Goal: Task Accomplishment & Management: Complete application form

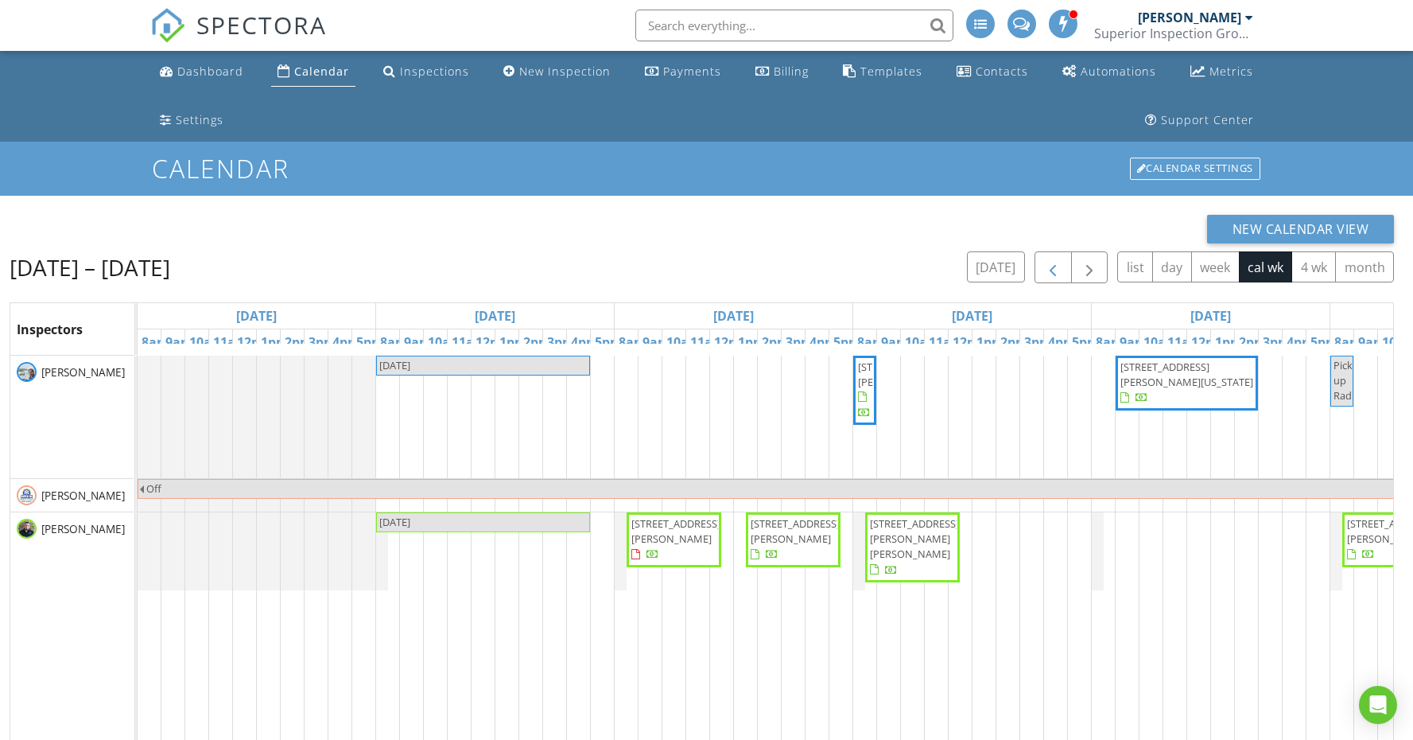
click at [1054, 274] on span "button" at bounding box center [1053, 267] width 19 height 19
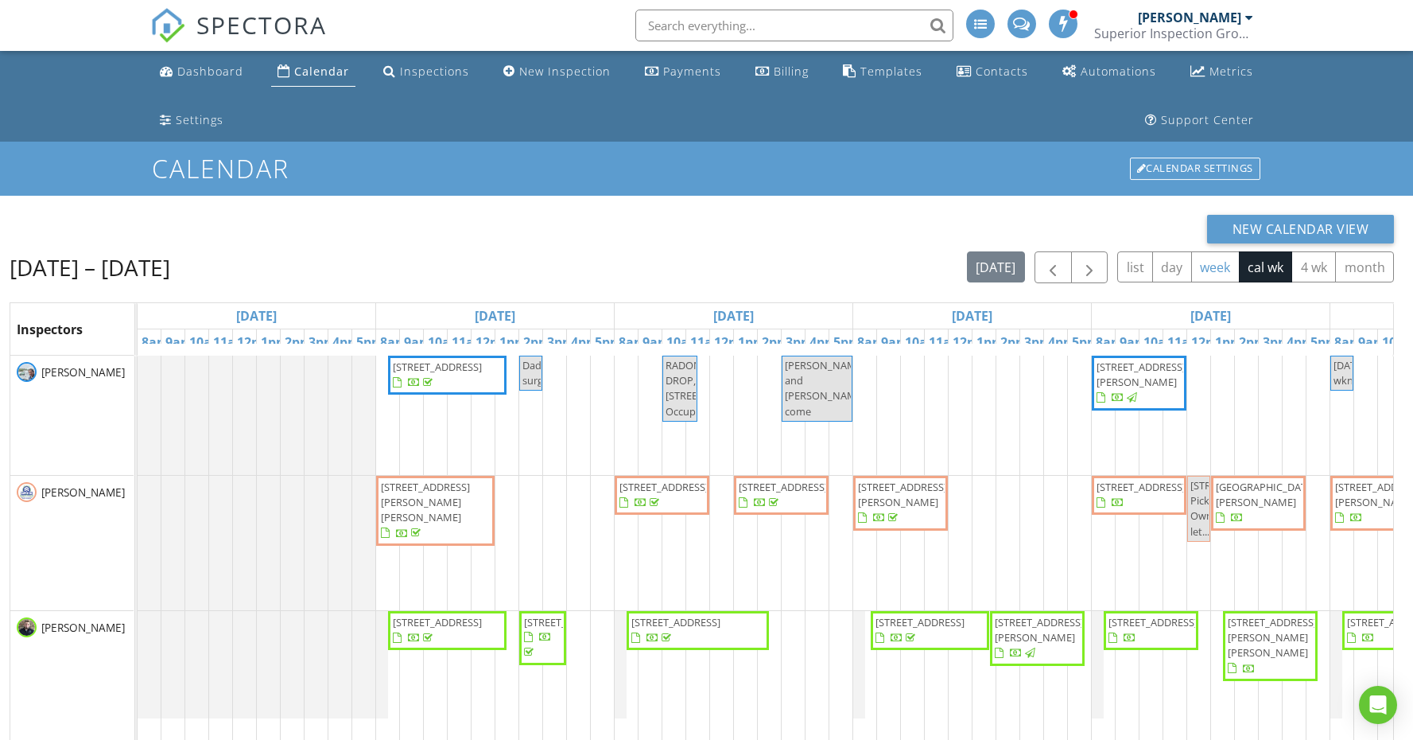
click at [1199, 270] on button "week" at bounding box center [1215, 266] width 49 height 31
click at [1248, 499] on span "1047 Phillips Dr, Monterey 38574" at bounding box center [1266, 494] width 100 height 29
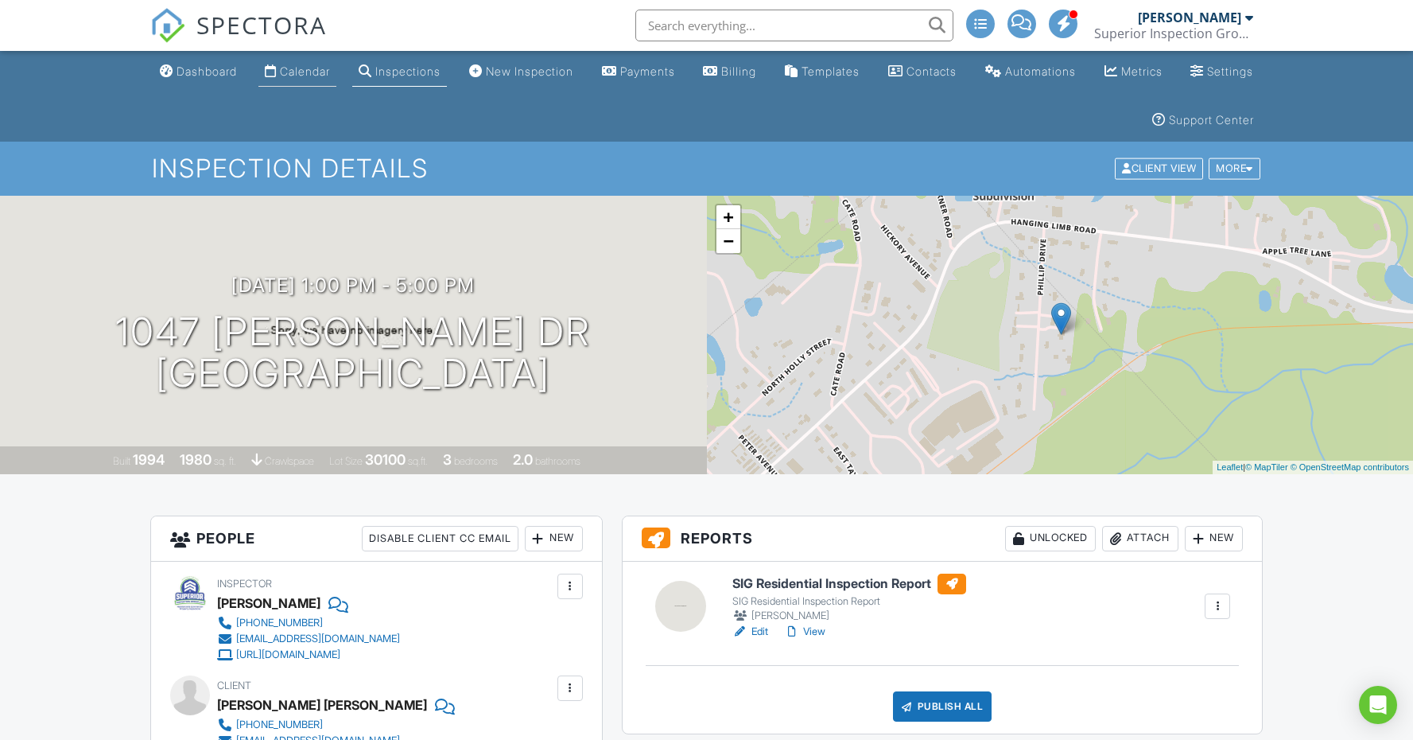
click at [270, 57] on link "Calendar" at bounding box center [297, 71] width 78 height 29
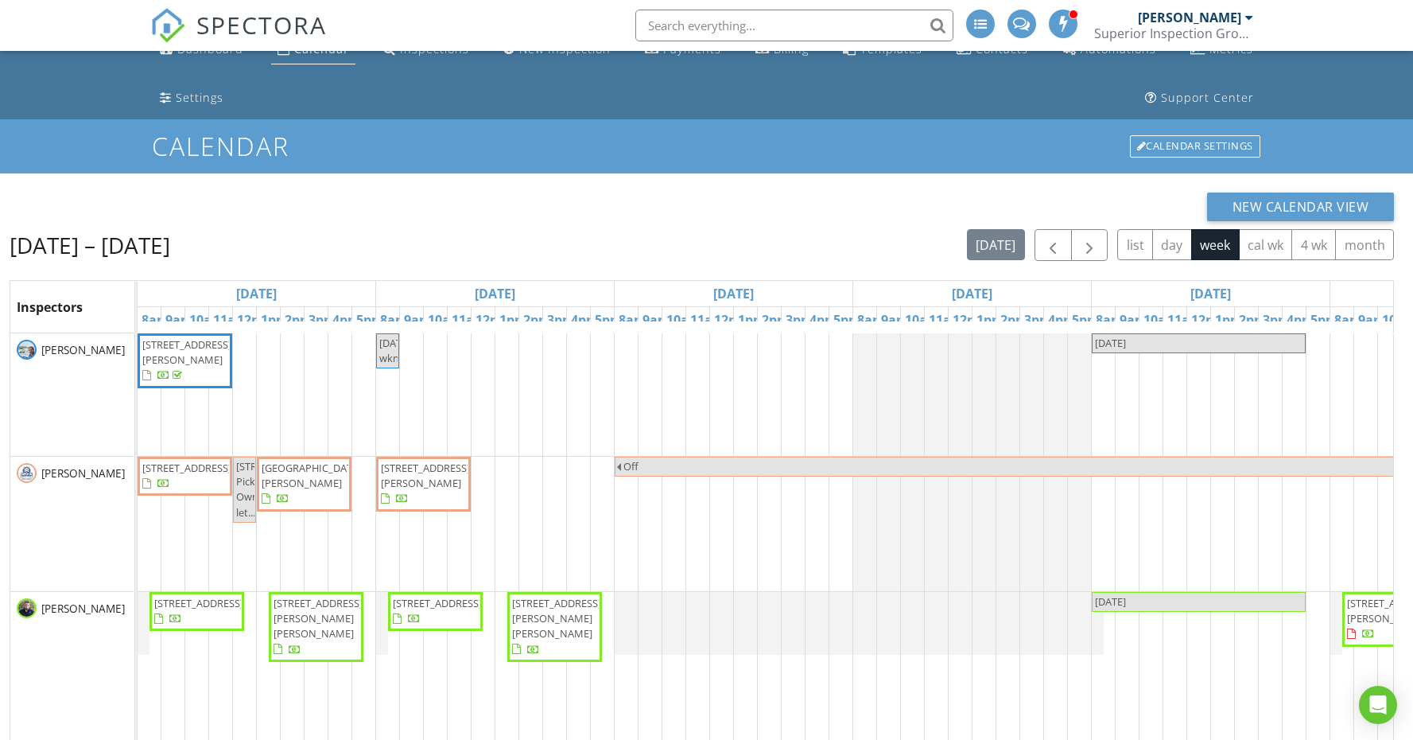
scroll to position [25, 0]
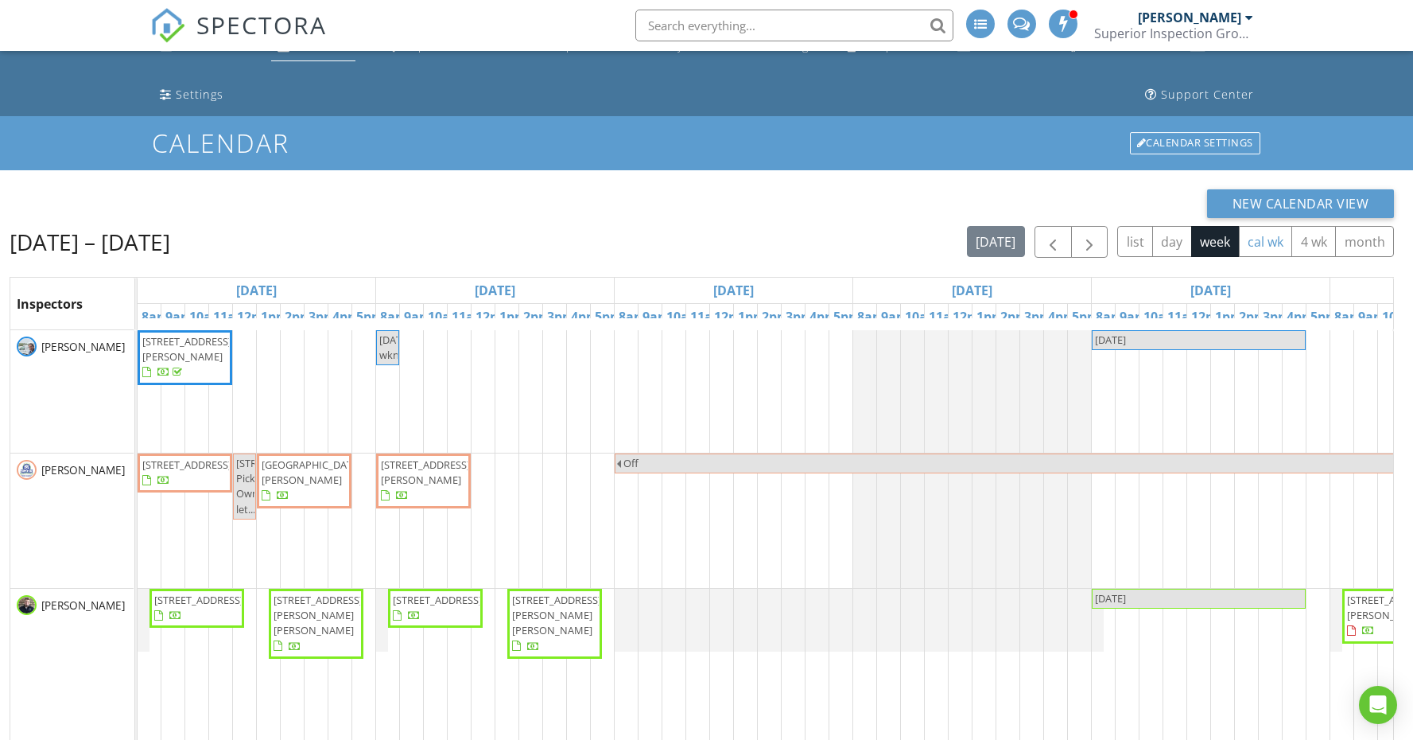
click at [1259, 245] on button "cal wk" at bounding box center [1266, 241] width 54 height 31
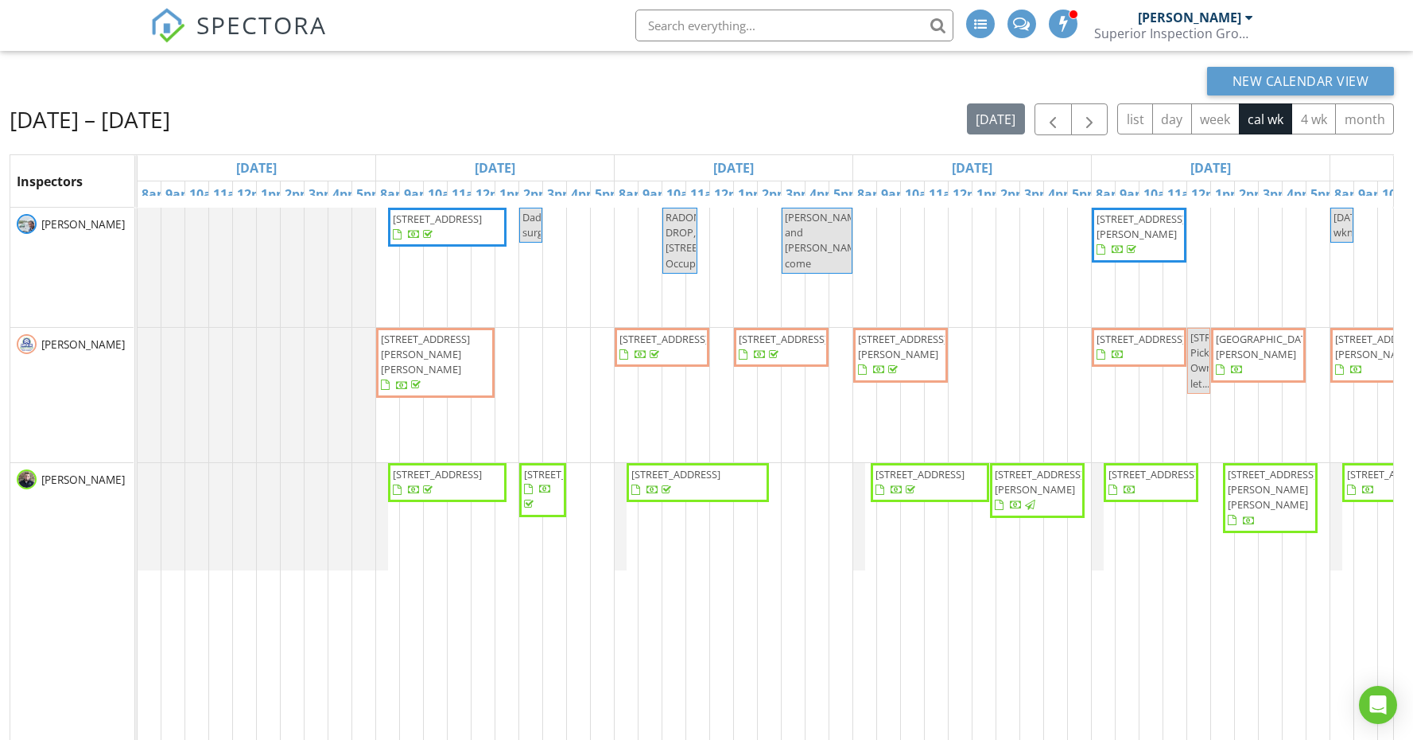
scroll to position [159, 0]
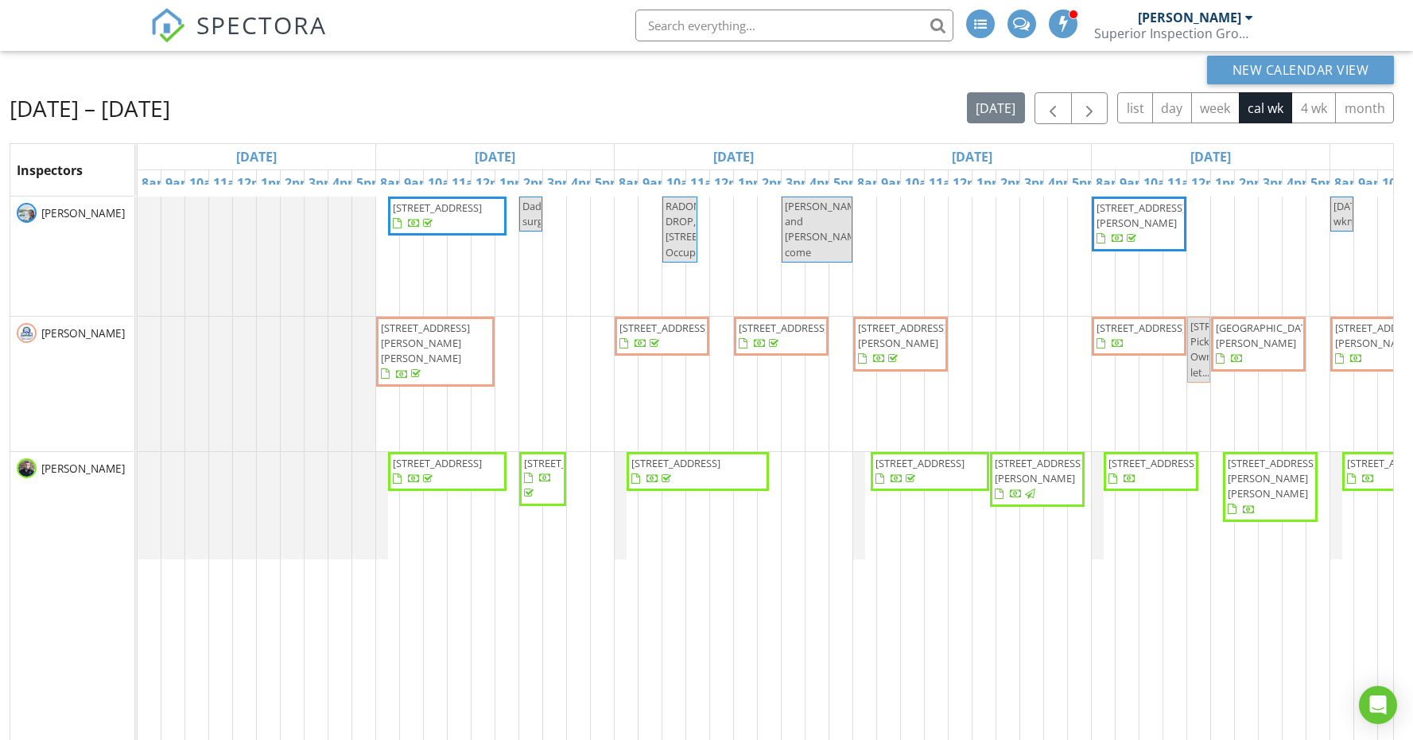
click at [725, 474] on span "259 York Rd, Crossville 38555" at bounding box center [698, 471] width 136 height 31
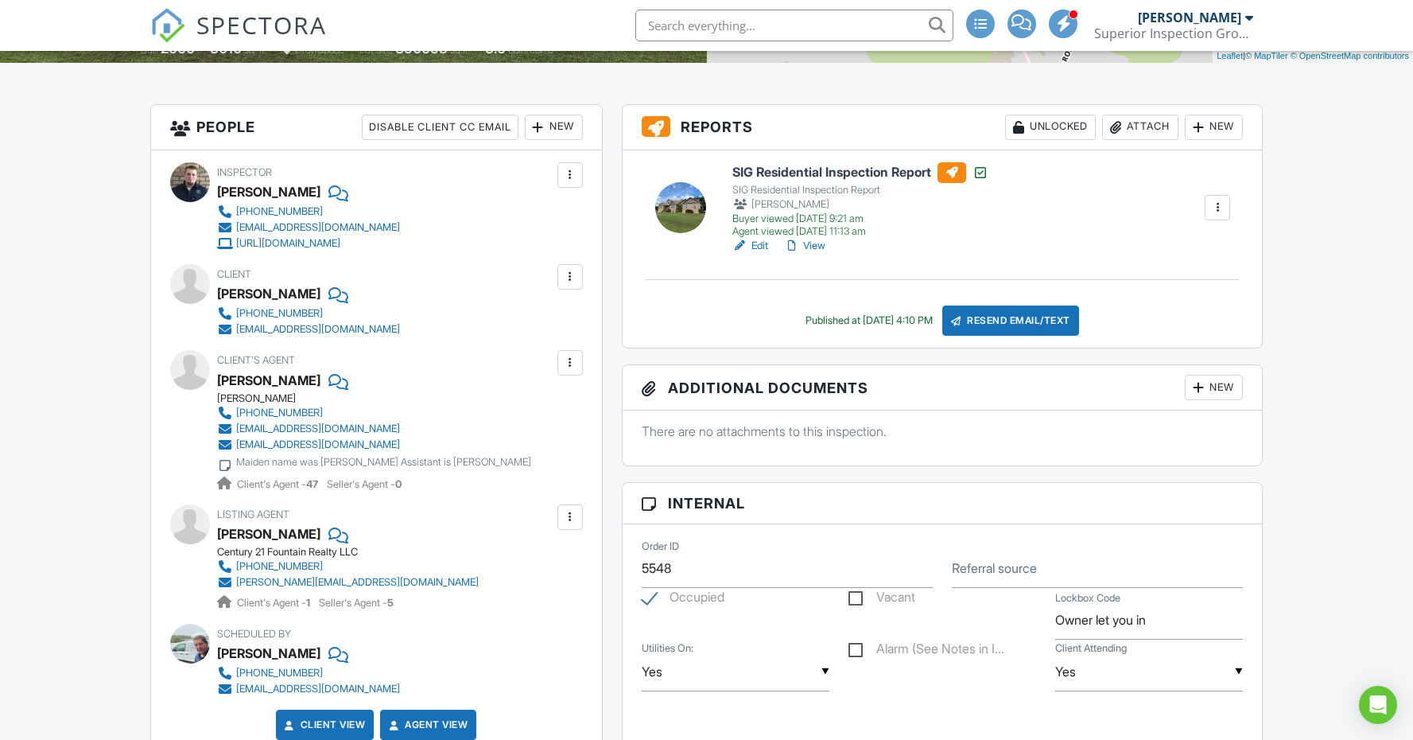
scroll to position [317, 0]
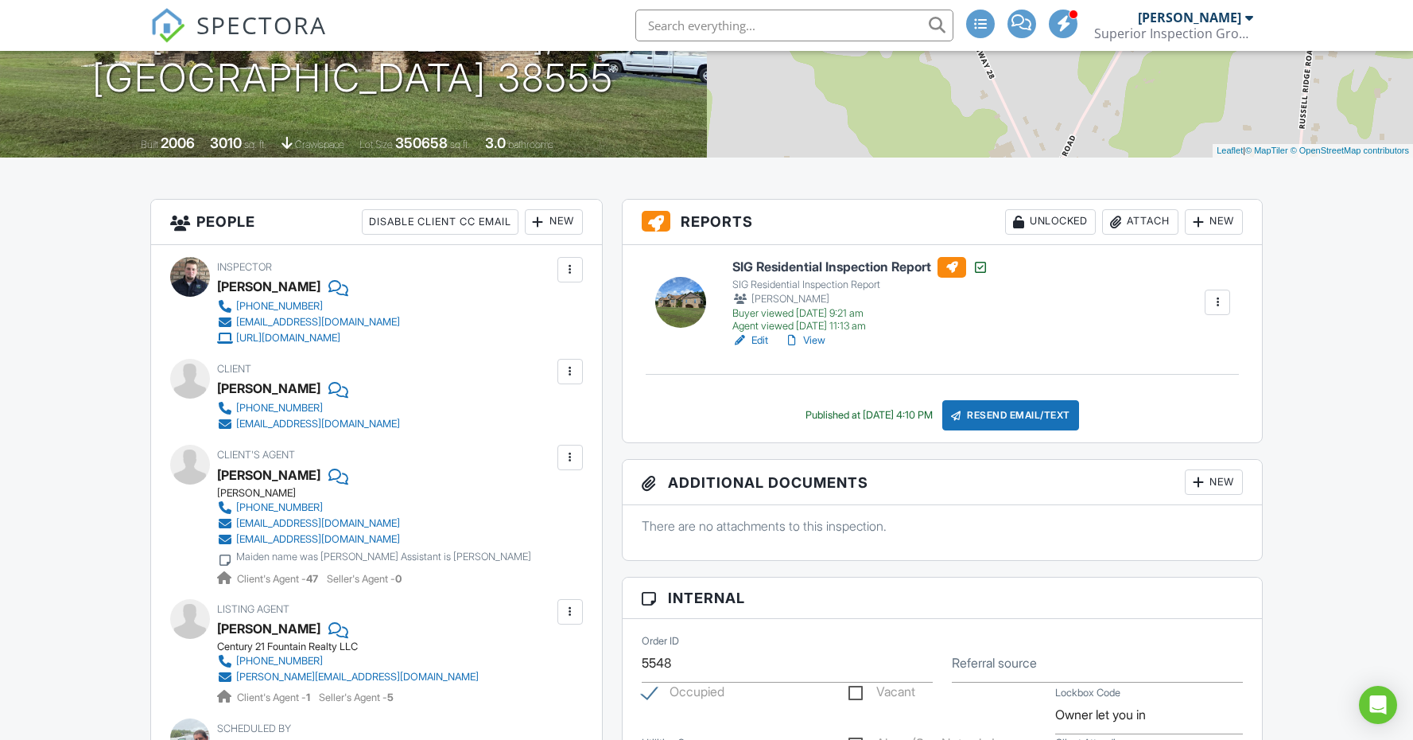
click at [756, 342] on link "Edit" at bounding box center [751, 340] width 36 height 16
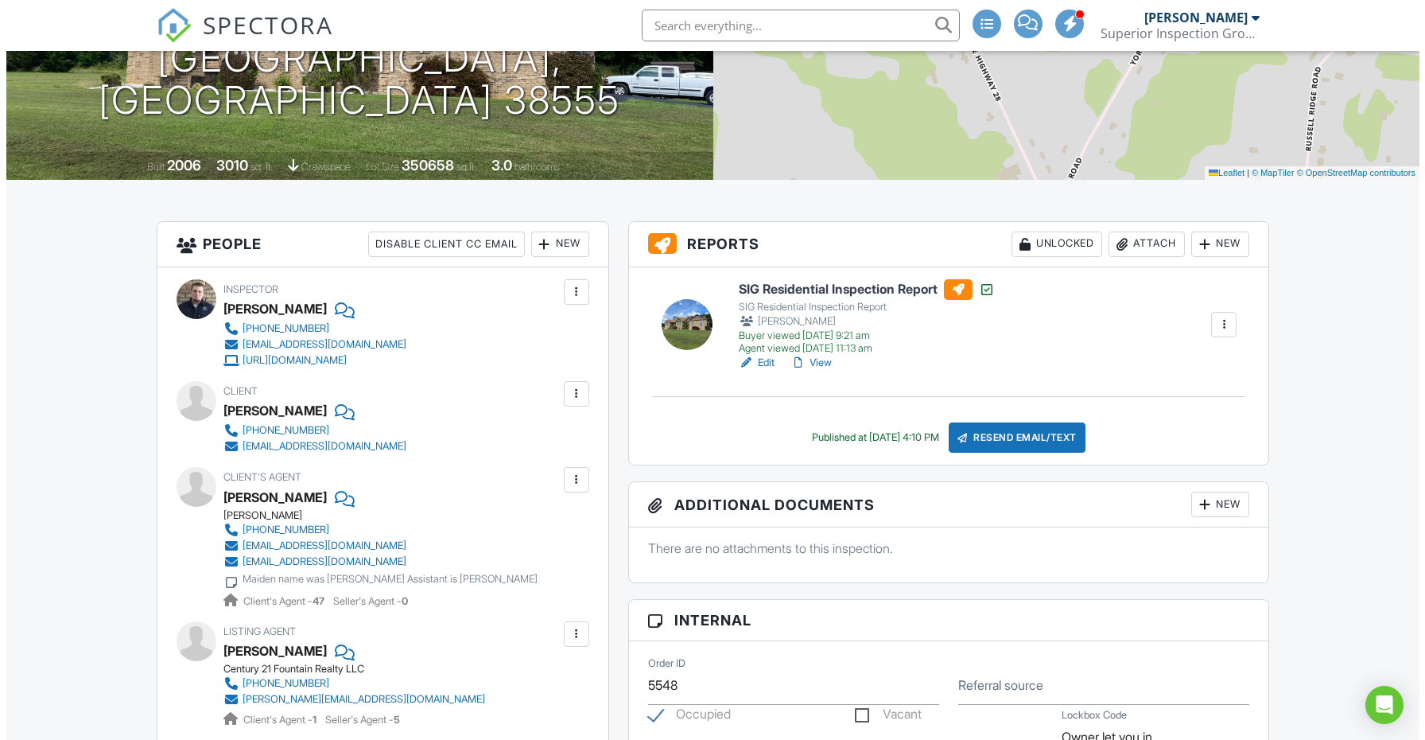
scroll to position [294, 0]
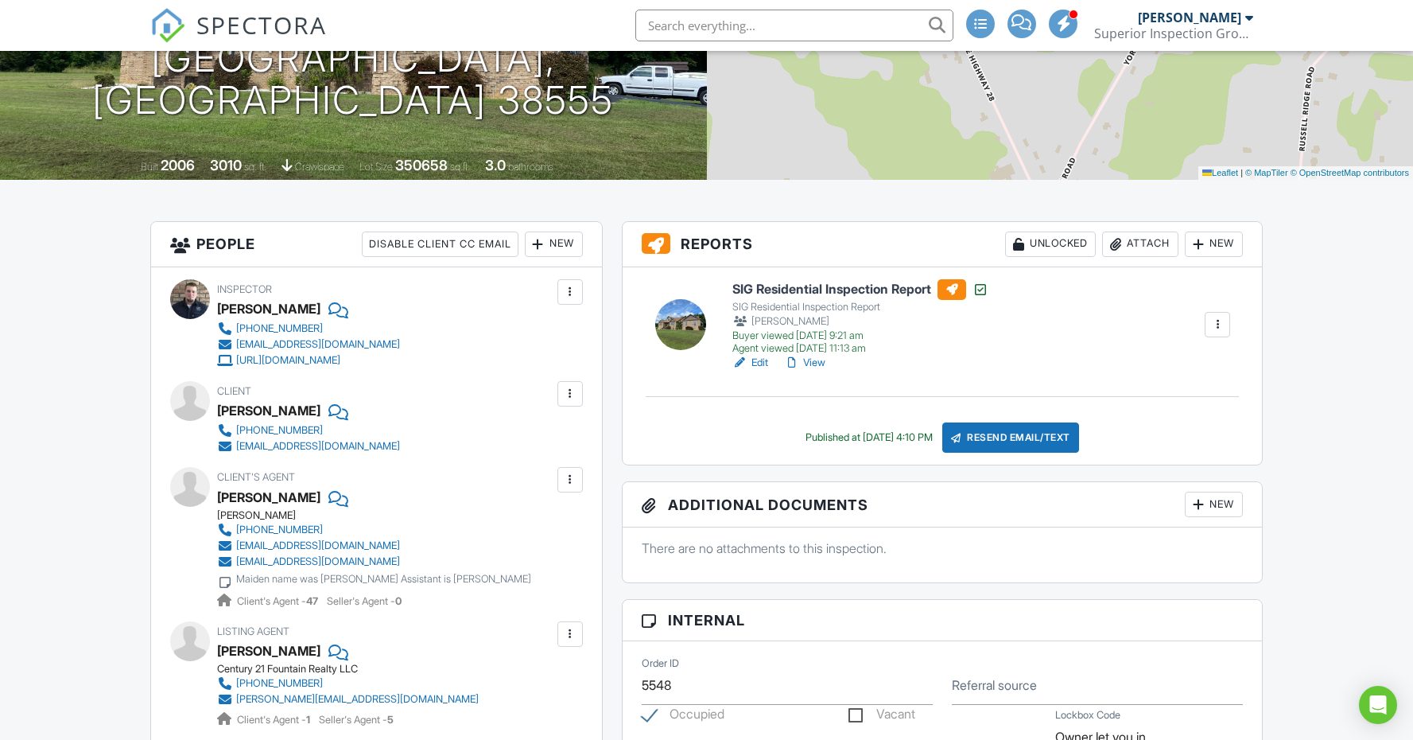
click at [1196, 506] on div at bounding box center [1199, 504] width 16 height 16
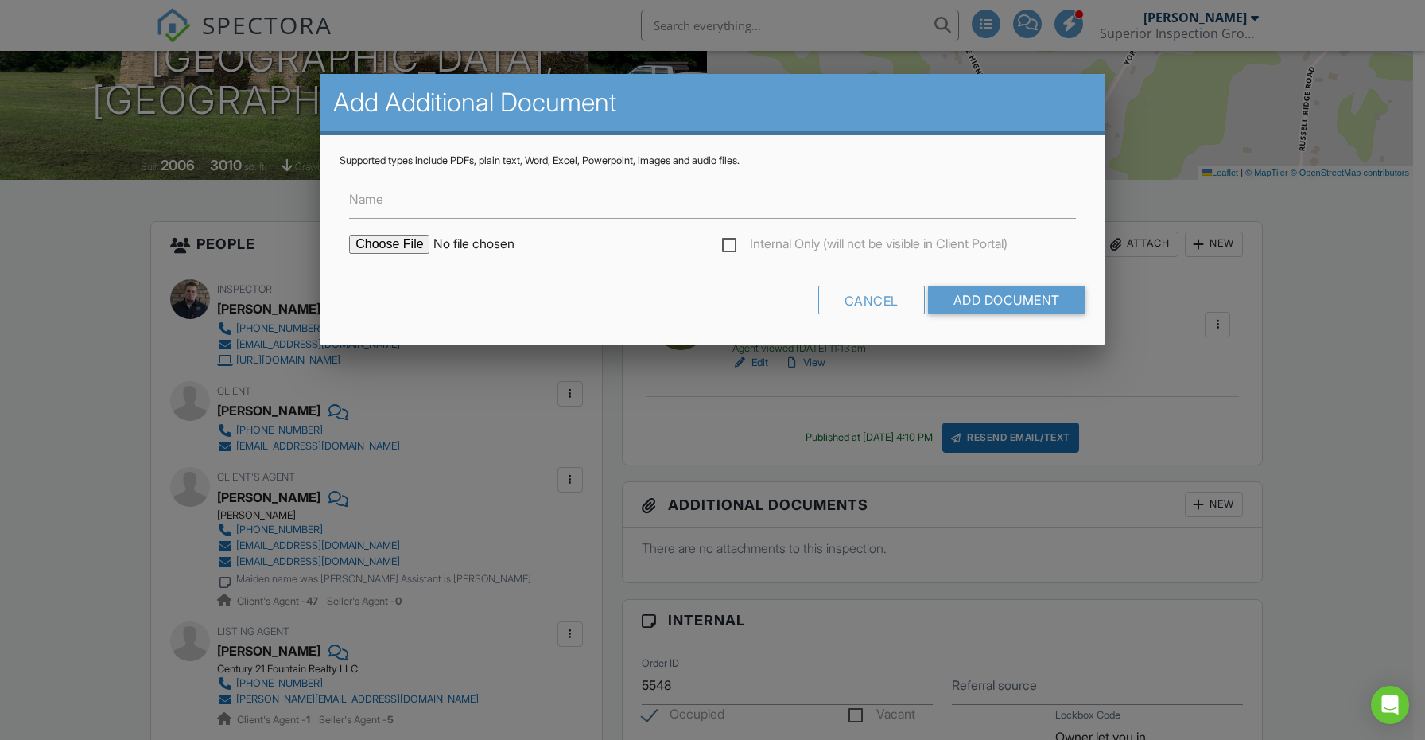
click at [407, 249] on input "file" at bounding box center [484, 244] width 270 height 19
type input "C:\fakepath\259 York Rd Radon Test Report.pdf"
click at [989, 292] on input "Add Document" at bounding box center [1006, 300] width 157 height 29
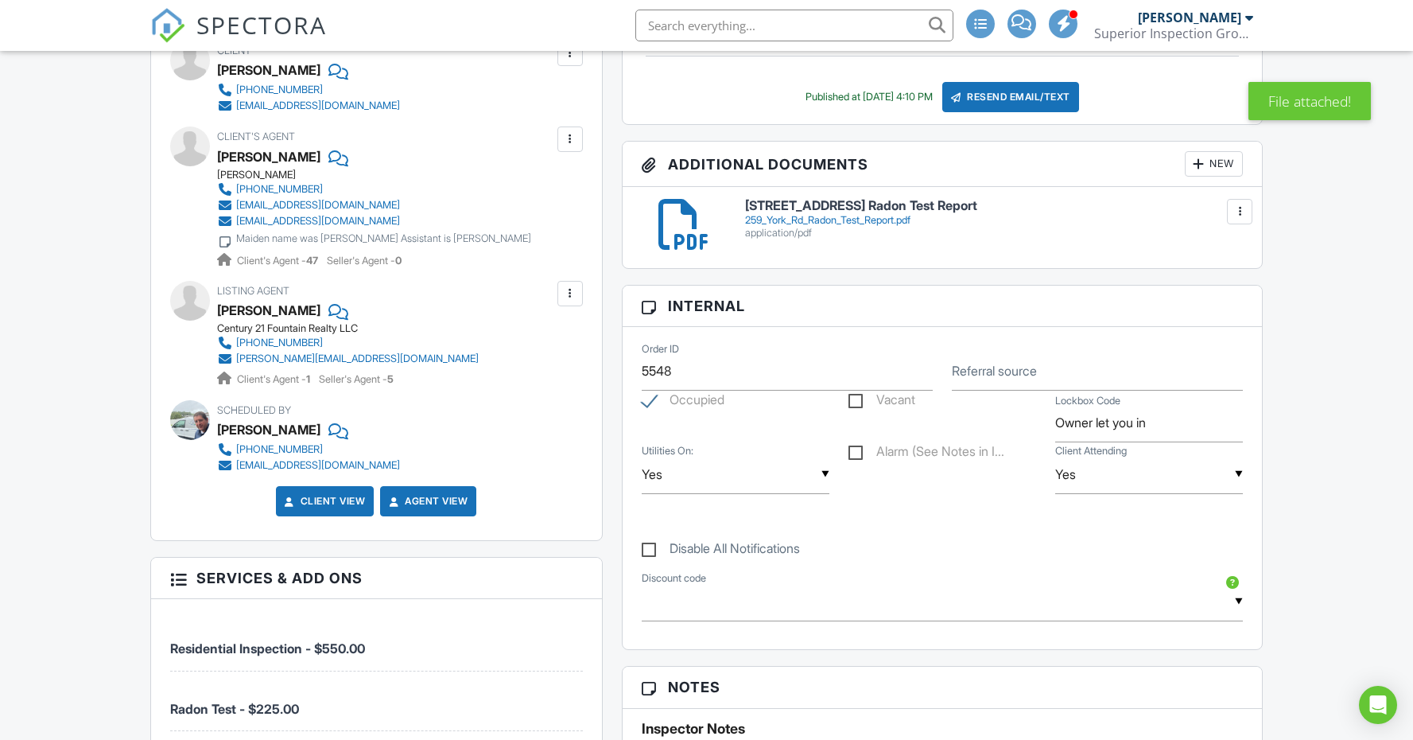
scroll to position [673, 0]
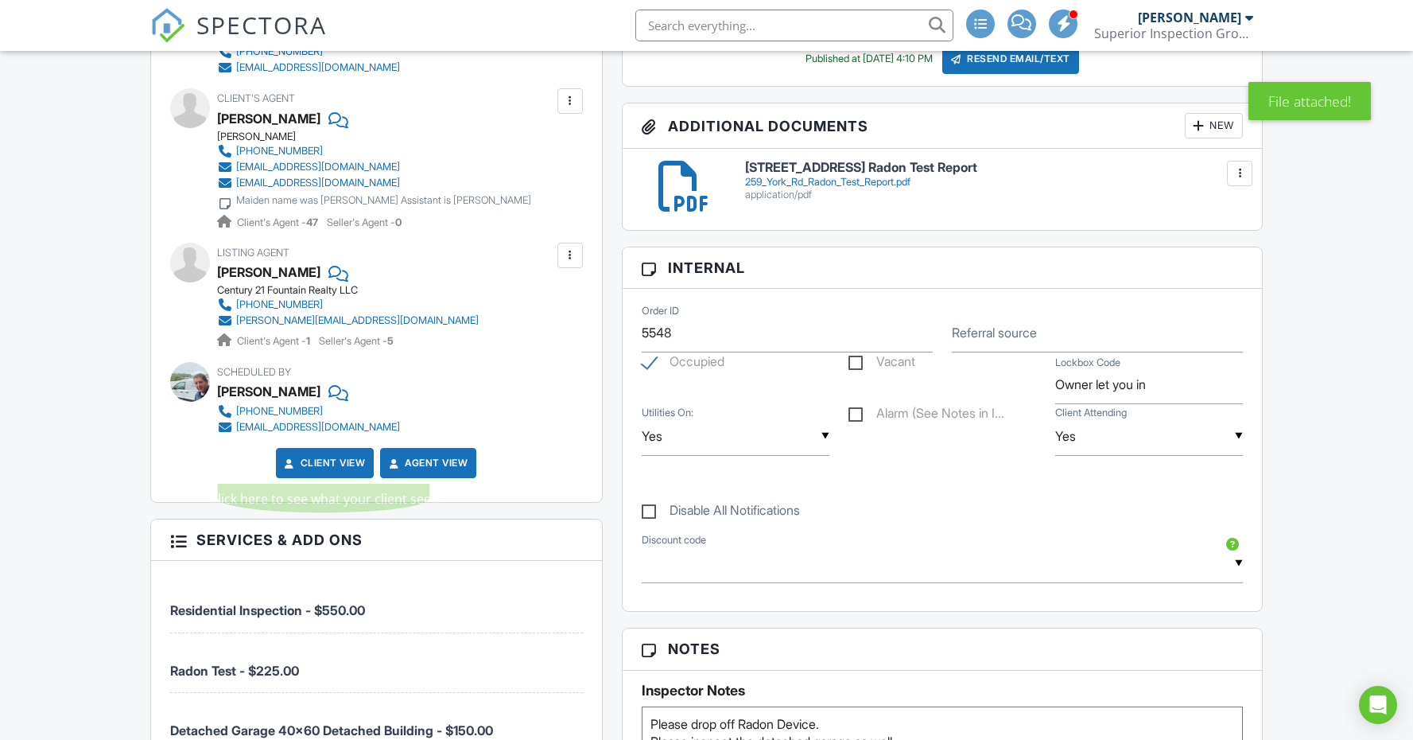
click at [318, 464] on link "Client View" at bounding box center [324, 463] width 84 height 16
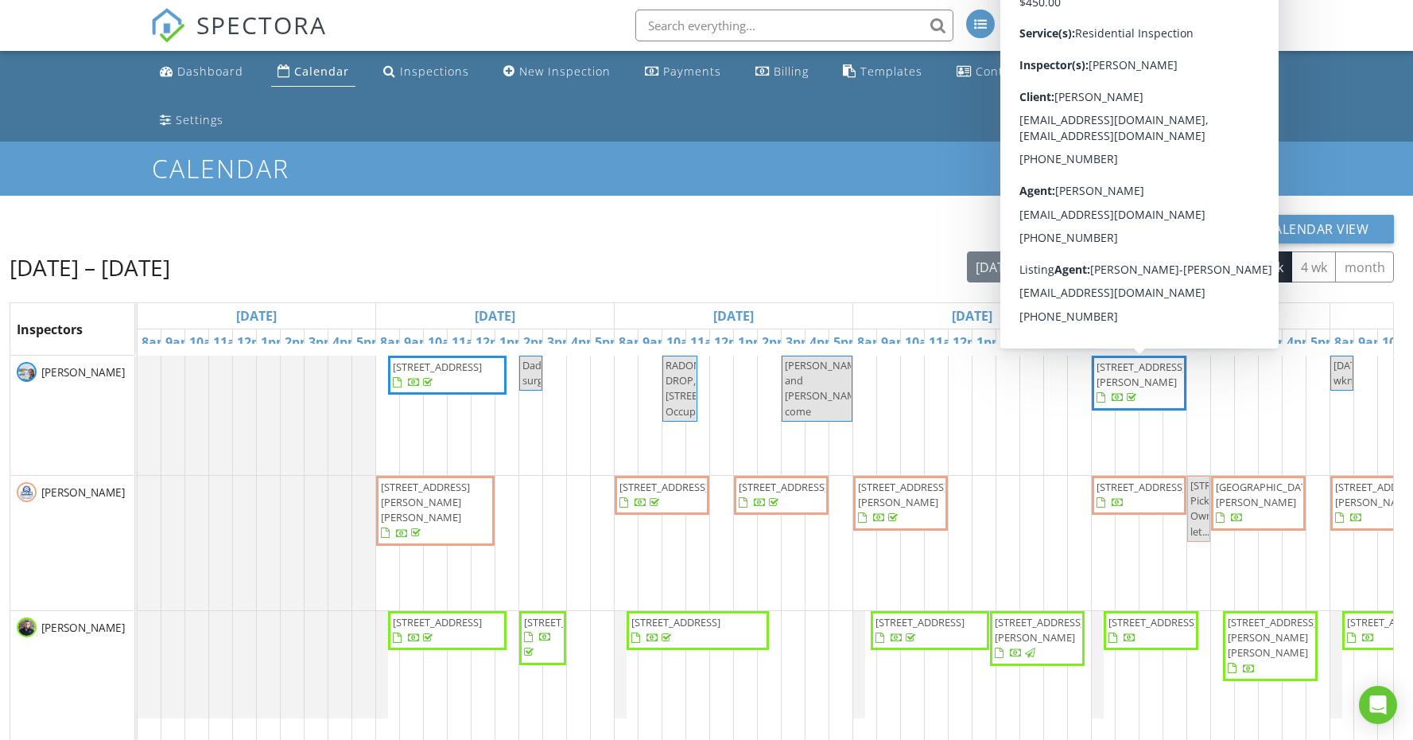
click at [1128, 390] on span at bounding box center [1118, 397] width 43 height 14
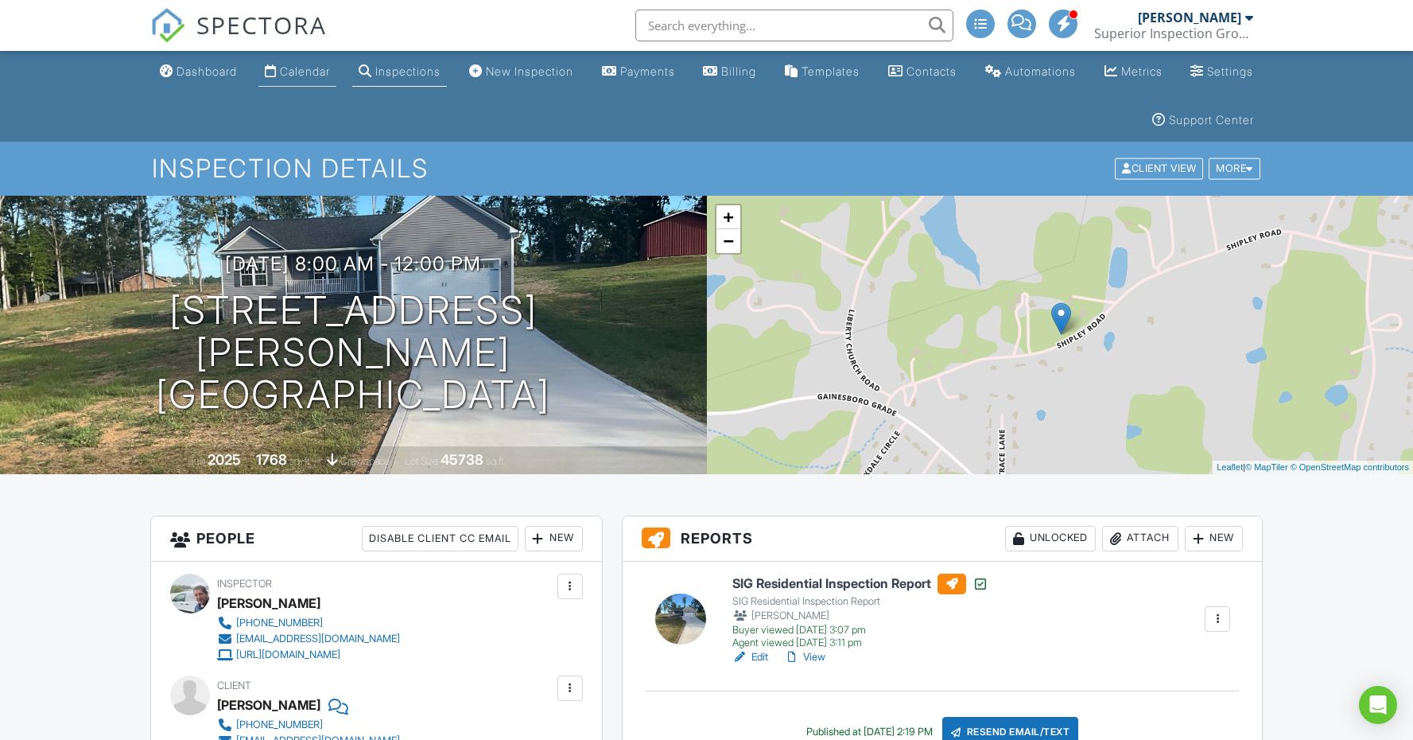
click at [307, 75] on div "Calendar" at bounding box center [305, 71] width 50 height 14
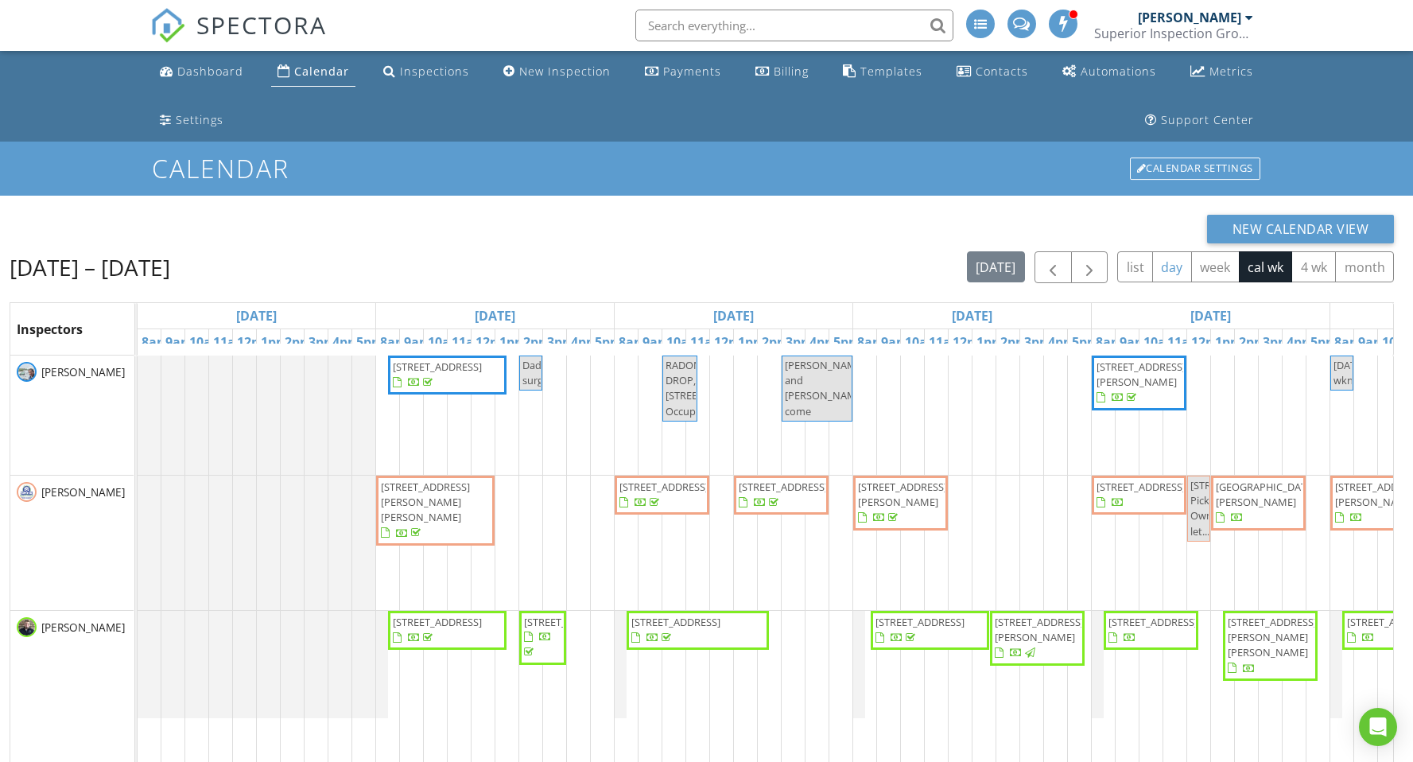
click at [1176, 266] on button "day" at bounding box center [1172, 266] width 40 height 31
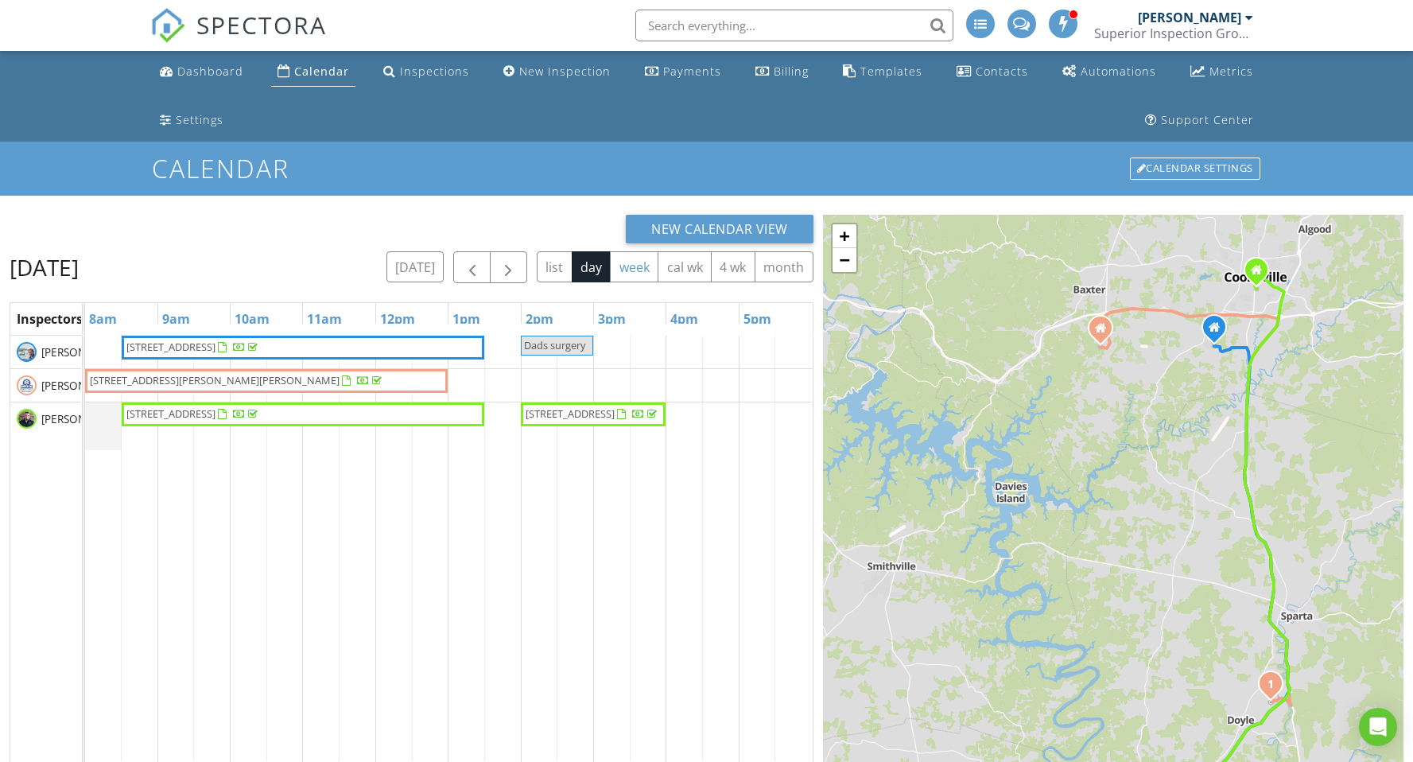
click at [644, 267] on button "week" at bounding box center [634, 266] width 49 height 31
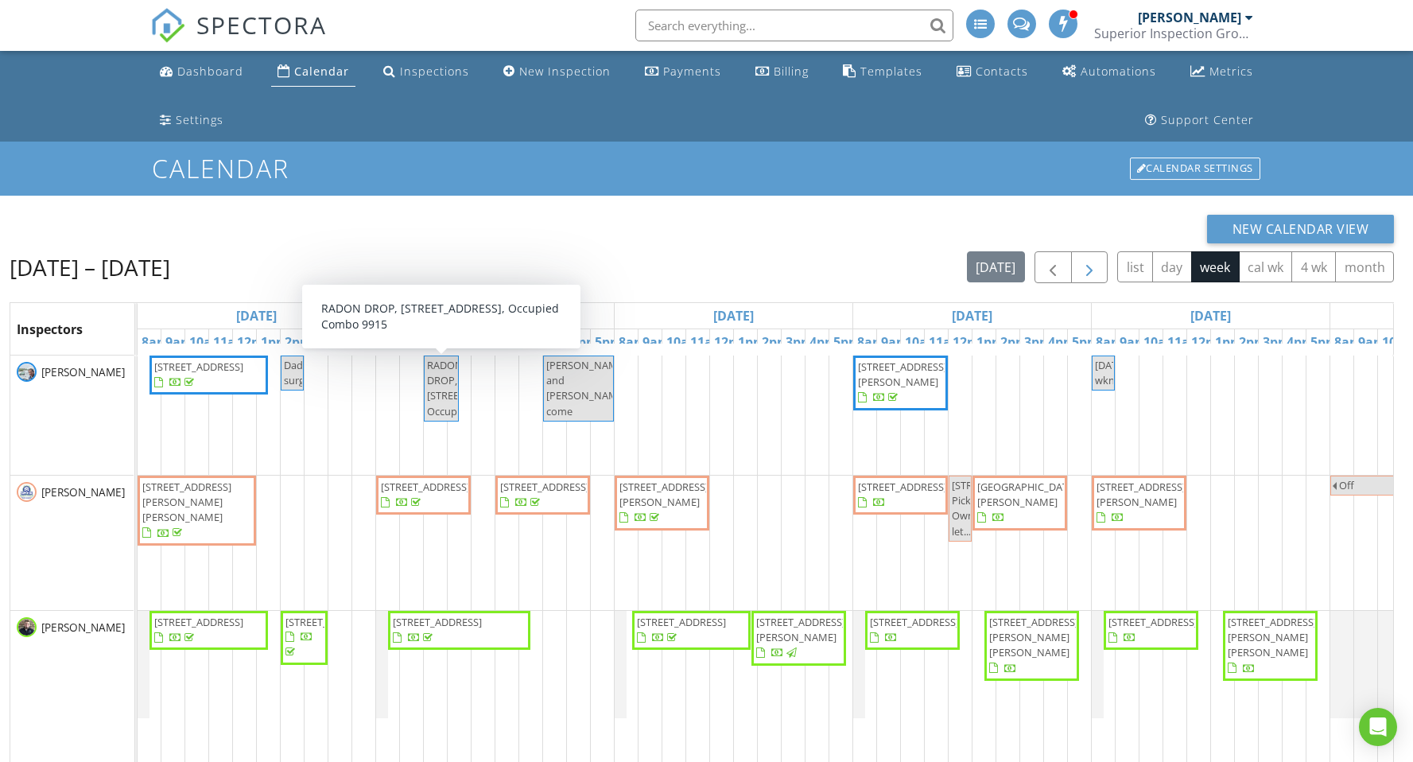
click at [1085, 270] on span "button" at bounding box center [1089, 267] width 19 height 19
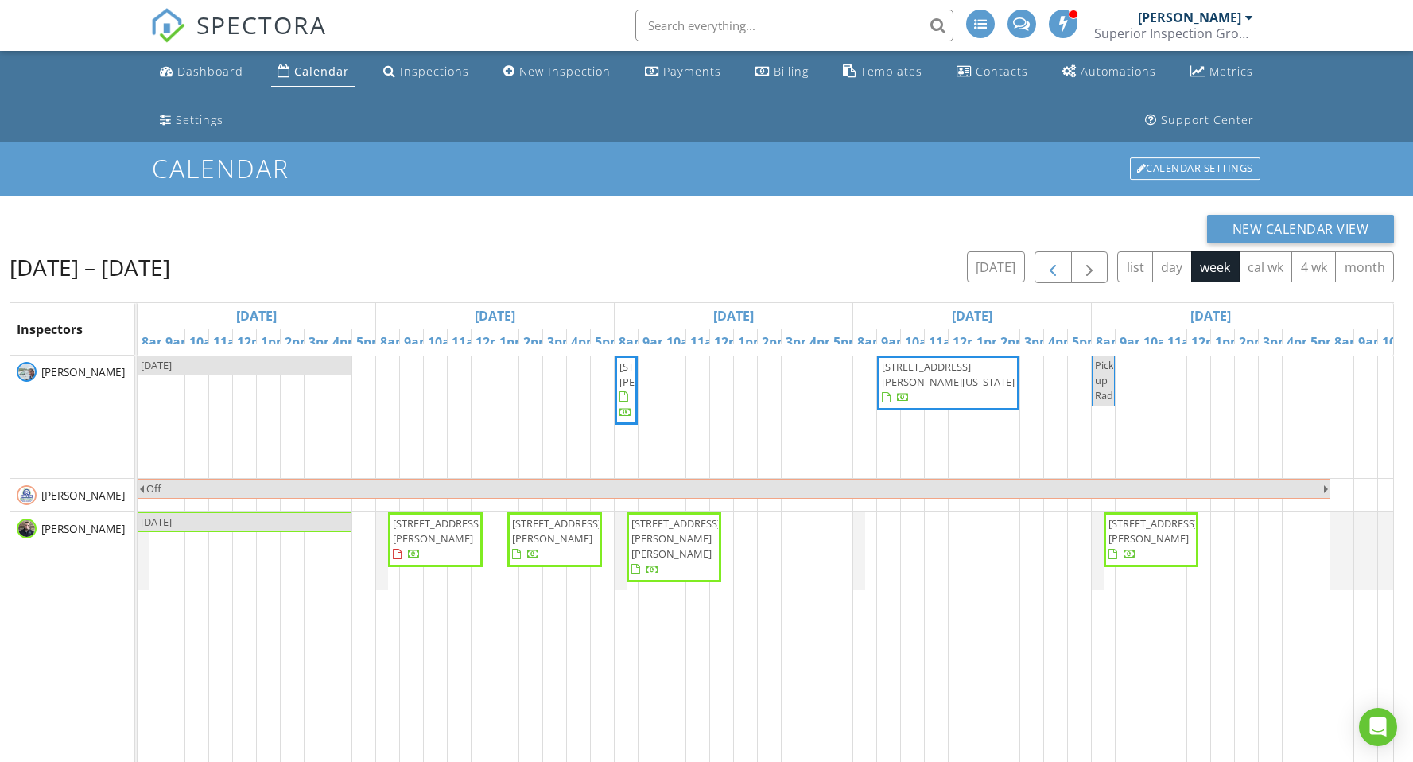
click at [1045, 270] on span "button" at bounding box center [1053, 267] width 19 height 19
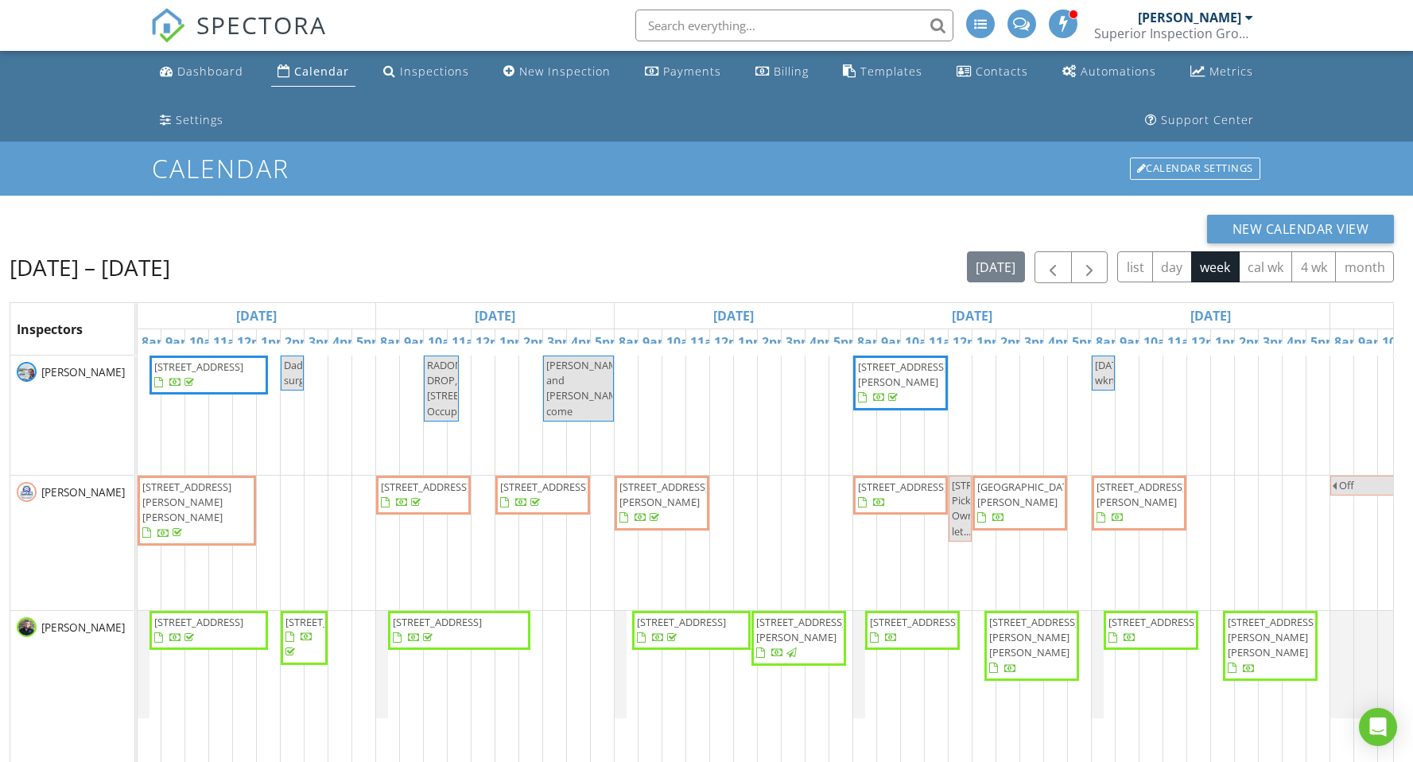
click at [692, 220] on div "New Calendar View" at bounding box center [702, 229] width 1385 height 29
click at [1090, 272] on span "button" at bounding box center [1089, 267] width 19 height 19
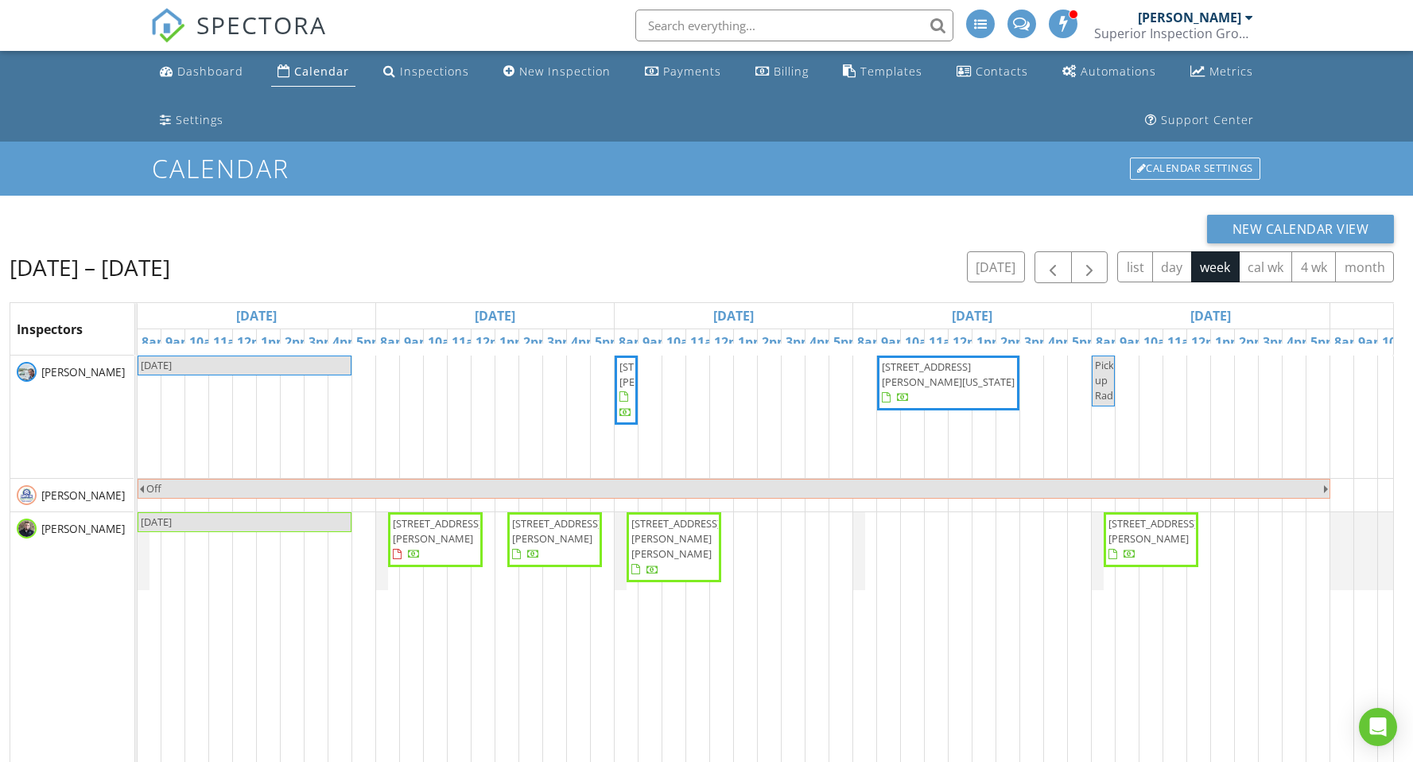
click at [867, 560] on div "LABOR DAY 640 Valley Dr, Livingston 38570 1130 Old Martha Washington Rd, Clarkr…" at bounding box center [973, 684] width 1670 height 657
click at [869, 491] on link "Inspection" at bounding box center [863, 493] width 82 height 25
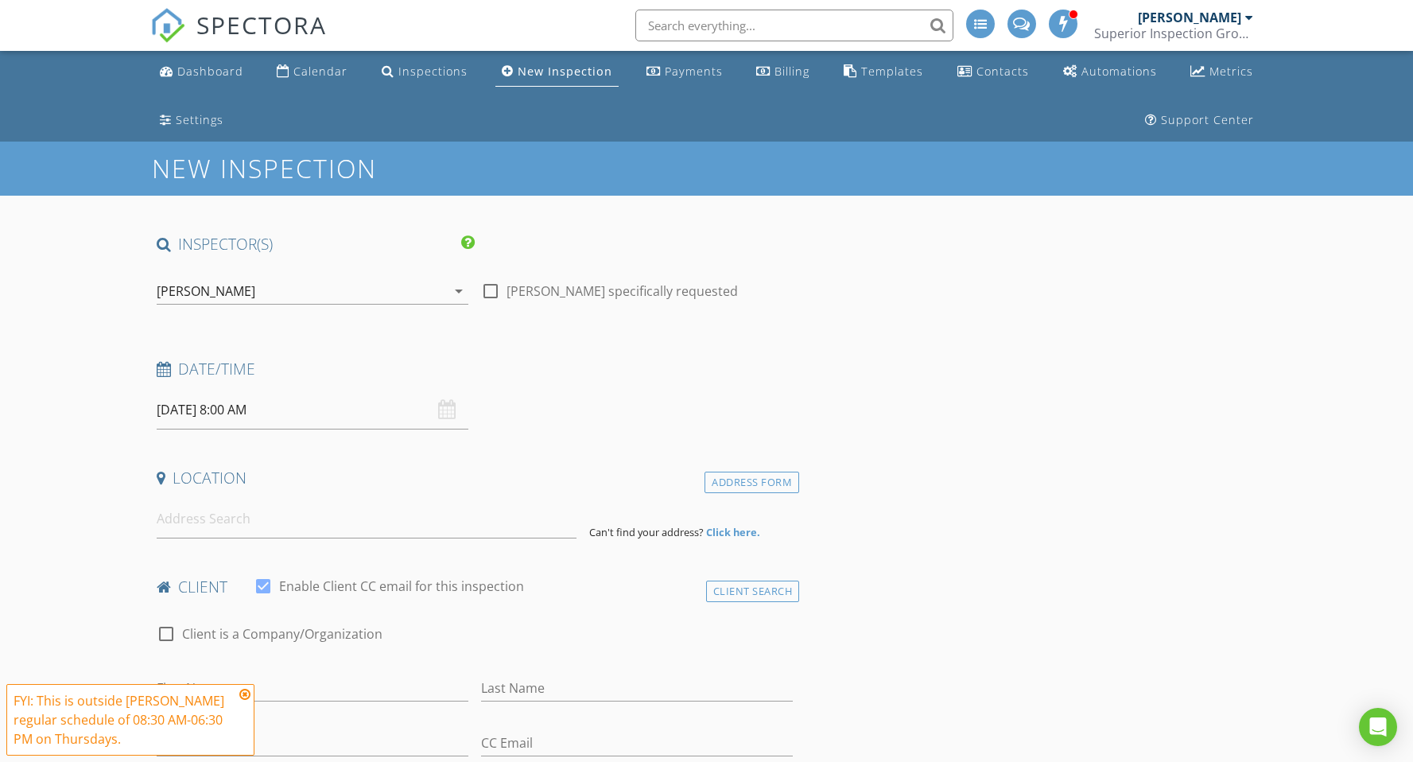
click at [241, 406] on input "[DATE] 8:00 AM" at bounding box center [313, 410] width 312 height 39
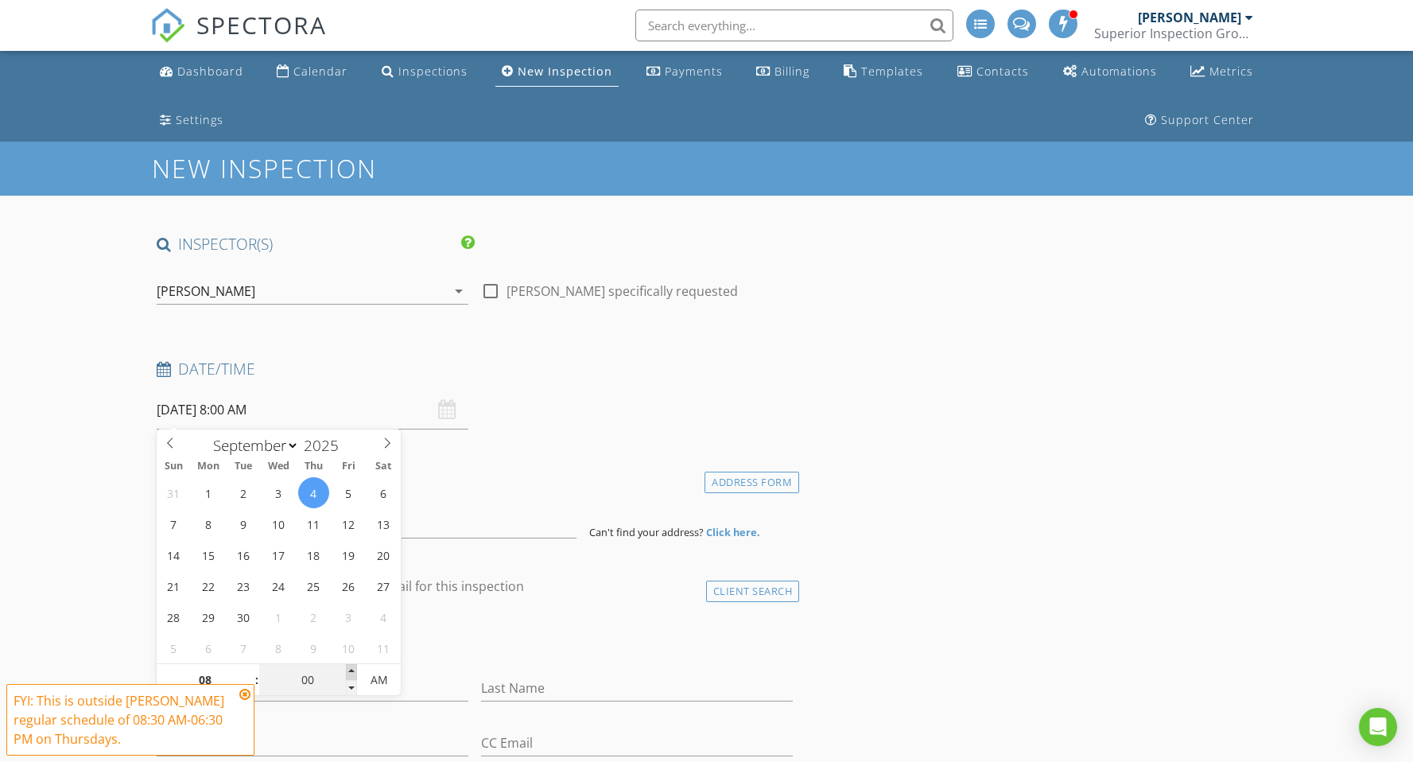
type input "[DATE] 8:05 AM"
type input "05"
click at [352, 667] on span at bounding box center [351, 672] width 11 height 16
type input "[DATE] 8:10 AM"
type input "10"
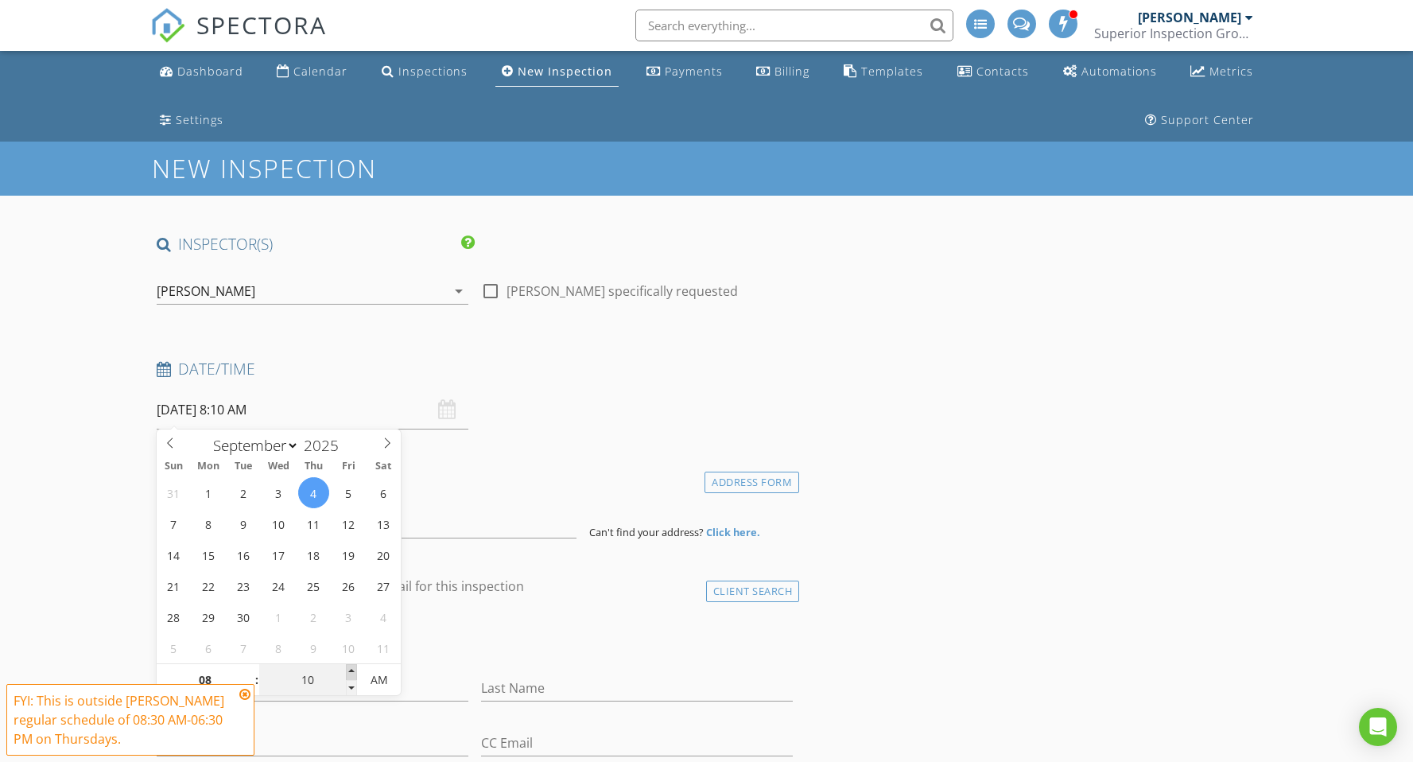
click at [352, 667] on span at bounding box center [351, 672] width 11 height 16
type input "[DATE] 8:15 AM"
type input "15"
click at [352, 667] on span at bounding box center [351, 672] width 11 height 16
type input "09/04/2025 8:20 AM"
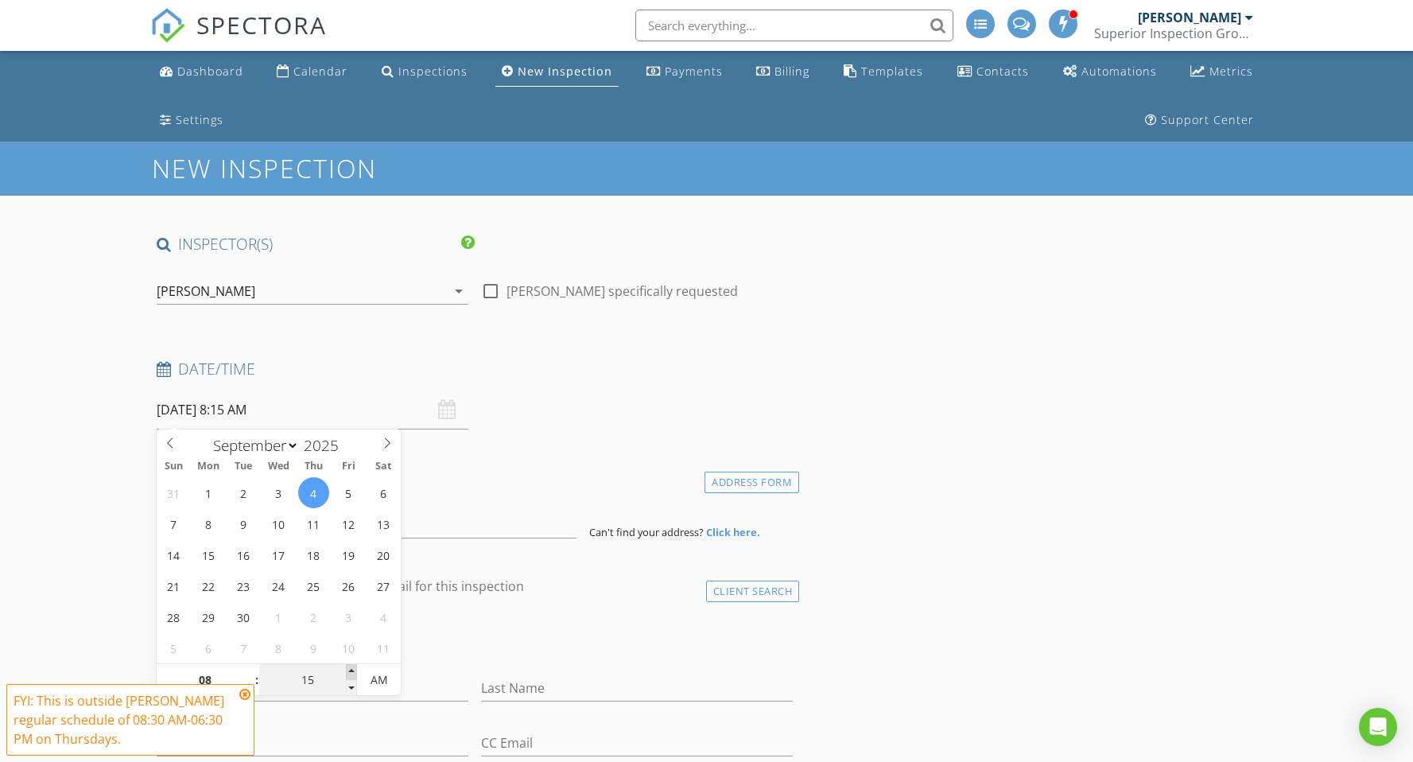
type input "20"
click at [352, 667] on span at bounding box center [351, 672] width 11 height 16
type input "09/04/2025 8:25 AM"
type input "25"
click at [352, 667] on span at bounding box center [351, 672] width 11 height 16
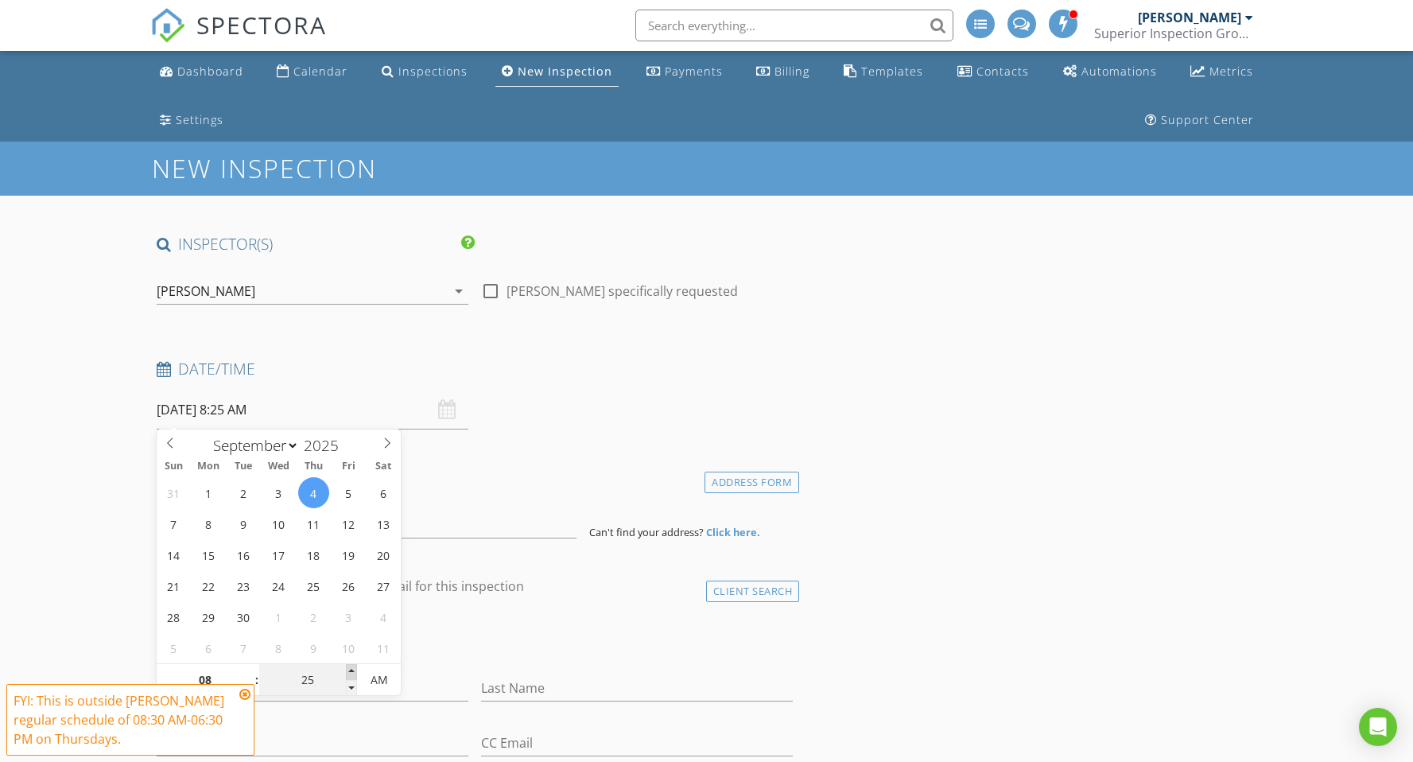
type input "[DATE] 8:30 AM"
type input "30"
click at [352, 667] on span at bounding box center [351, 672] width 11 height 16
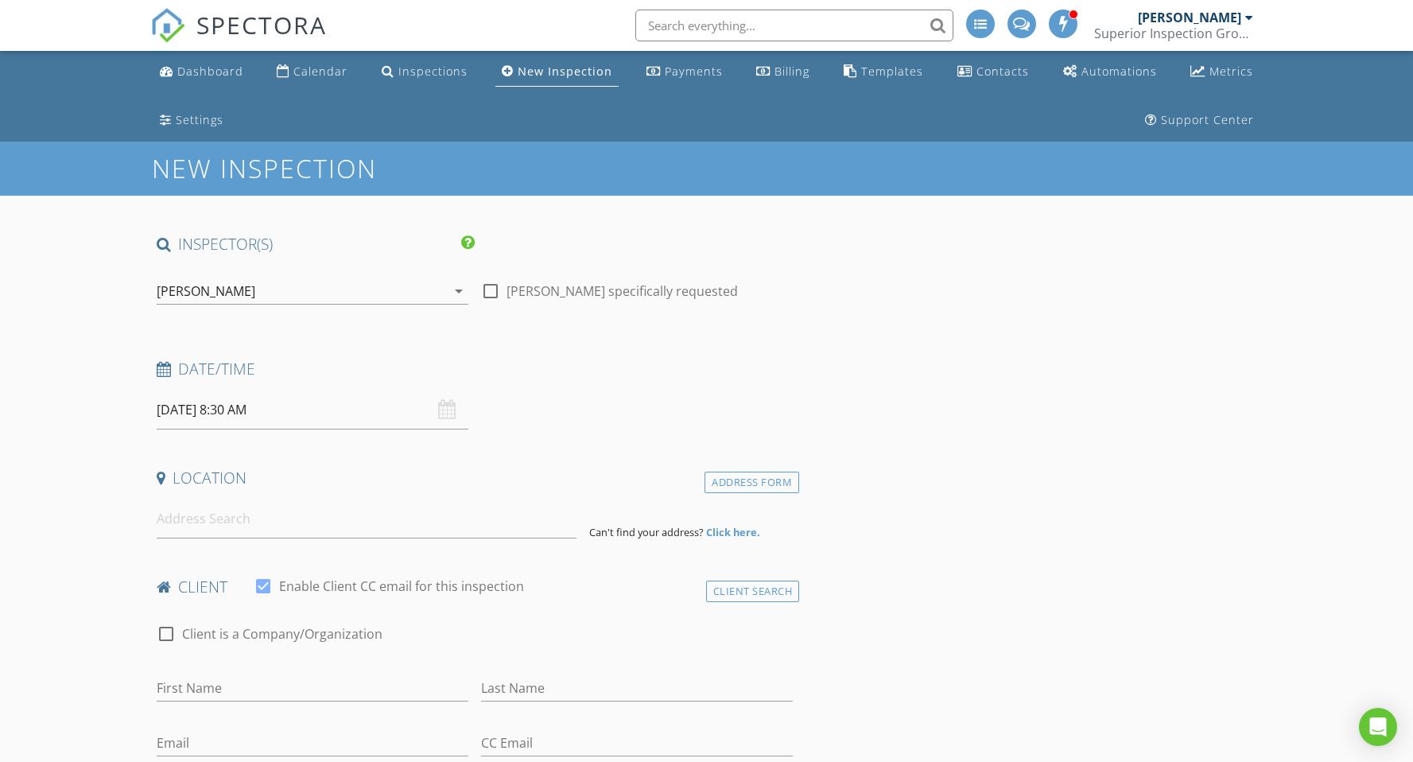
click at [221, 531] on input at bounding box center [367, 518] width 420 height 39
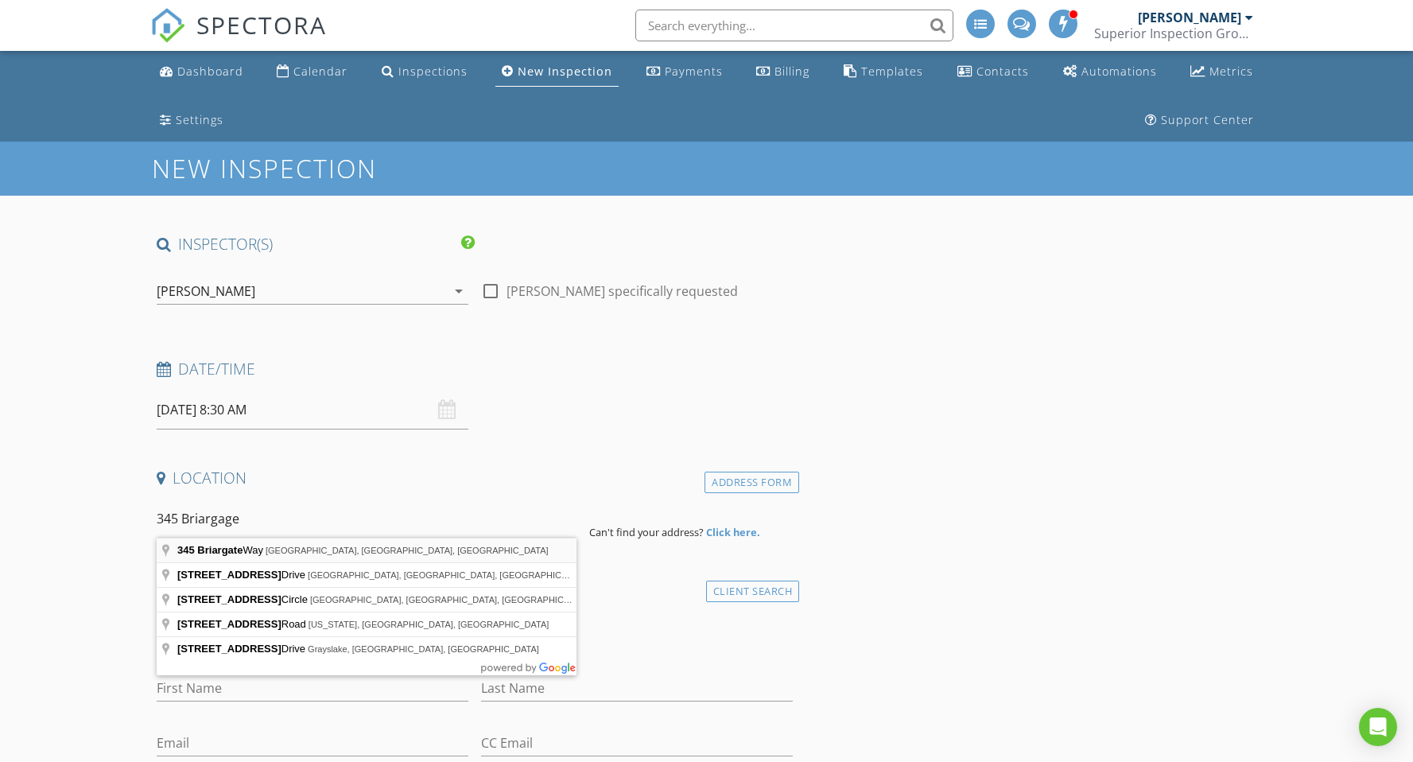
type input "345 Briargate Way, Cookeville, TN, USA"
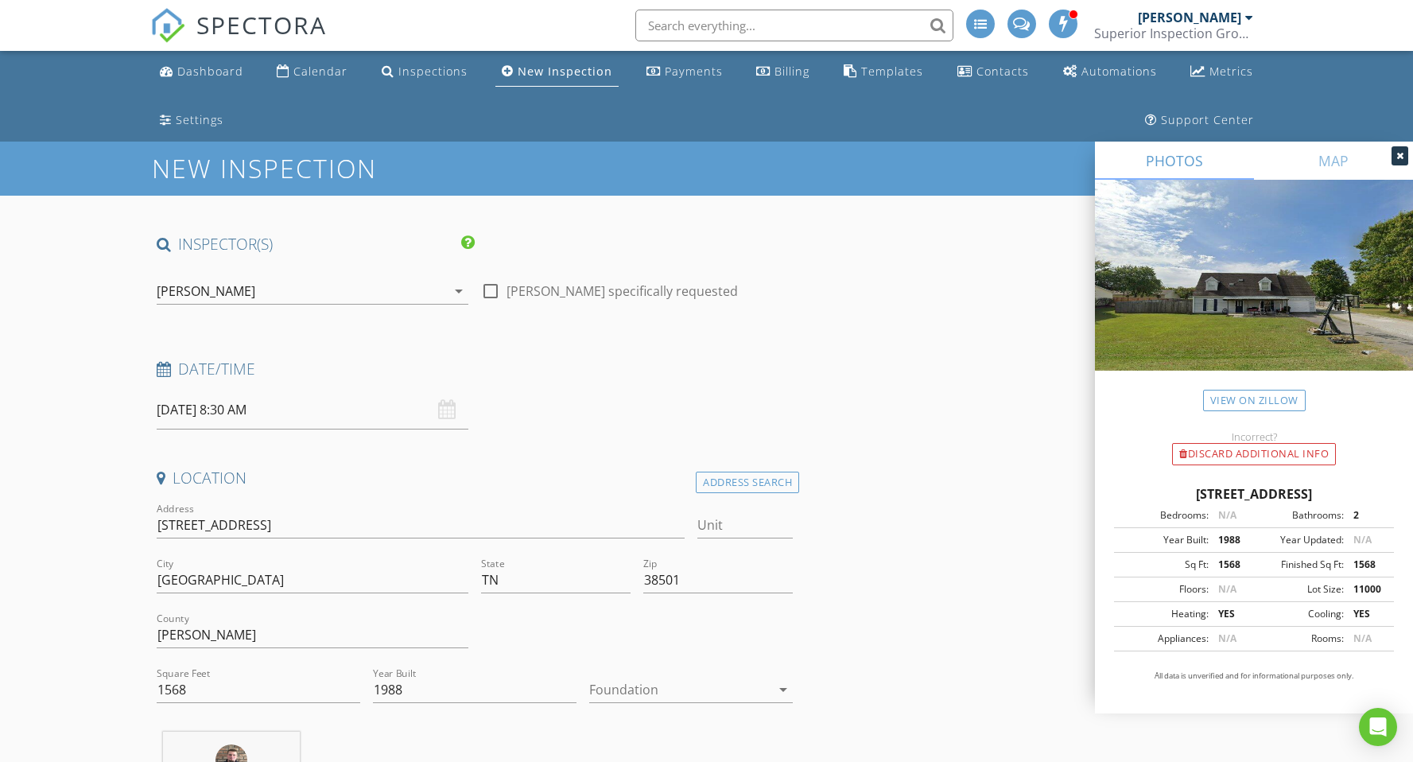
type input "345 Briagate Way"
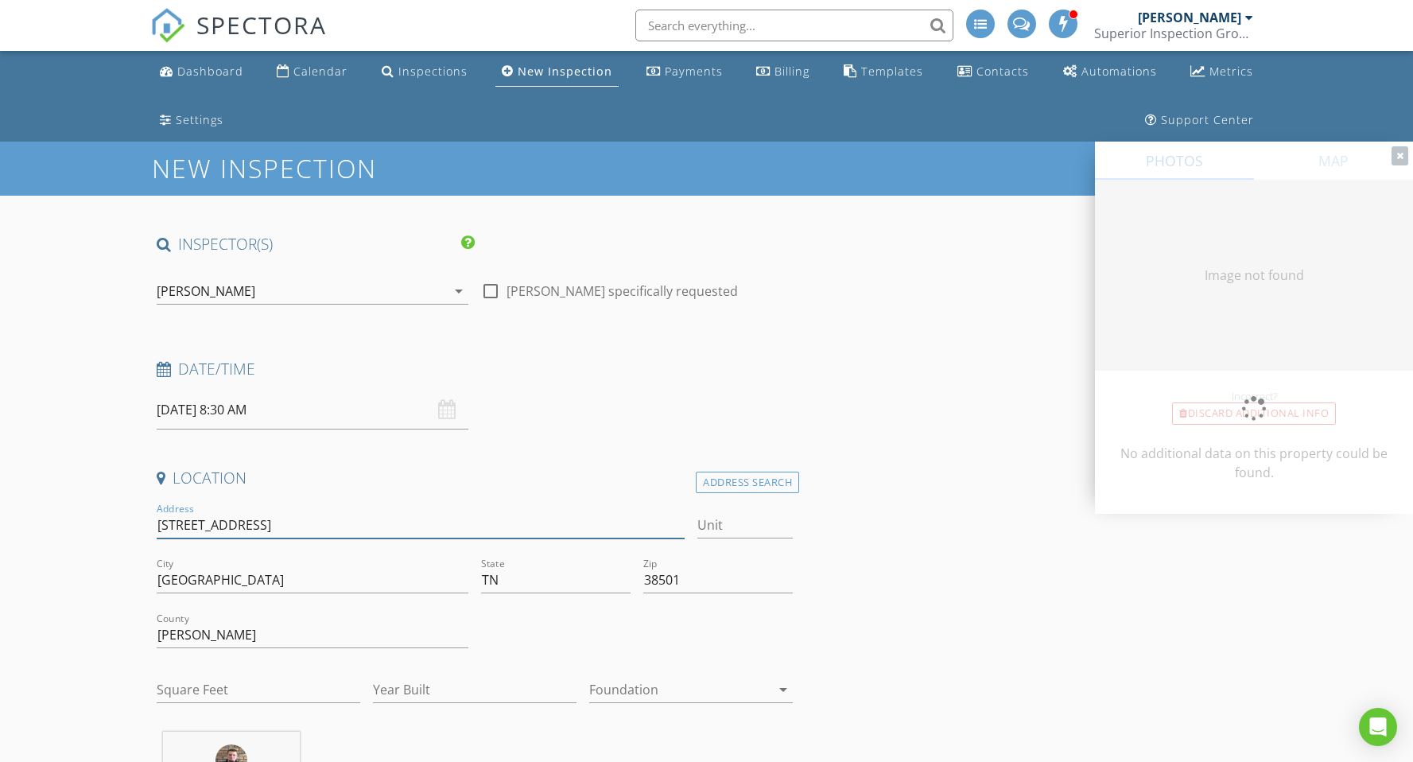
type input "1568"
type input "1988"
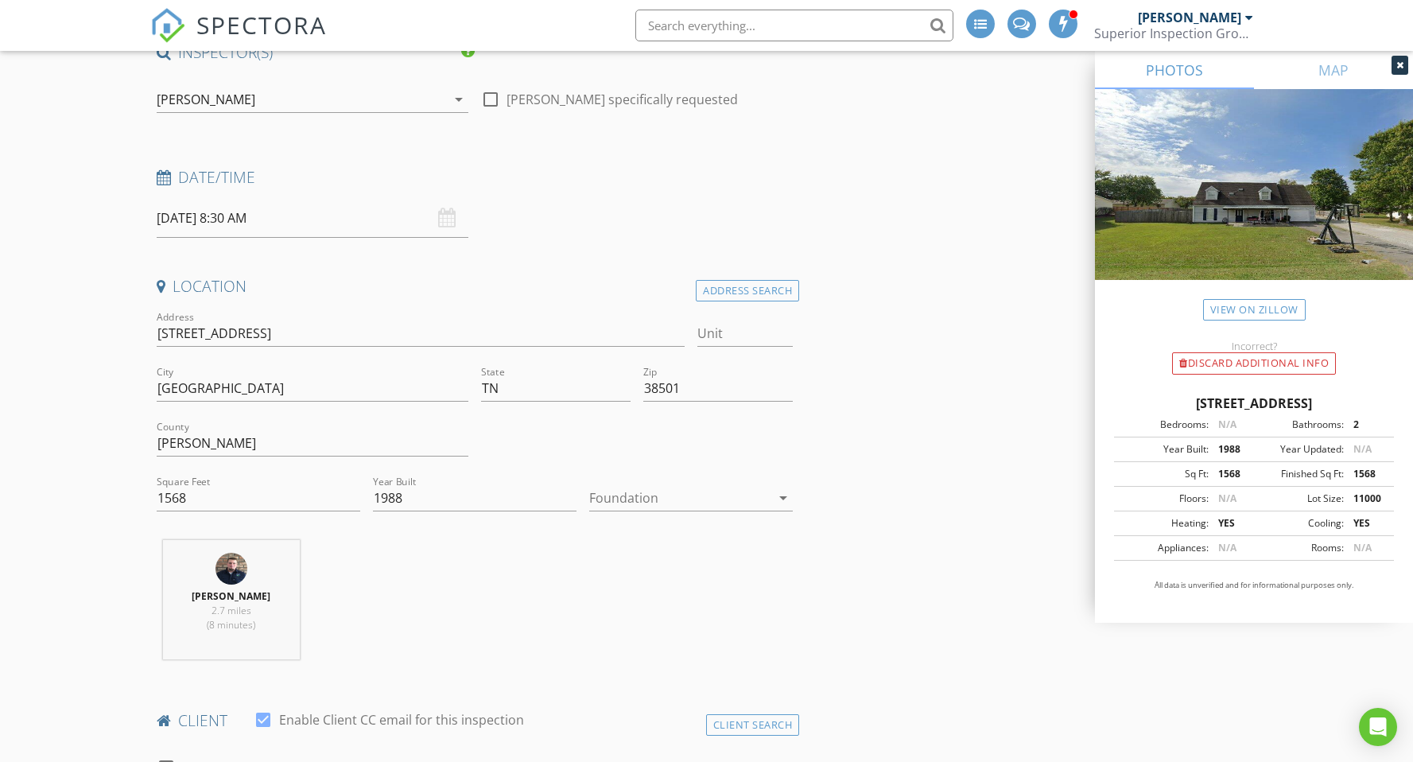
scroll to position [192, 0]
click at [206, 328] on input "345 Briagate Way" at bounding box center [421, 333] width 529 height 26
type input "345 Briargate Way"
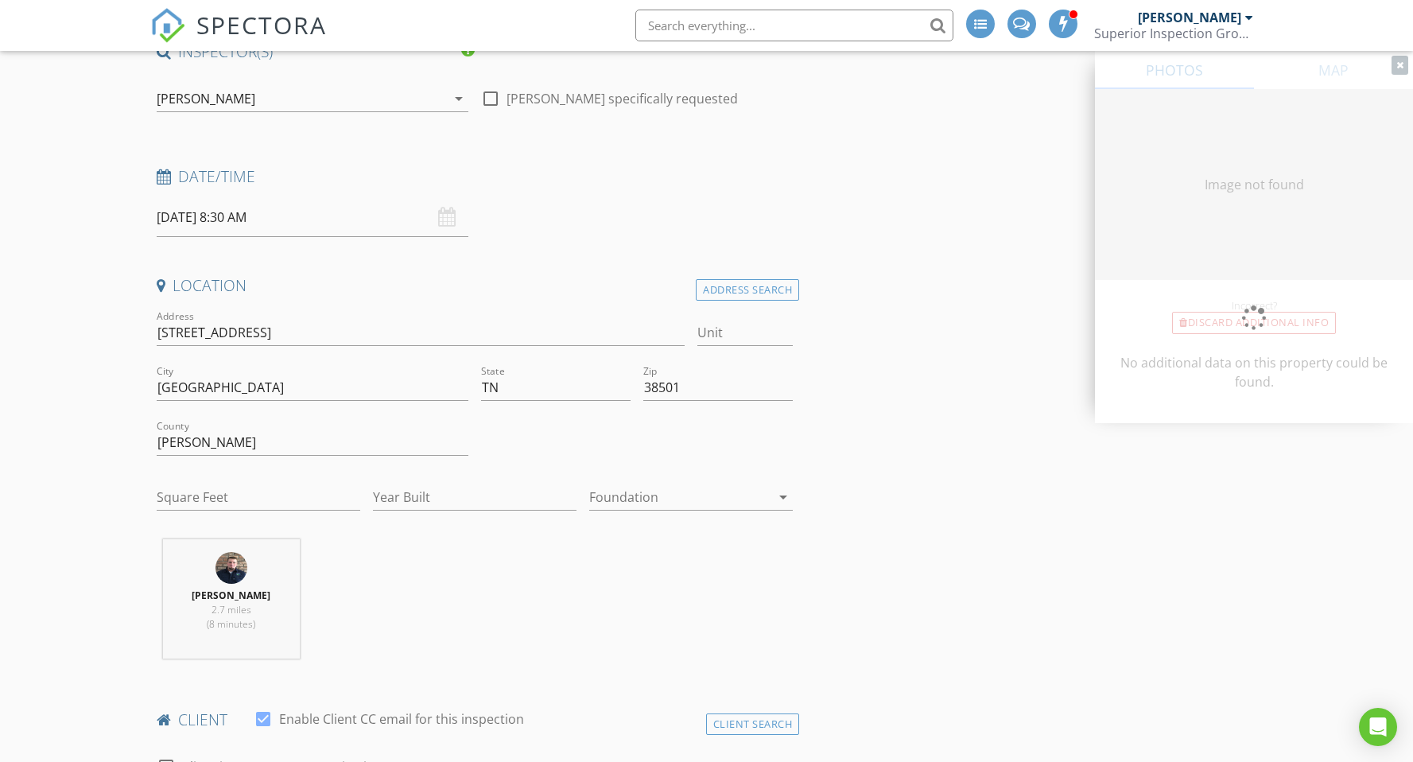
type input "1568"
type input "1988"
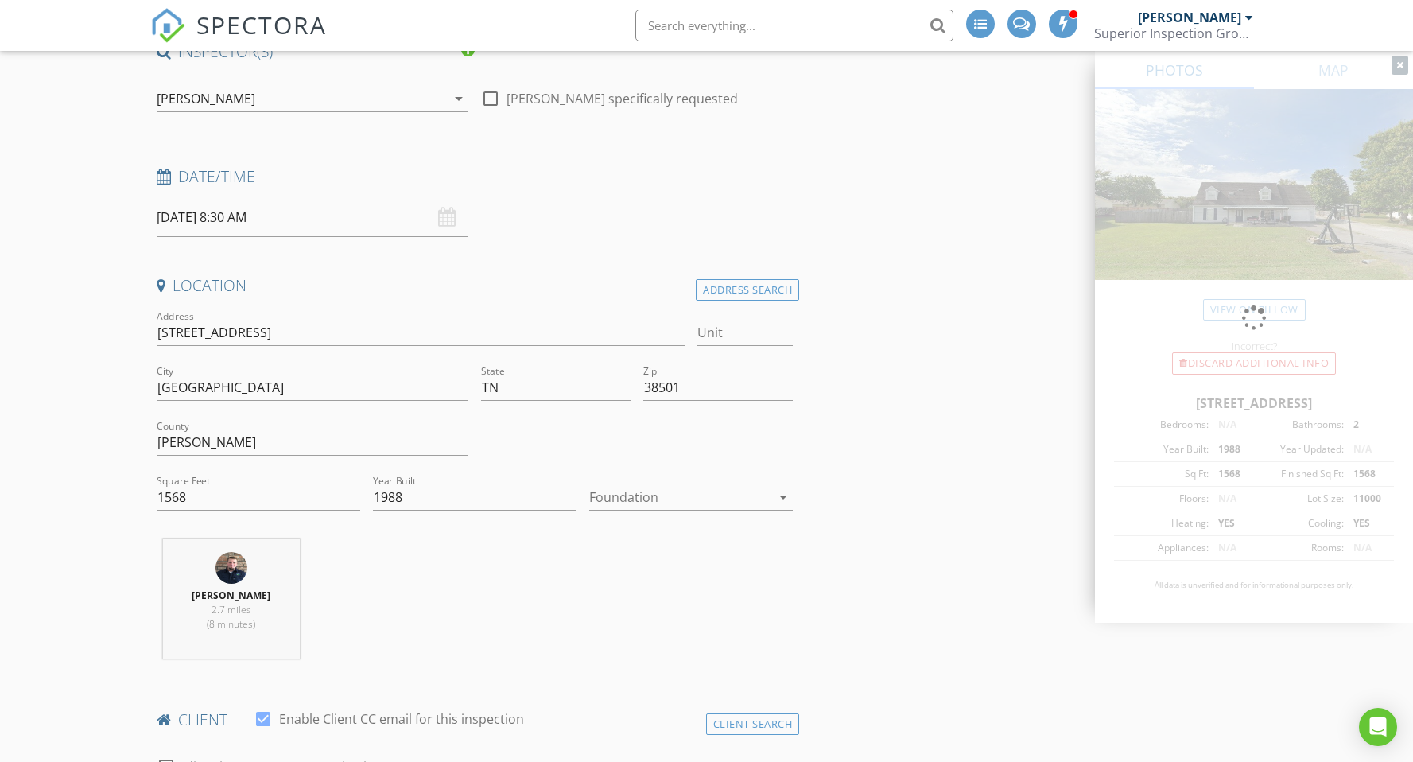
click at [647, 494] on div at bounding box center [679, 496] width 181 height 25
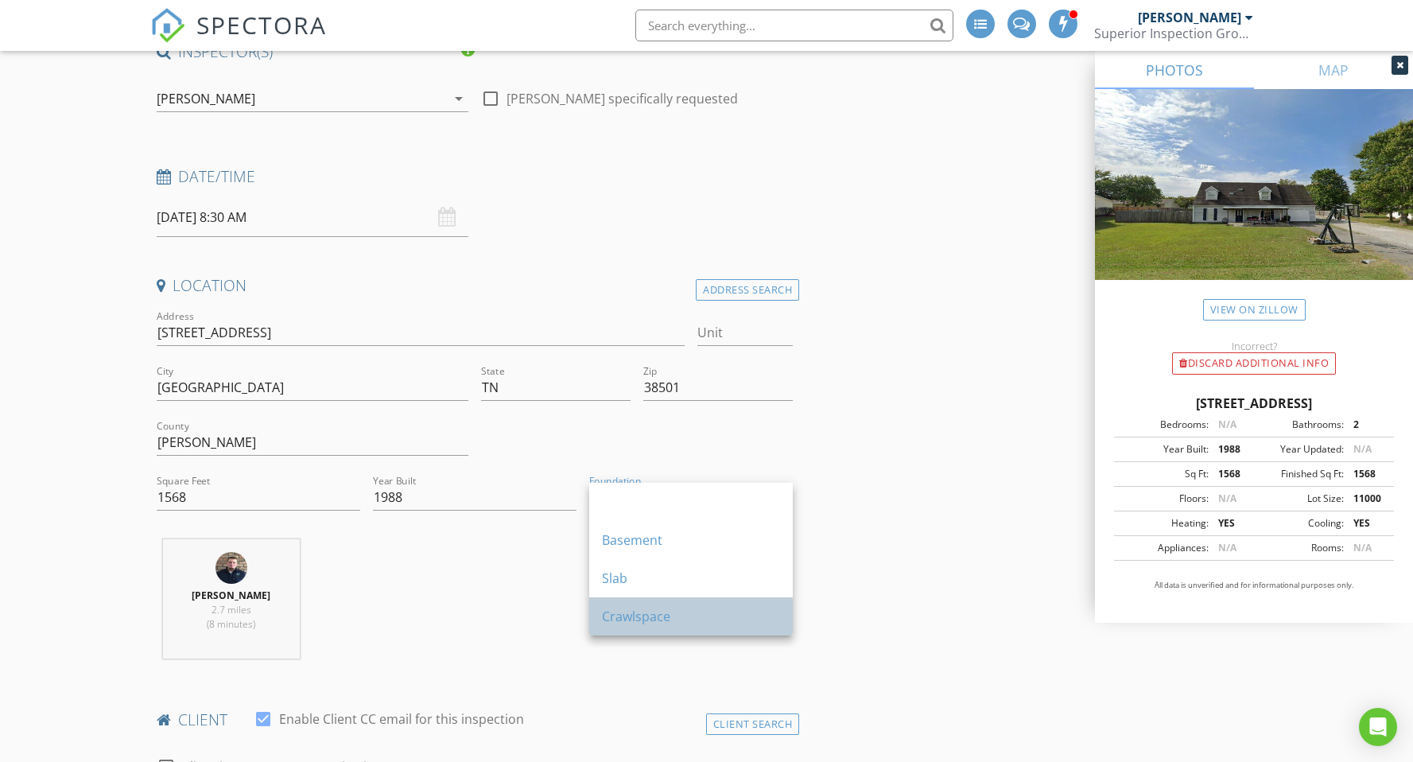
click at [642, 620] on div "Crawlspace" at bounding box center [691, 616] width 178 height 19
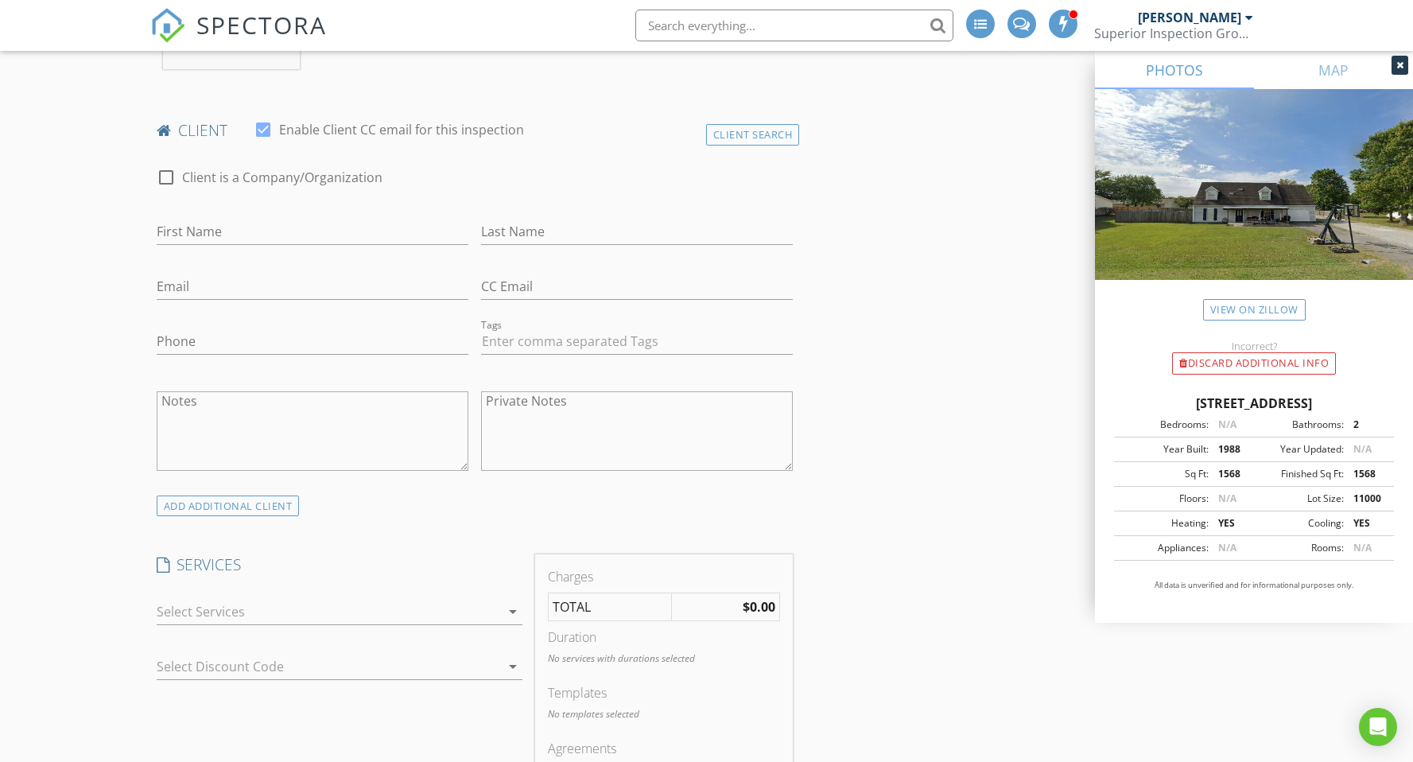
scroll to position [784, 0]
type input "Jesse and Myra"
type input "Mauricio"
type input "o.nandez@yahoo.com"
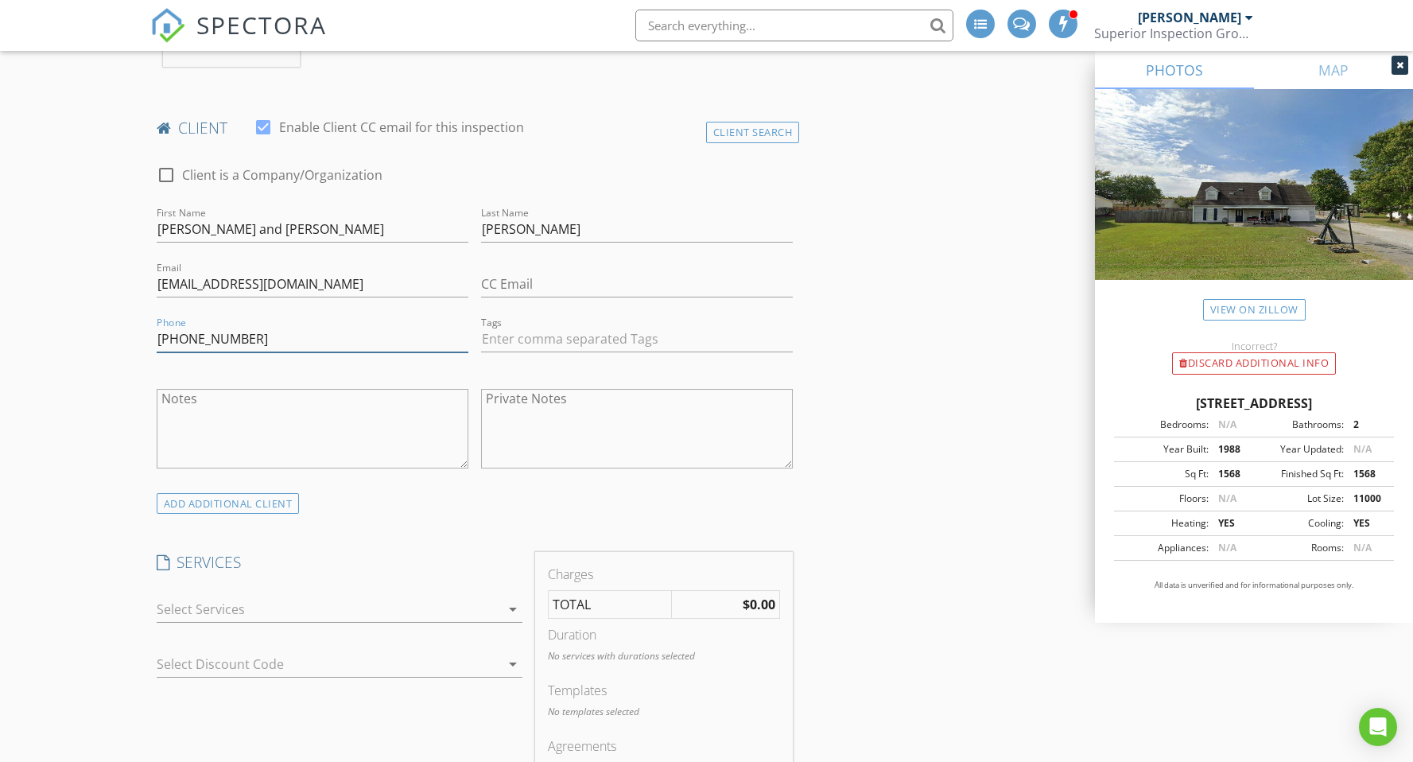
type input "931-337-6389"
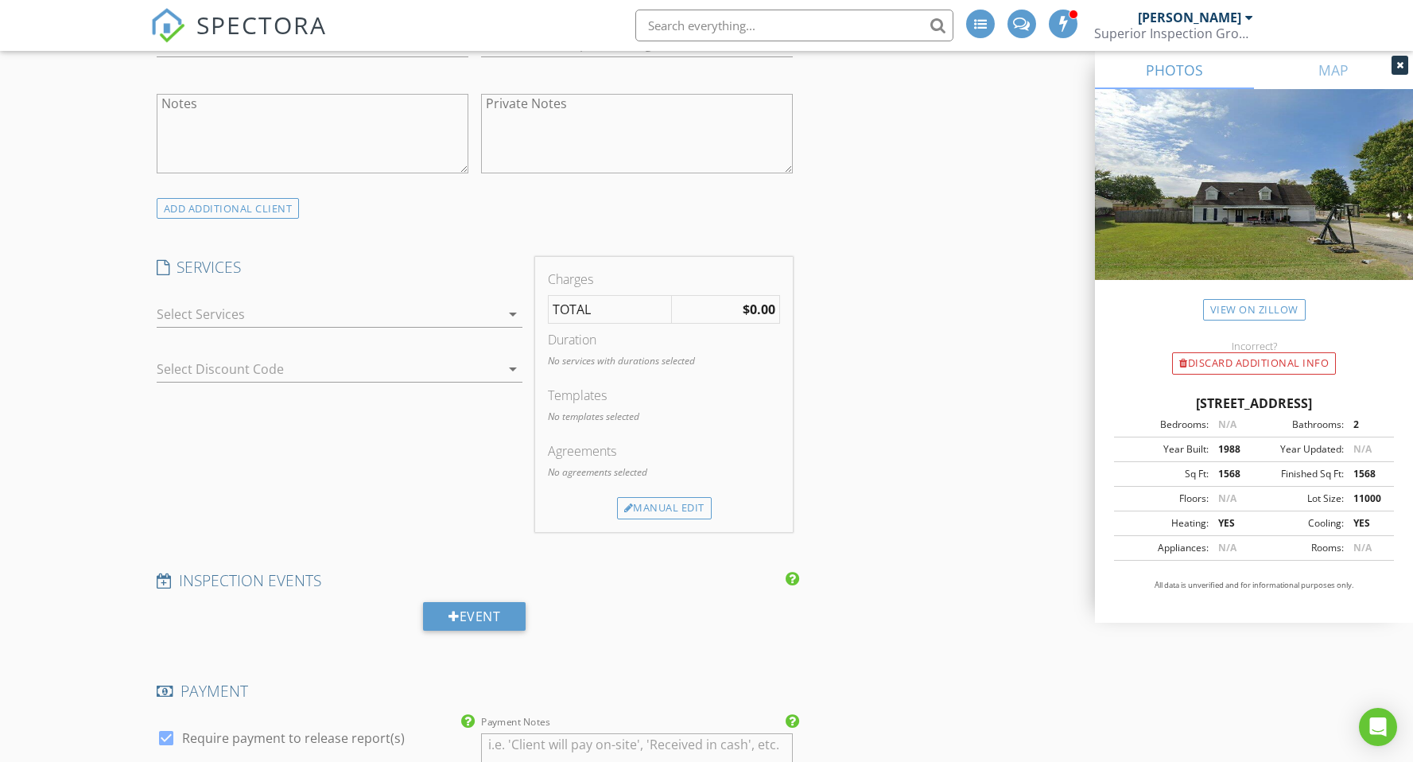
scroll to position [1080, 0]
click at [513, 311] on icon "arrow_drop_down" at bounding box center [512, 313] width 19 height 19
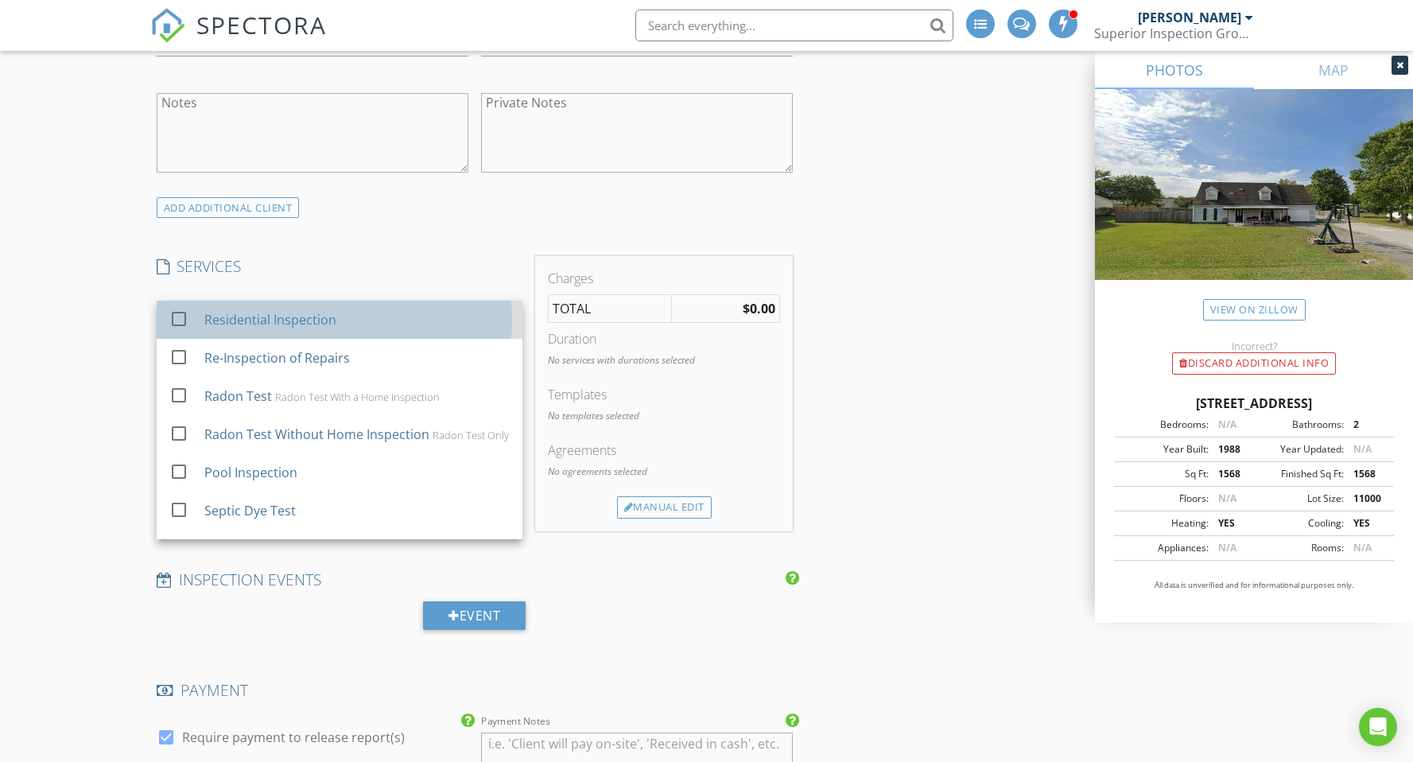
click at [498, 311] on link "check_box_outline_blank Residential Inspection" at bounding box center [340, 320] width 366 height 38
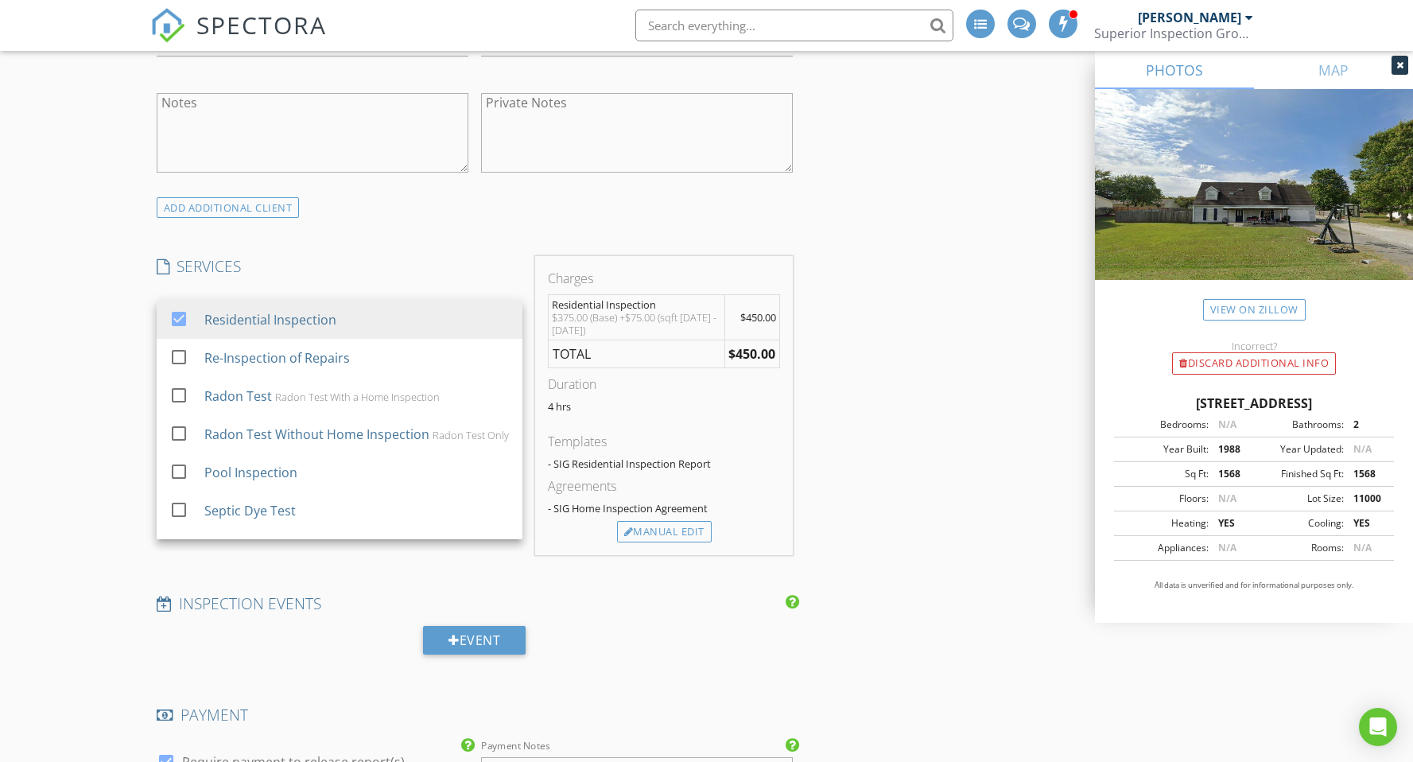
click at [127, 468] on div "New Inspection INSPECTOR(S) check_box_outline_blank Matt Berry check_box_outlin…" at bounding box center [706, 606] width 1413 height 3090
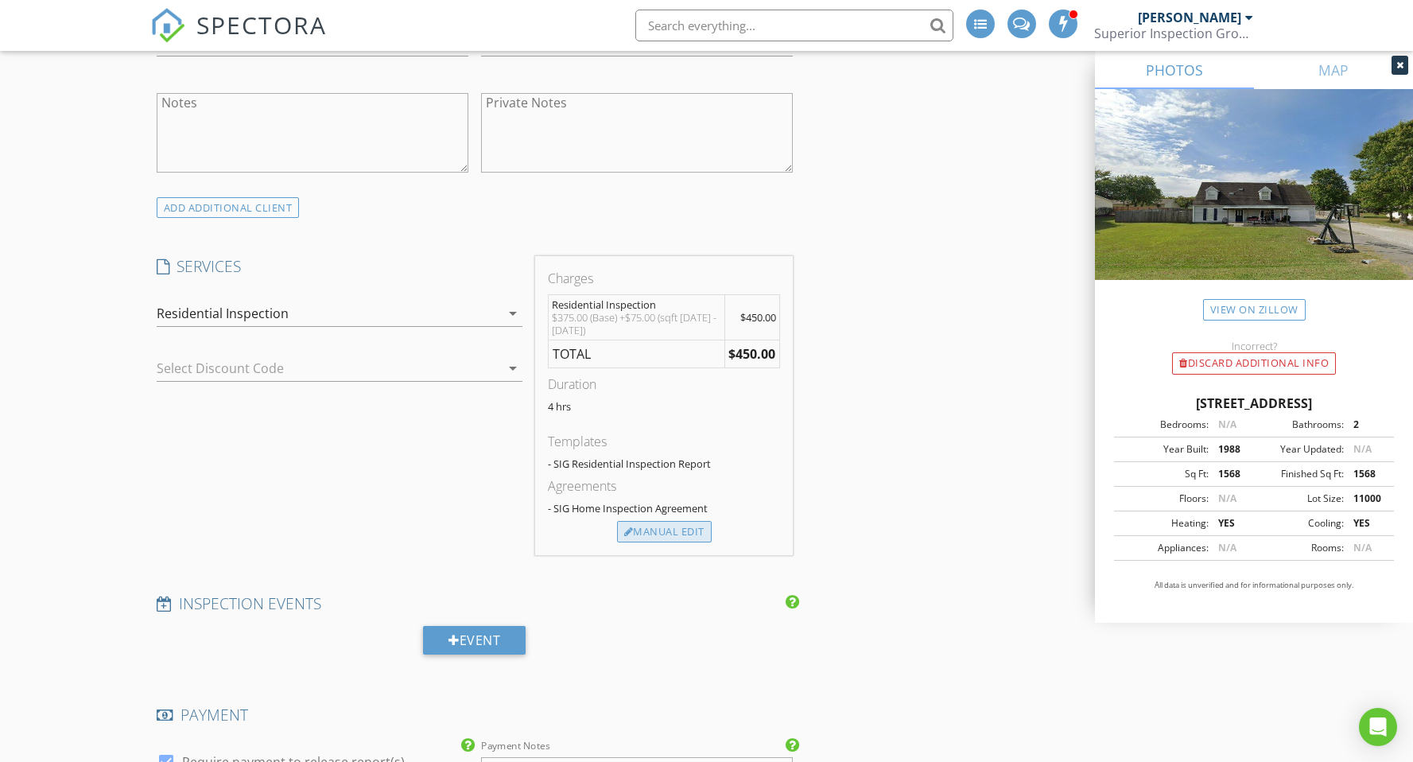
click at [678, 532] on div "Manual Edit" at bounding box center [664, 532] width 95 height 22
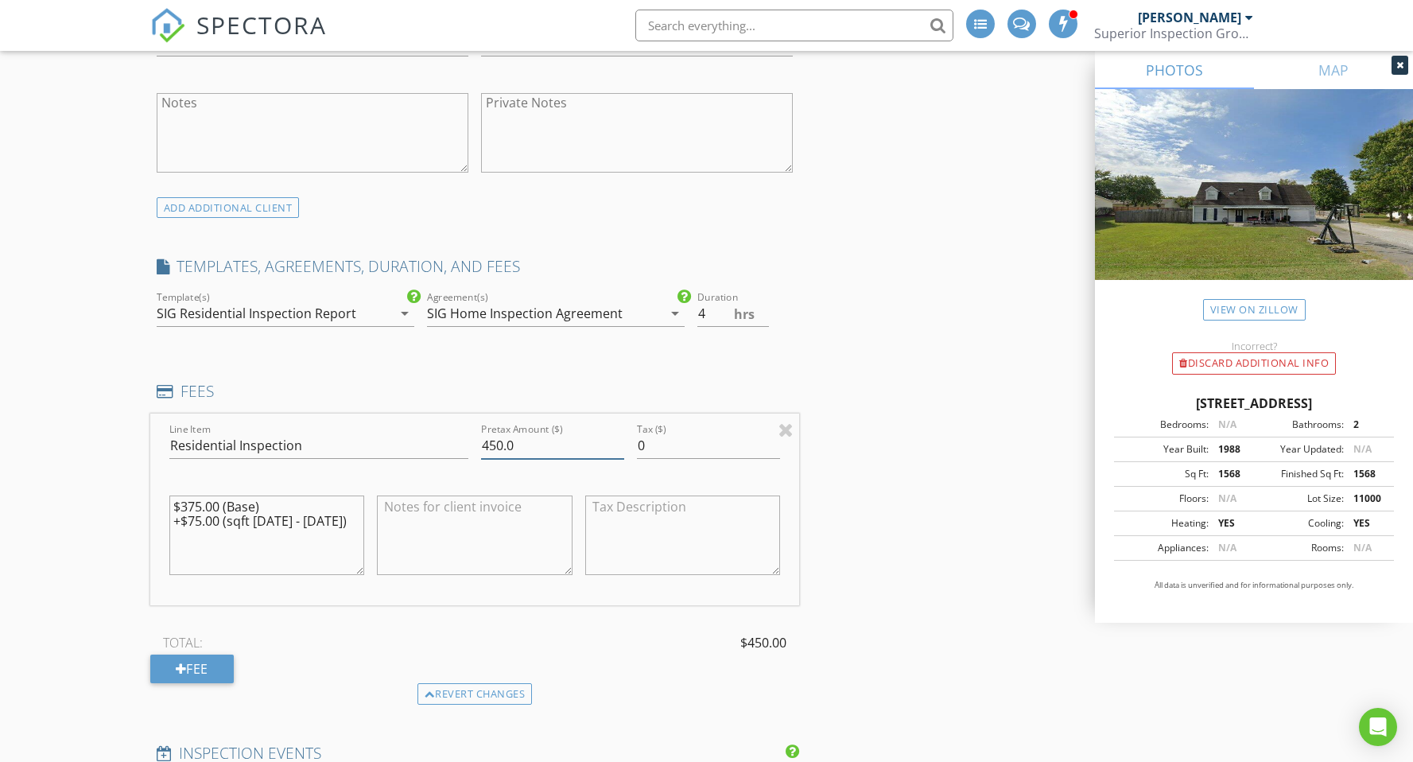
click at [502, 441] on input "450.0" at bounding box center [552, 446] width 143 height 26
type input "475.0"
click at [344, 522] on textarea "$375.00 (Base) +$75.00 (sqft 1500 - 2000)" at bounding box center [267, 536] width 196 height 80
type textarea "$"
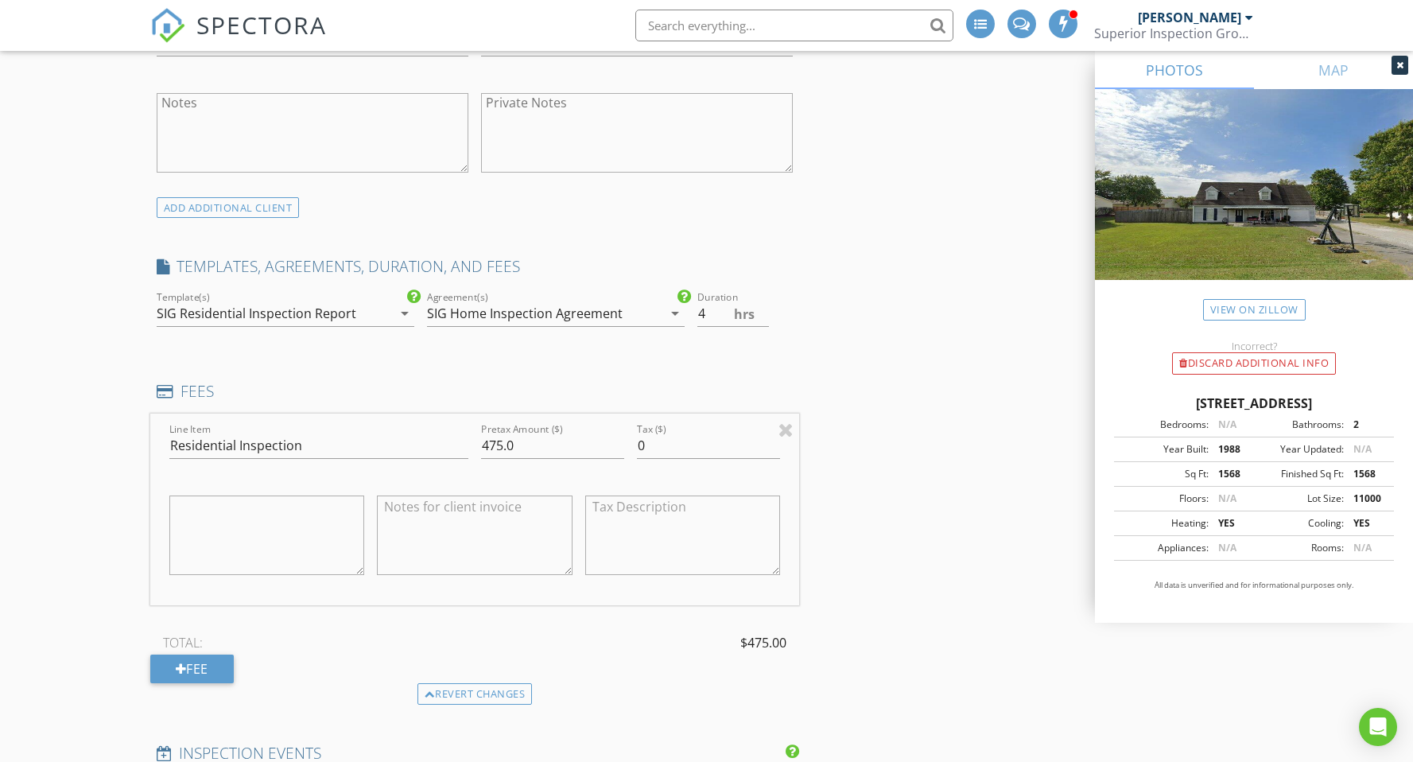
click at [54, 448] on div "New Inspection INSPECTOR(S) check_box_outline_blank Matt Berry check_box_outlin…" at bounding box center [706, 680] width 1413 height 3239
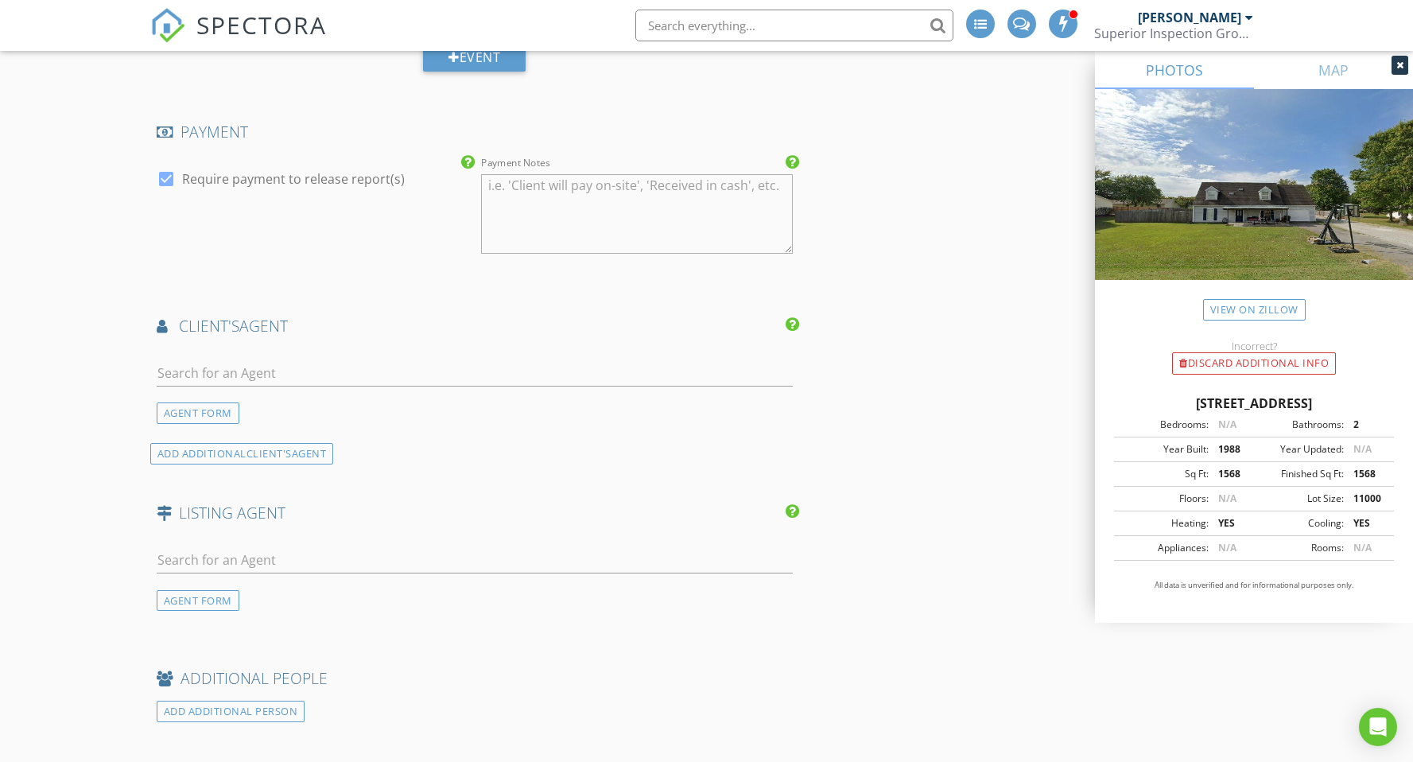
scroll to position [1813, 0]
click at [192, 371] on input "text" at bounding box center [475, 372] width 637 height 26
type input "gage"
click at [262, 410] on div "Elevate Real Estate" at bounding box center [268, 416] width 133 height 13
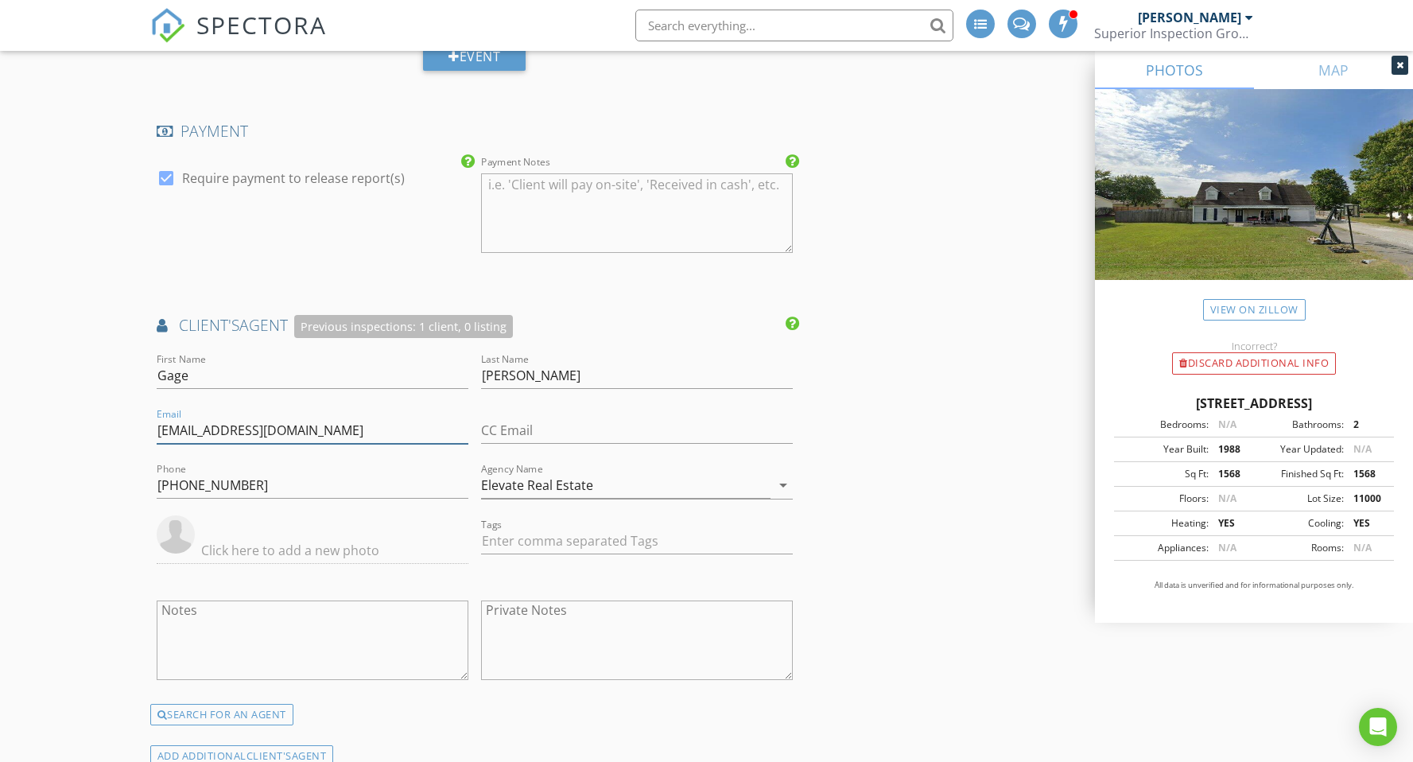
type input "gagewoolbright@tnelevate.com"
click at [92, 561] on div "New Inspection INSPECTOR(S) check_box_outline_blank Matt Berry check_box_outlin…" at bounding box center [706, 99] width 1413 height 3542
click at [74, 546] on div "New Inspection INSPECTOR(S) check_box_outline_blank Matt Berry check_box_outlin…" at bounding box center [706, 99] width 1413 height 3542
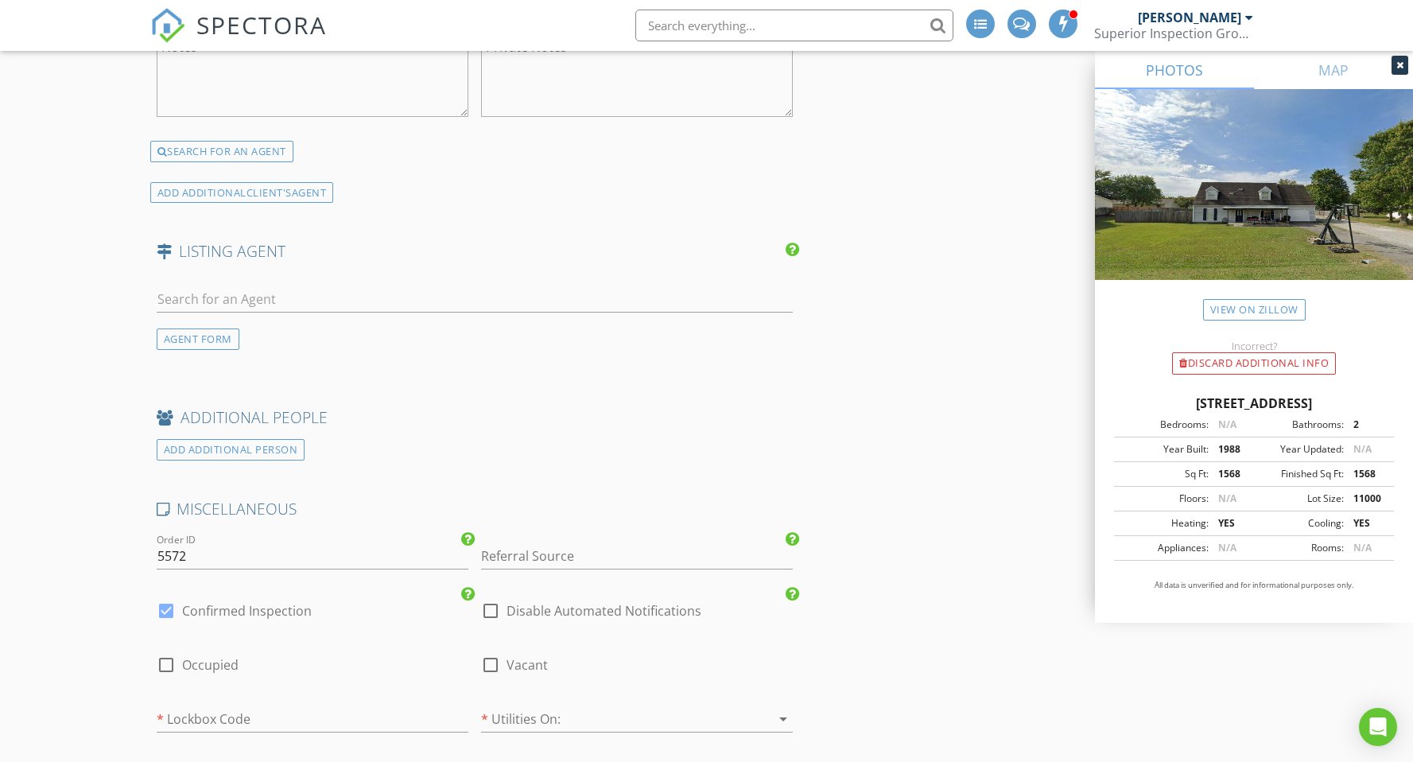
scroll to position [2440, 0]
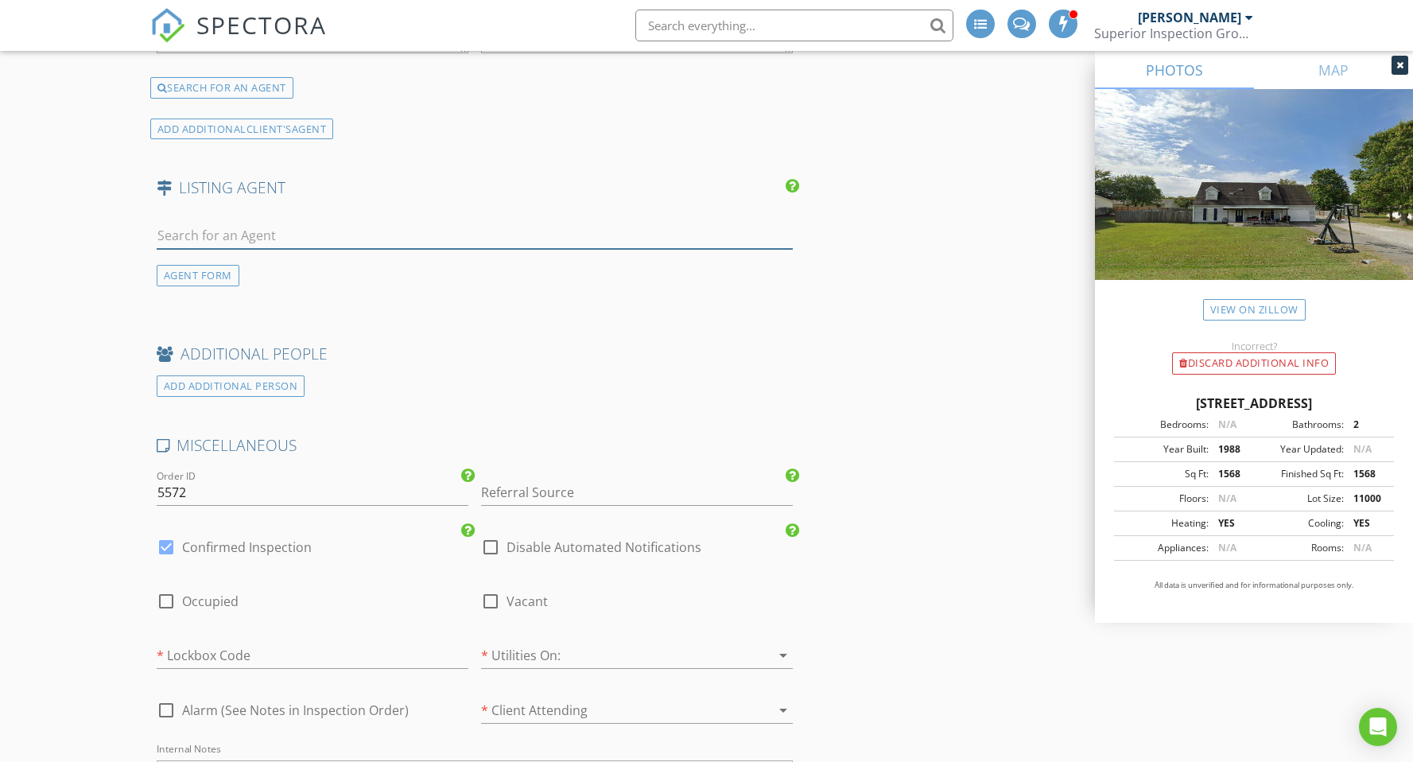
click at [183, 240] on input "text" at bounding box center [475, 236] width 637 height 26
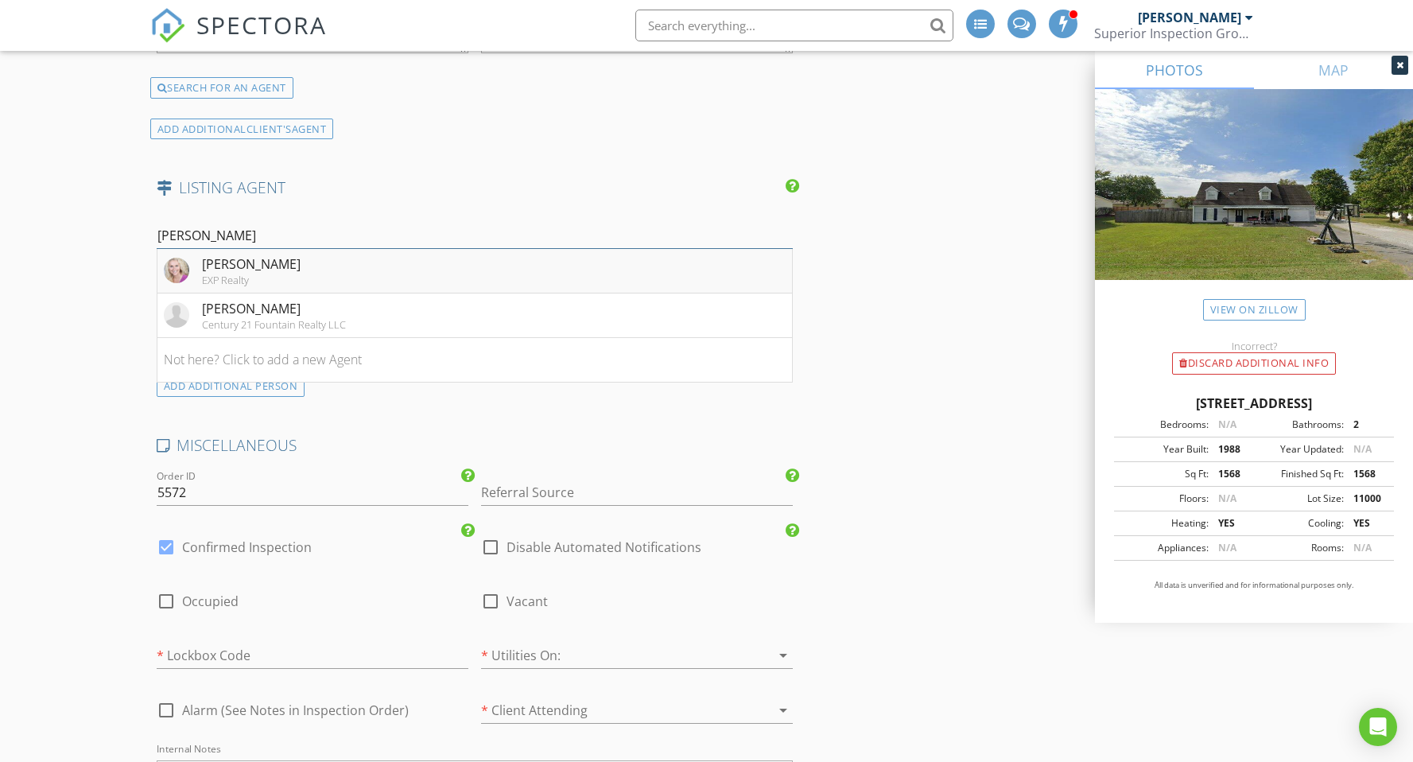
type input "patty"
click at [258, 262] on div "Patty Cole" at bounding box center [251, 264] width 99 height 19
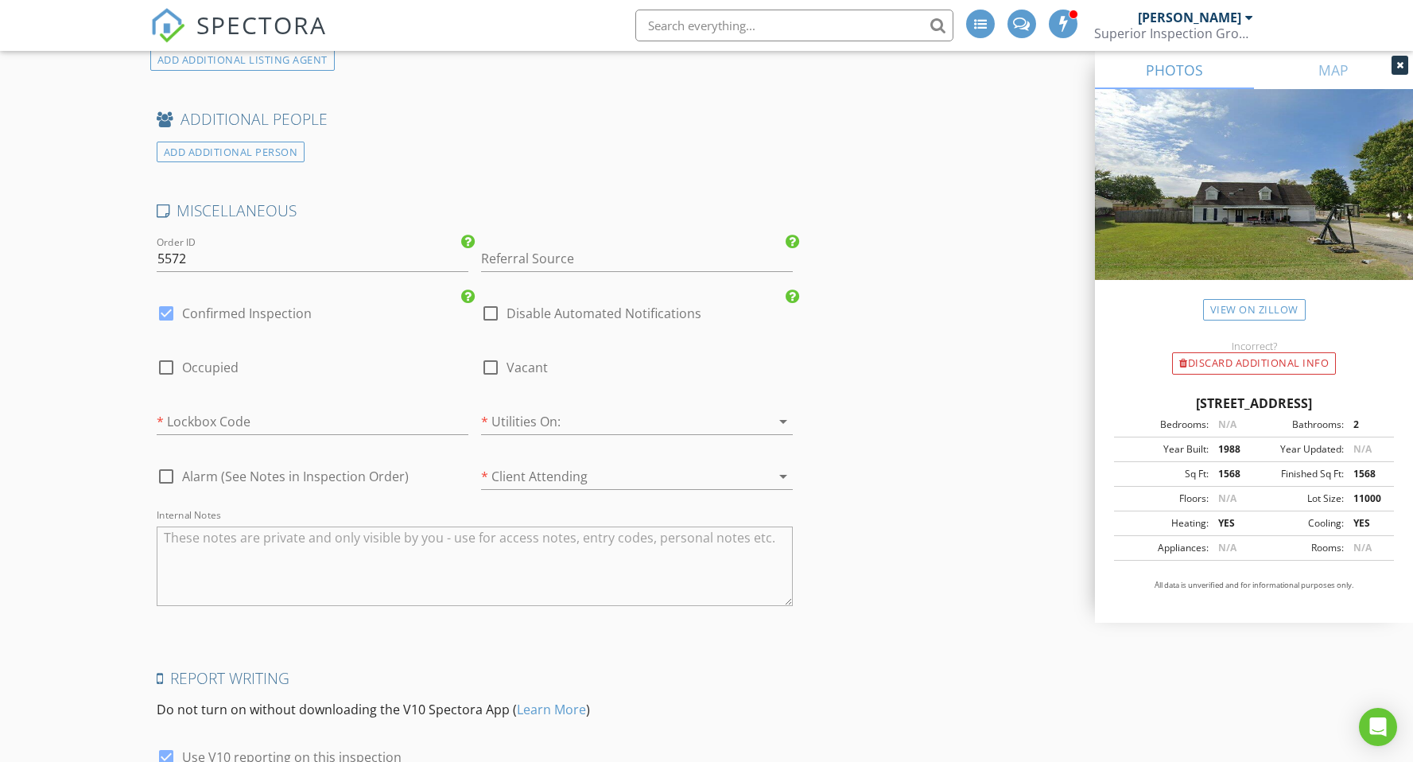
scroll to position [2999, 0]
click at [166, 356] on div at bounding box center [166, 366] width 27 height 27
checkbox input "true"
click at [166, 299] on div at bounding box center [166, 312] width 27 height 27
checkbox input "false"
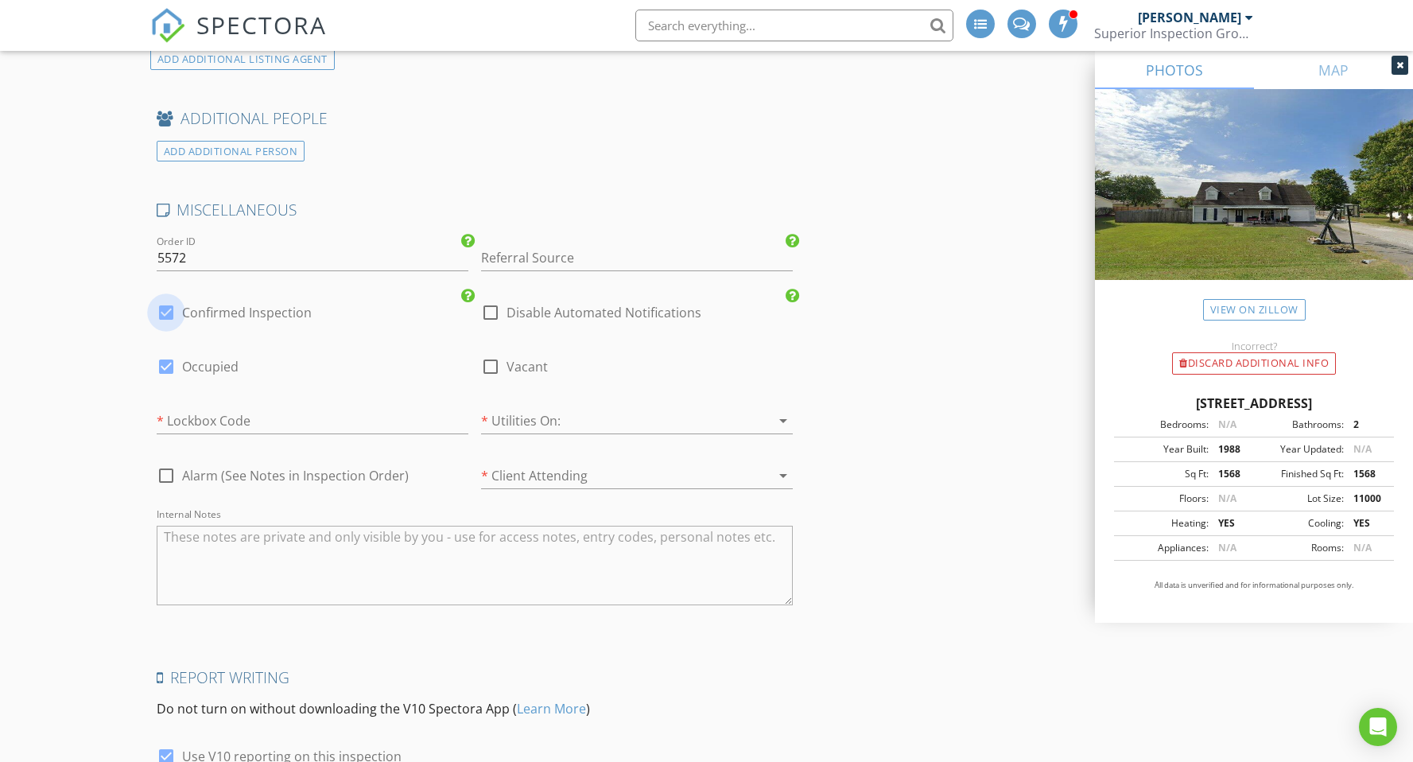
checkbox input "true"
click at [536, 422] on div at bounding box center [614, 420] width 267 height 25
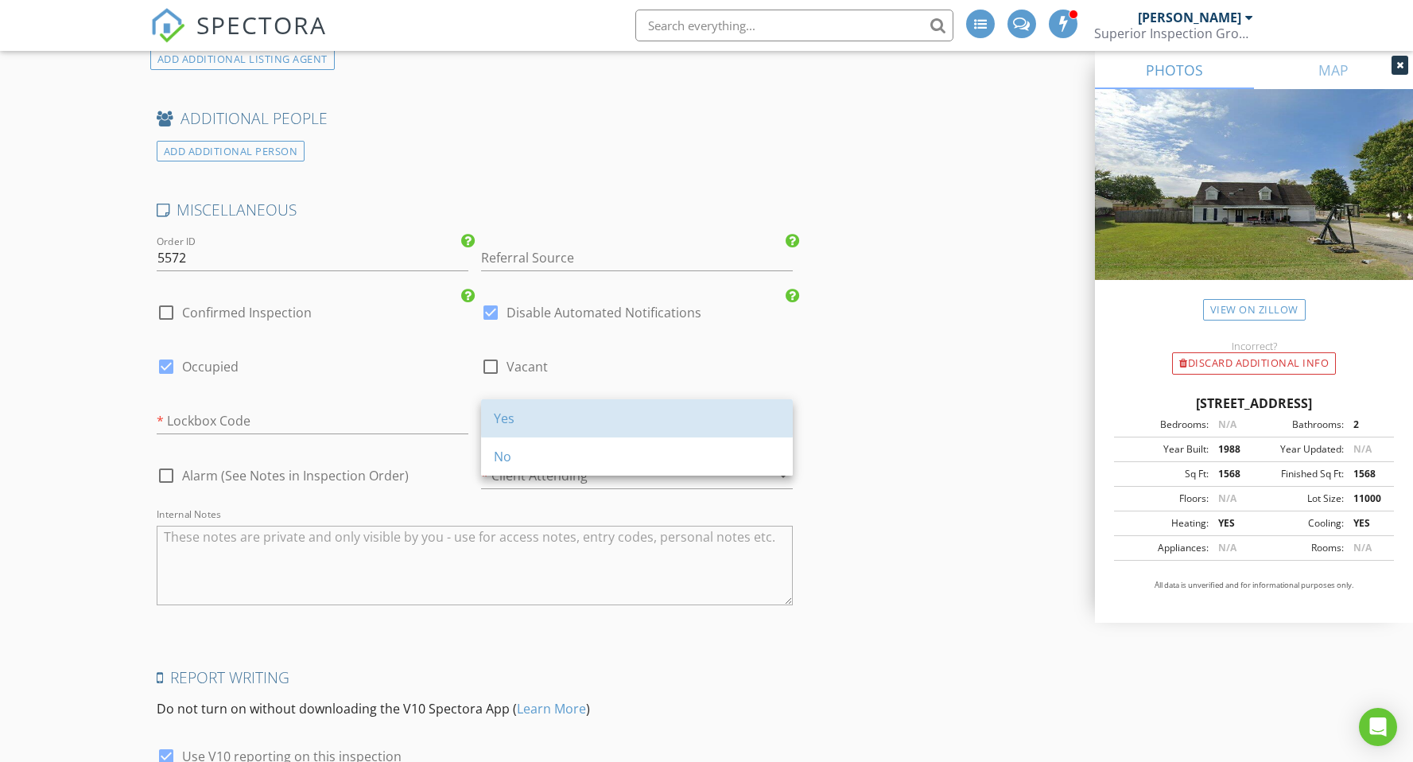
click at [536, 422] on div "Yes" at bounding box center [637, 418] width 286 height 19
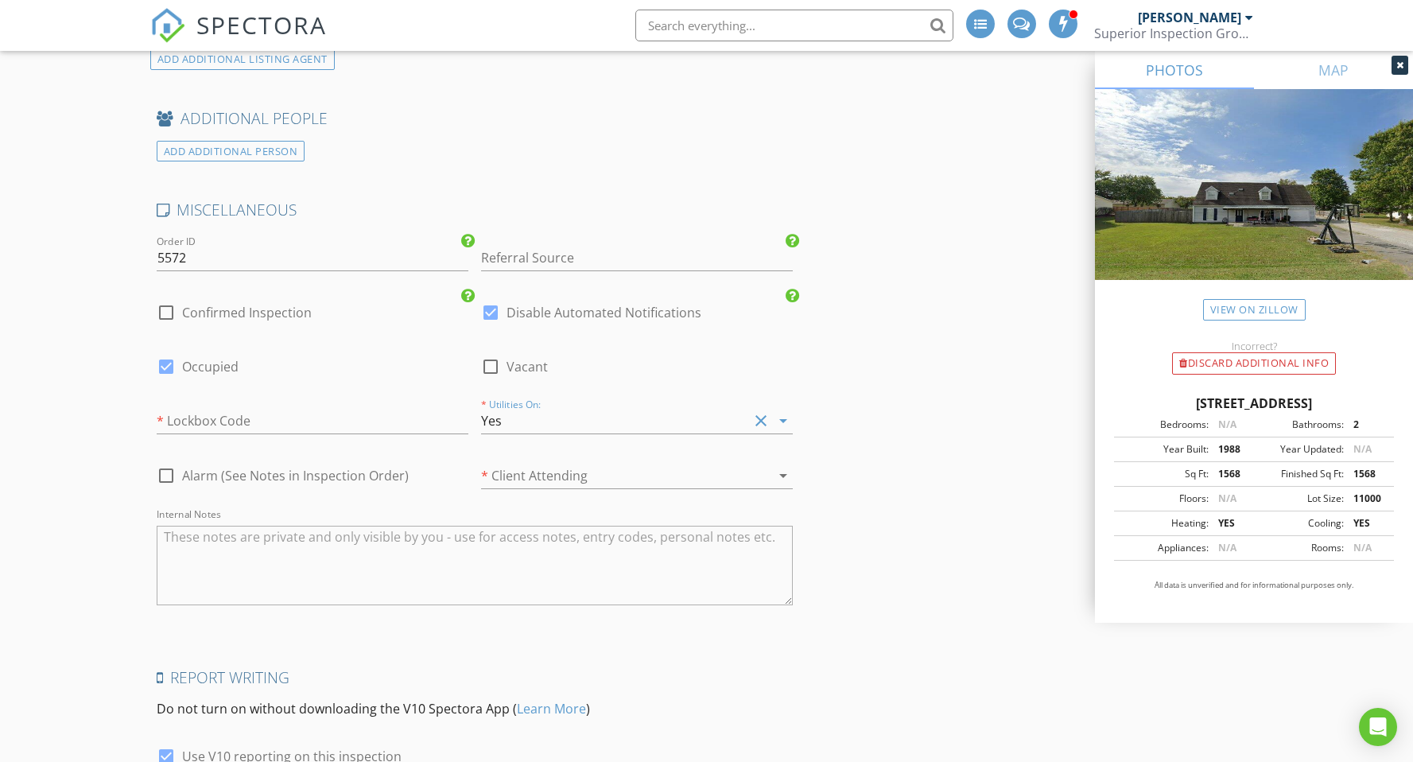
click at [542, 471] on div at bounding box center [614, 475] width 267 height 25
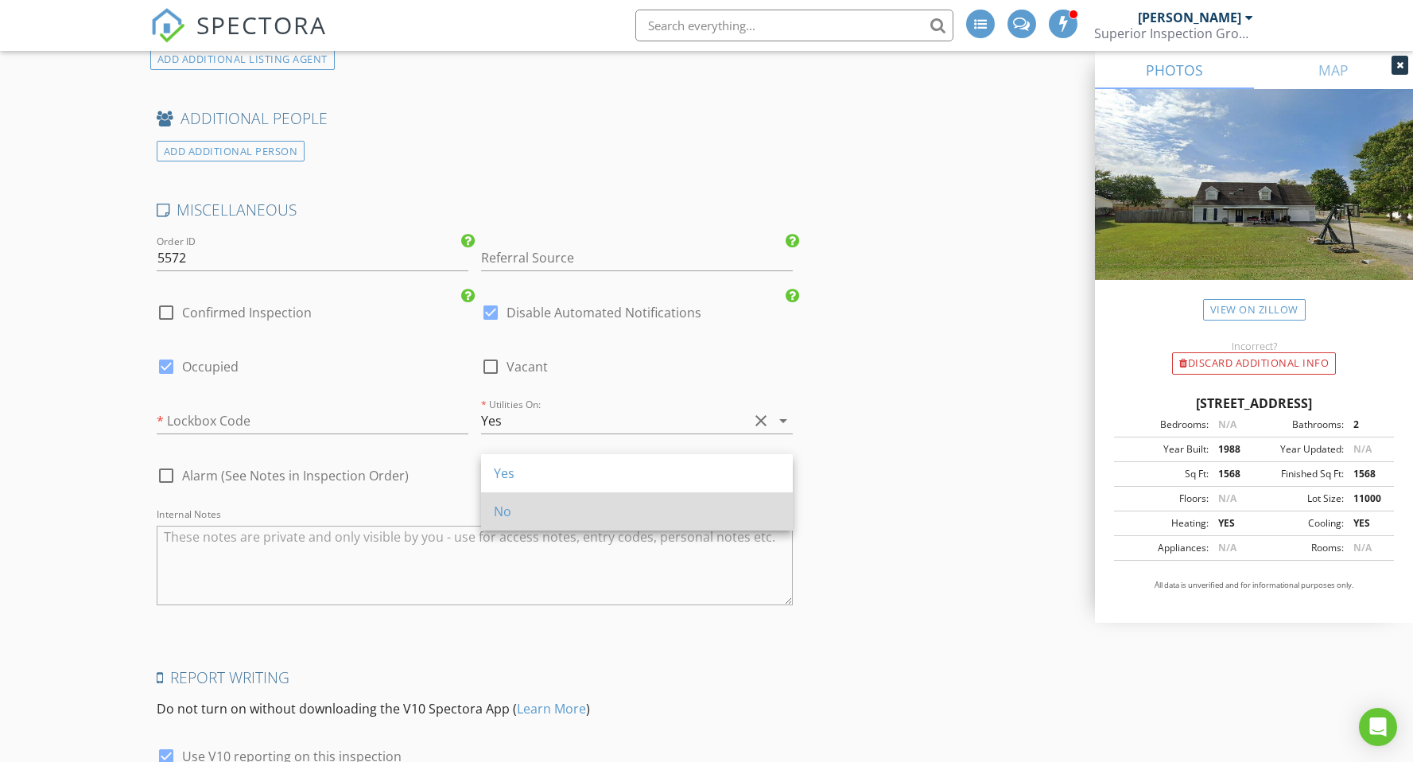
click at [550, 520] on div "No" at bounding box center [637, 511] width 286 height 19
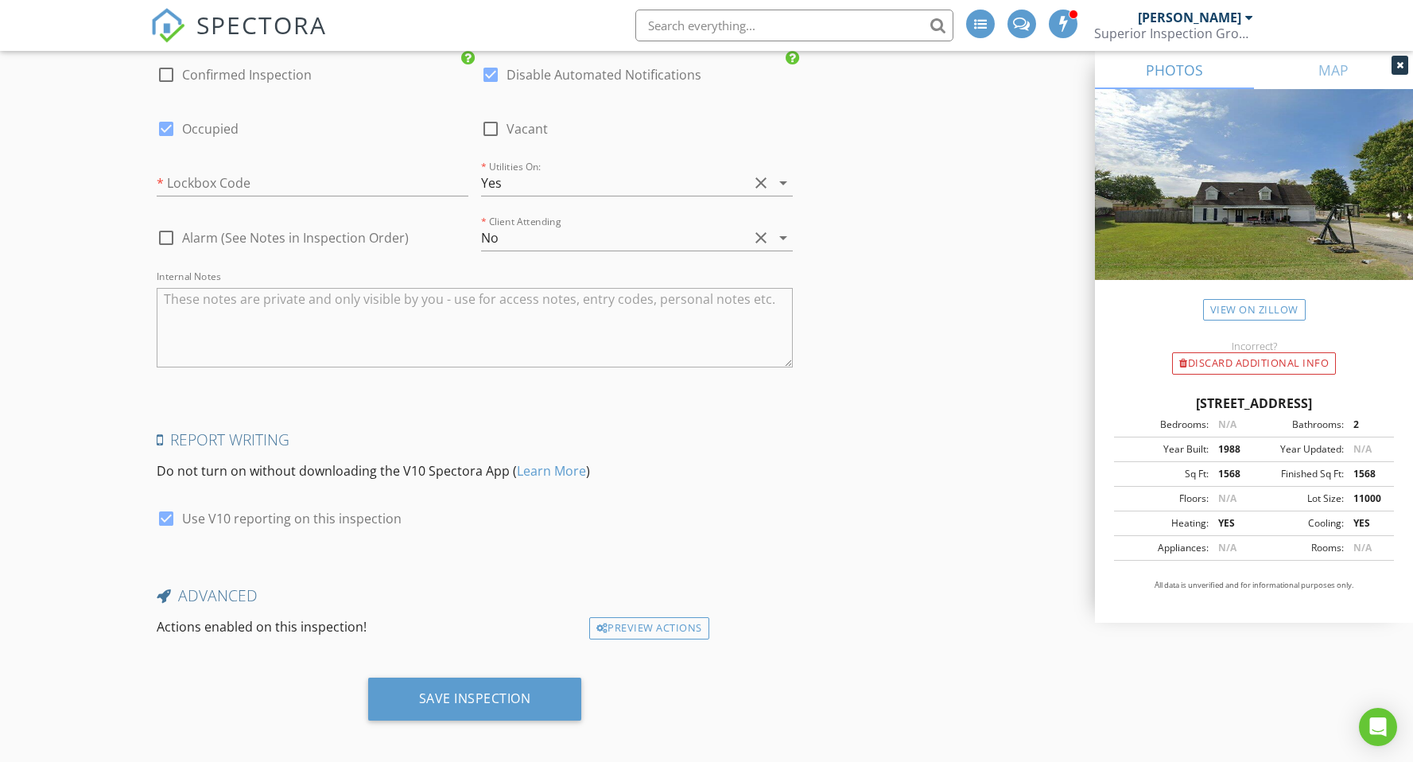
scroll to position [3236, 0]
click at [477, 694] on div "Save Inspection" at bounding box center [475, 699] width 112 height 16
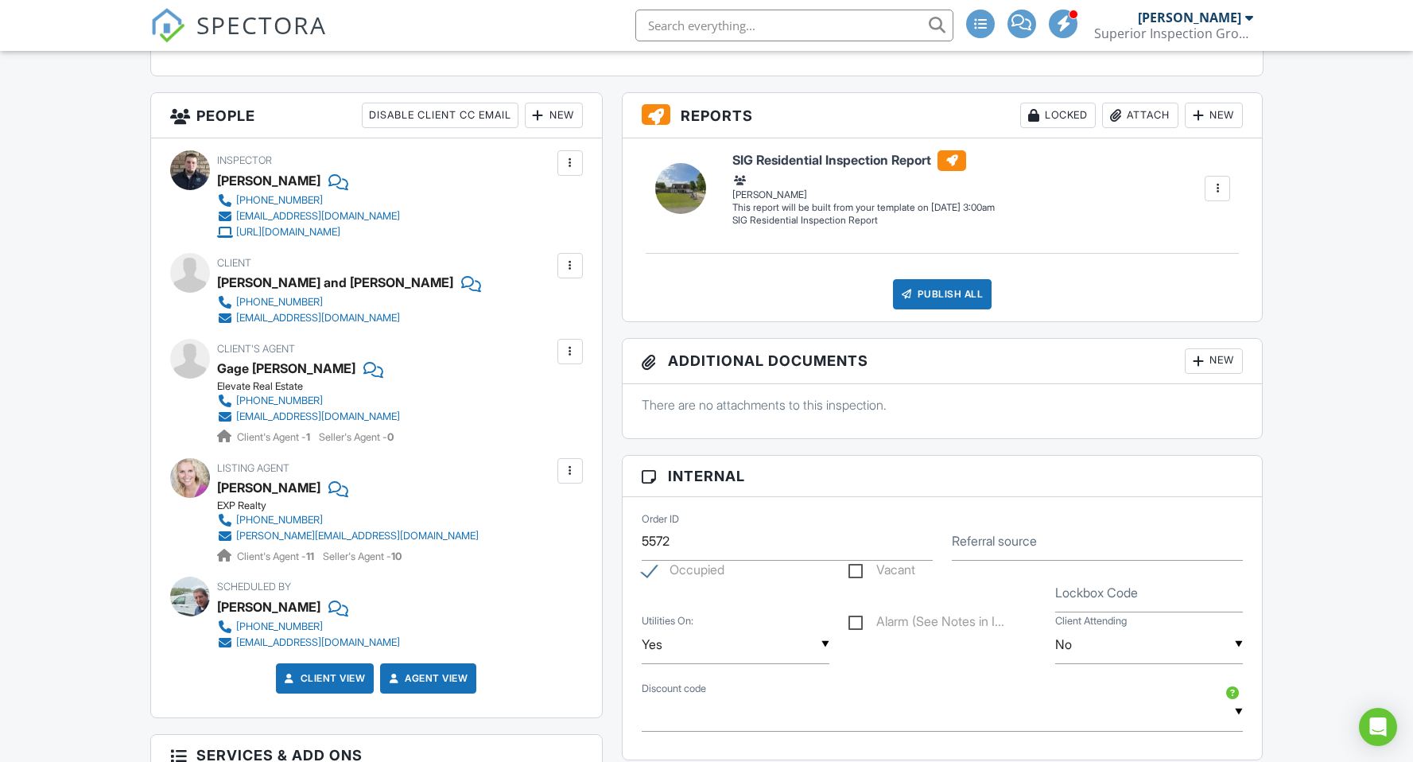
scroll to position [567, 0]
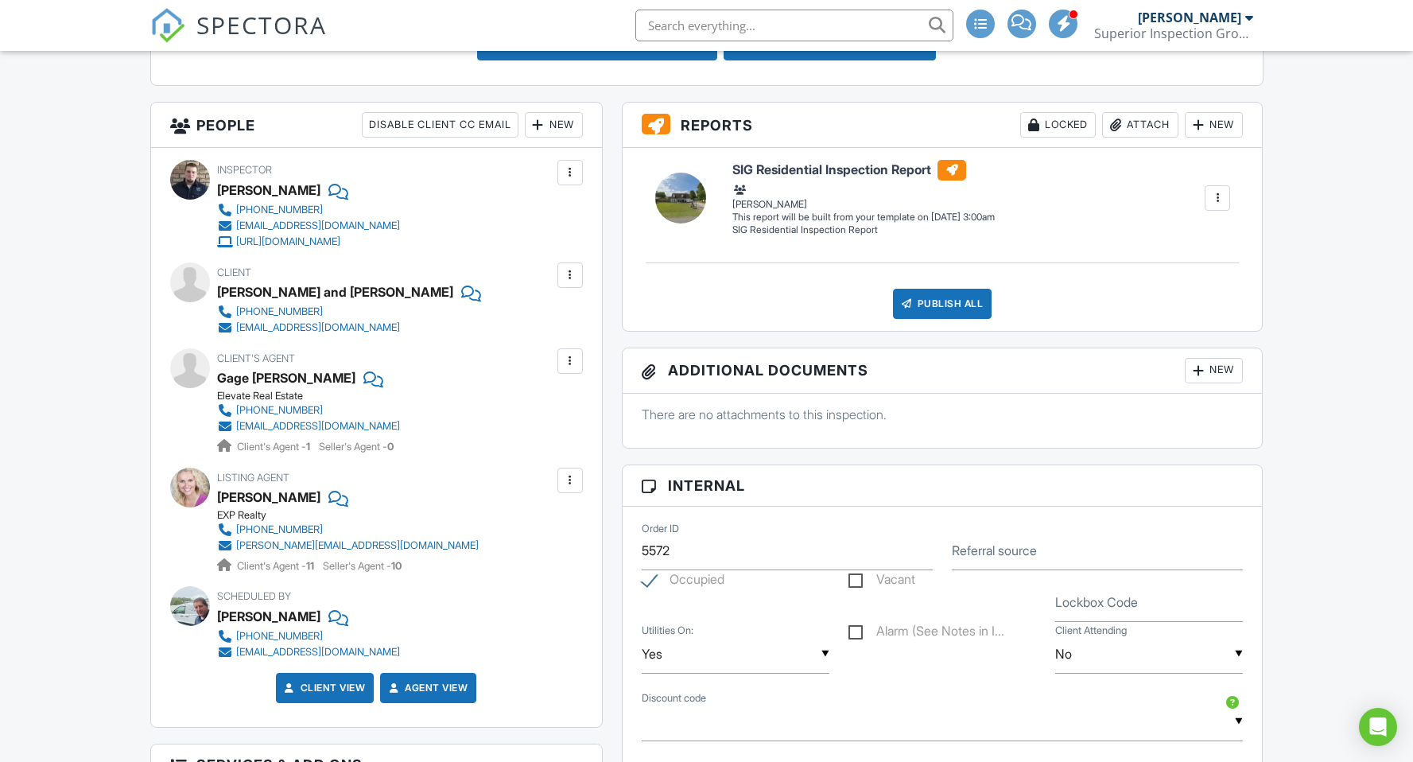
click at [56, 524] on div "Dashboard Calendar Inspections New Inspection Payments Billing Templates Contac…" at bounding box center [706, 693] width 1413 height 2418
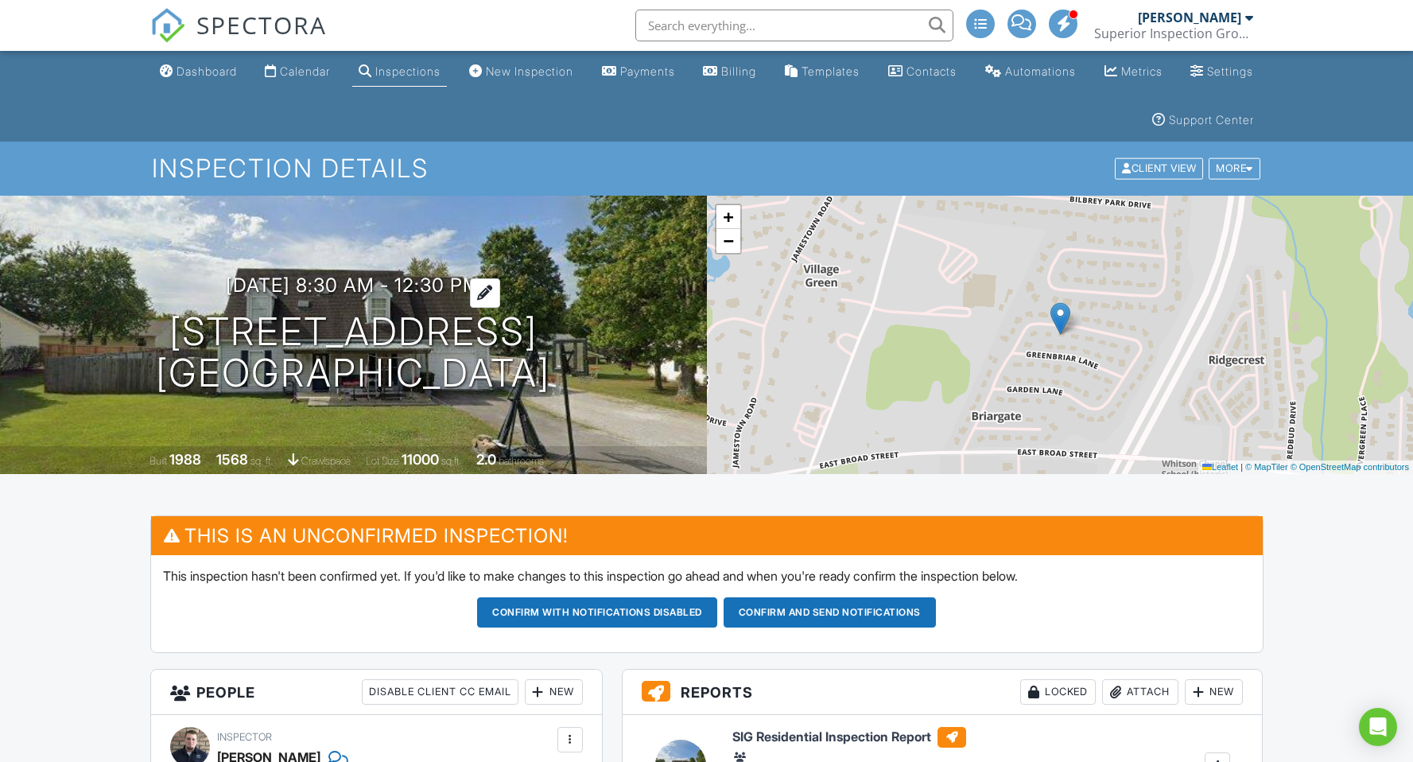
scroll to position [0, 0]
click at [318, 72] on div "Calendar" at bounding box center [305, 71] width 50 height 14
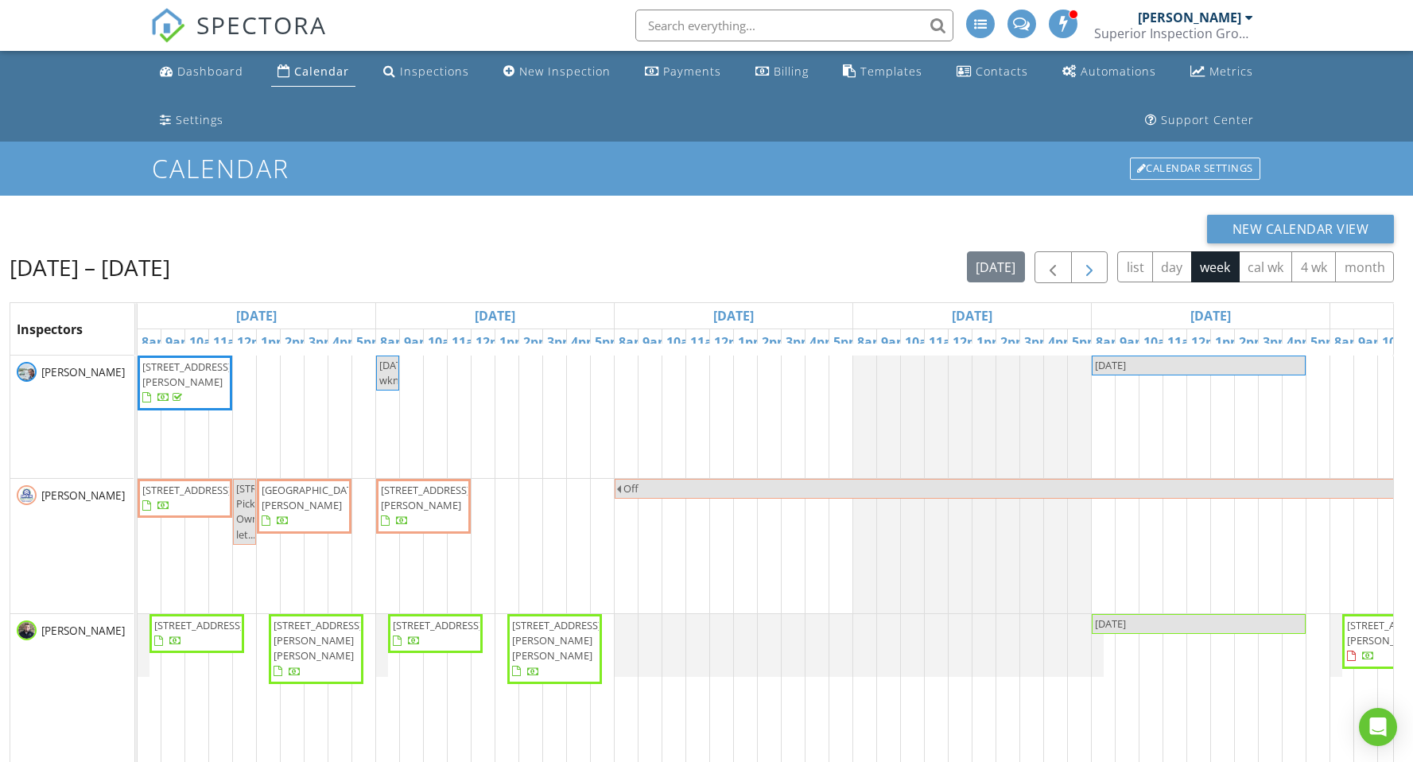
click at [1091, 266] on span "button" at bounding box center [1089, 267] width 19 height 19
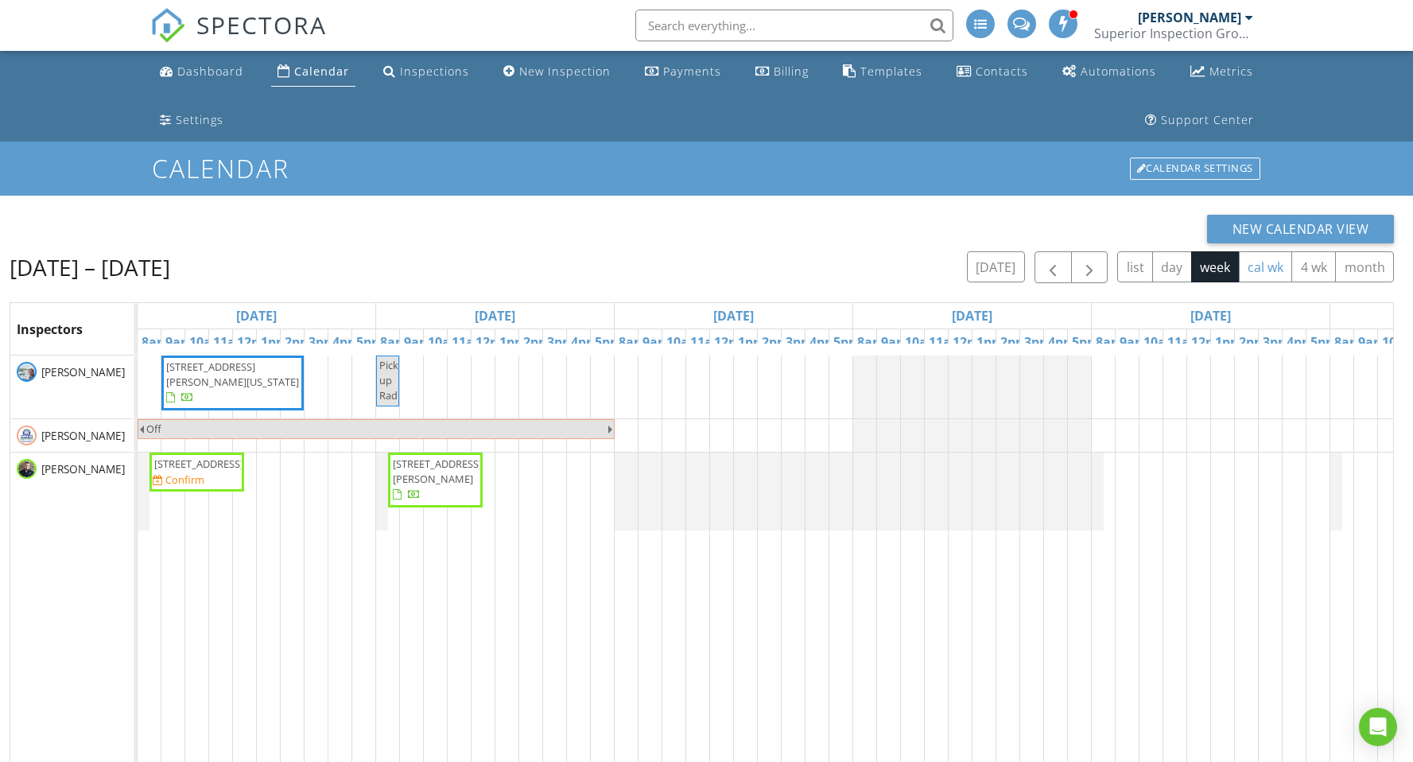
click at [1270, 270] on button "cal wk" at bounding box center [1266, 266] width 54 height 31
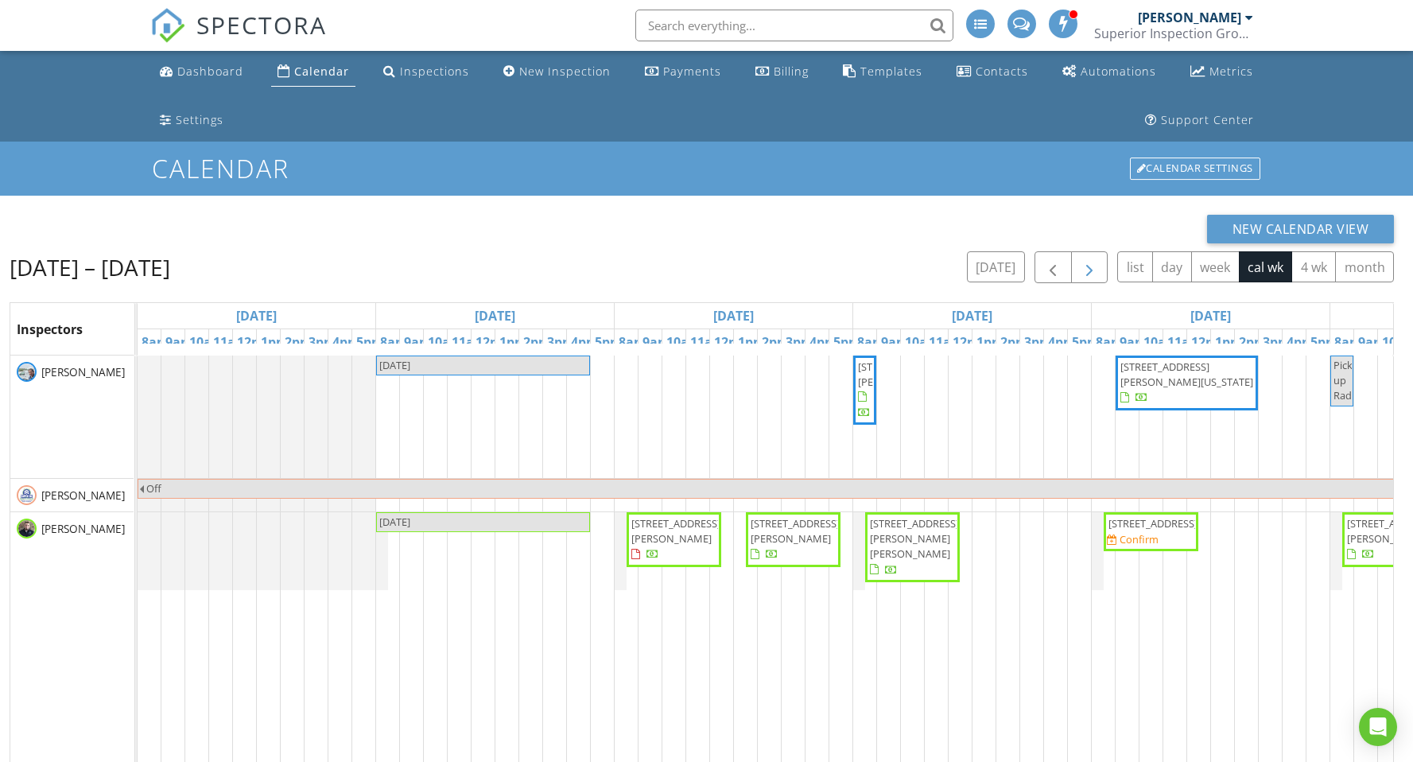
click at [1095, 269] on span "button" at bounding box center [1089, 267] width 19 height 19
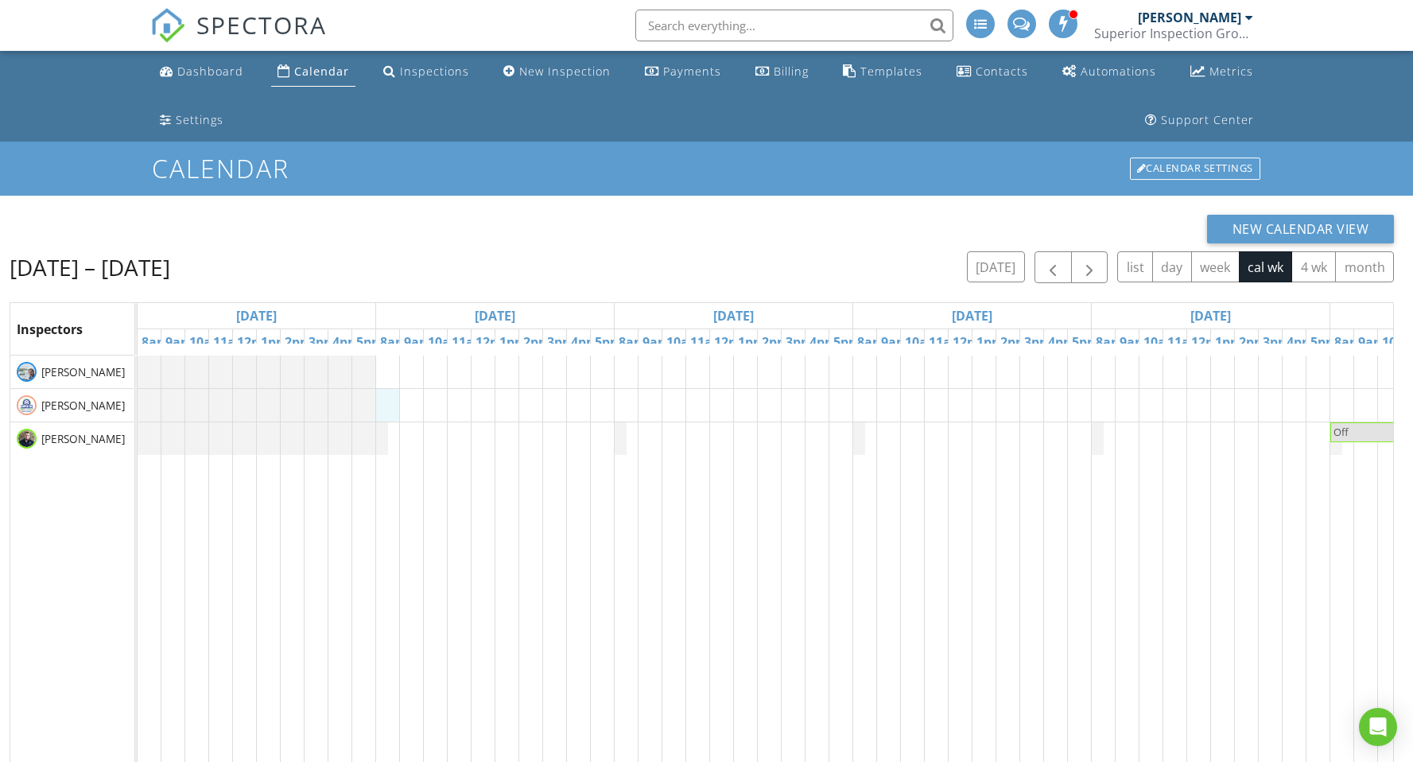
click at [387, 402] on div "Off" at bounding box center [973, 684] width 1670 height 657
click at [401, 334] on link "Inspection" at bounding box center [386, 336] width 82 height 25
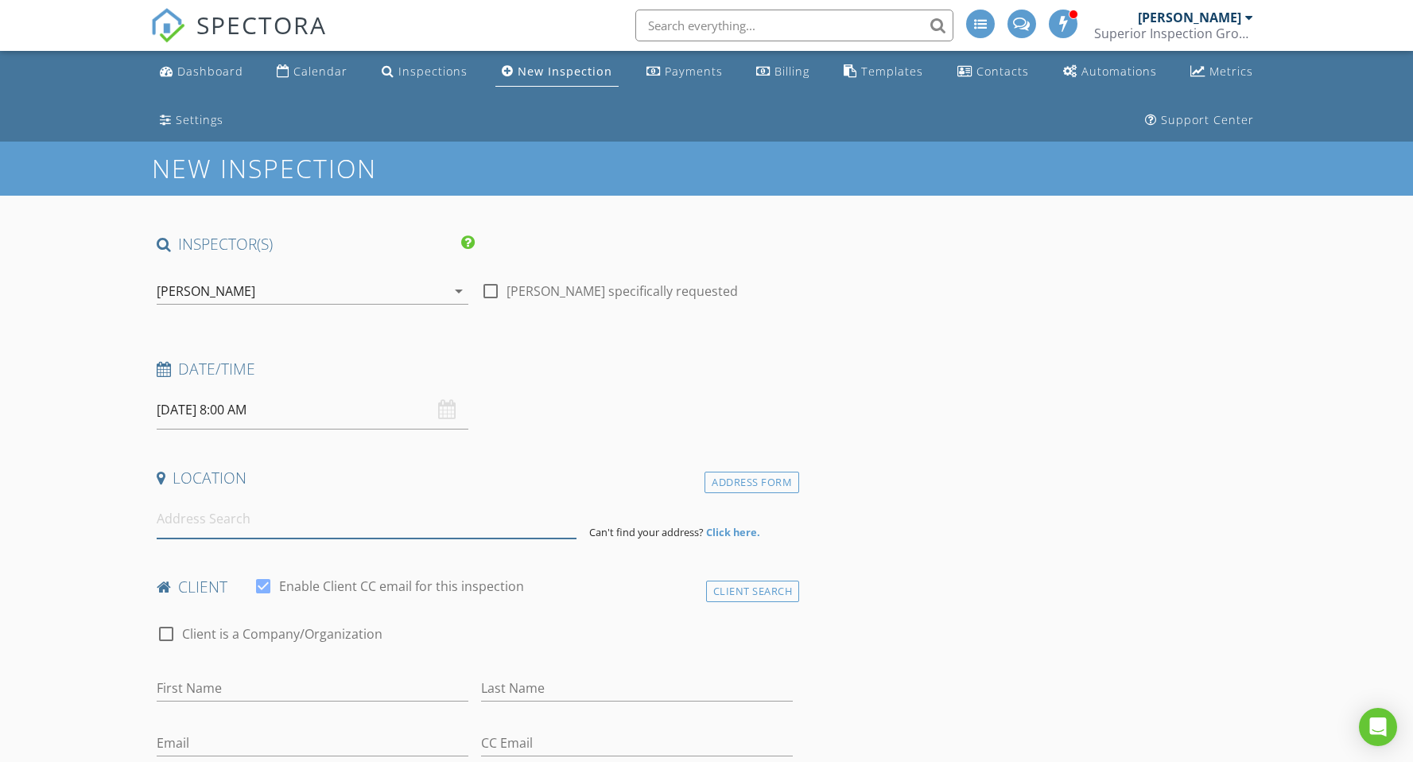
click at [199, 522] on input at bounding box center [367, 518] width 420 height 39
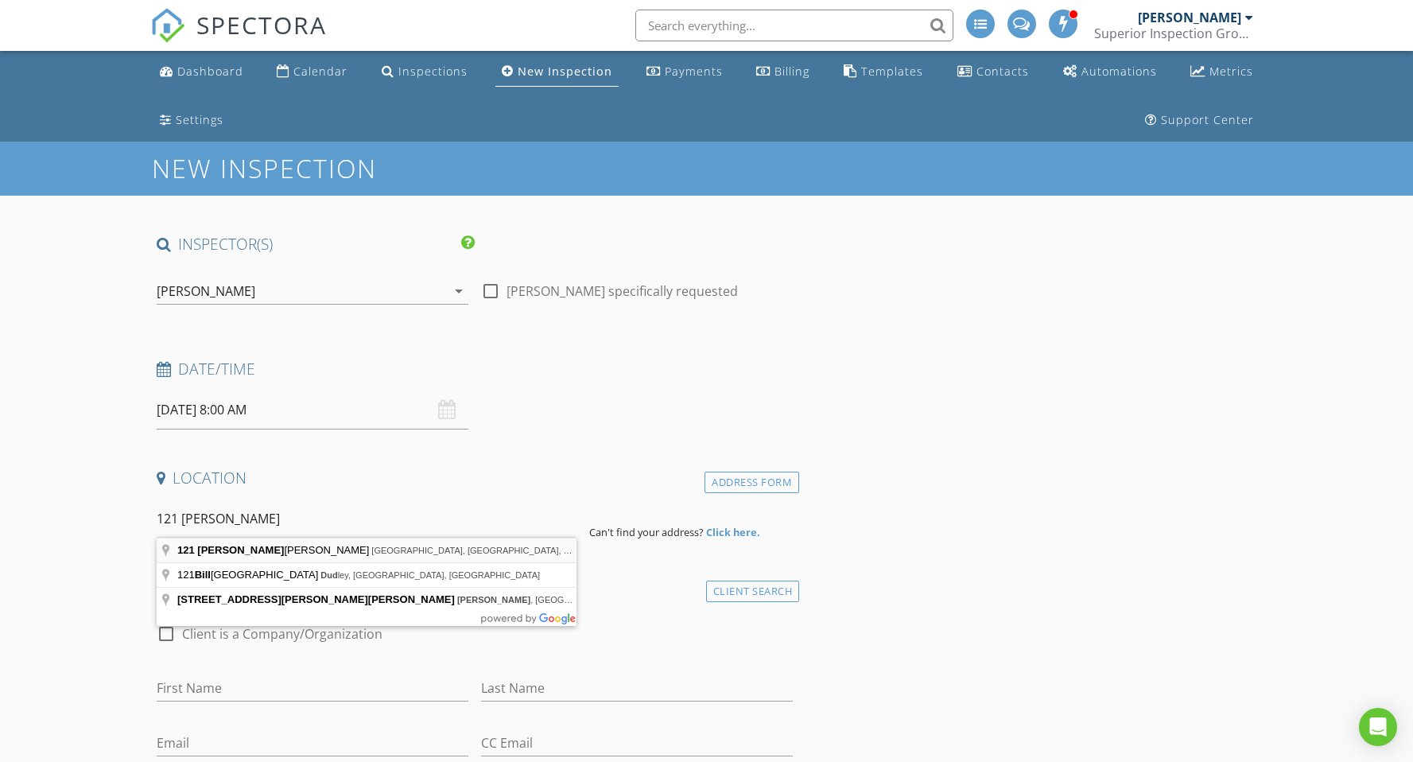
type input "121 Bill Dudney Lane, Gainesboro, TN, USA"
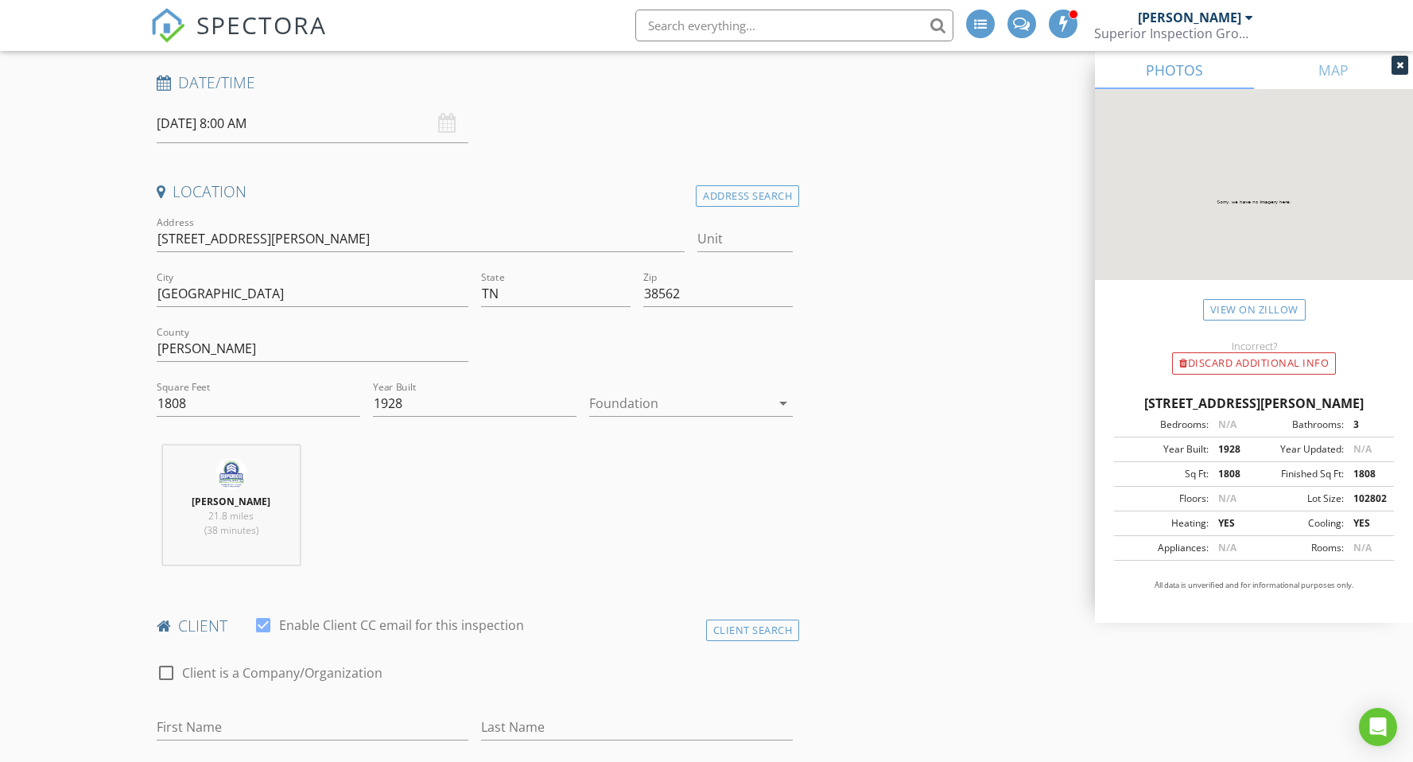
scroll to position [309, 0]
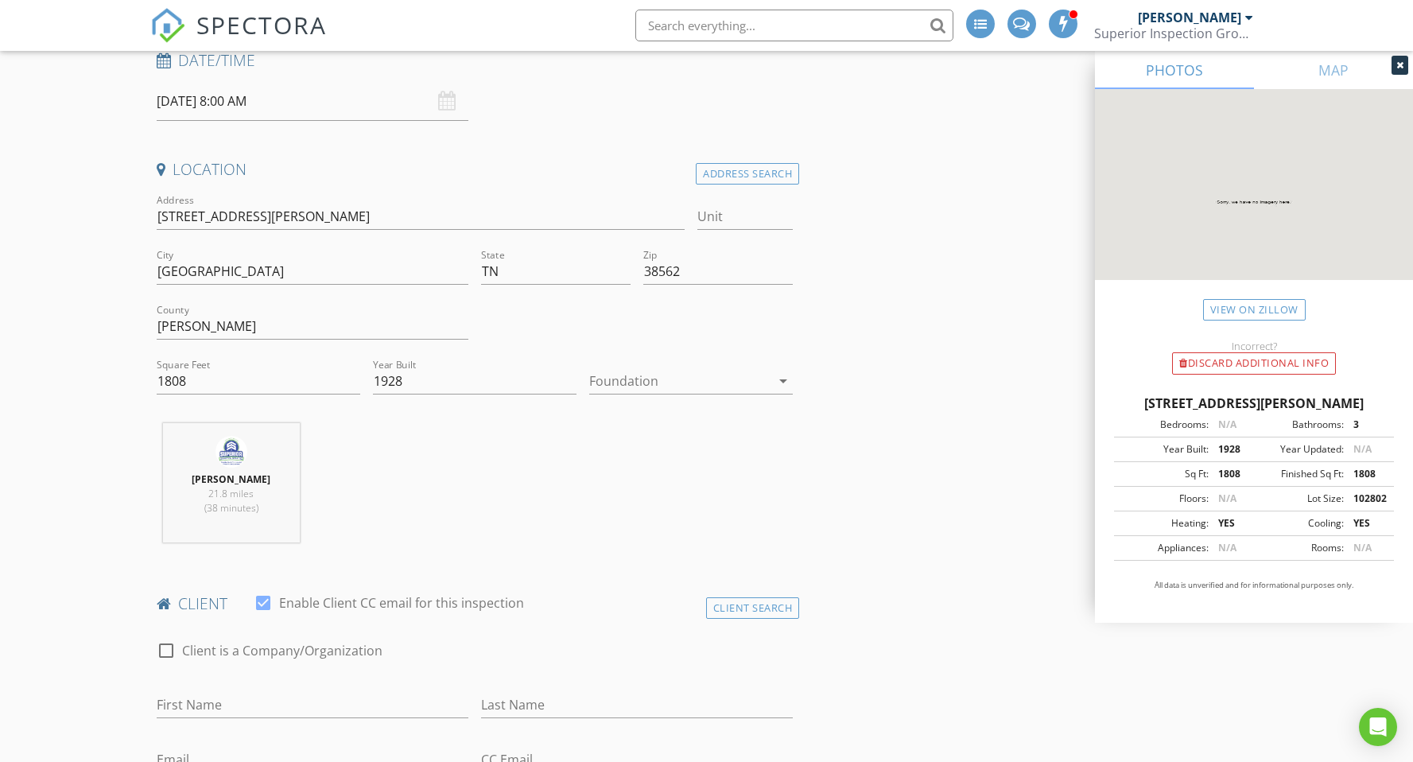
click at [635, 376] on div at bounding box center [679, 380] width 181 height 25
click at [666, 501] on div "Crawlspace" at bounding box center [691, 500] width 178 height 19
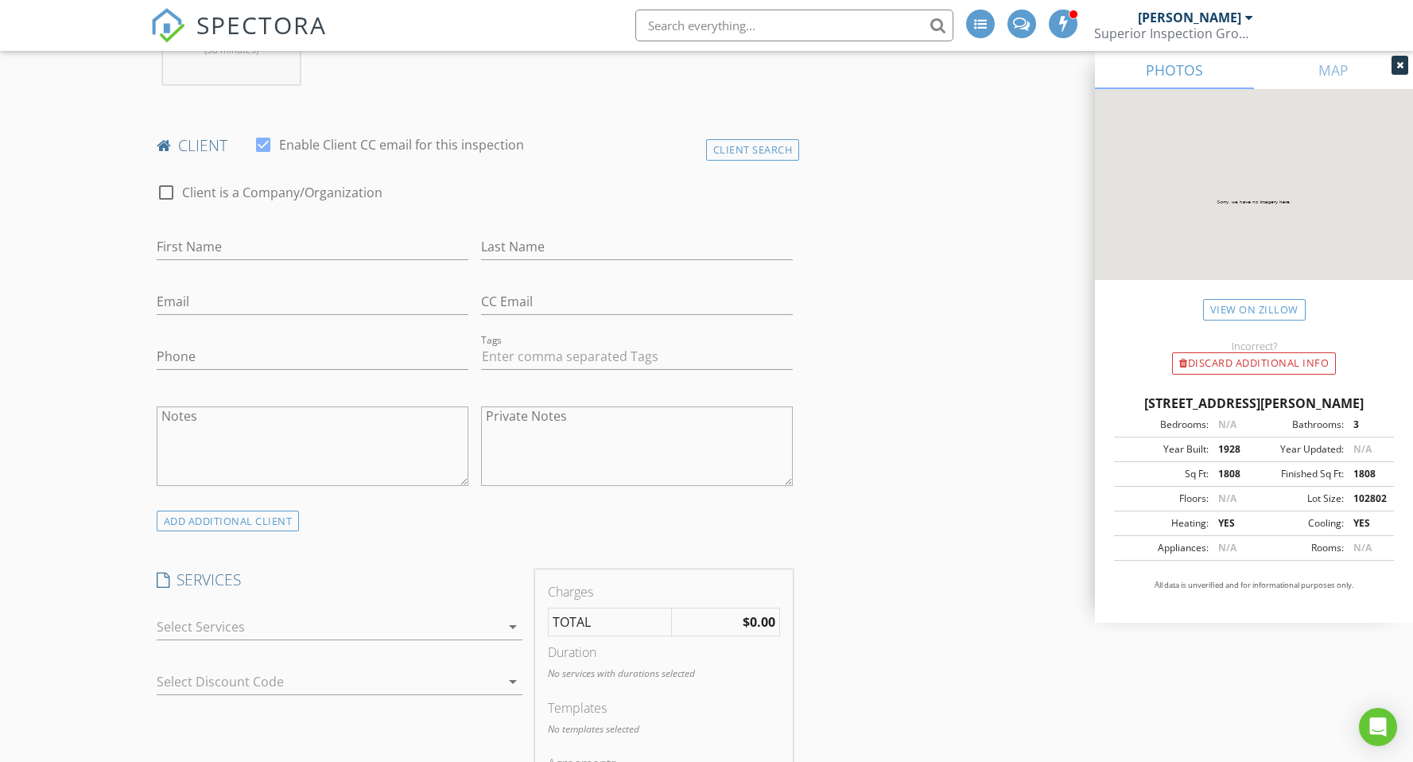
scroll to position [773, 0]
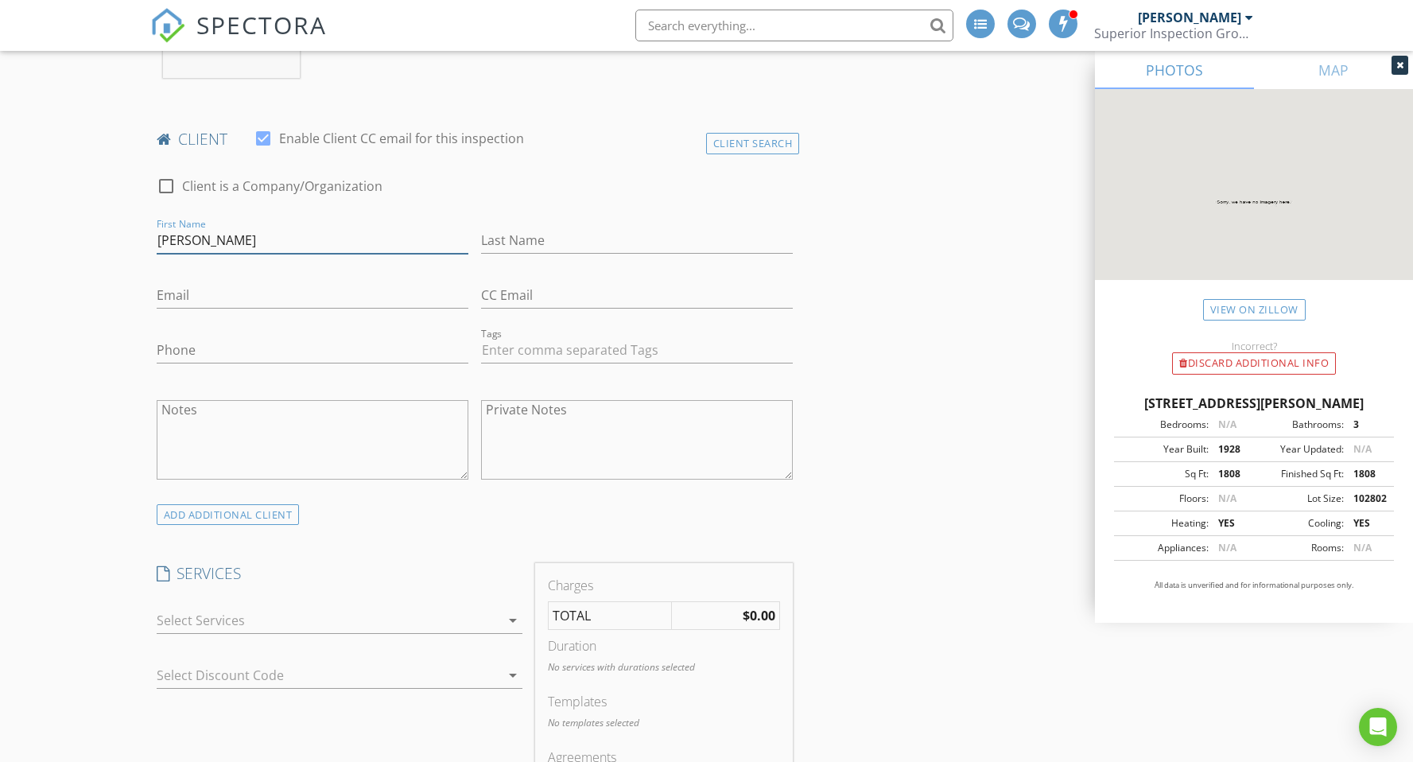
type input "Gina"
type input "[PERSON_NAME]"
type input "b"
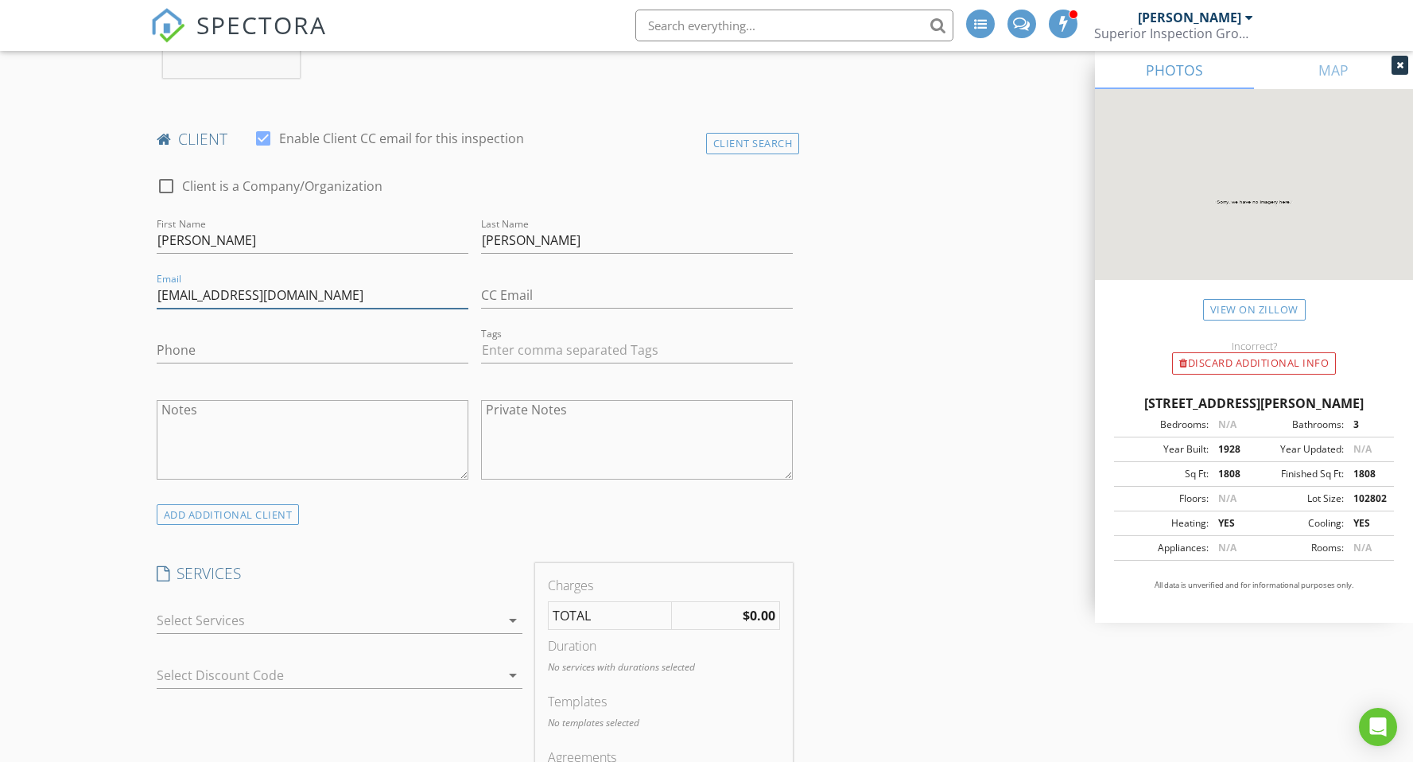
type input "[EMAIL_ADDRESS][DOMAIN_NAME]"
type input "[PHONE_NUMBER]"
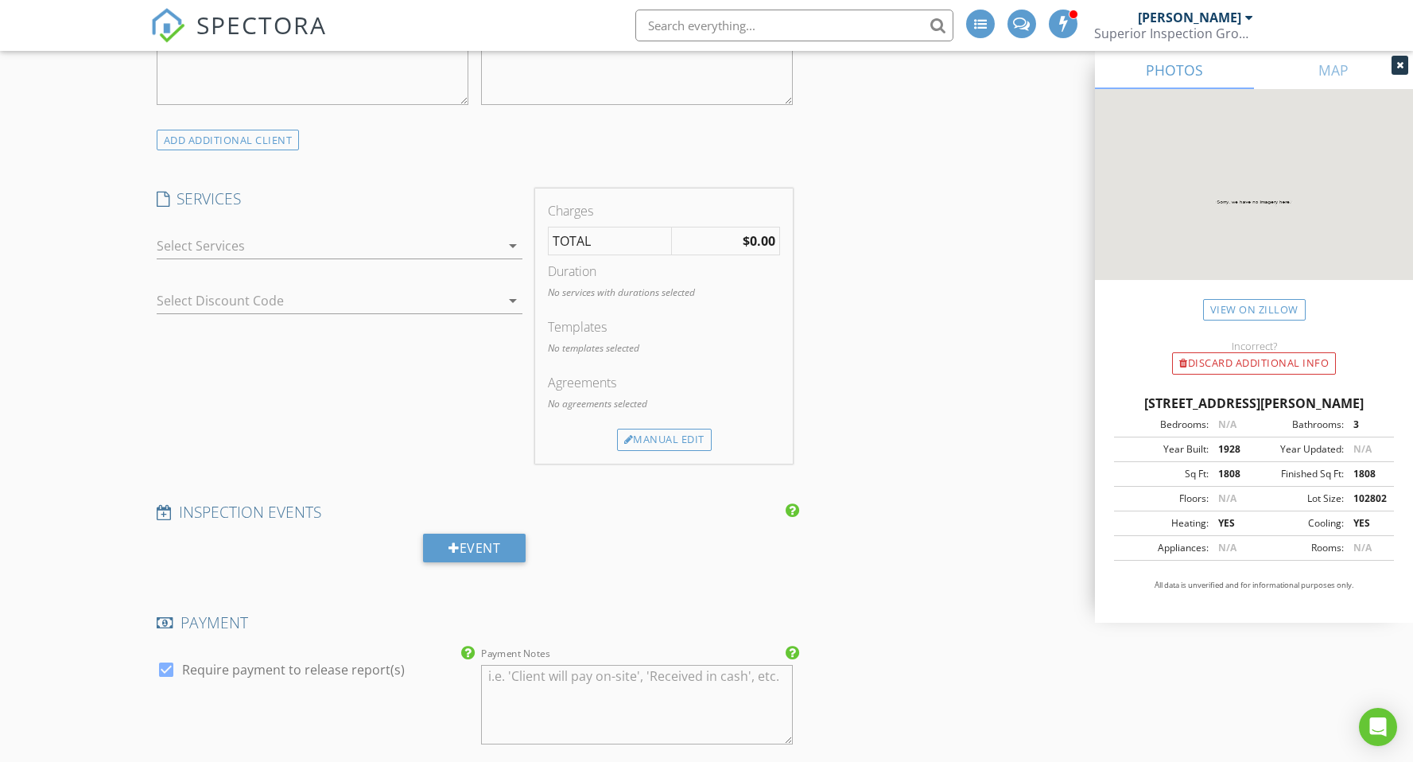
scroll to position [1148, 0]
click at [514, 241] on icon "arrow_drop_down" at bounding box center [512, 244] width 19 height 19
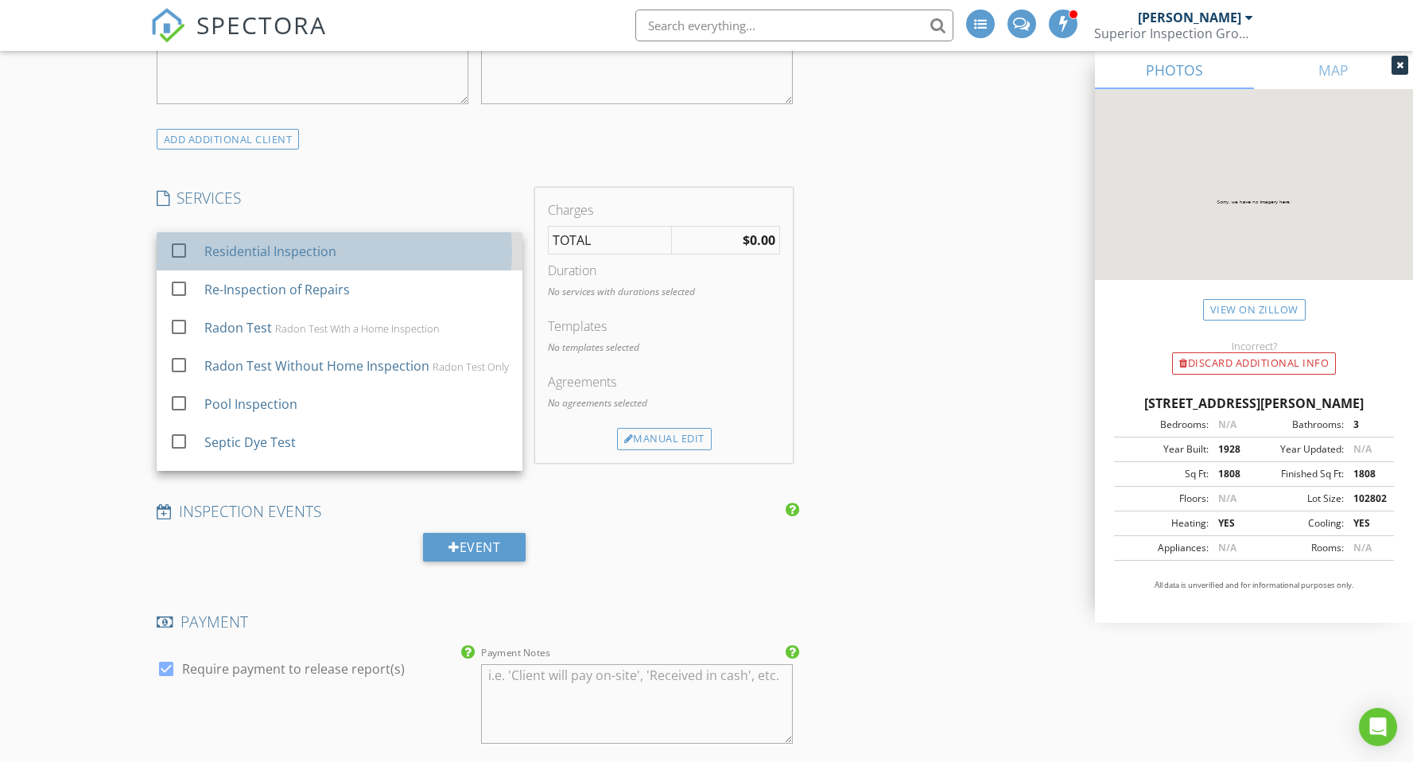
click at [497, 241] on div "Residential Inspection" at bounding box center [356, 251] width 305 height 32
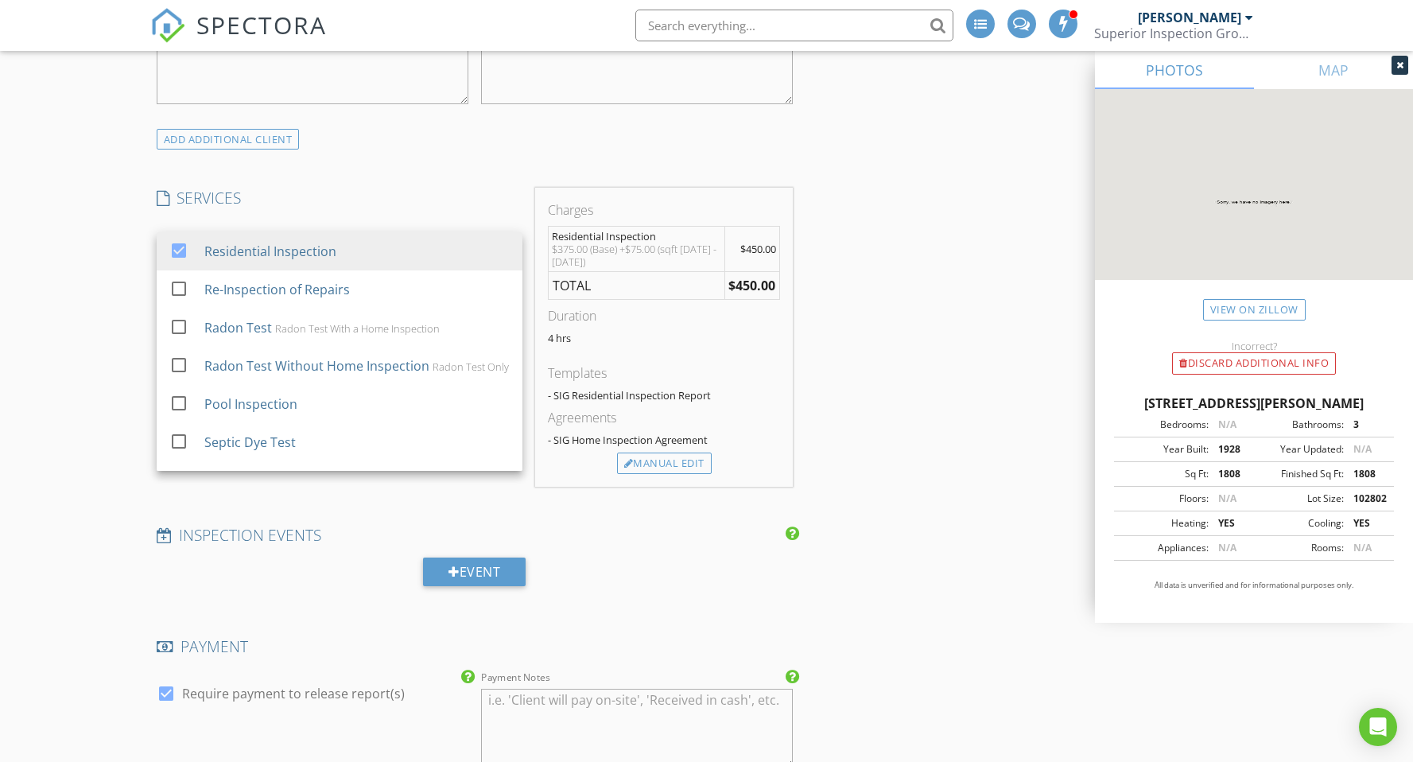
click at [119, 346] on div "New Inspection INSPECTOR(S) check_box_outline_blank Matt Berry check_box Gerry …" at bounding box center [706, 538] width 1413 height 3090
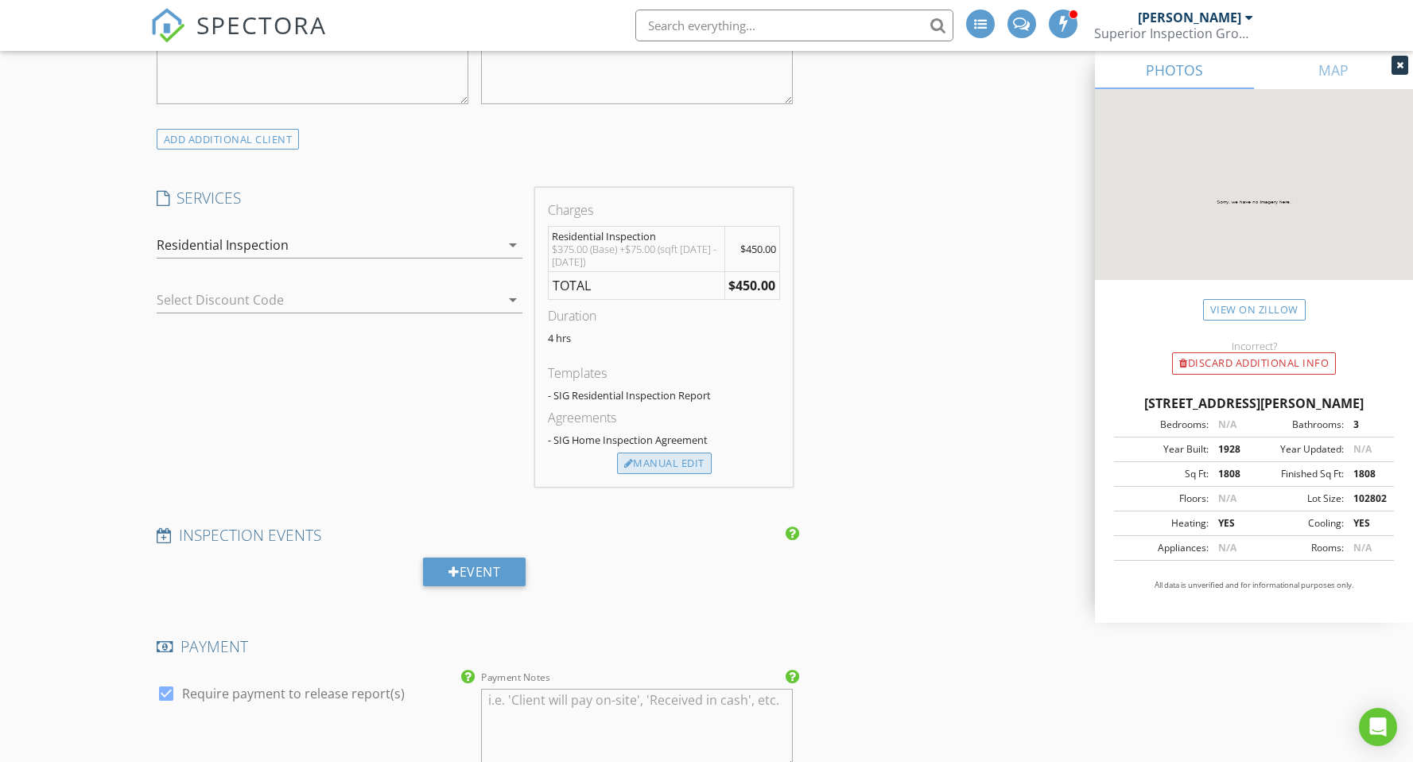
click at [670, 472] on div "Manual Edit" at bounding box center [664, 464] width 95 height 22
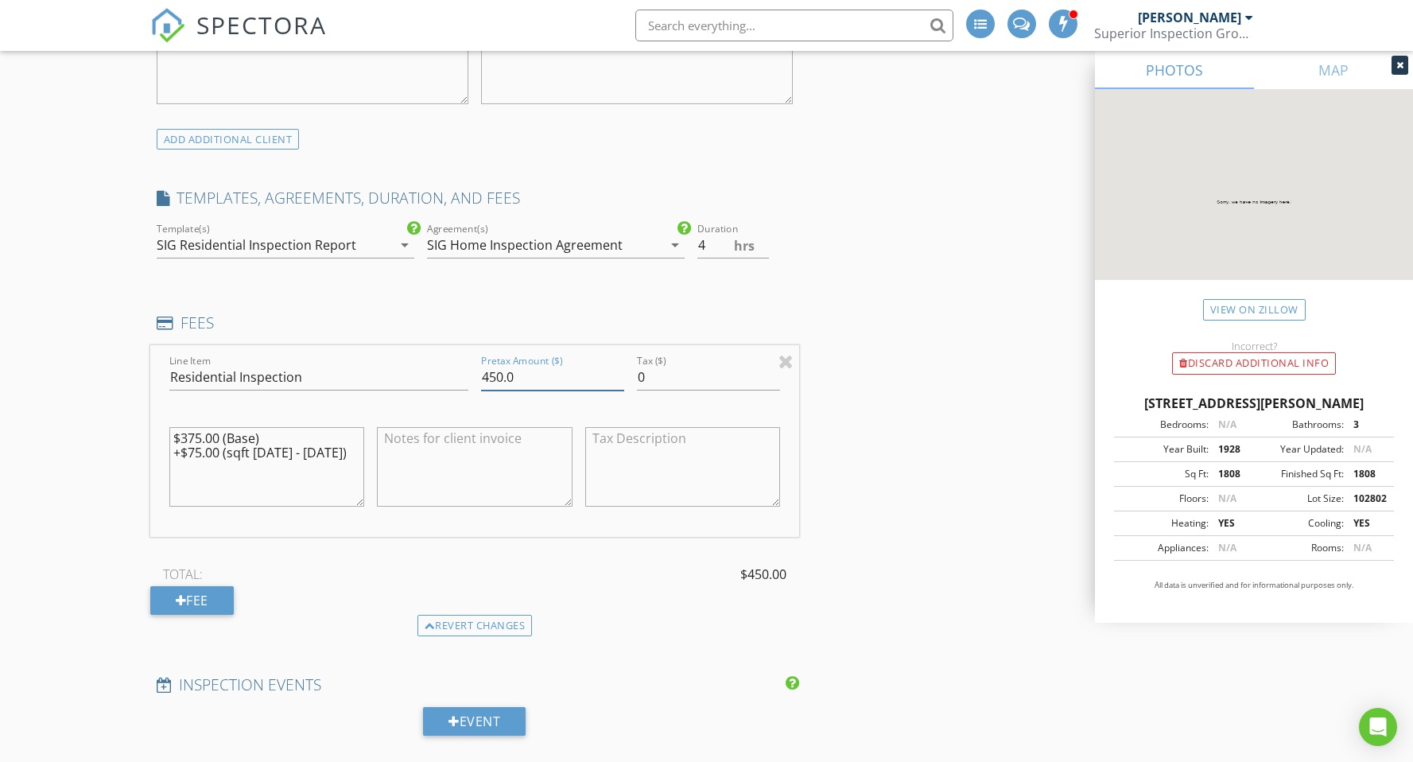
drag, startPoint x: 490, startPoint y: 375, endPoint x: 481, endPoint y: 414, distance: 39.9
click at [490, 380] on input "450.0" at bounding box center [552, 377] width 143 height 26
click at [489, 370] on input "50.0" at bounding box center [552, 377] width 143 height 26
type input "500.0"
click at [329, 453] on textarea "$375.00 (Base) +$75.00 (sqft 1500 - 2000)" at bounding box center [267, 467] width 196 height 80
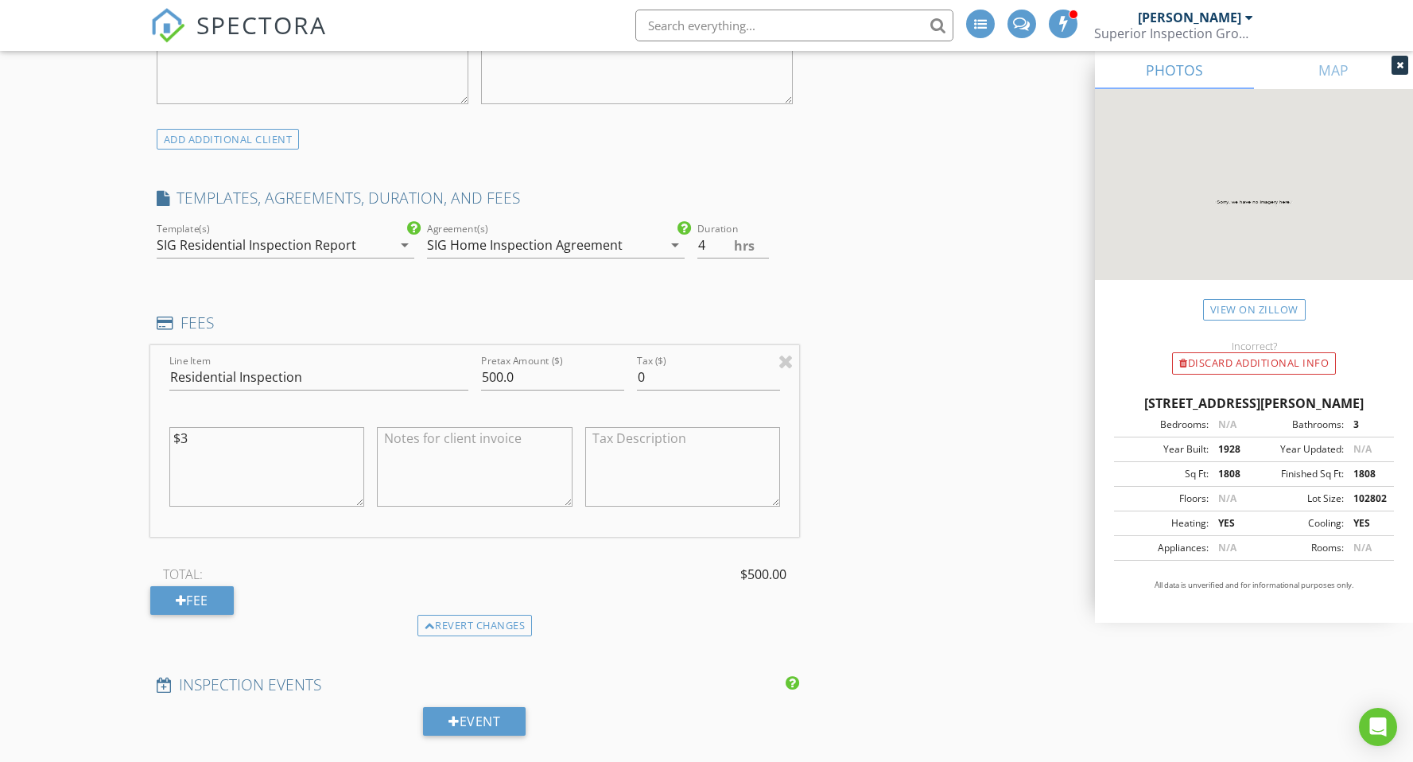
type textarea "$"
click at [77, 505] on div "New Inspection INSPECTOR(S) check_box_outline_blank Matt Berry check_box Gerry …" at bounding box center [706, 612] width 1413 height 3239
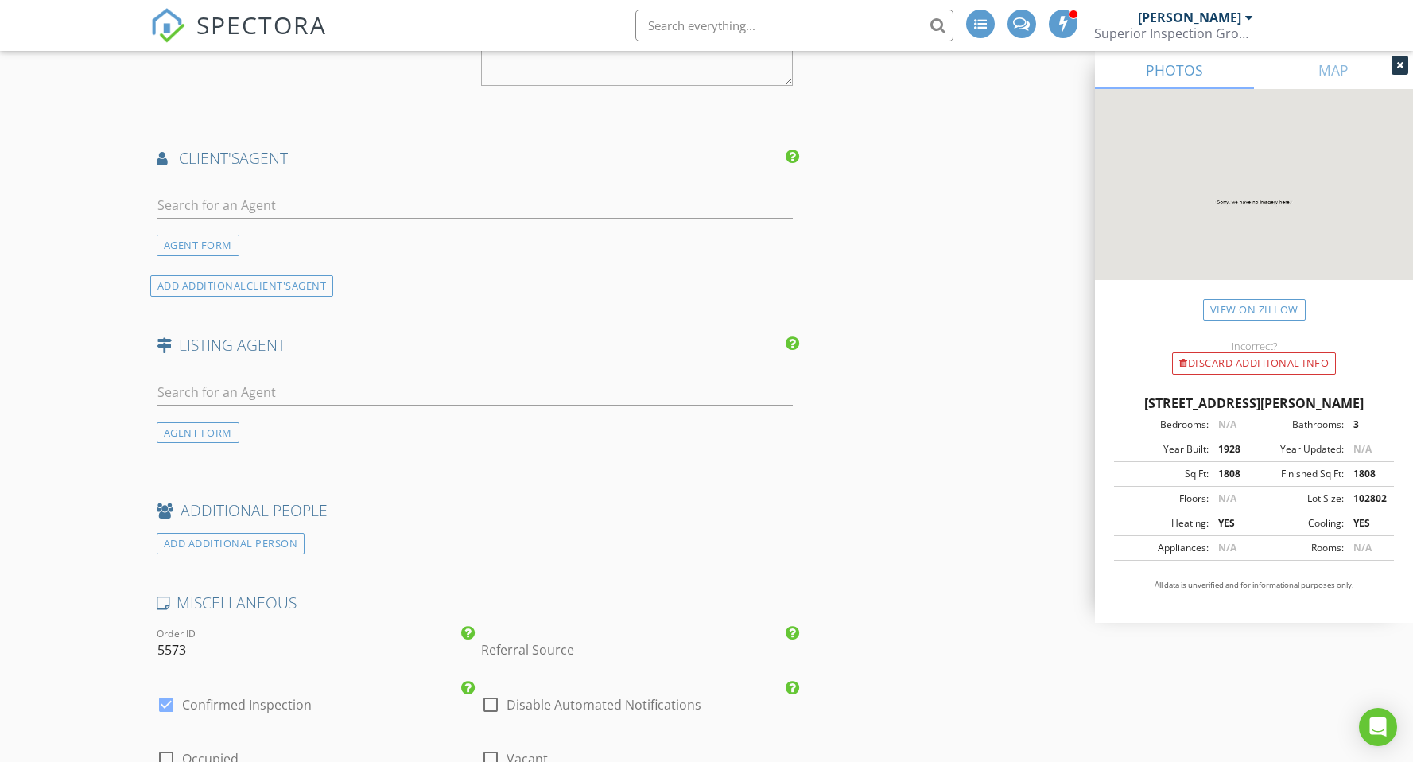
scroll to position [1984, 0]
click at [227, 201] on input "text" at bounding box center [475, 201] width 637 height 26
drag, startPoint x: 61, startPoint y: 429, endPoint x: 97, endPoint y: 403, distance: 43.9
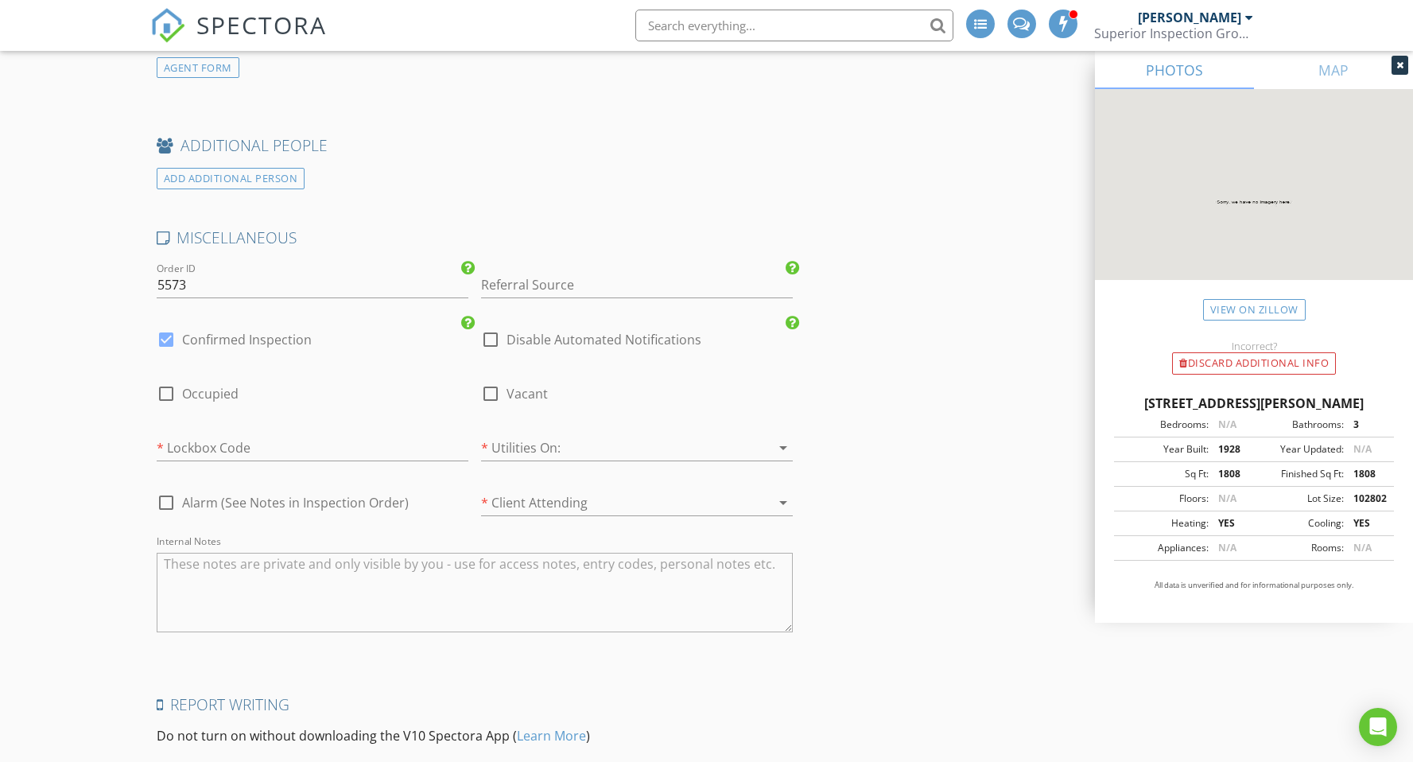
scroll to position [2346, 0]
click at [172, 325] on div at bounding box center [166, 338] width 27 height 27
checkbox input "false"
checkbox input "true"
click at [490, 380] on div at bounding box center [490, 392] width 27 height 27
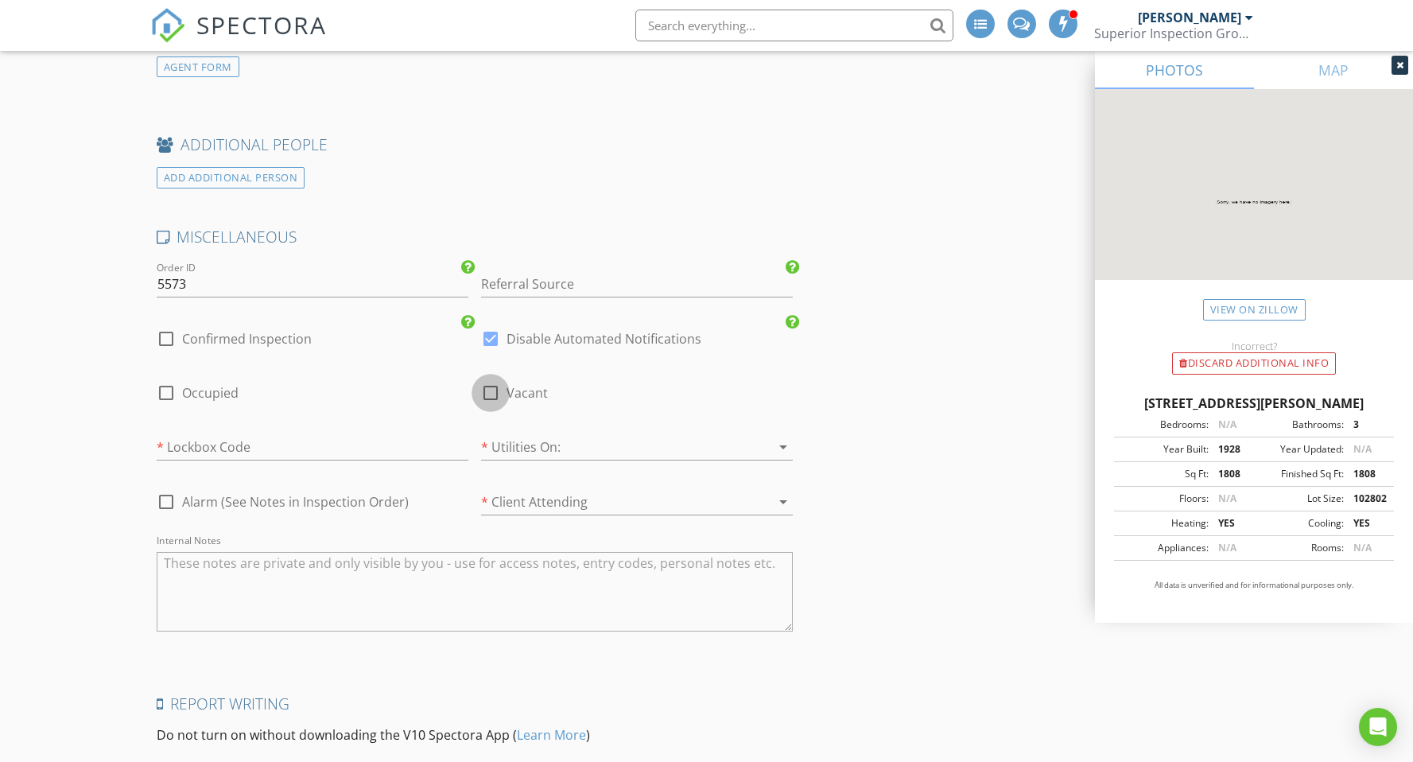
checkbox input "true"
click at [515, 437] on div at bounding box center [614, 446] width 267 height 25
click at [515, 437] on div "Yes" at bounding box center [637, 445] width 286 height 19
click at [527, 491] on div at bounding box center [614, 501] width 267 height 25
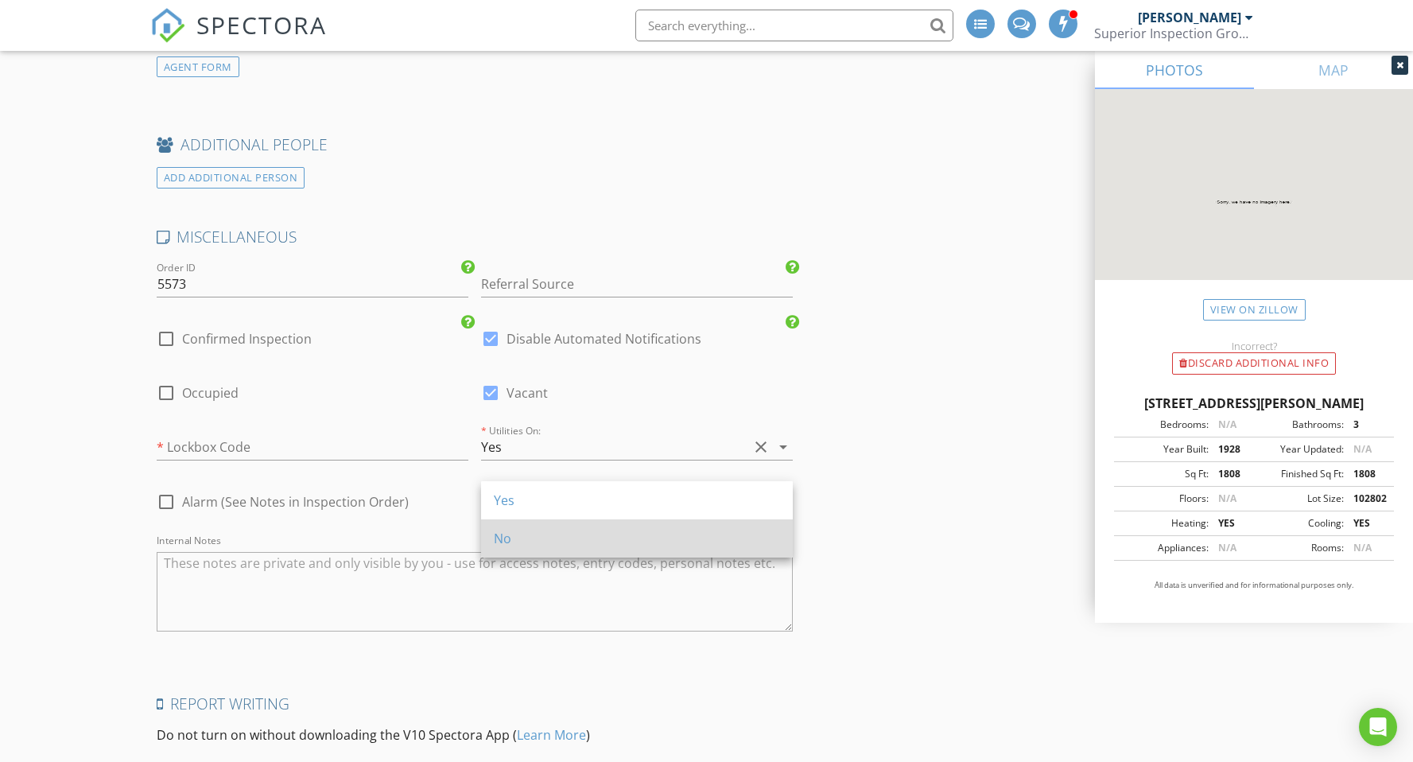
click at [530, 545] on div "No" at bounding box center [637, 538] width 286 height 19
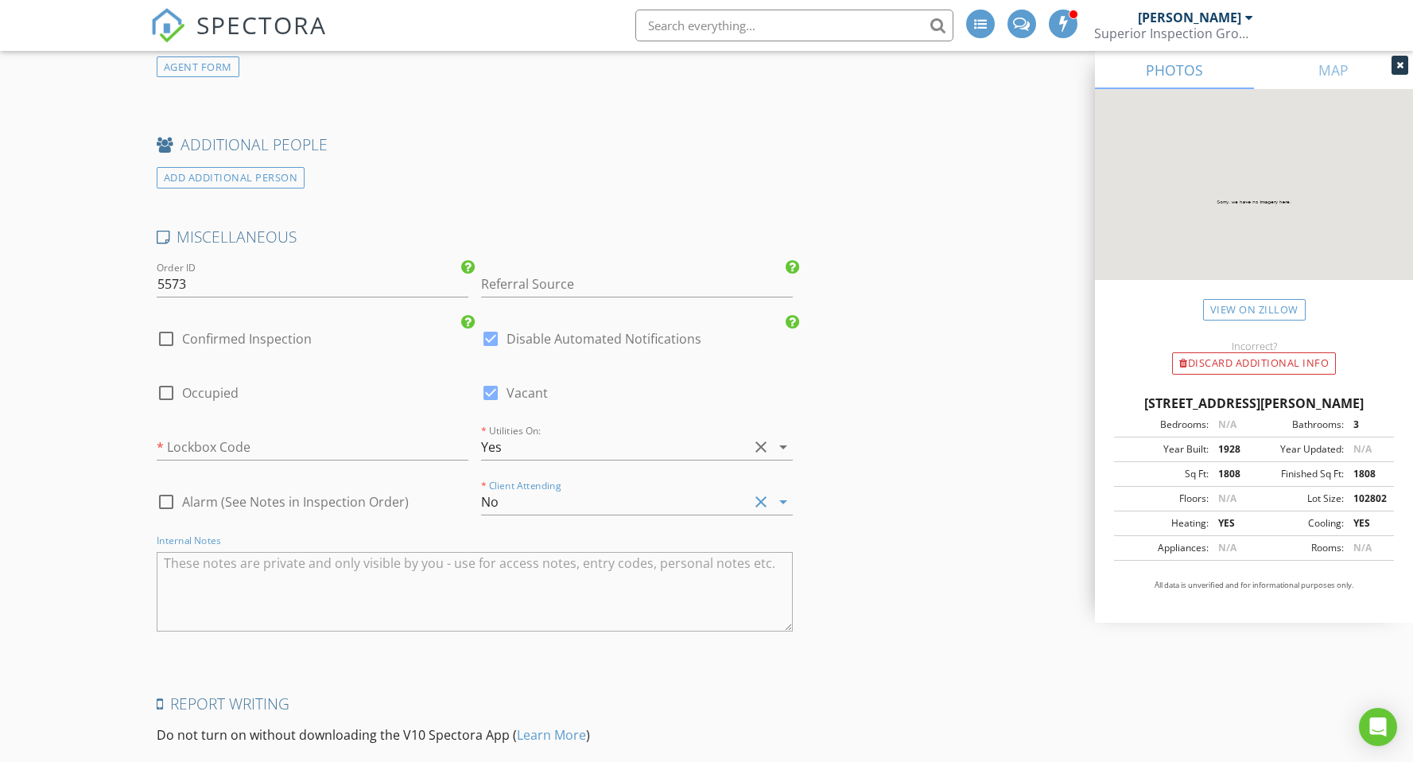
click at [308, 561] on textarea "Internal Notes" at bounding box center [475, 592] width 637 height 80
type textarea "This is a private sale. FSBO Owner is Jack Honeycutt 615-655-2524."
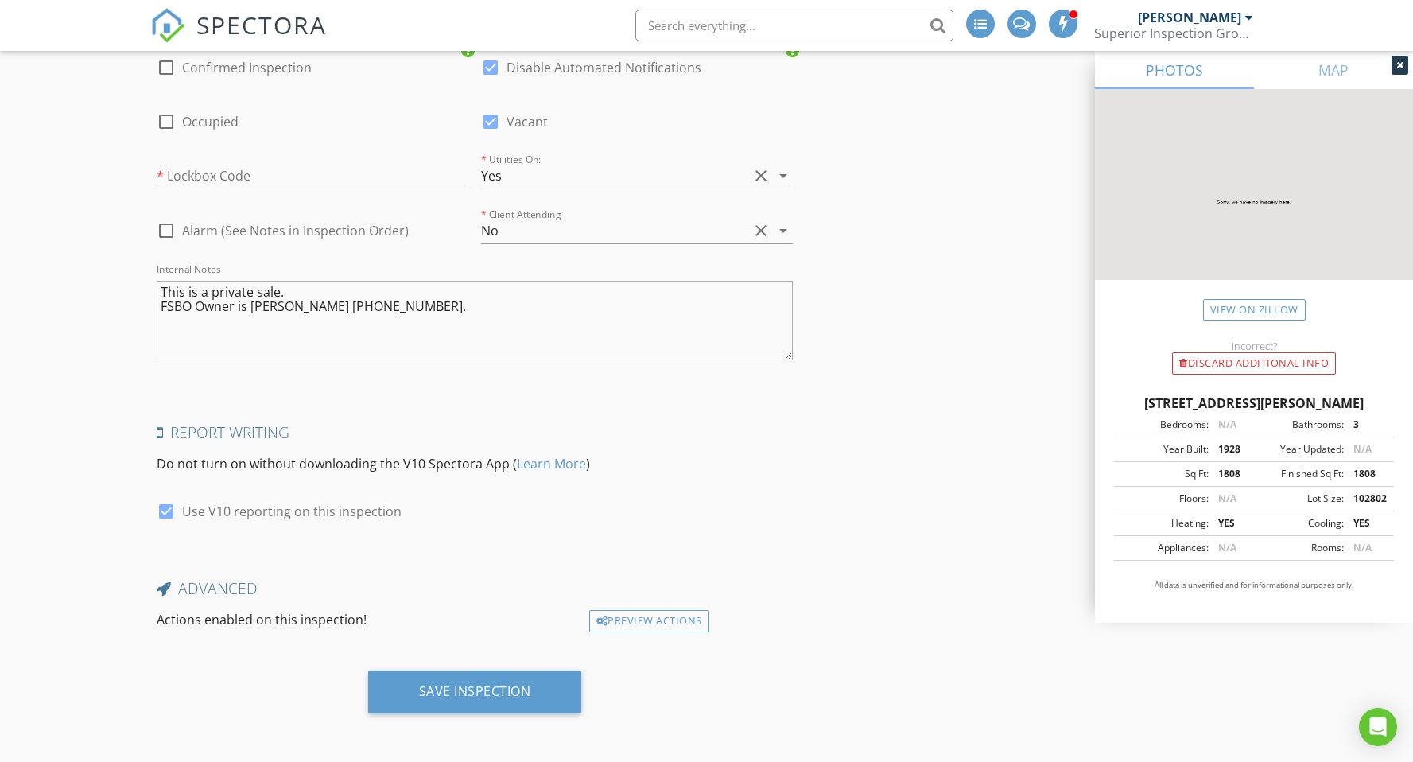
scroll to position [2610, 0]
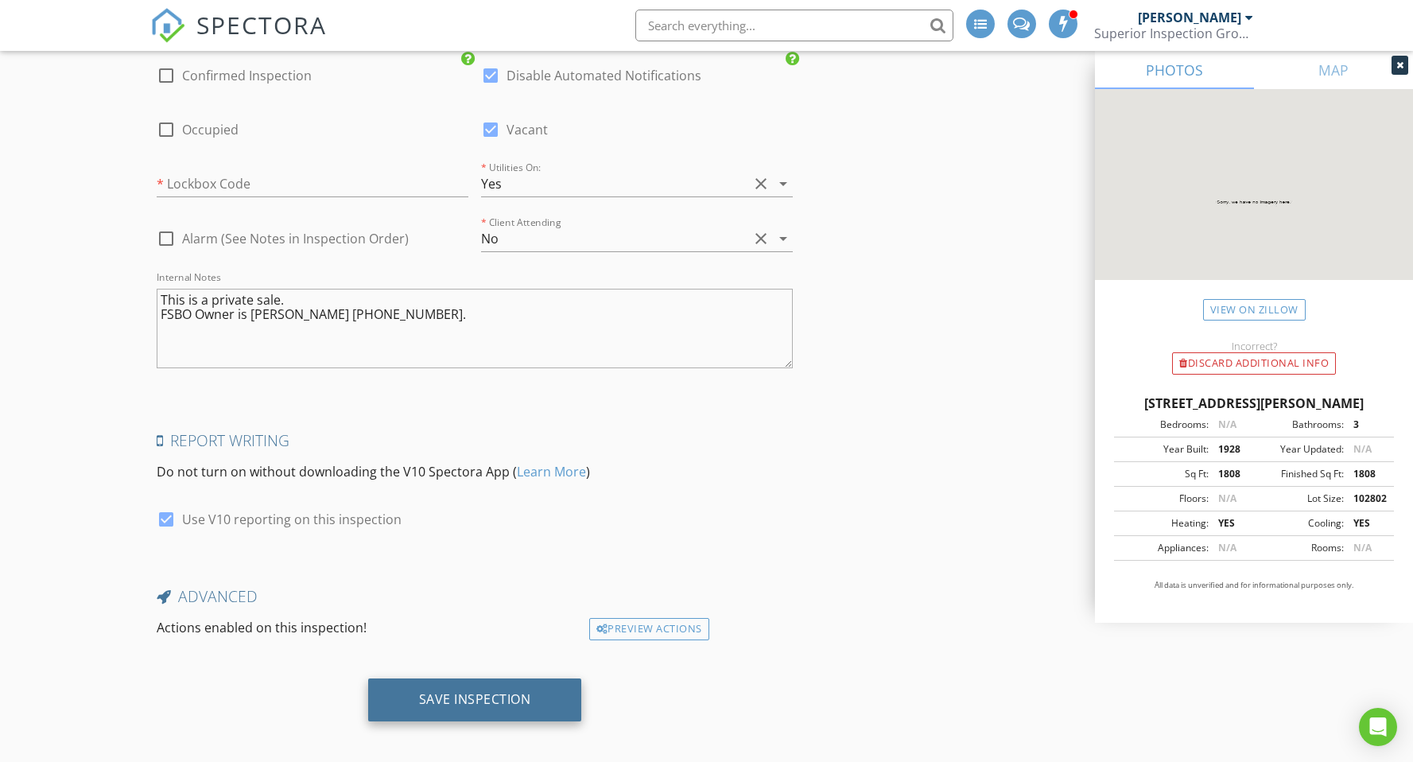
click at [446, 691] on div "Save Inspection" at bounding box center [475, 699] width 112 height 16
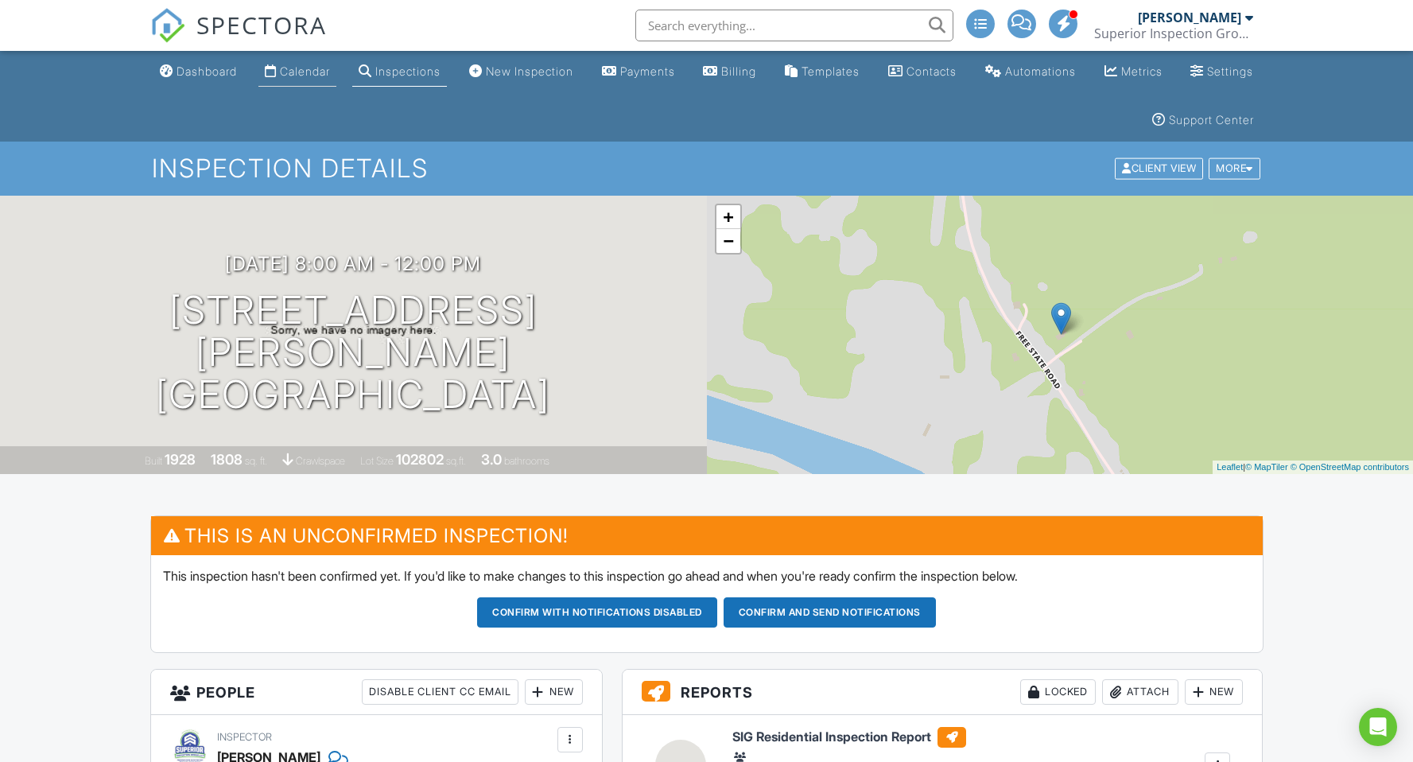
click at [330, 71] on div "Calendar" at bounding box center [305, 71] width 50 height 14
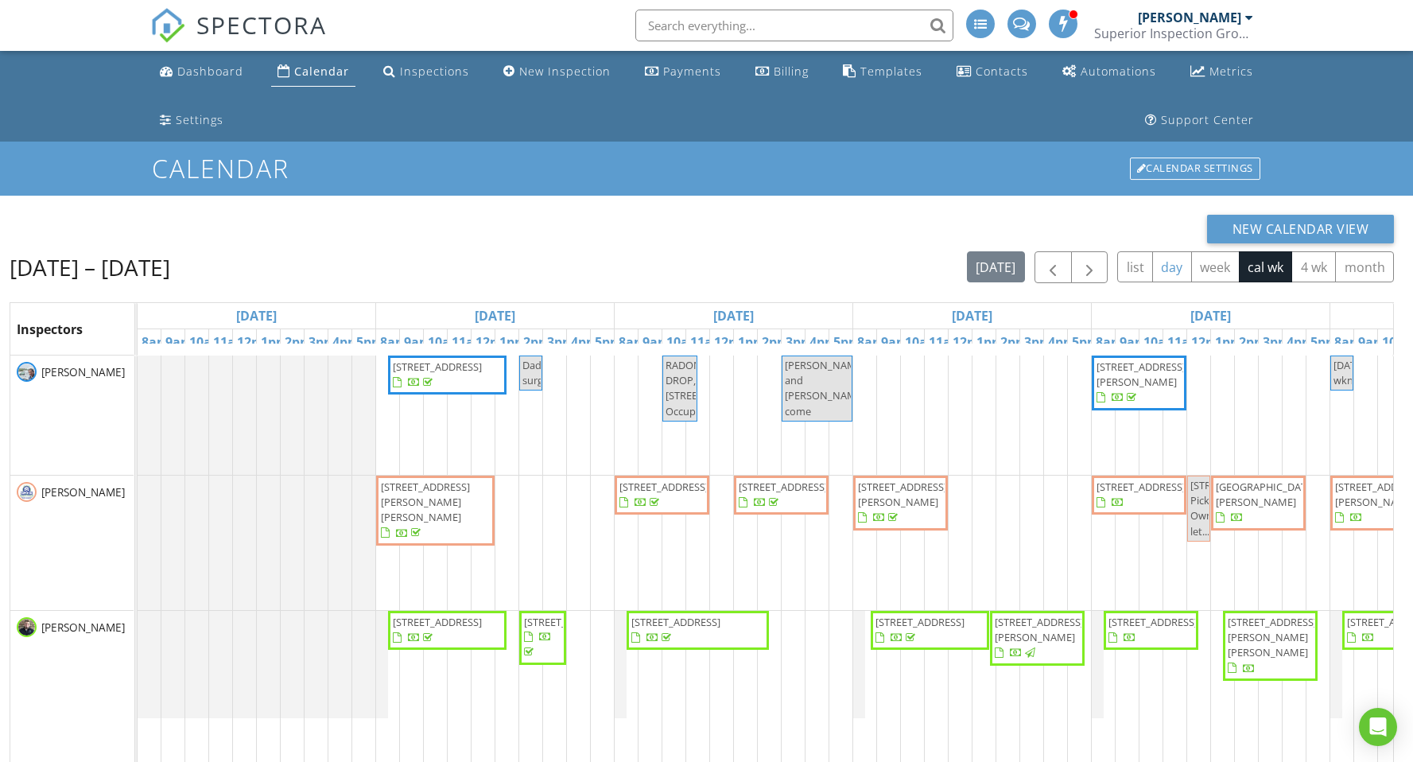
click at [1171, 272] on button "day" at bounding box center [1172, 266] width 40 height 31
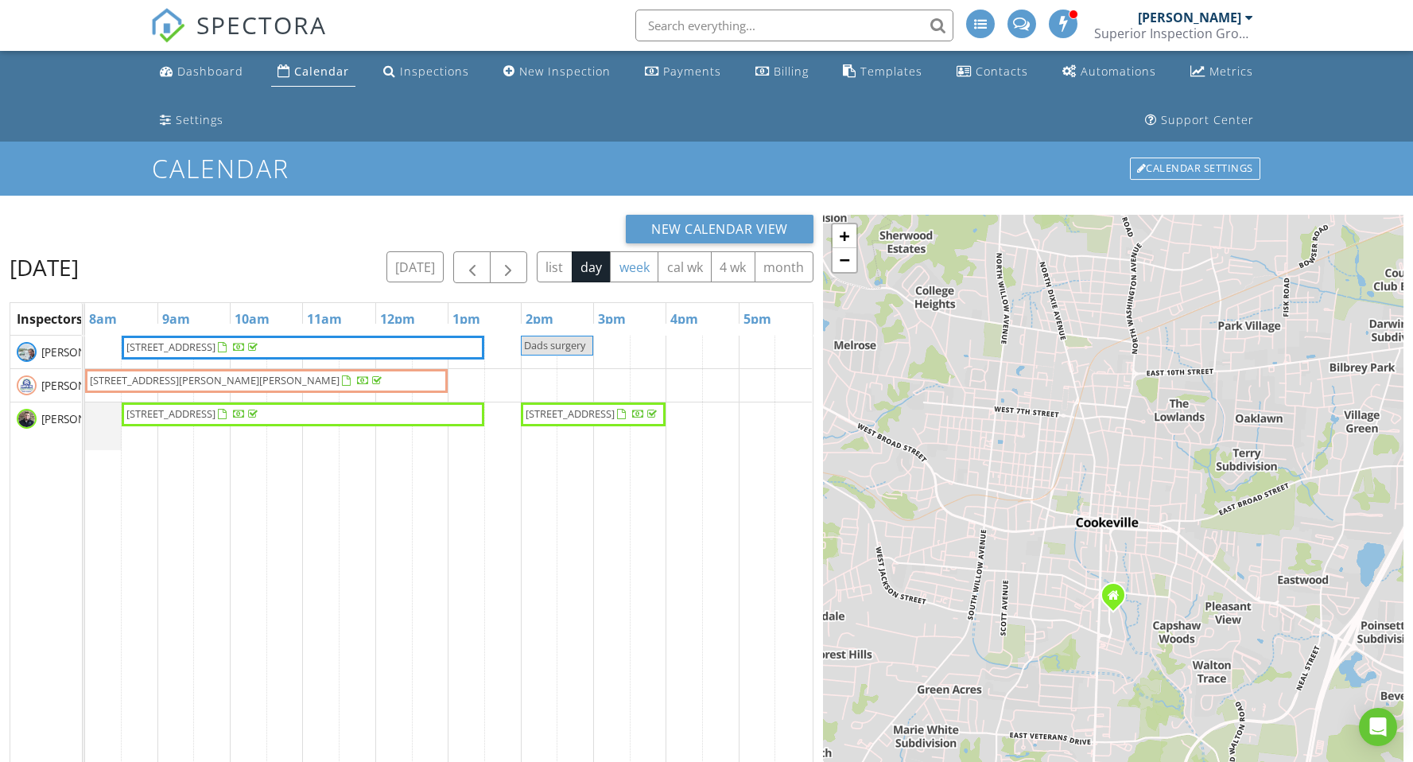
click at [634, 269] on button "week" at bounding box center [634, 266] width 49 height 31
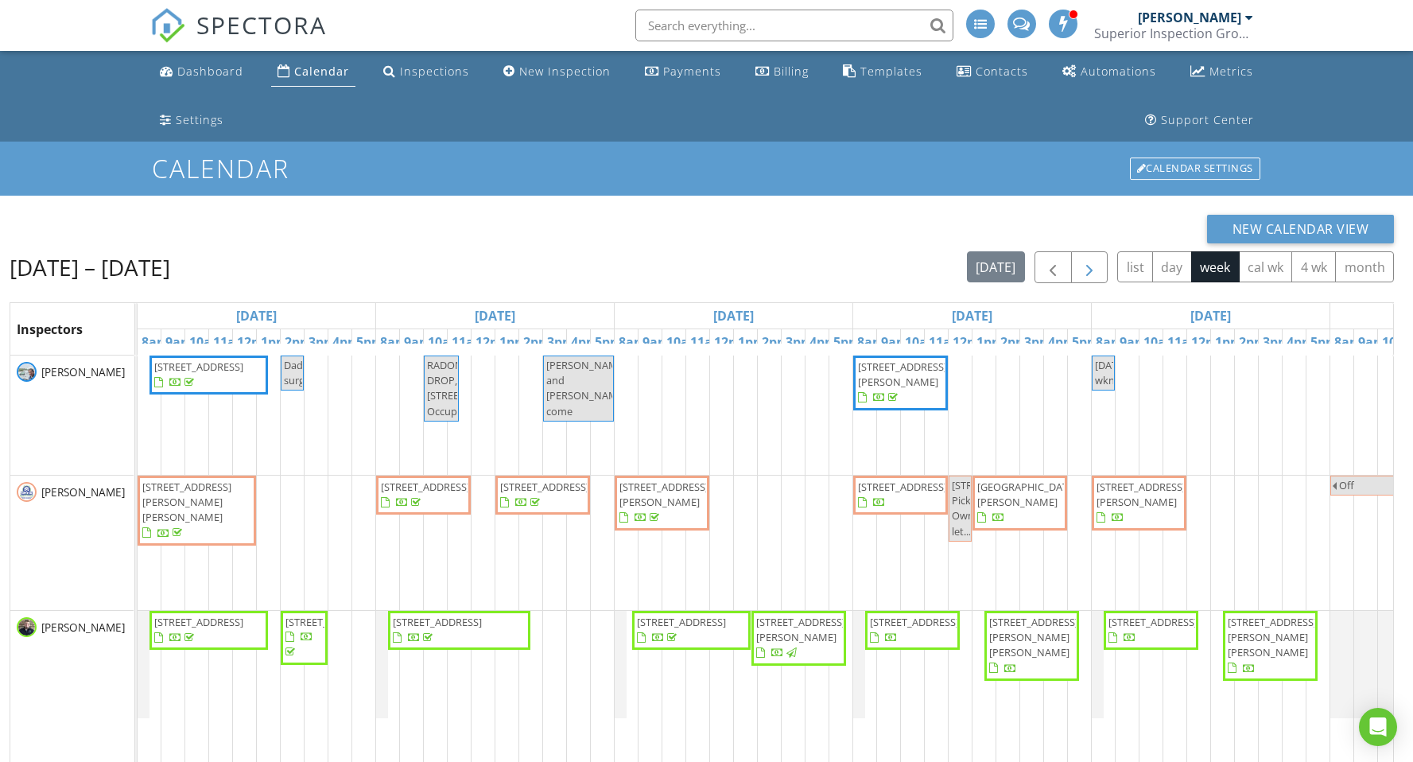
click at [1094, 276] on span "button" at bounding box center [1089, 267] width 19 height 19
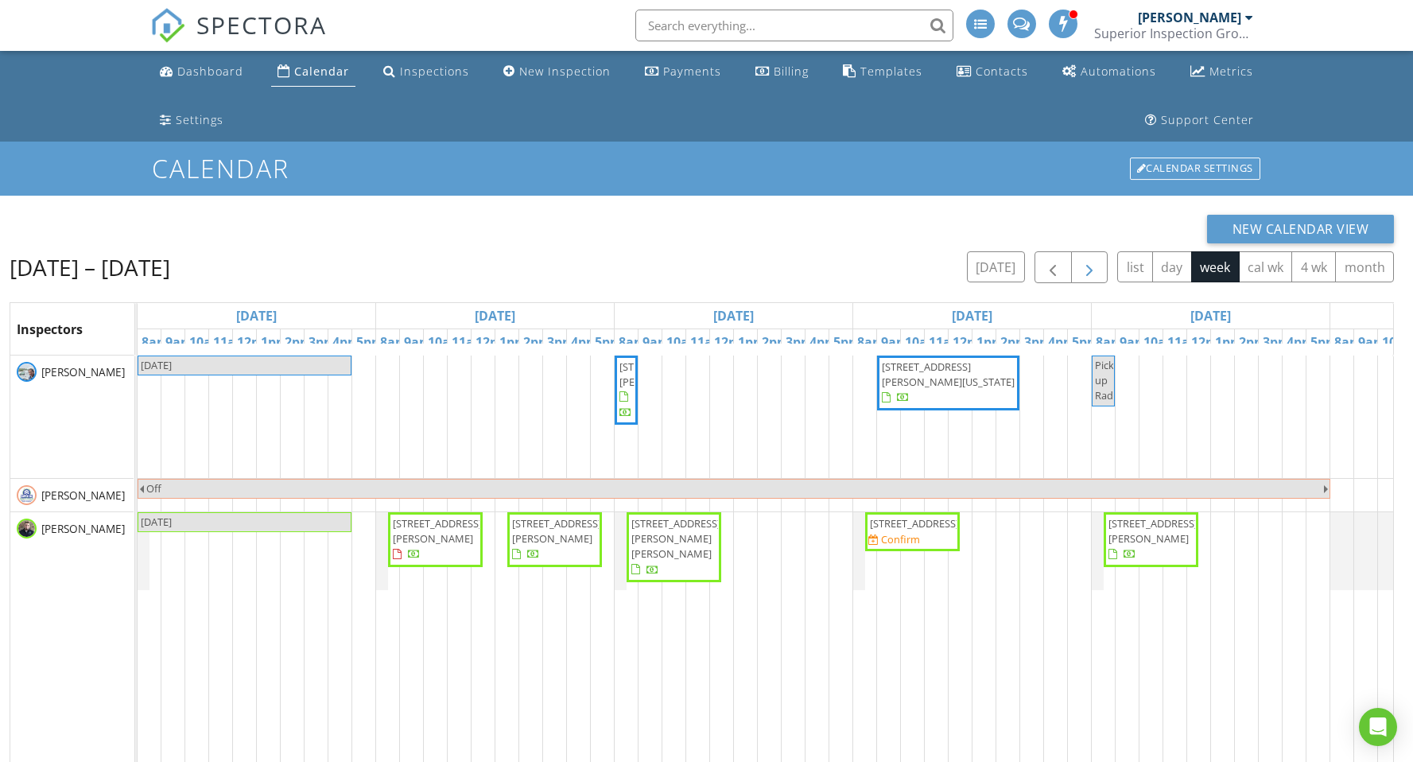
click at [1092, 266] on span "button" at bounding box center [1089, 267] width 19 height 19
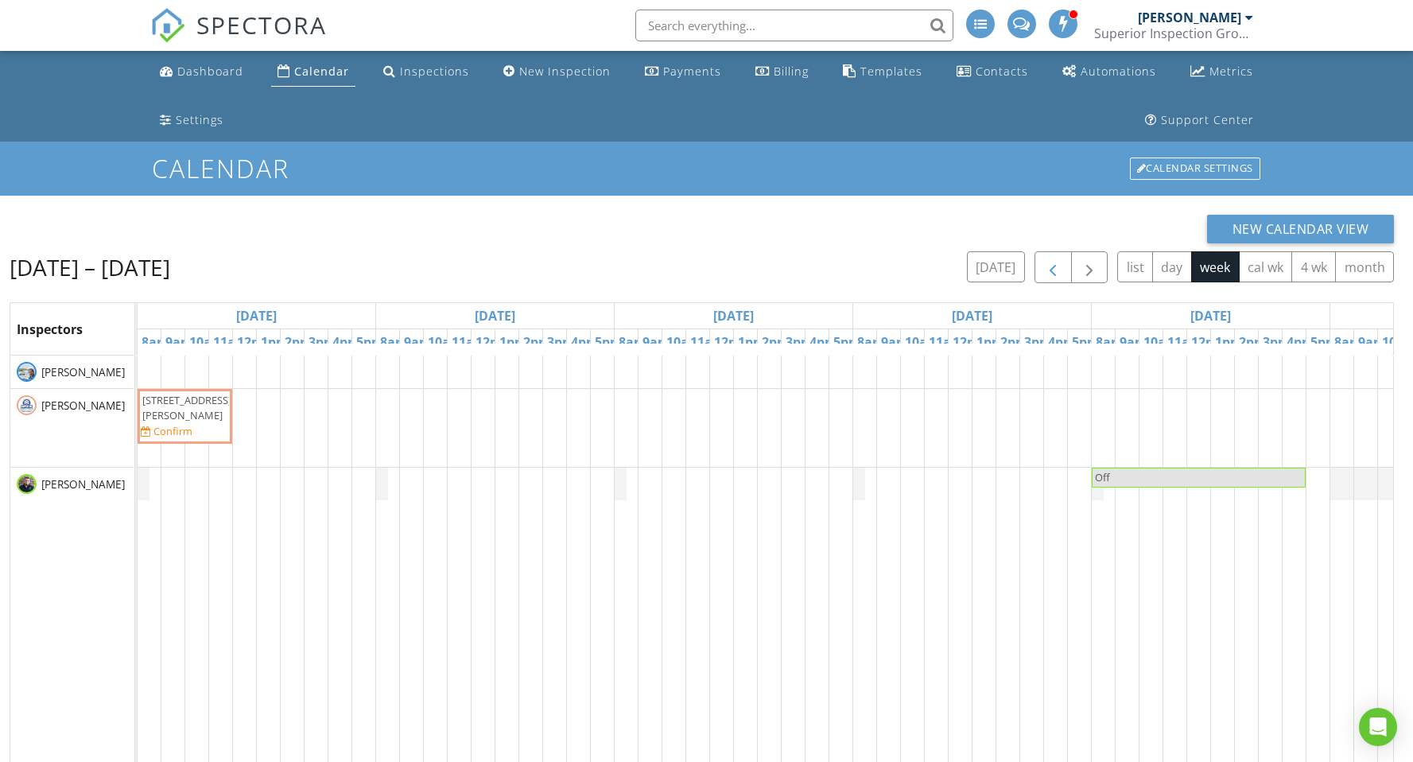
click at [1044, 270] on span "button" at bounding box center [1053, 267] width 19 height 19
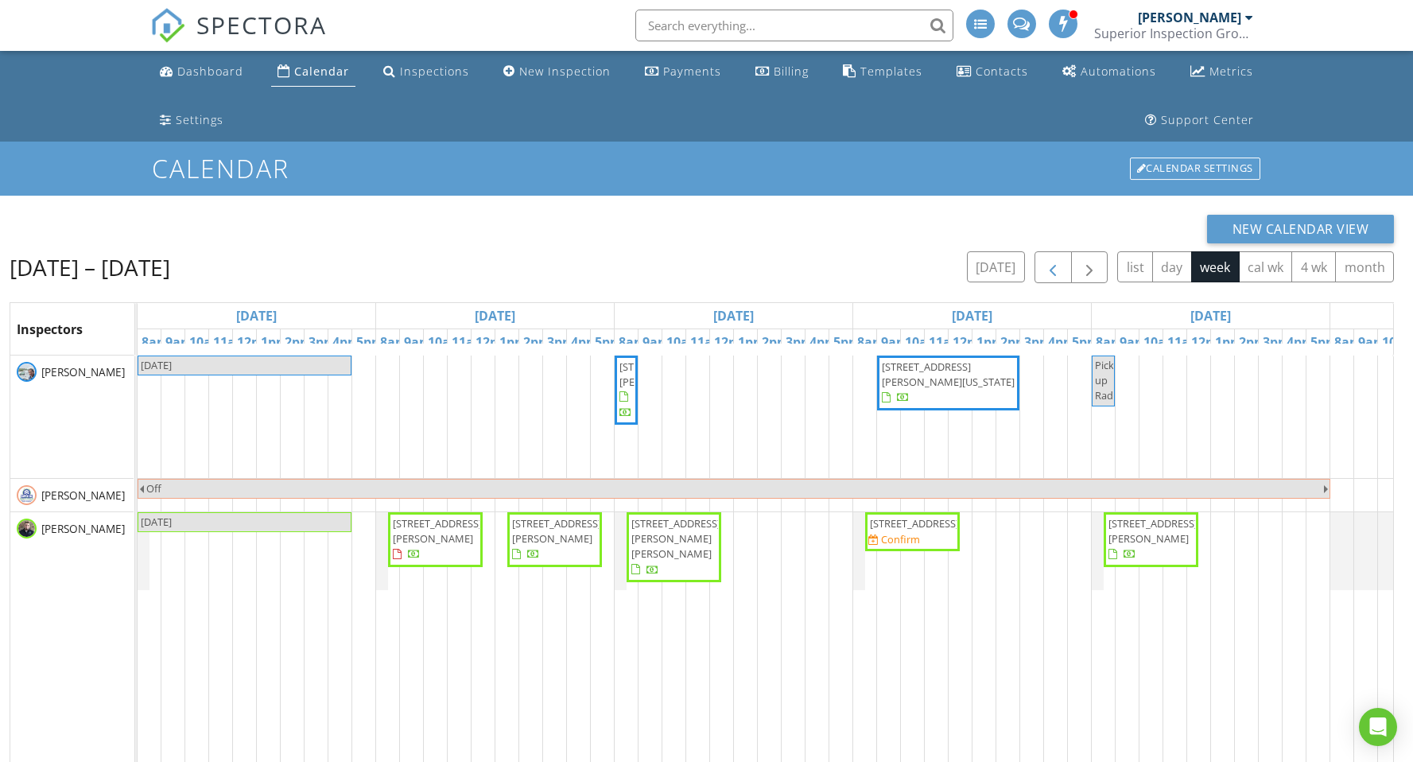
click at [1044, 270] on span "button" at bounding box center [1053, 267] width 19 height 19
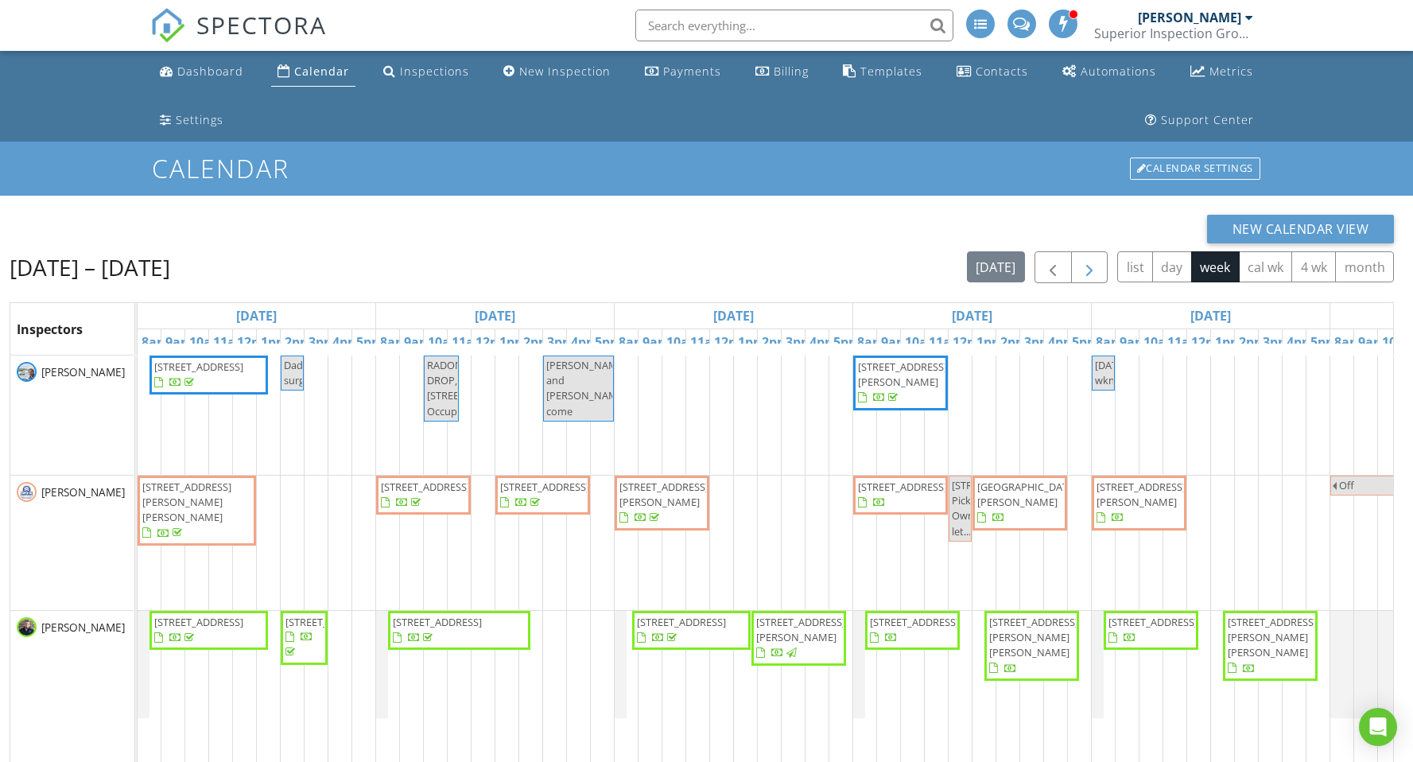
click at [1078, 268] on button "button" at bounding box center [1089, 267] width 37 height 33
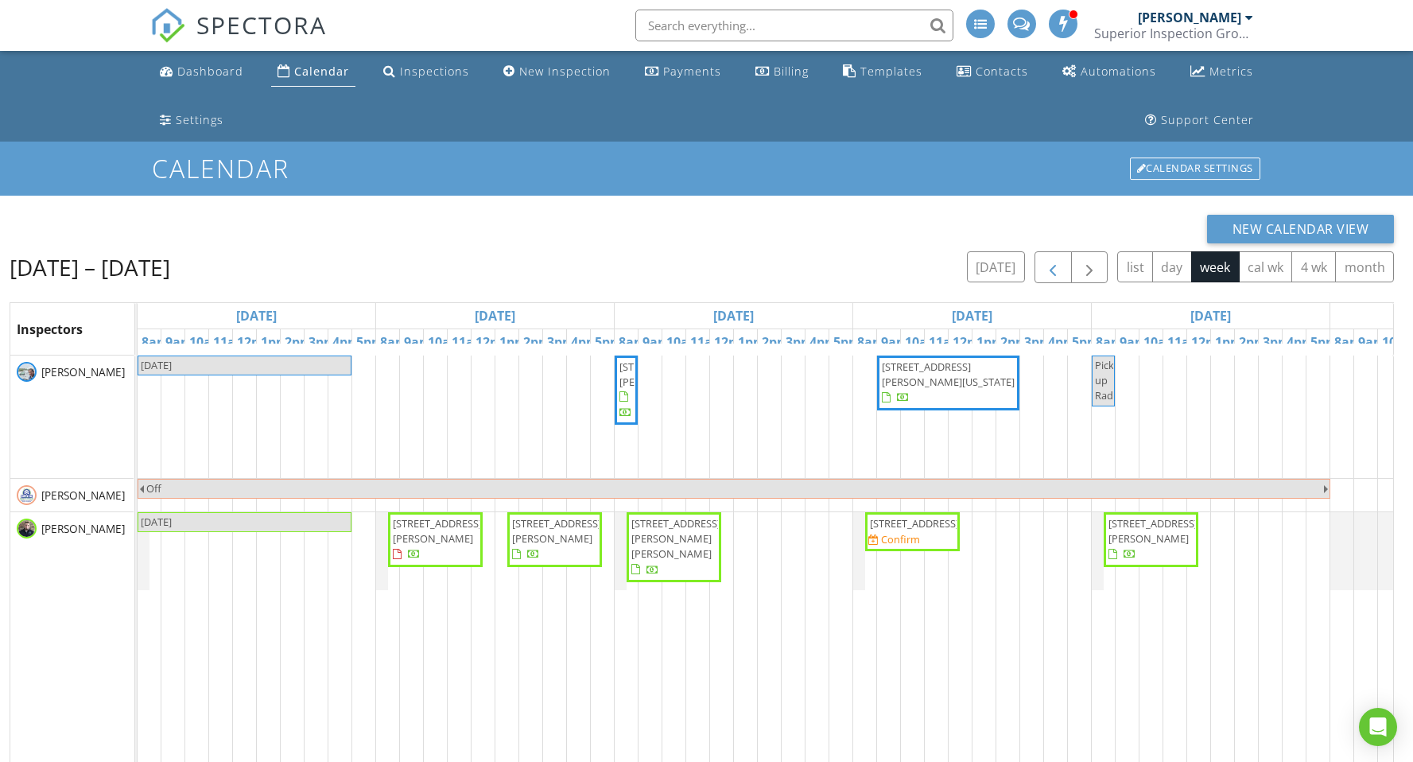
click at [1049, 278] on span "button" at bounding box center [1053, 267] width 19 height 19
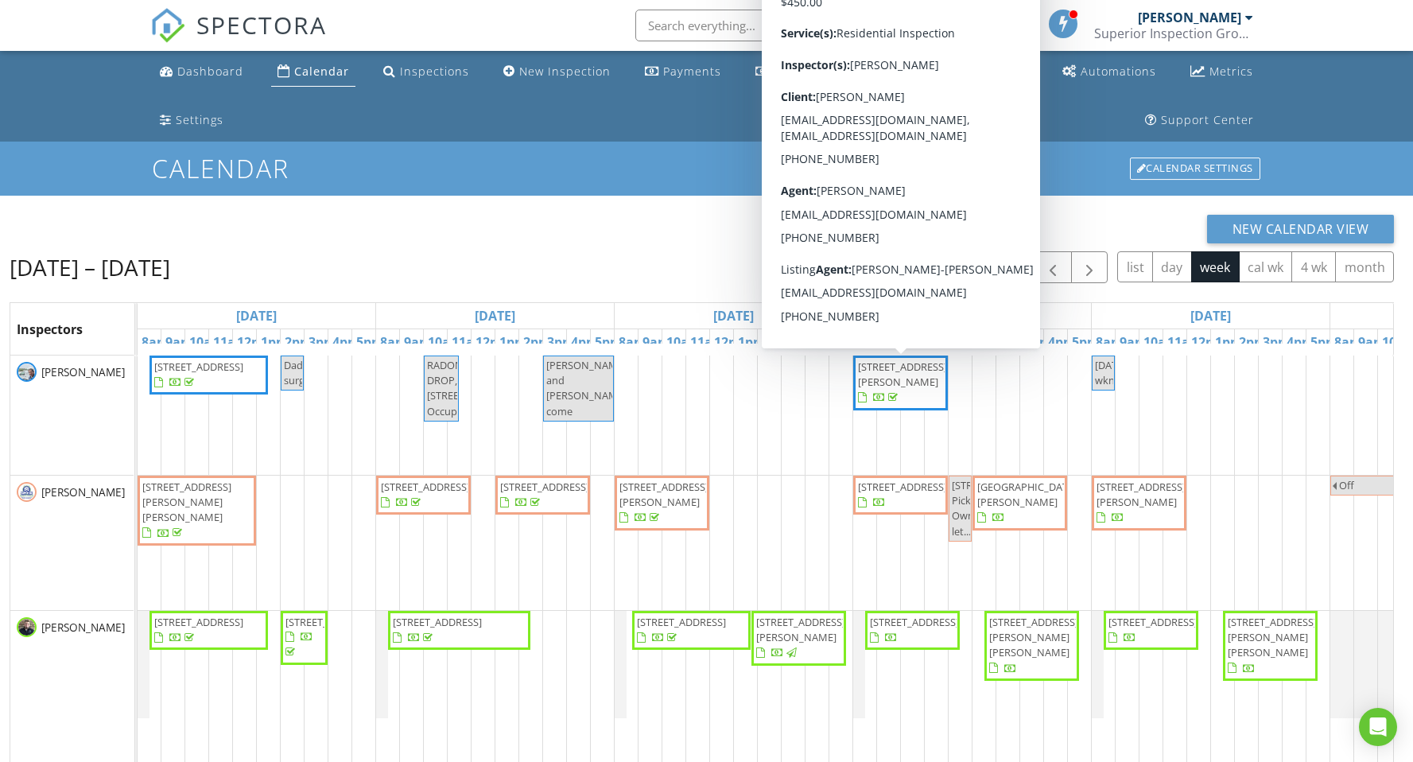
click at [578, 229] on div "New Calendar View" at bounding box center [702, 229] width 1385 height 29
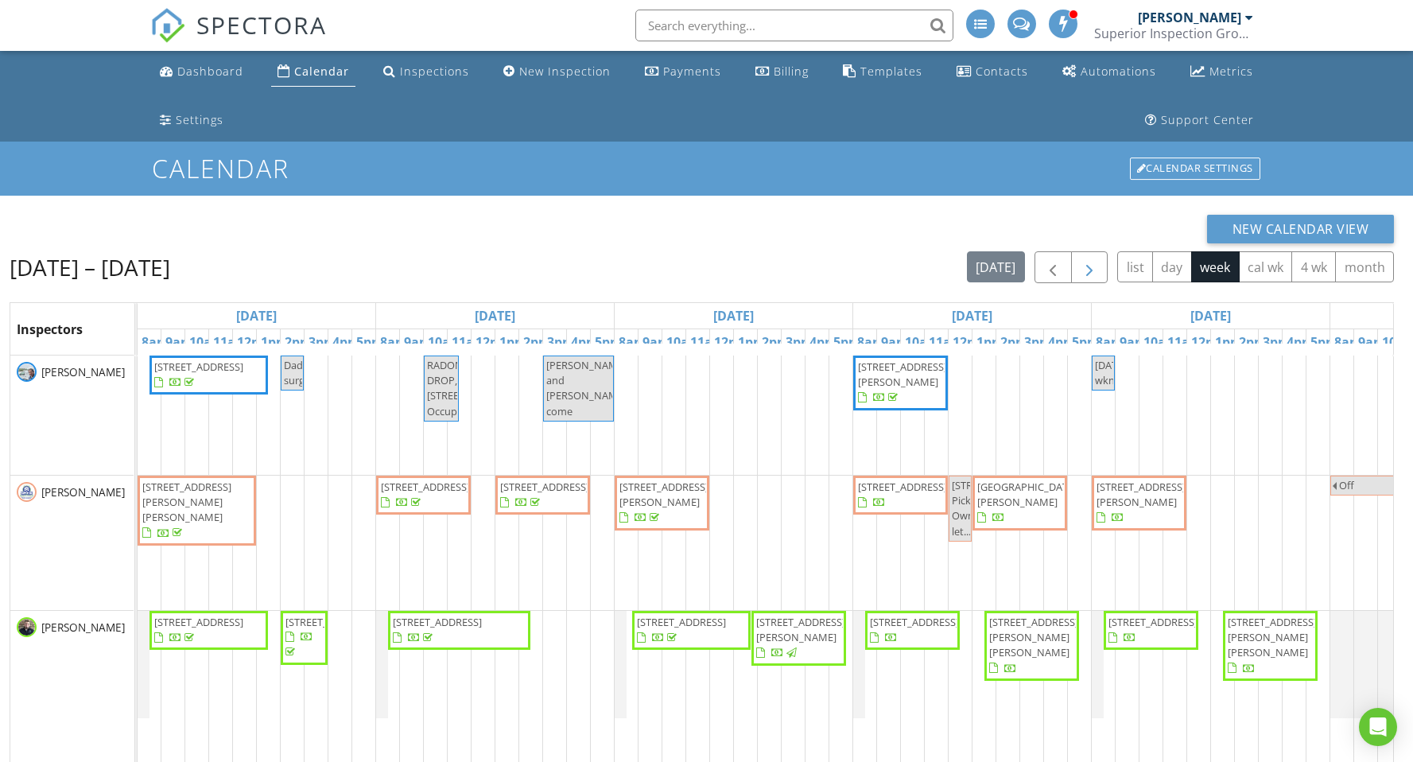
click at [1092, 267] on span "button" at bounding box center [1089, 267] width 19 height 19
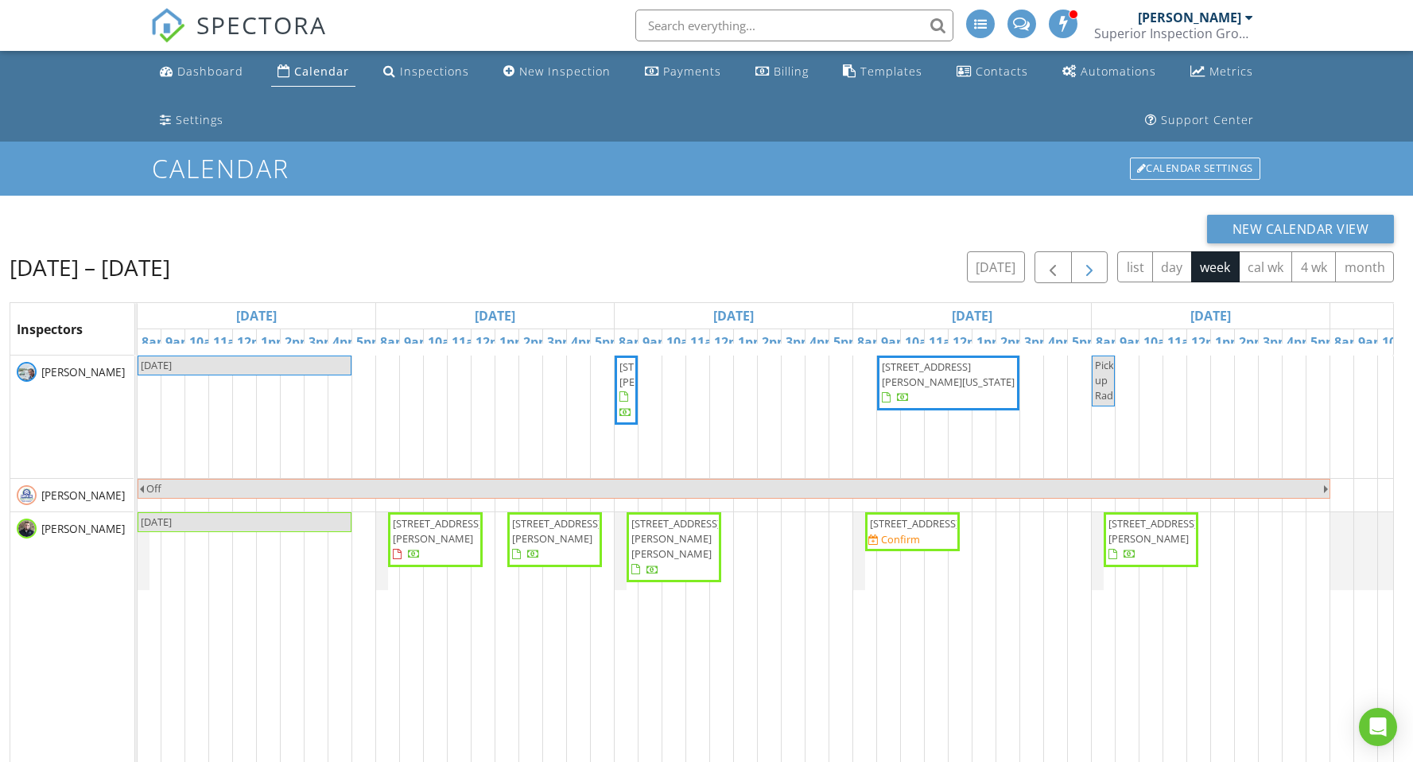
click at [1087, 266] on span "button" at bounding box center [1089, 267] width 19 height 19
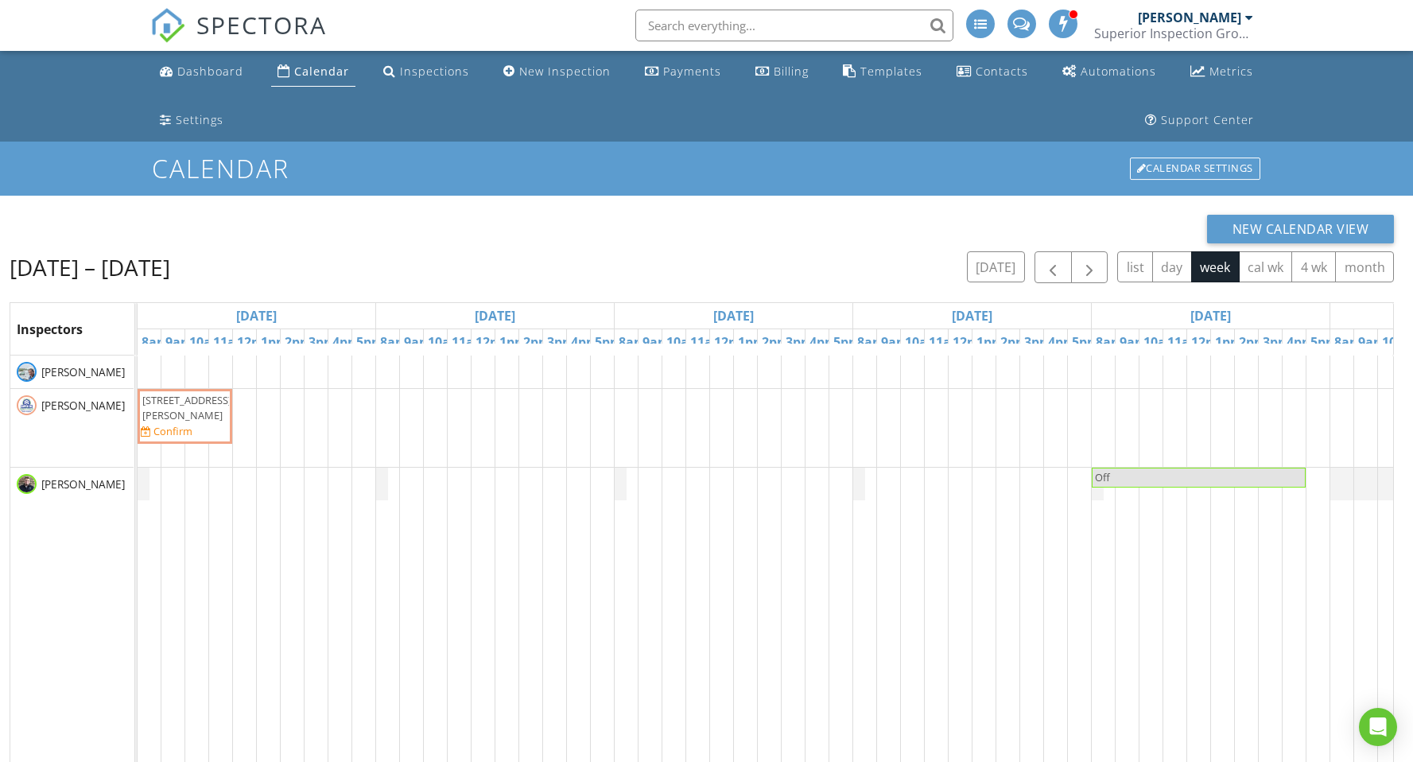
click at [209, 423] on span "121 Bill Dudney Ln, Gainesboro 38562" at bounding box center [185, 408] width 88 height 30
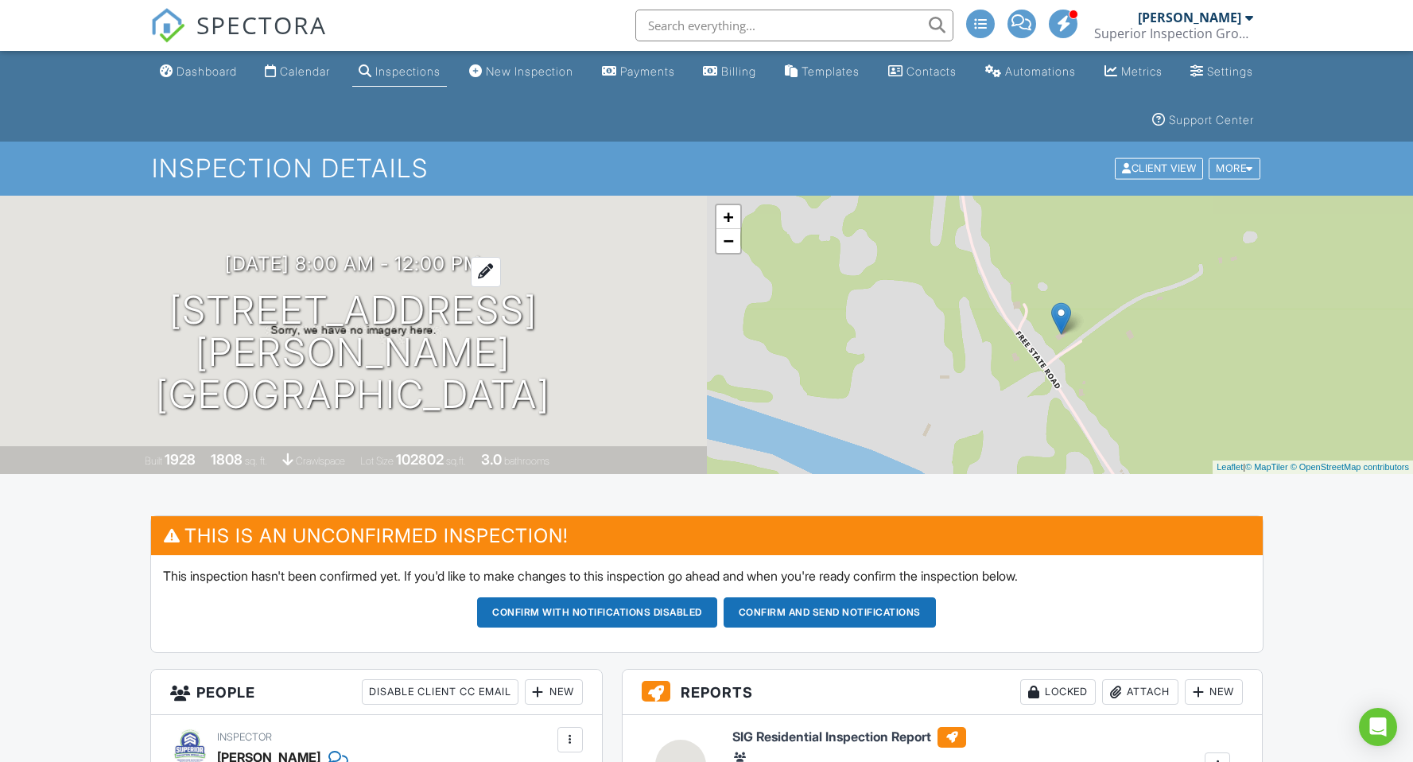
click at [379, 274] on h3 "[DATE] 8:00 am - 12:00 pm" at bounding box center [353, 263] width 256 height 21
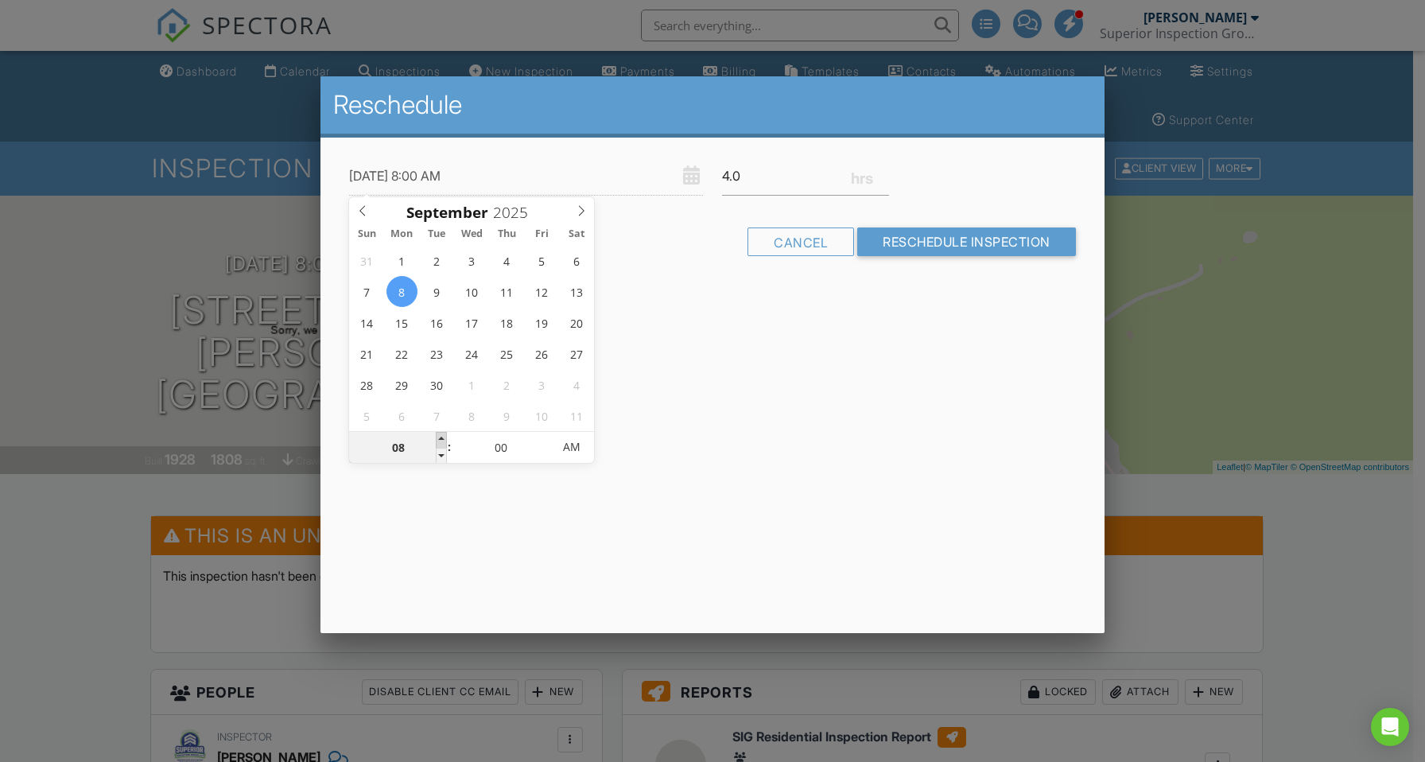
type input "[DATE] 9:00 AM"
type input "09"
click at [445, 441] on span at bounding box center [441, 440] width 11 height 16
type input "[DATE] 10:00 AM"
type input "10"
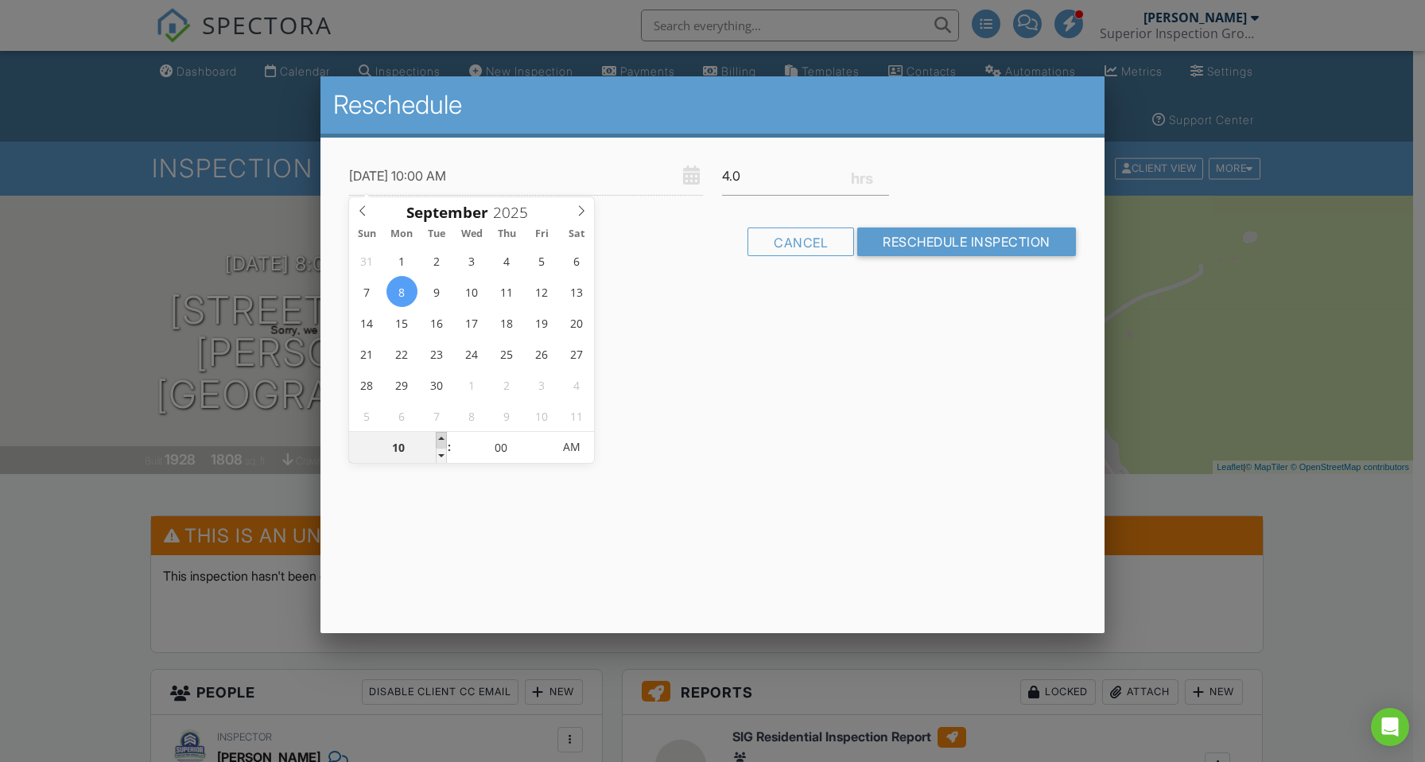
click at [445, 441] on span at bounding box center [441, 440] width 11 height 16
type input "[DATE] 11:00 AM"
type input "11"
click at [445, 441] on span at bounding box center [441, 440] width 11 height 16
type input "[DATE] 12:00 PM"
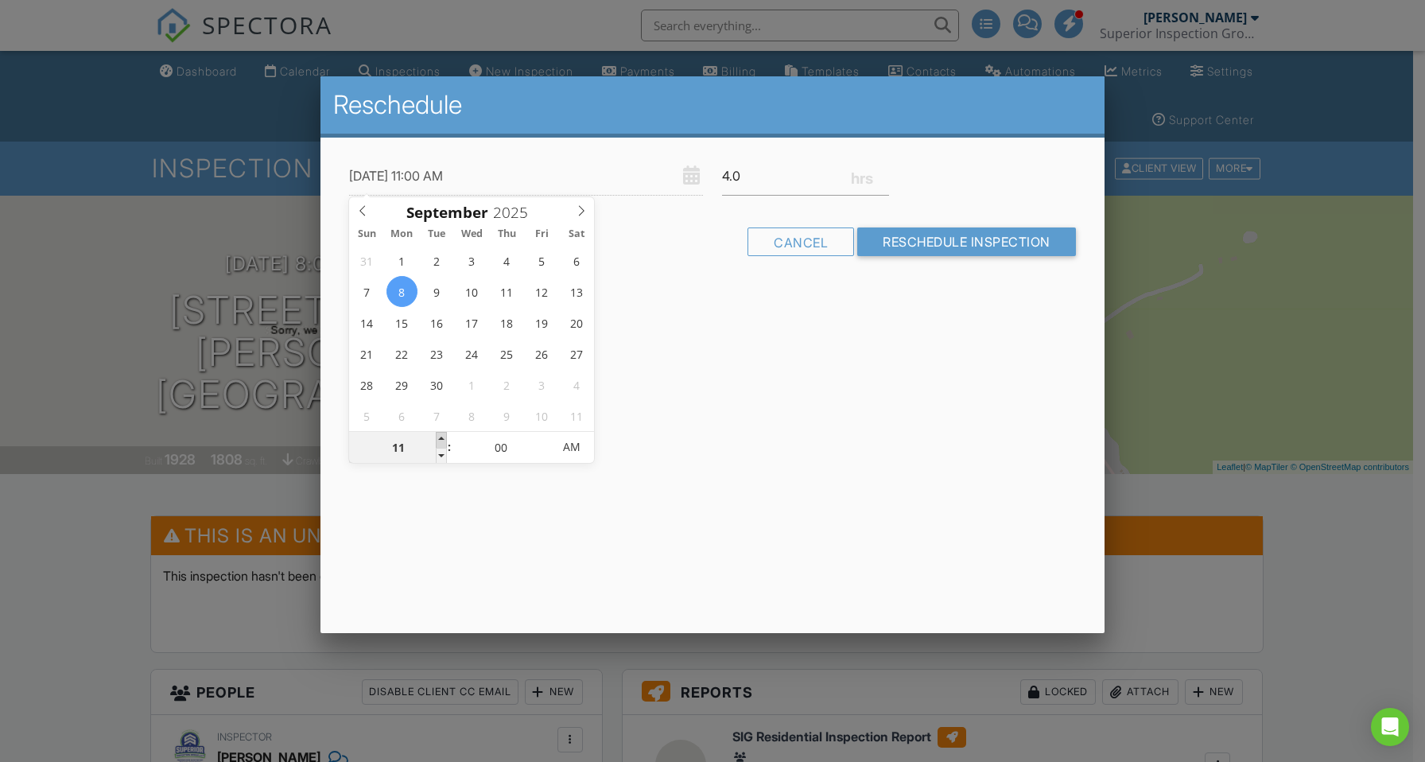
type input "12"
click at [445, 441] on span at bounding box center [441, 440] width 11 height 16
type input "[DATE] 1:00 PM"
type input "01"
click at [445, 441] on span at bounding box center [441, 440] width 11 height 16
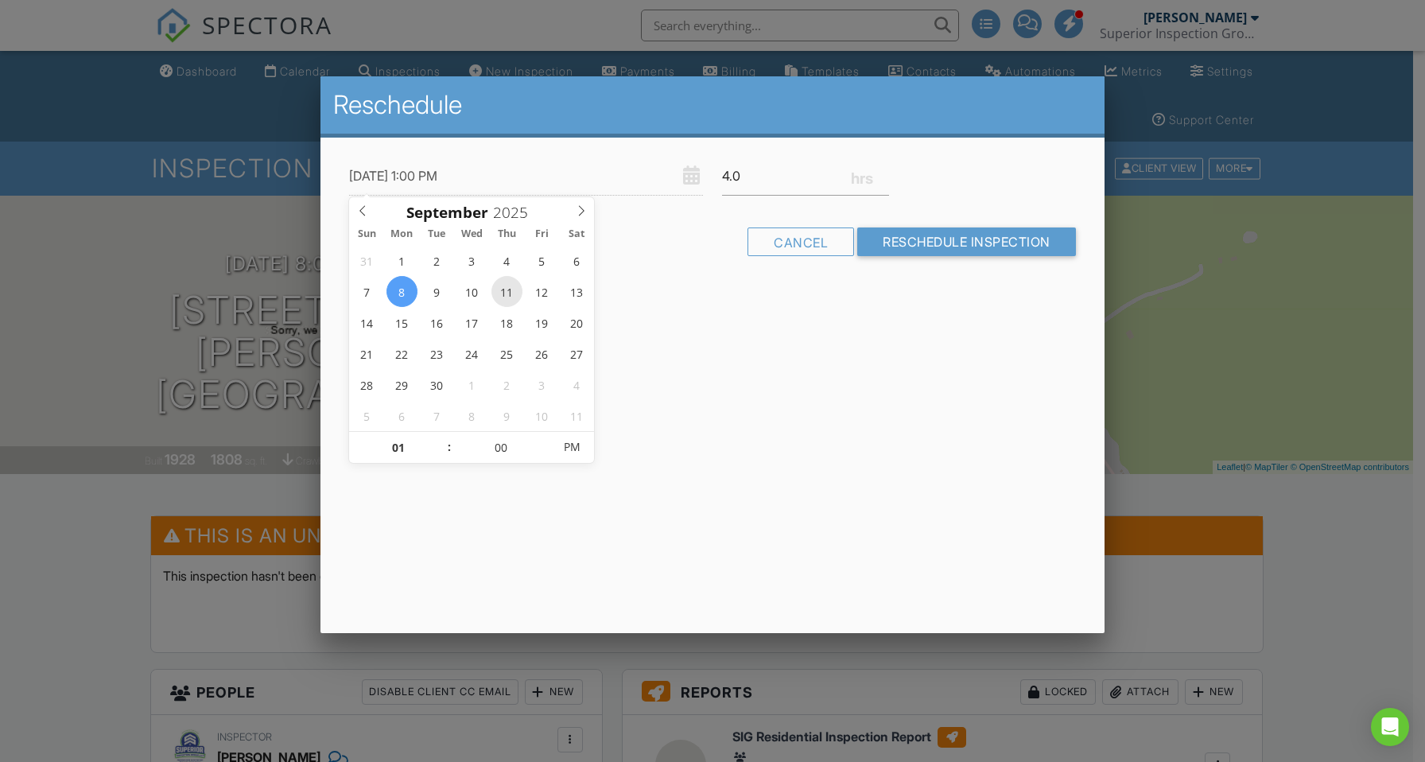
type input "[DATE] 1:00 PM"
click at [957, 243] on input "Reschedule Inspection" at bounding box center [966, 241] width 219 height 29
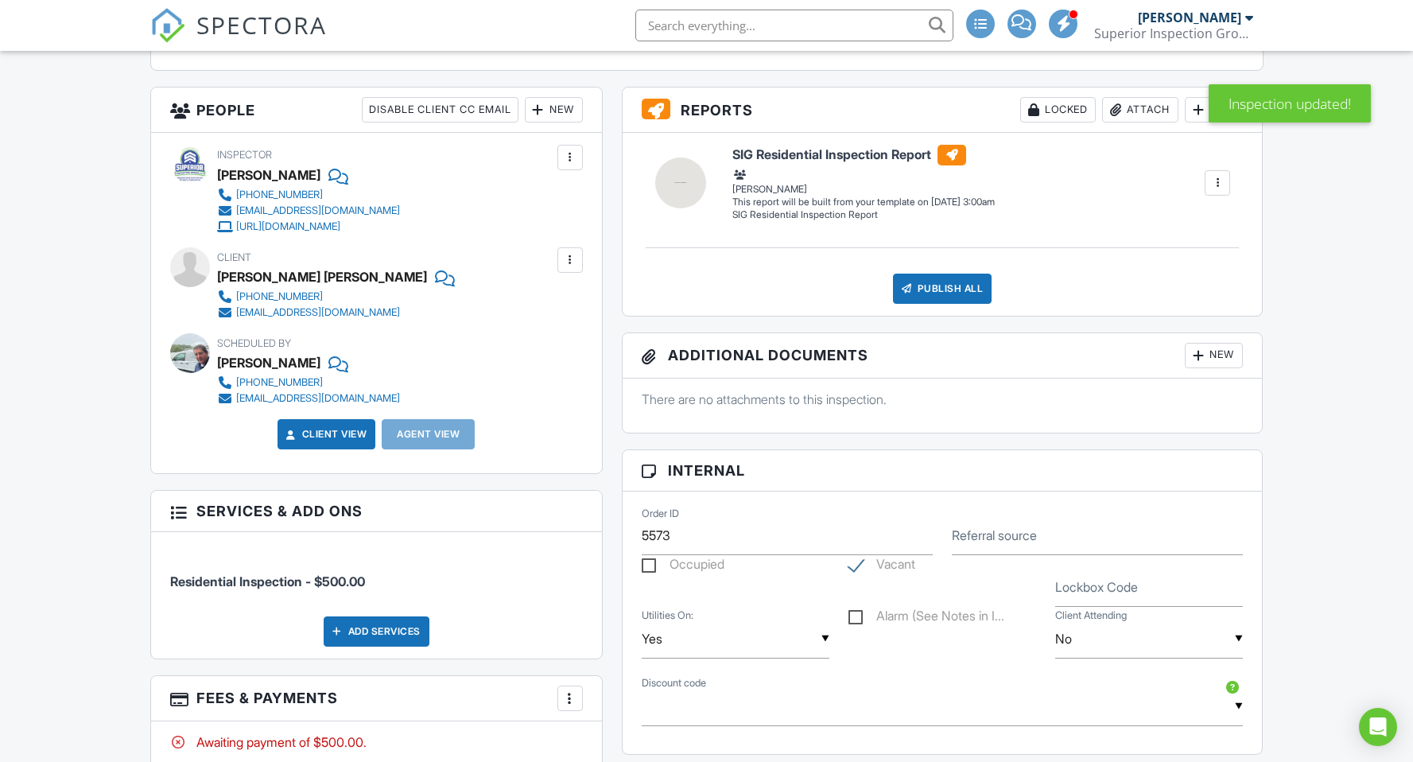
scroll to position [585, 0]
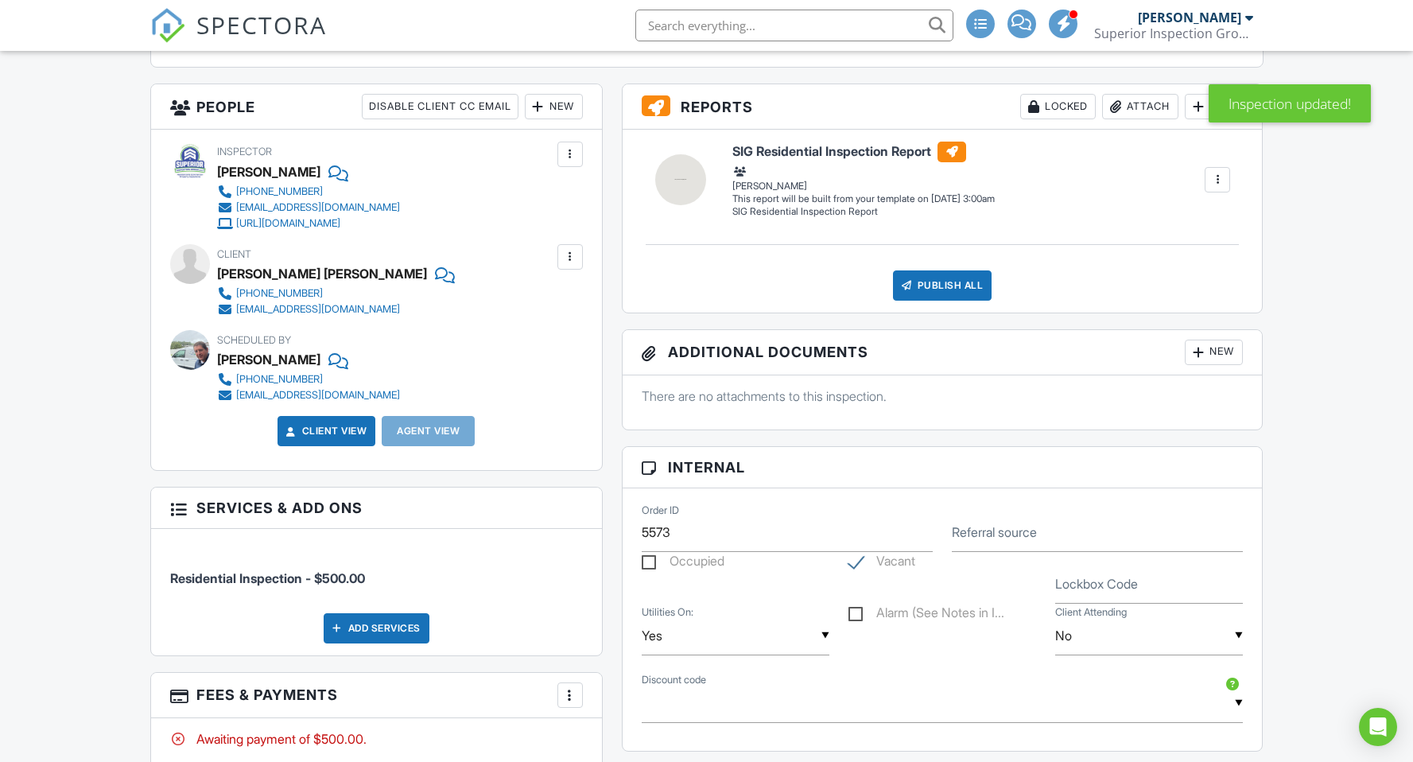
click at [1110, 582] on label "Lockbox Code" at bounding box center [1096, 583] width 83 height 17
click at [1110, 582] on input "Lockbox Code" at bounding box center [1149, 584] width 188 height 39
type input "e"
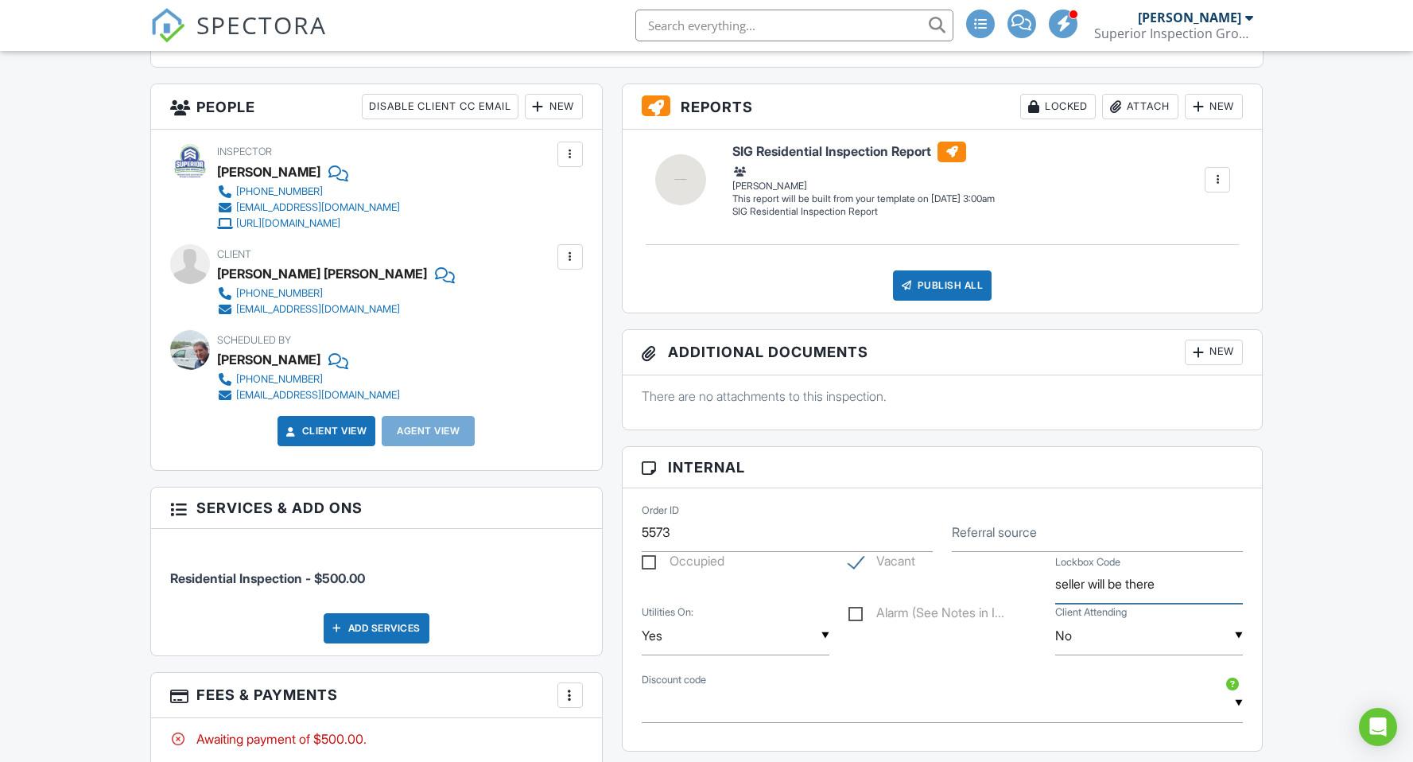
type input "seller will be there"
click at [1338, 577] on div "Dashboard Calendar Inspections New Inspection Payments Billing Templates Contac…" at bounding box center [706, 693] width 1413 height 2455
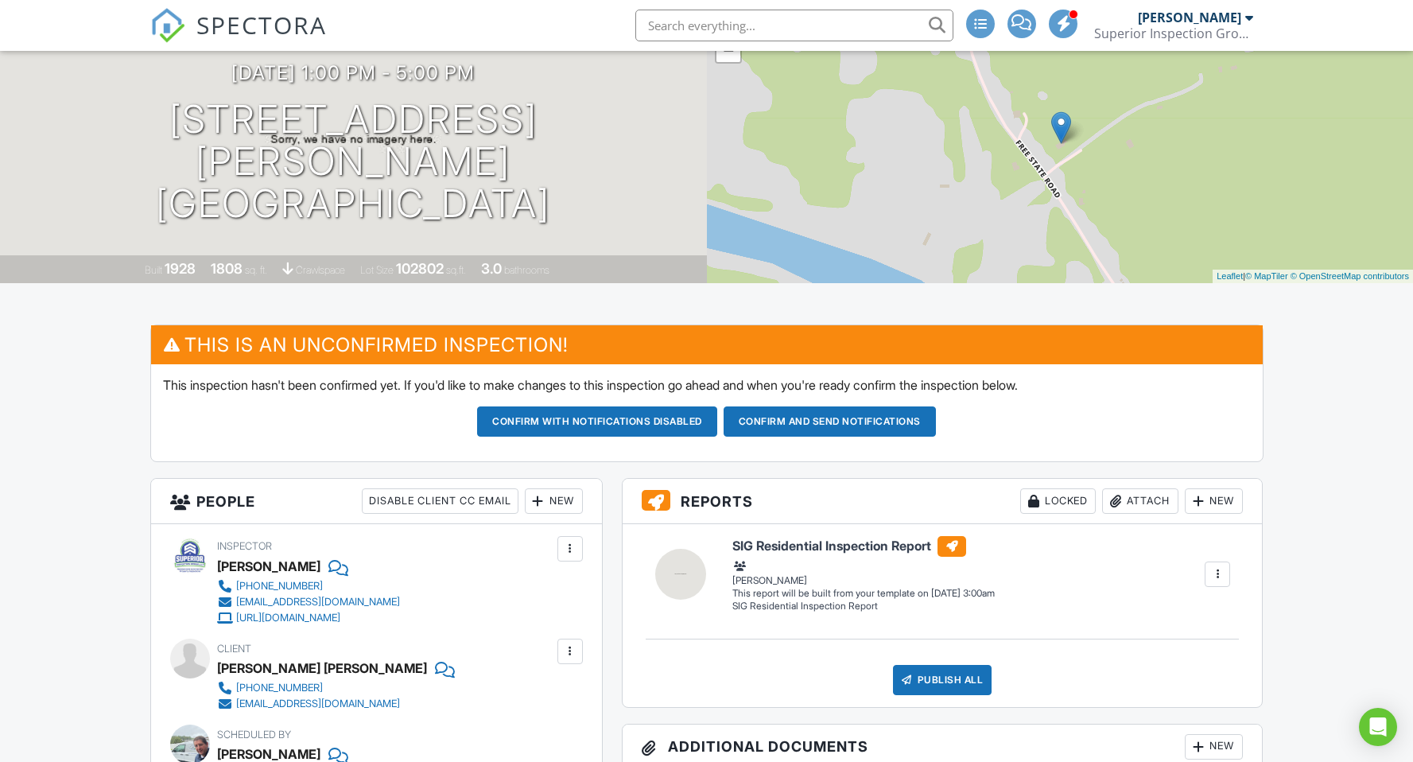
scroll to position [0, 0]
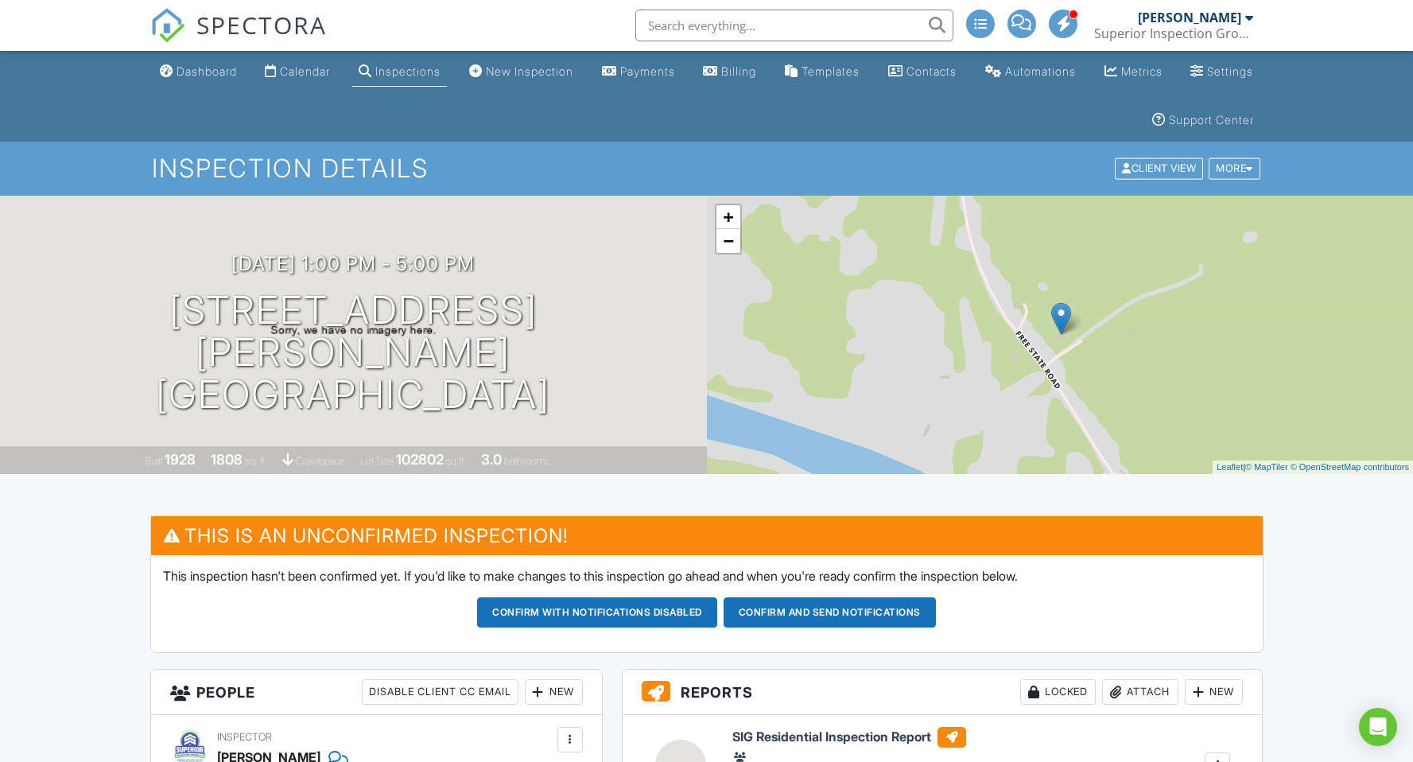
click at [717, 615] on button "Confirm and send notifications" at bounding box center [597, 612] width 240 height 30
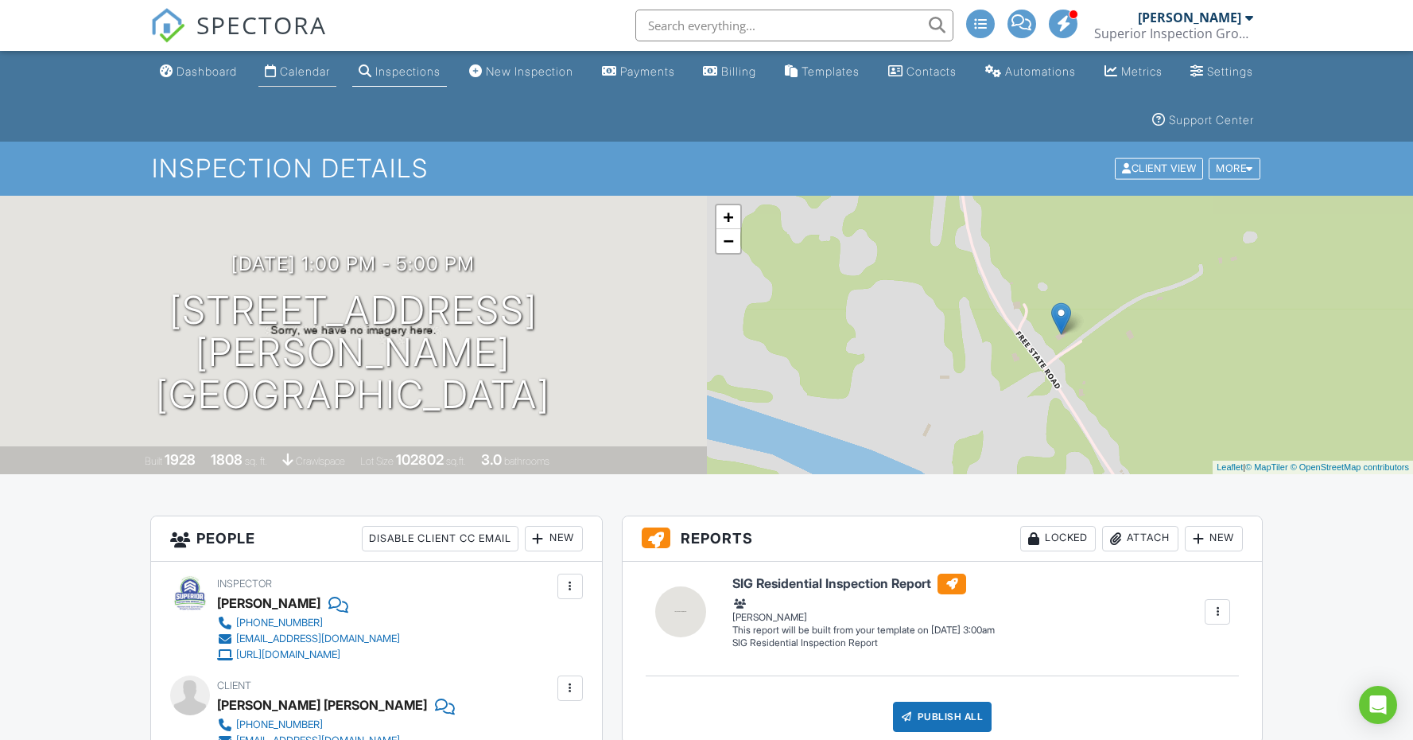
click at [326, 67] on div "Calendar" at bounding box center [305, 71] width 50 height 14
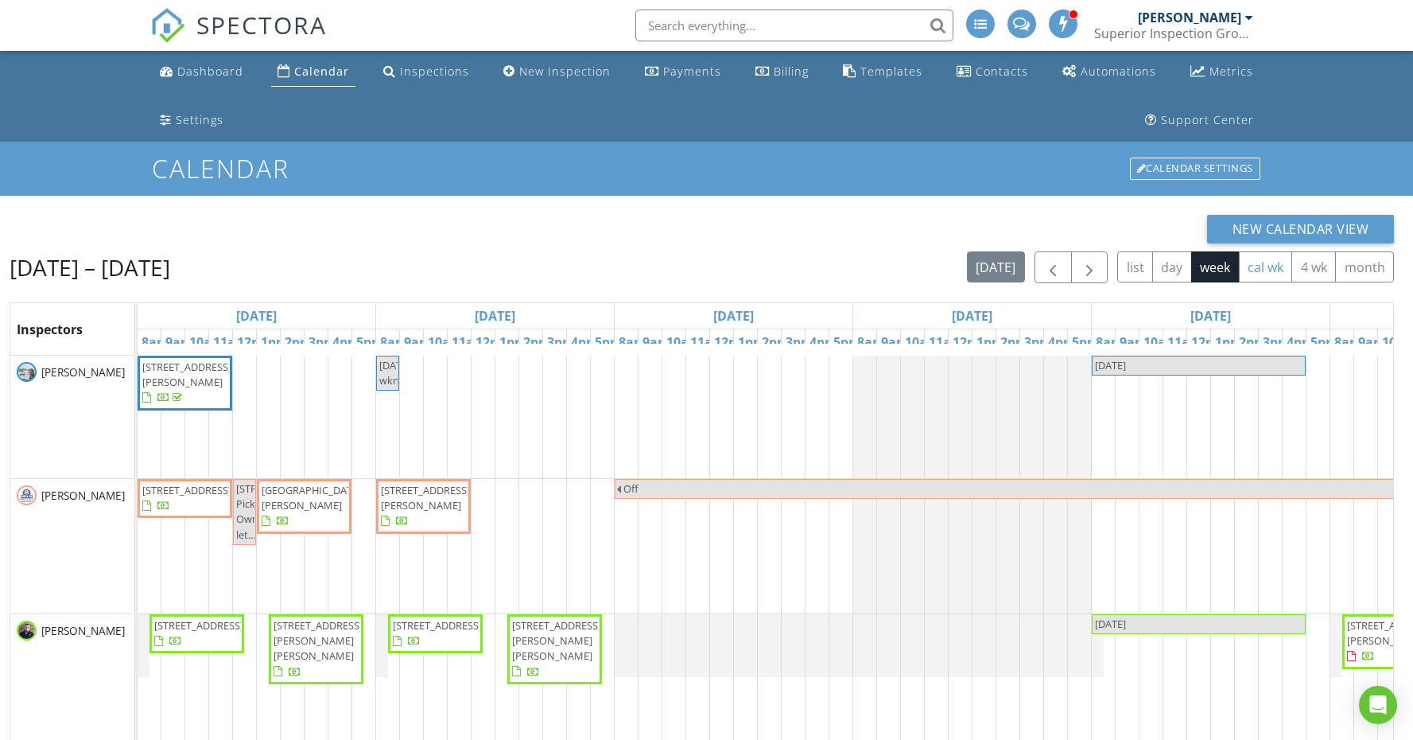
click at [1265, 266] on button "cal wk" at bounding box center [1266, 266] width 54 height 31
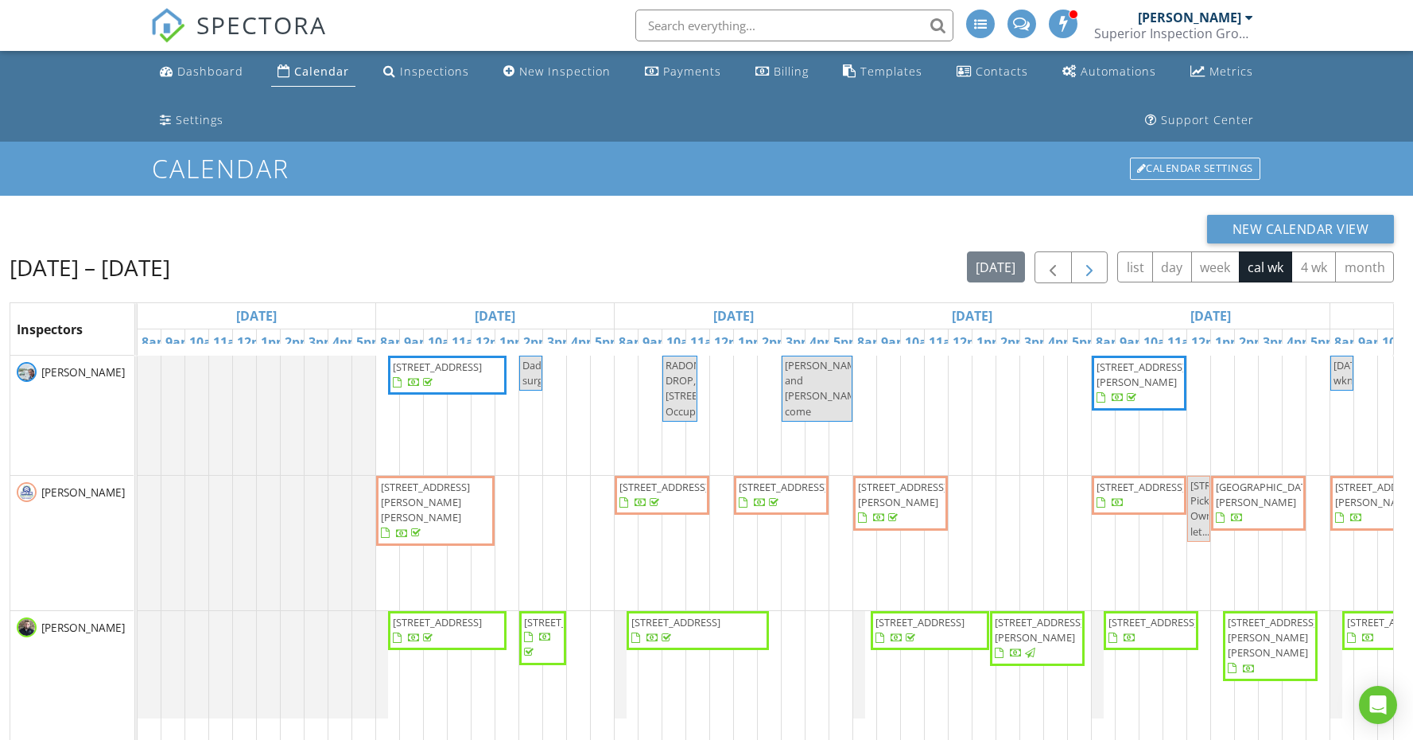
click at [1100, 268] on button "button" at bounding box center [1089, 267] width 37 height 33
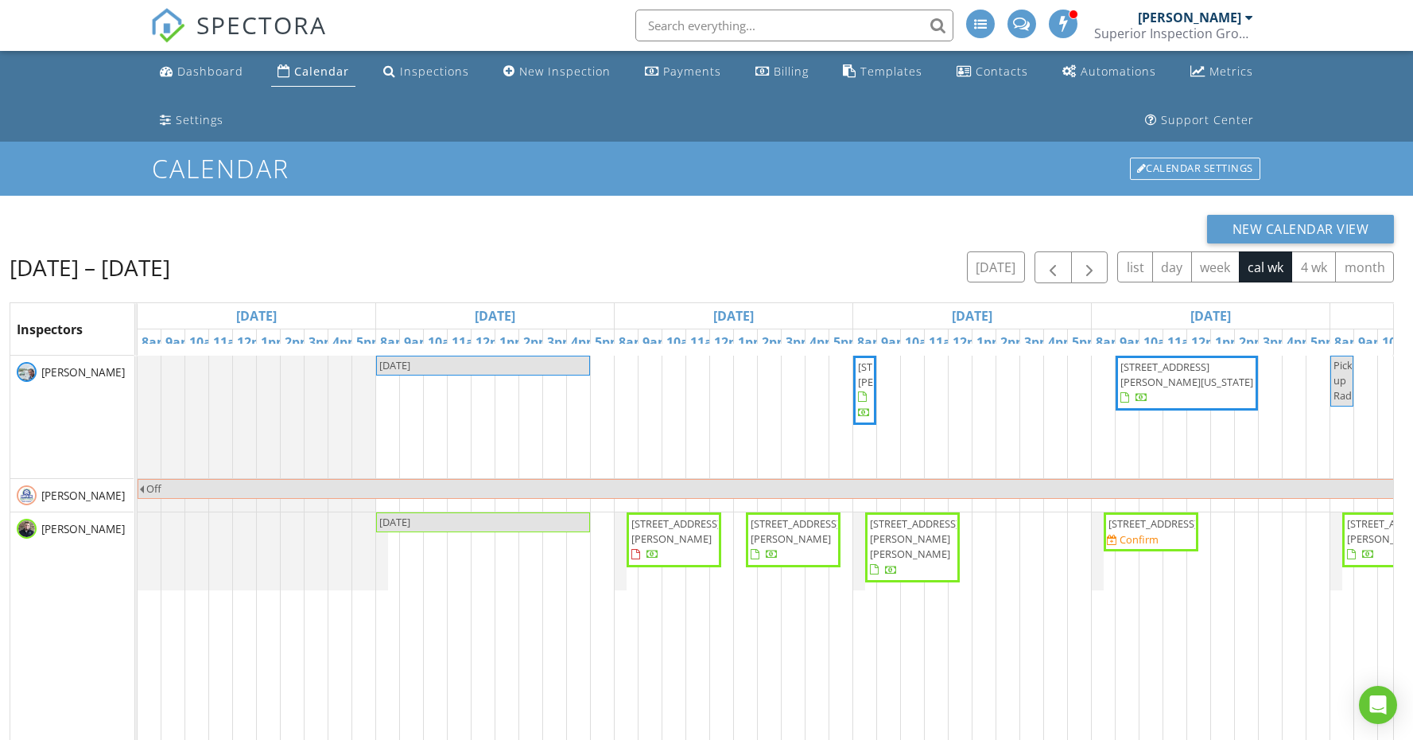
click at [923, 552] on span "108 Lanham Ln, Monroe 38573" at bounding box center [913, 547] width 88 height 62
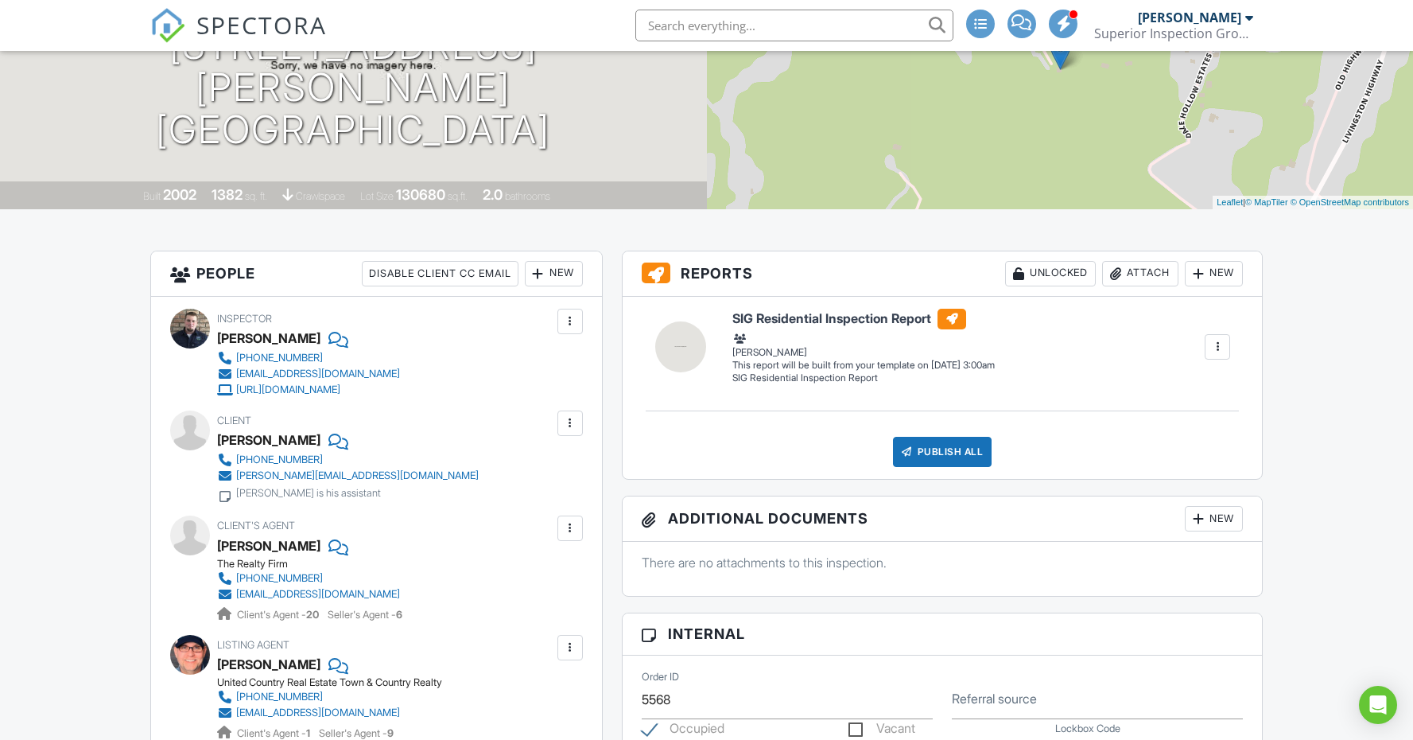
scroll to position [271, 0]
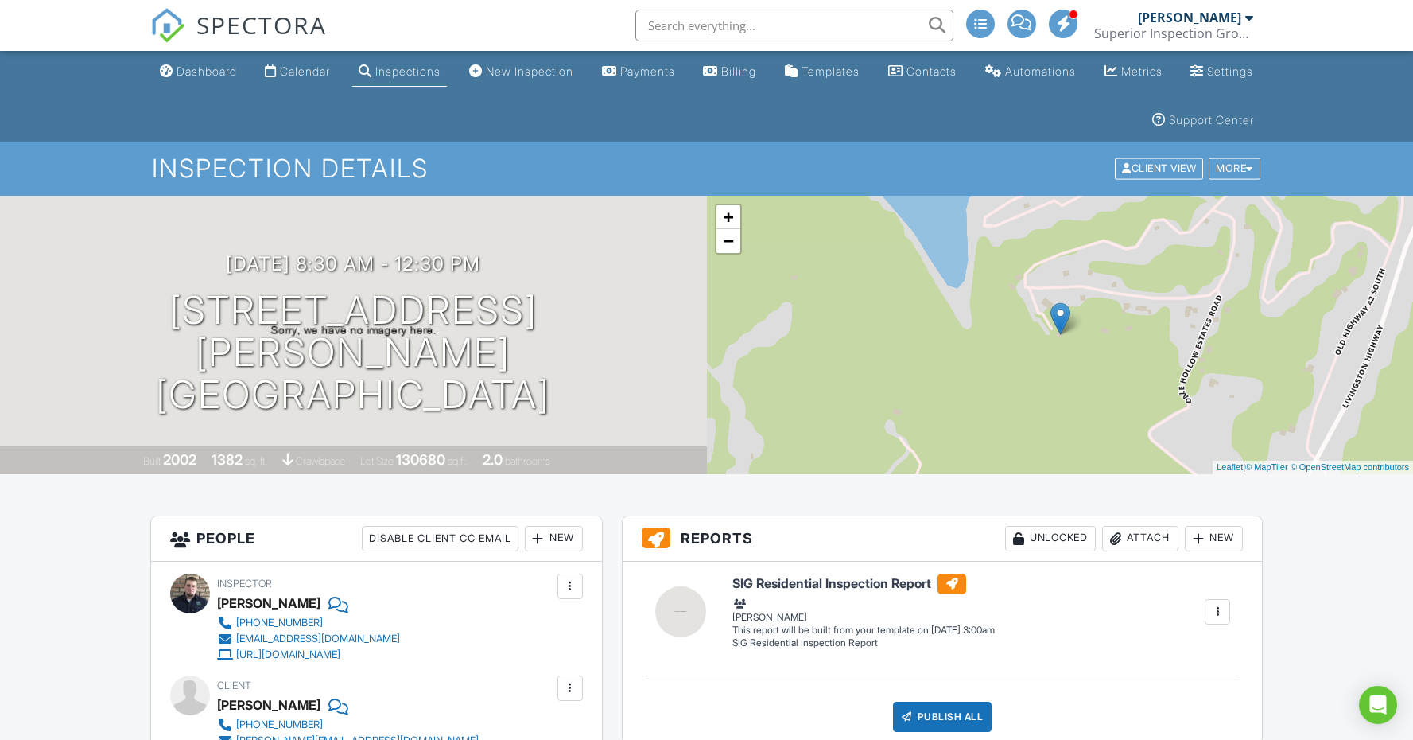
scroll to position [0, 0]
click at [313, 76] on div "Calendar" at bounding box center [305, 71] width 50 height 14
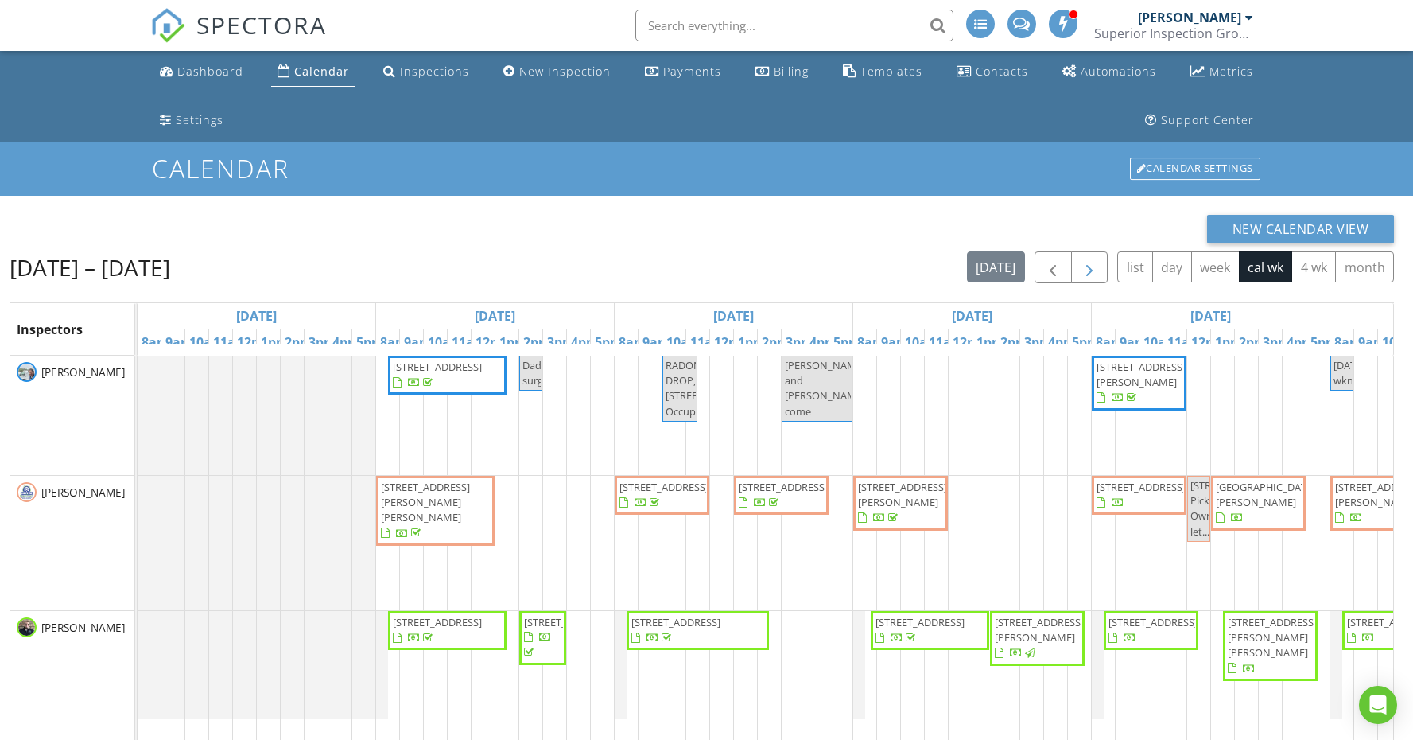
click at [1094, 274] on span "button" at bounding box center [1089, 267] width 19 height 19
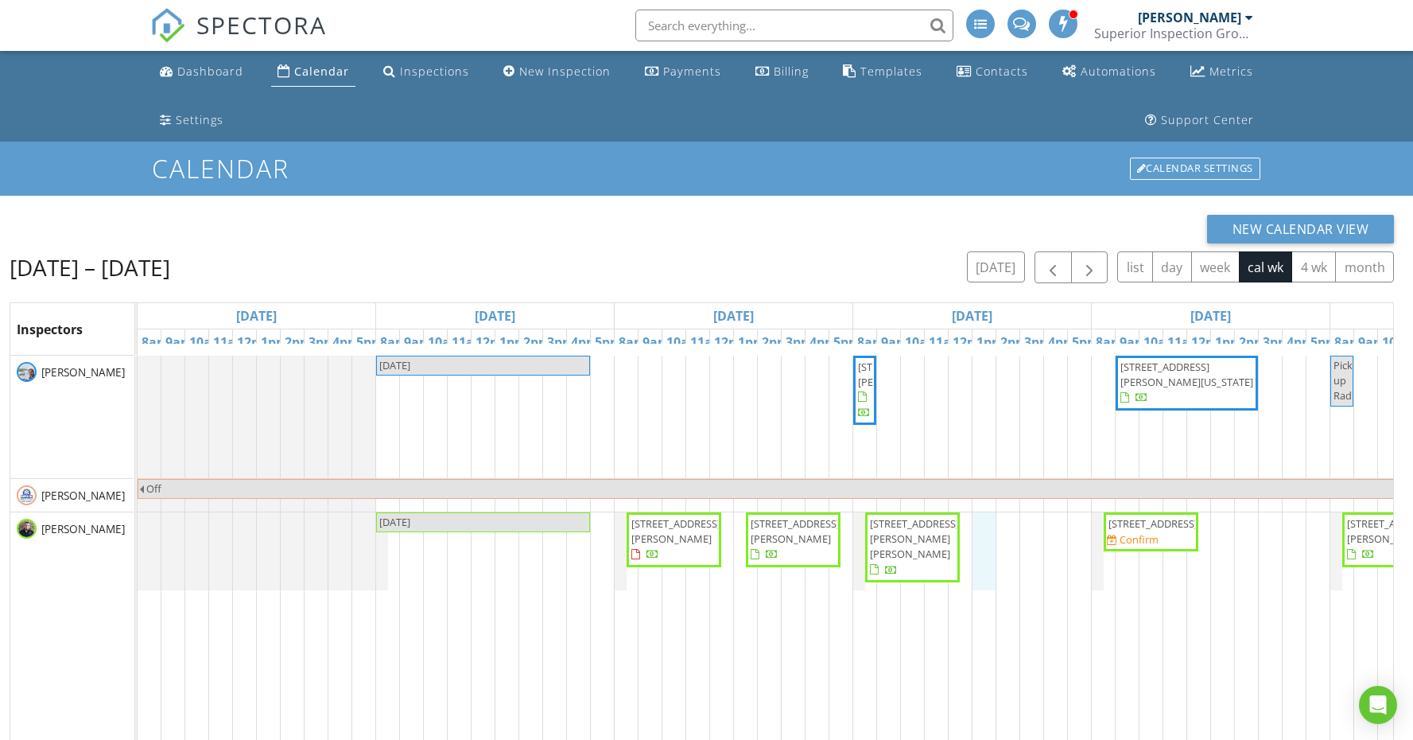
click at [988, 571] on div "LABOR DAY 640 Valley Dr, Livingston 38570 1130 Old Martha Washington Rd, Clarkr…" at bounding box center [973, 673] width 1670 height 635
click at [991, 501] on link "Inspection" at bounding box center [983, 504] width 82 height 25
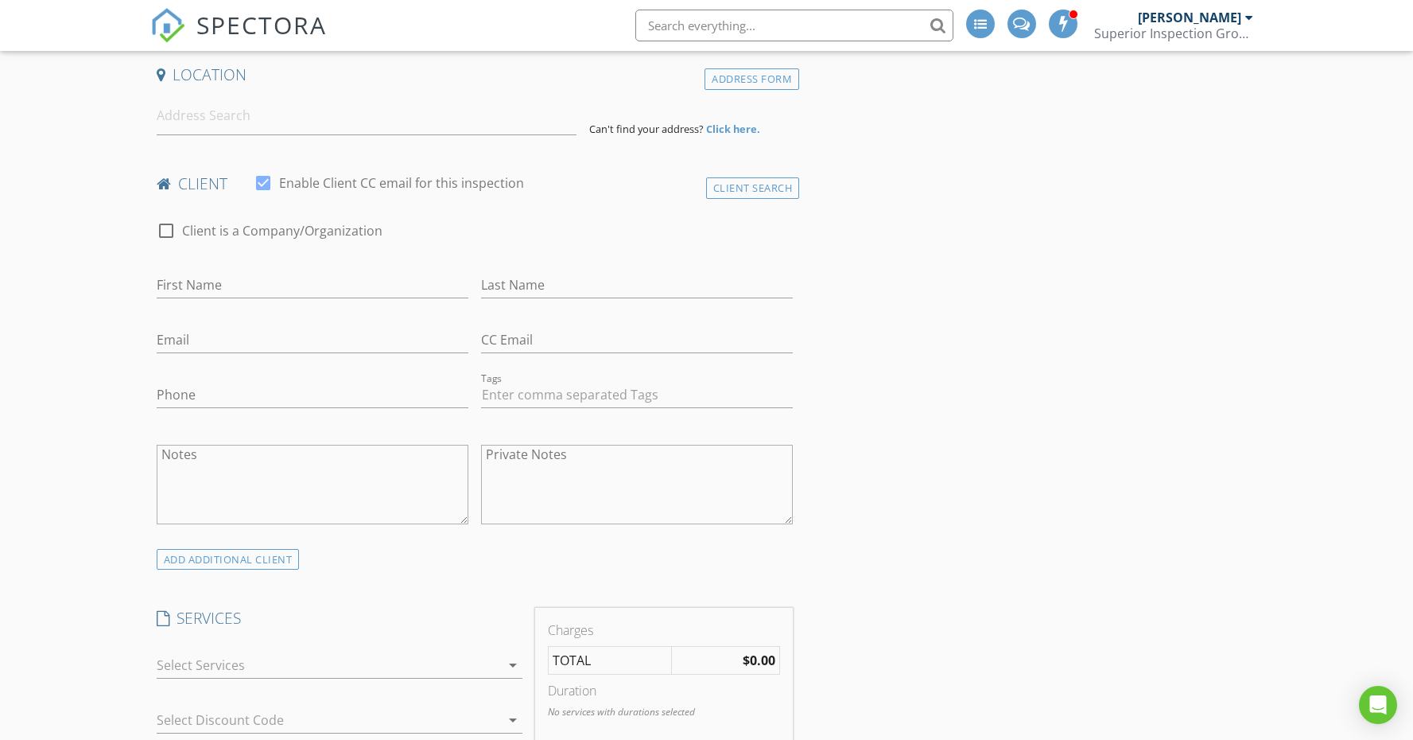
scroll to position [410, 0]
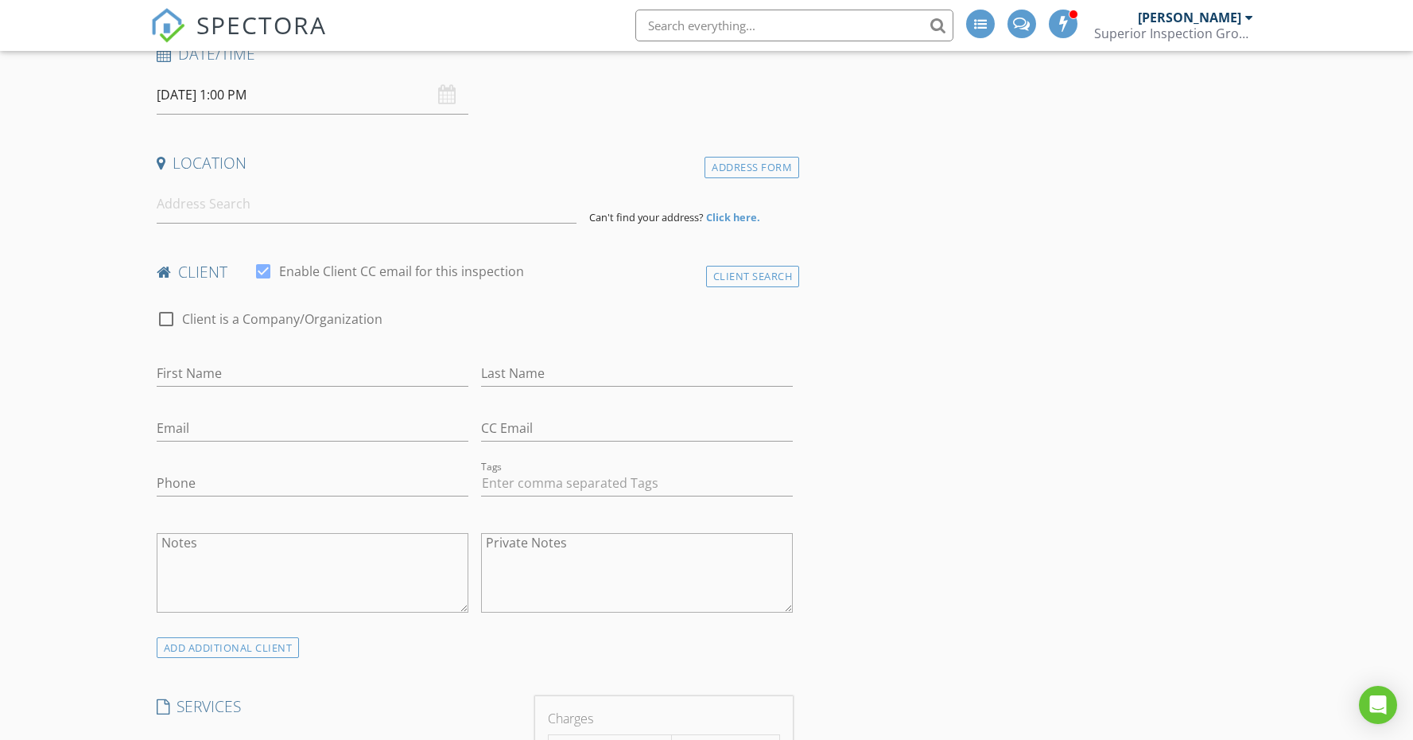
scroll to position [301, 0]
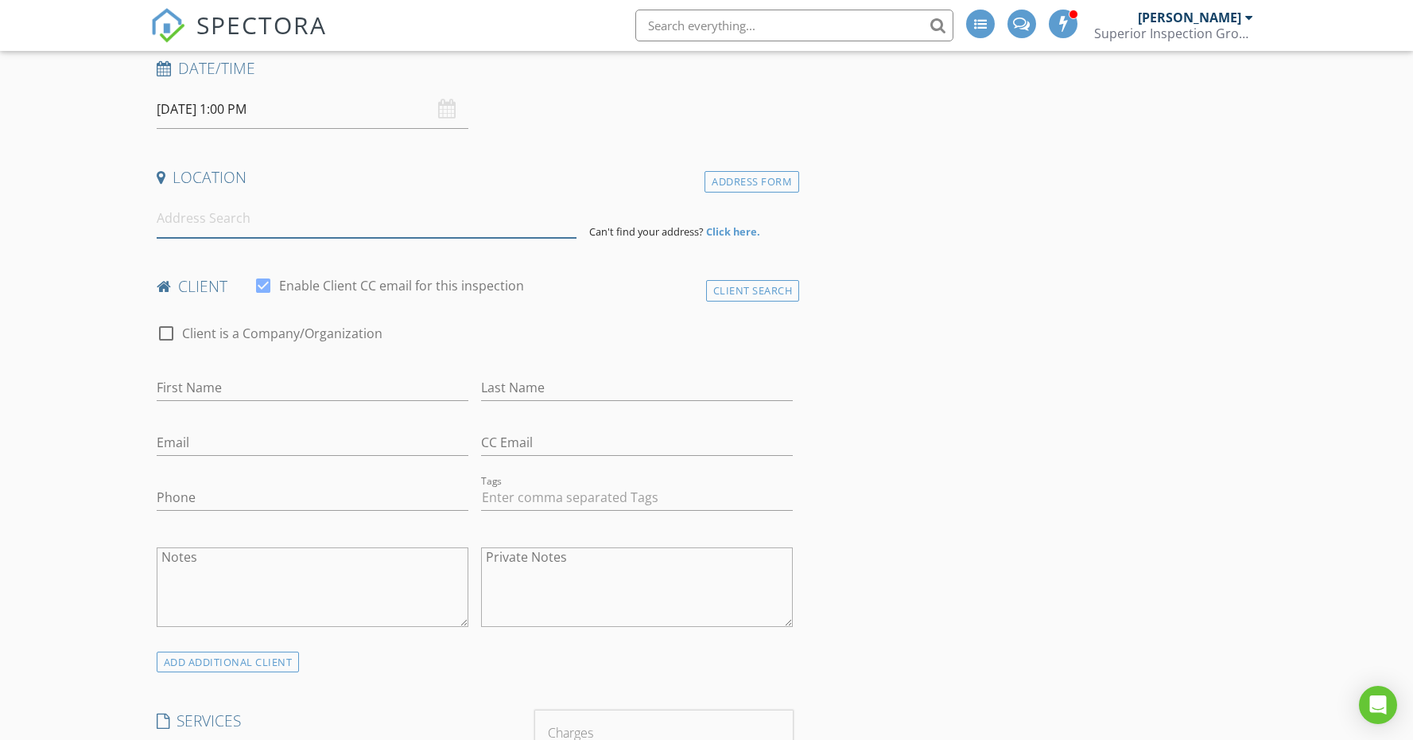
click at [208, 223] on input at bounding box center [367, 218] width 420 height 39
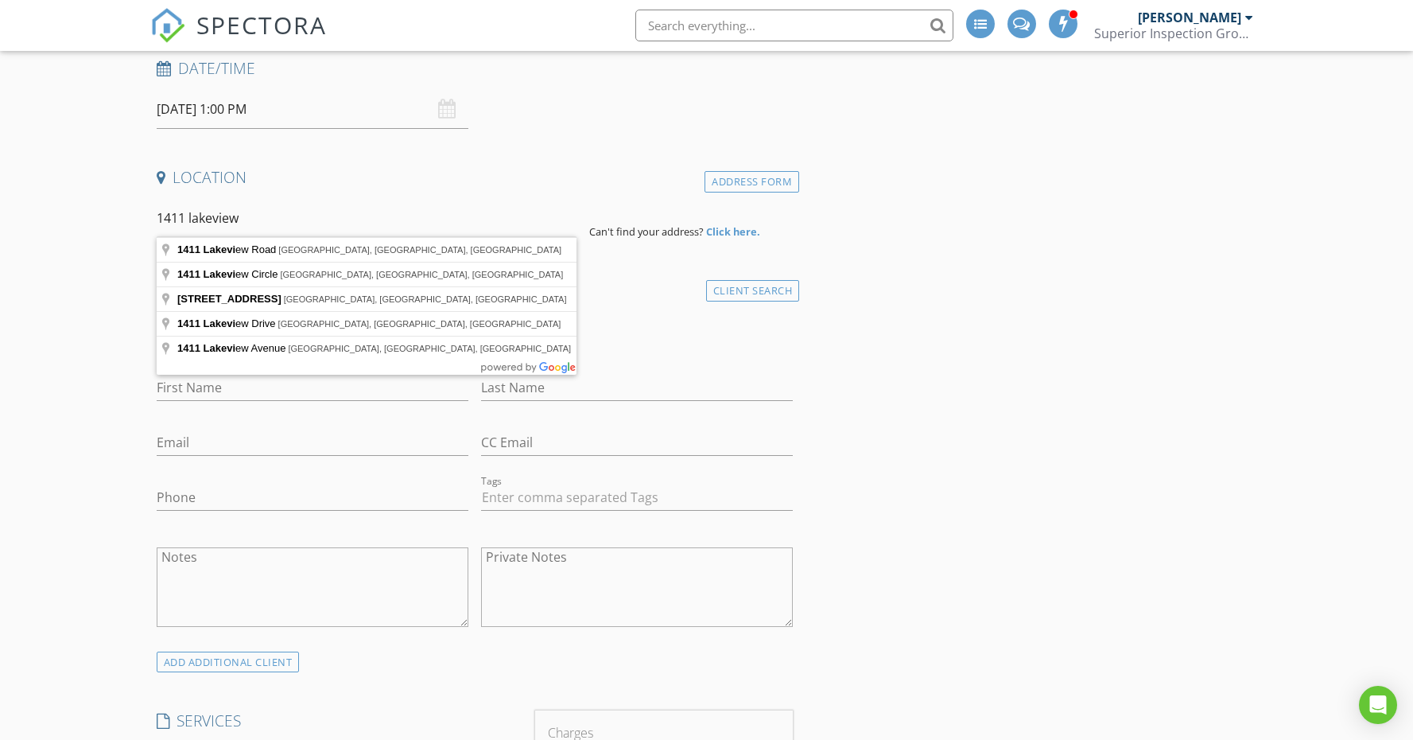
type input "1411 lakeview"
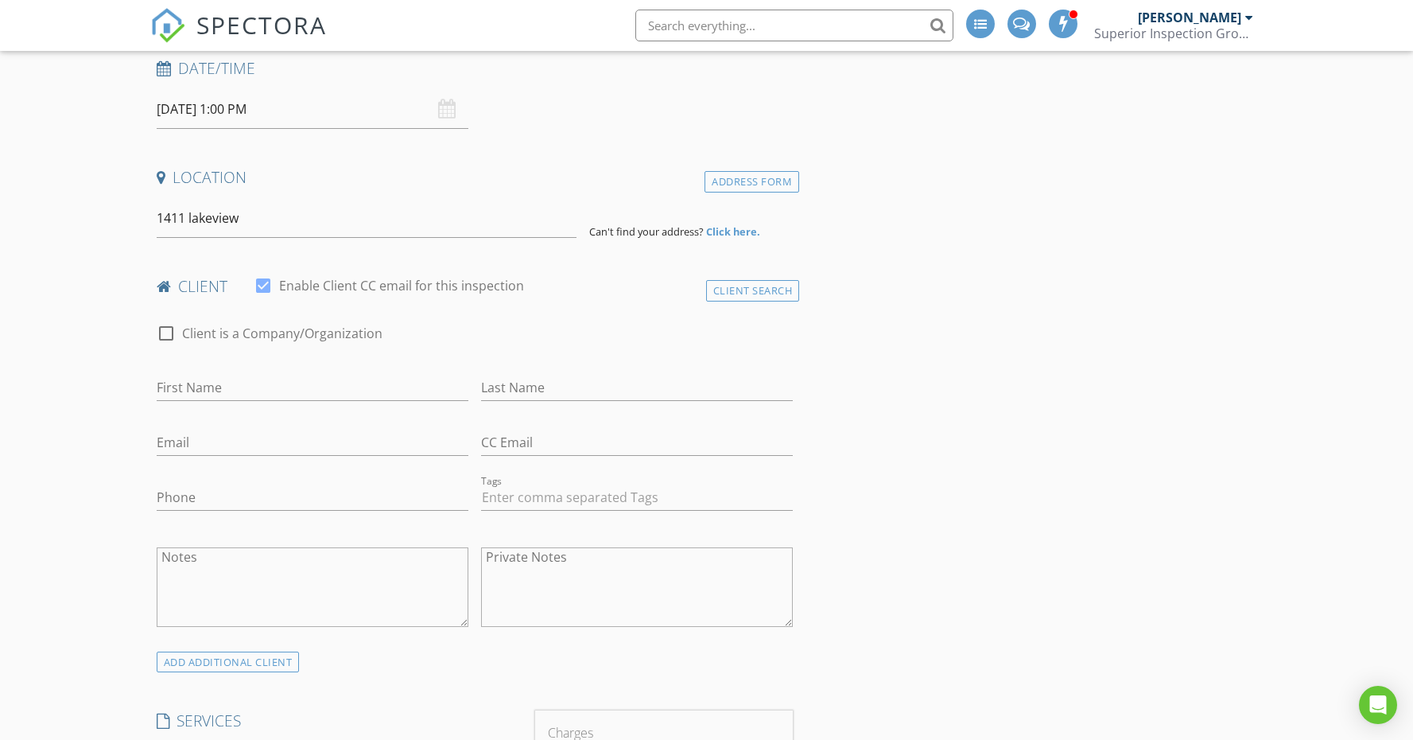
click at [746, 180] on div "Address Form" at bounding box center [752, 181] width 95 height 21
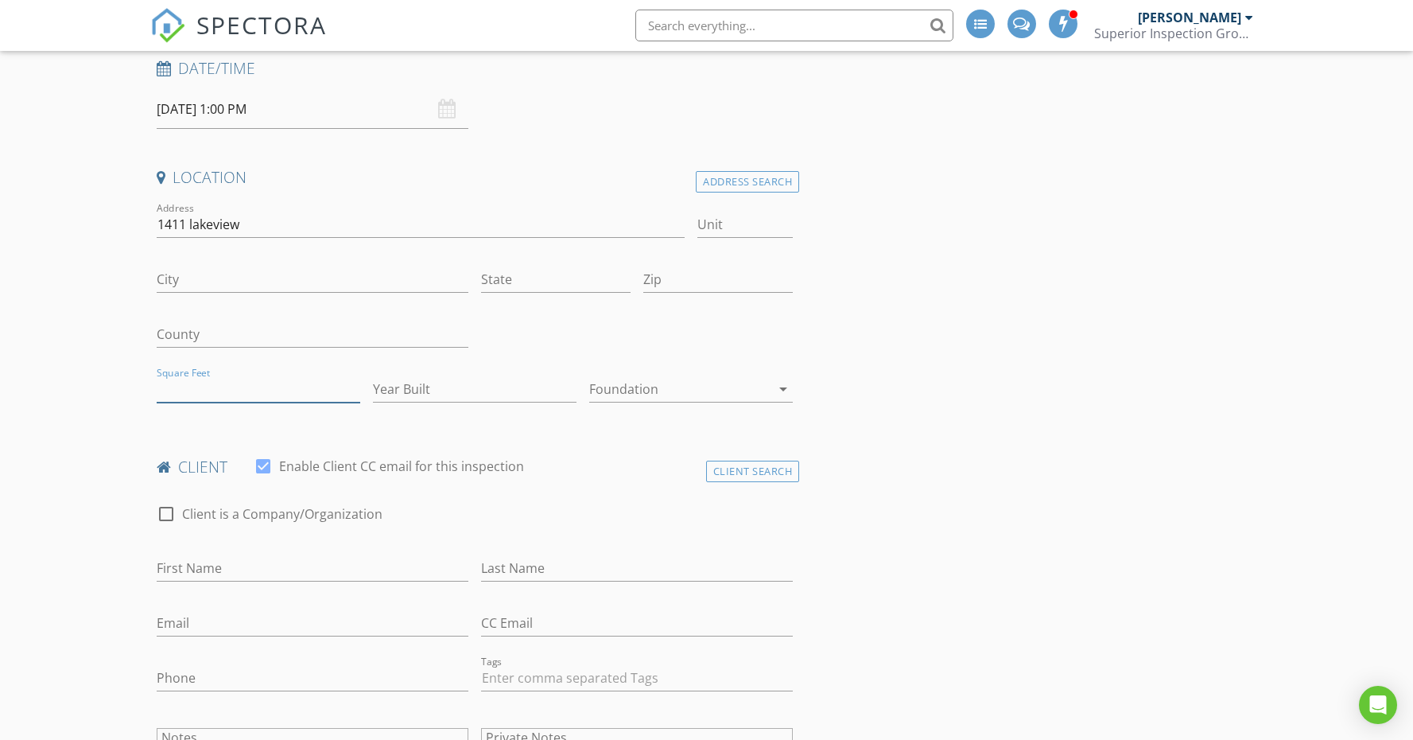
click at [188, 382] on input "Square Feet" at bounding box center [259, 389] width 204 height 26
type input "2900"
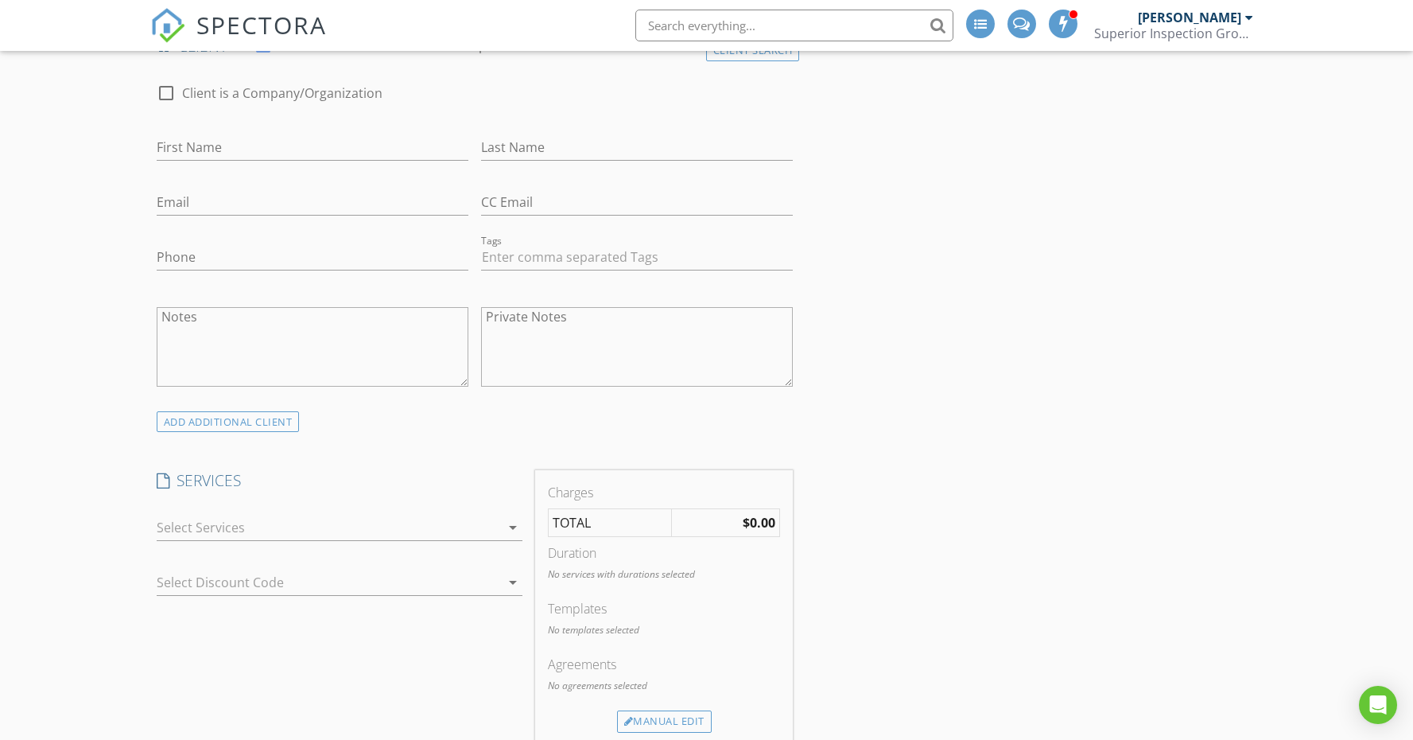
scroll to position [725, 0]
click at [515, 521] on icon "arrow_drop_down" at bounding box center [512, 524] width 19 height 19
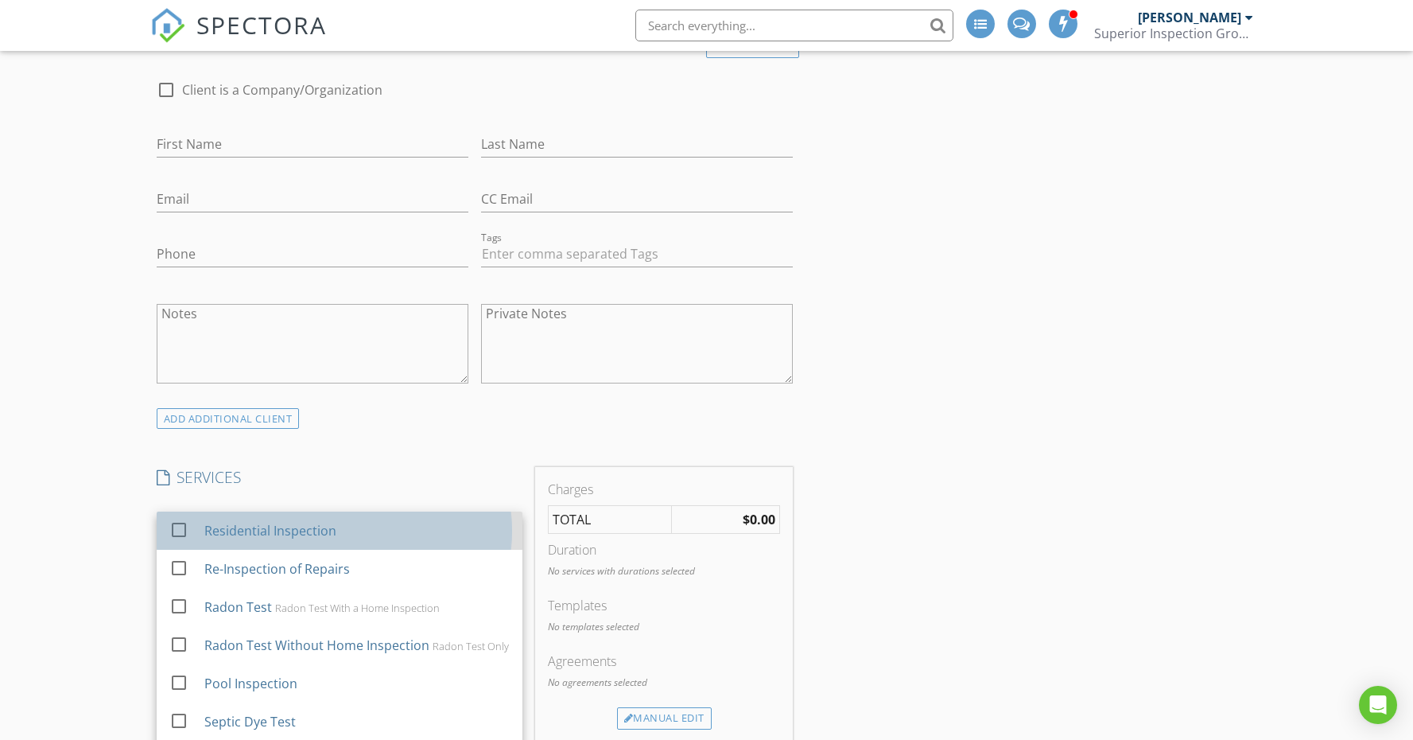
click at [492, 523] on div "Residential Inspection" at bounding box center [356, 531] width 305 height 32
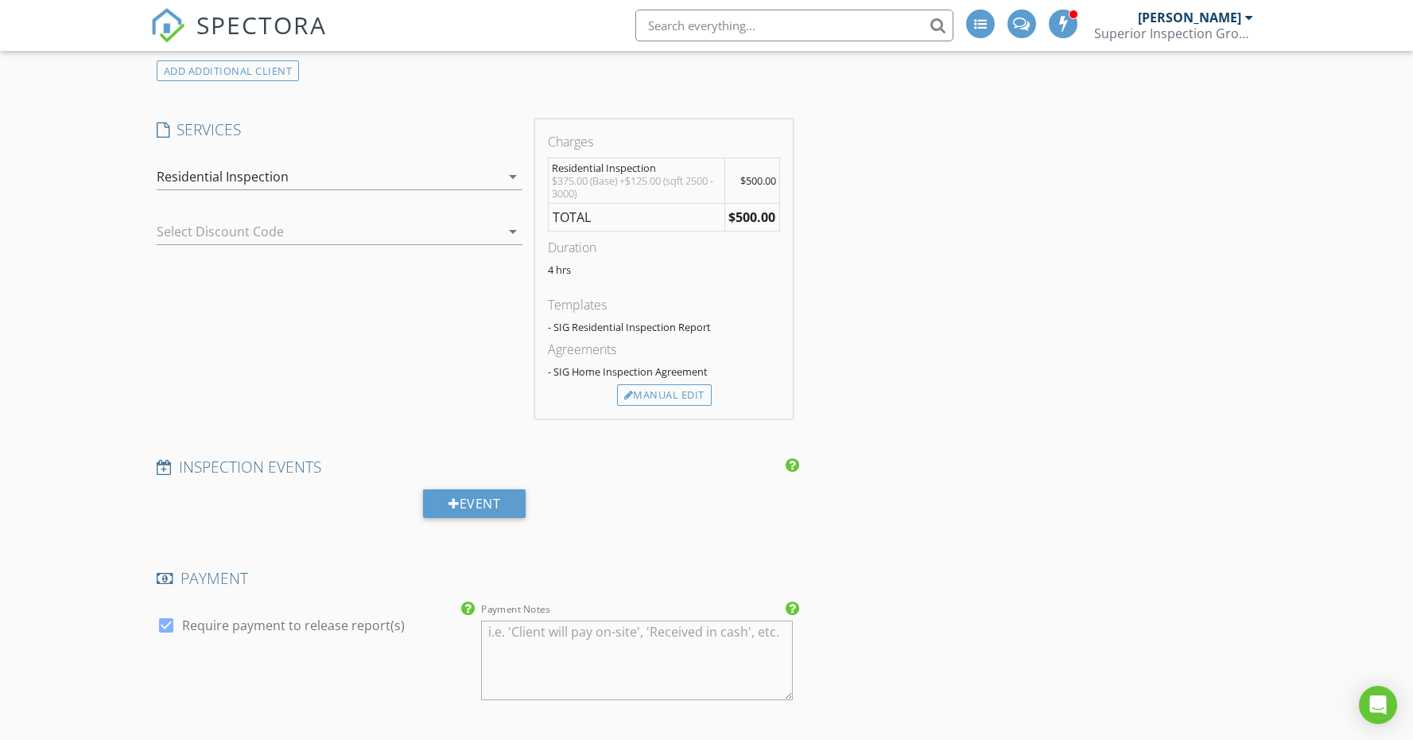
scroll to position [1090, 0]
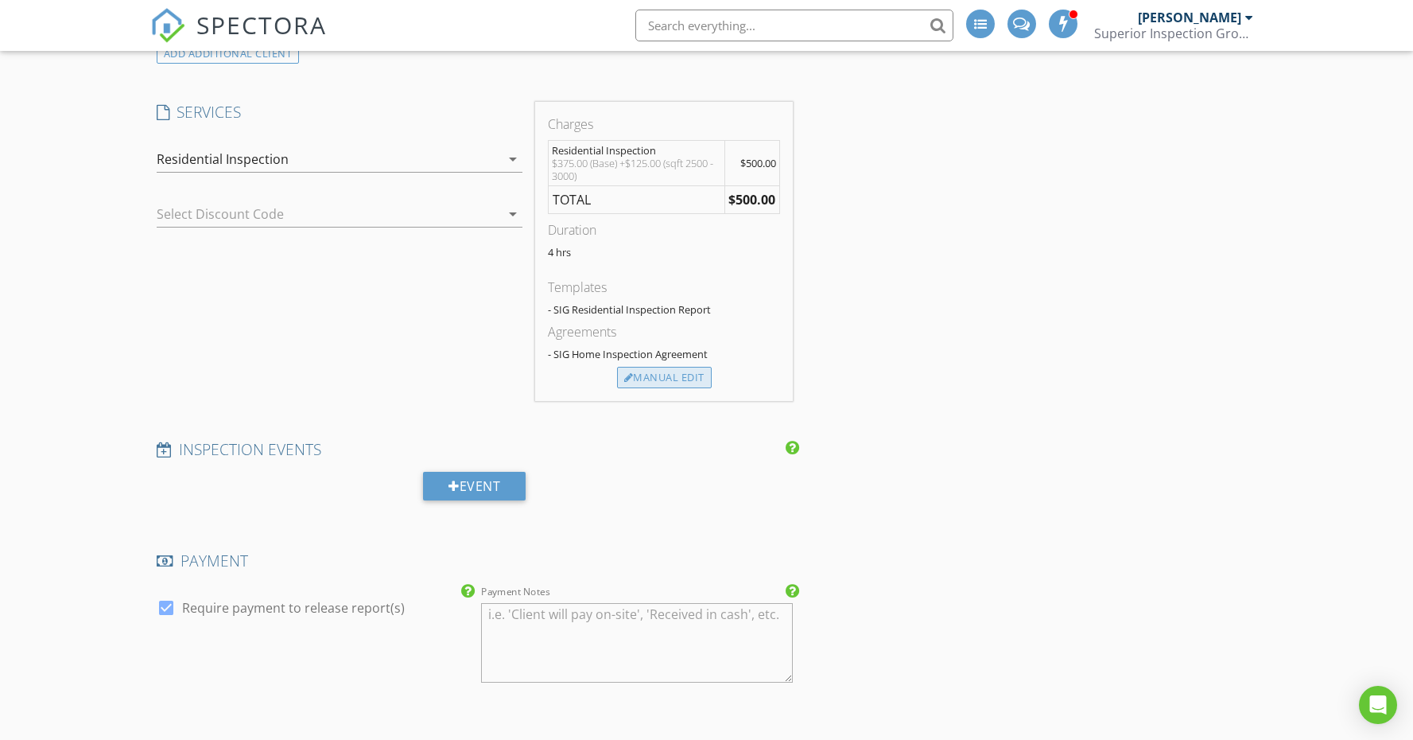
click at [693, 375] on div "Manual Edit" at bounding box center [664, 378] width 95 height 22
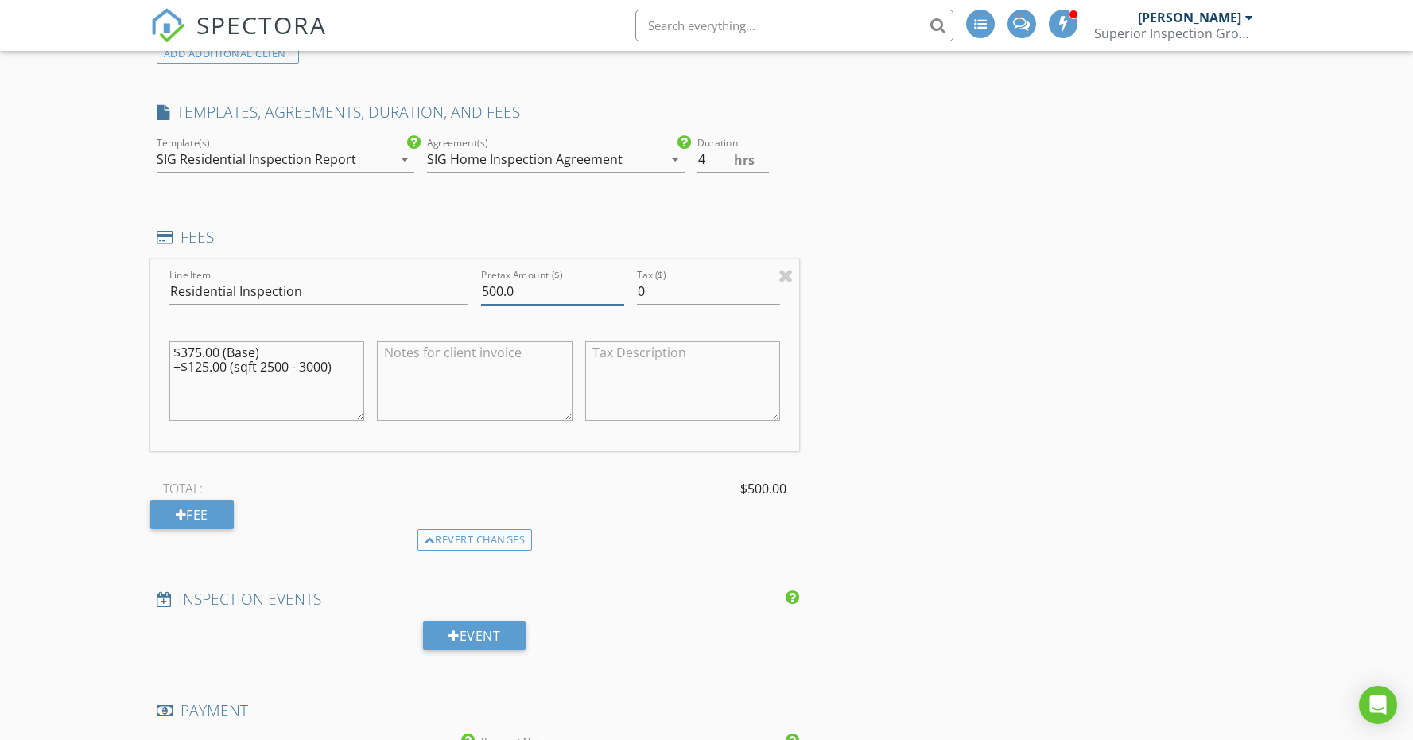
click at [502, 285] on input "500.0" at bounding box center [552, 291] width 143 height 26
type input "525.0"
click at [342, 367] on textarea "$375.00 (Base) +$125.00 (sqft 2500 - 3000)" at bounding box center [267, 381] width 196 height 80
type textarea "$"
click at [68, 372] on div "New Inspection INSPECTOR(S) check_box_outline_blank Matt Berry check_box_outlin…" at bounding box center [706, 599] width 1413 height 3095
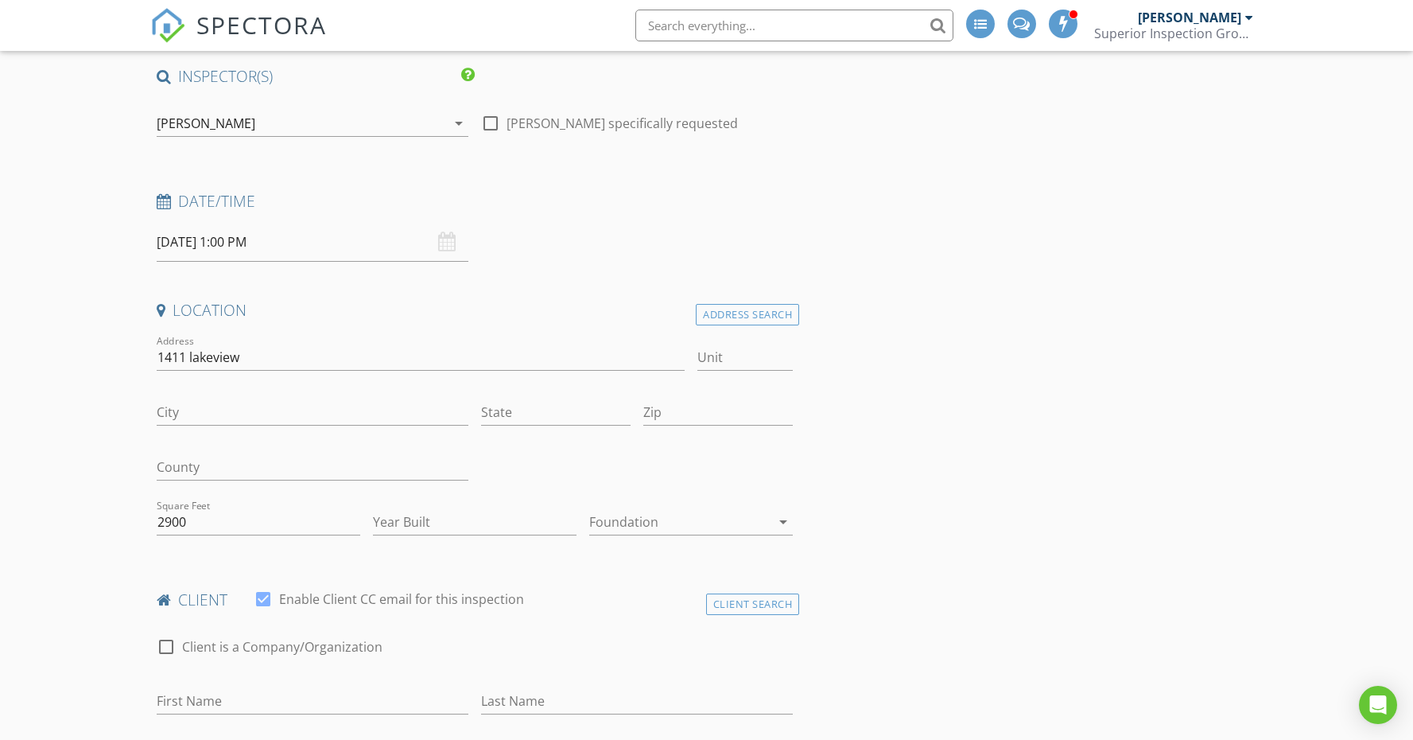
scroll to position [162, 0]
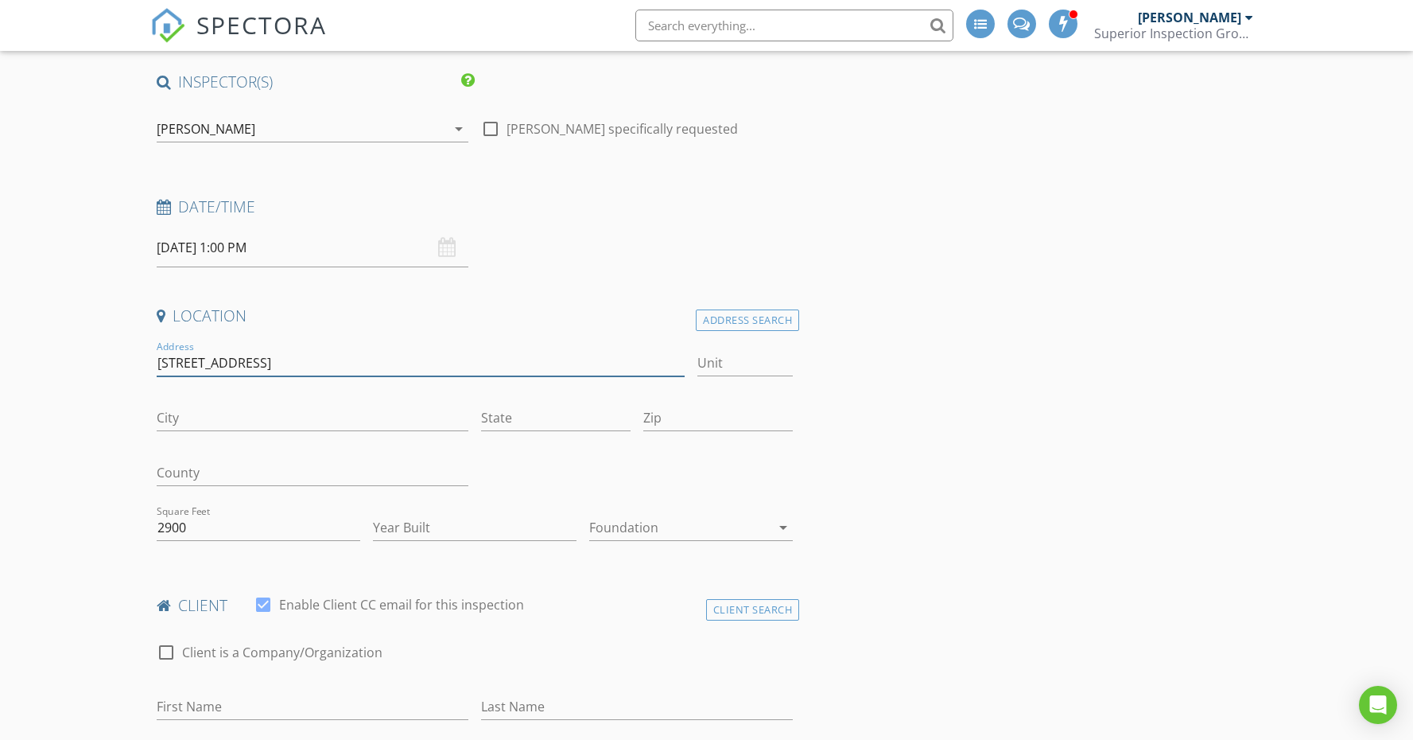
type input "1411 Lakeview Road"
type input "P"
type input "Livingston"
type input "TN"
type input "38570"
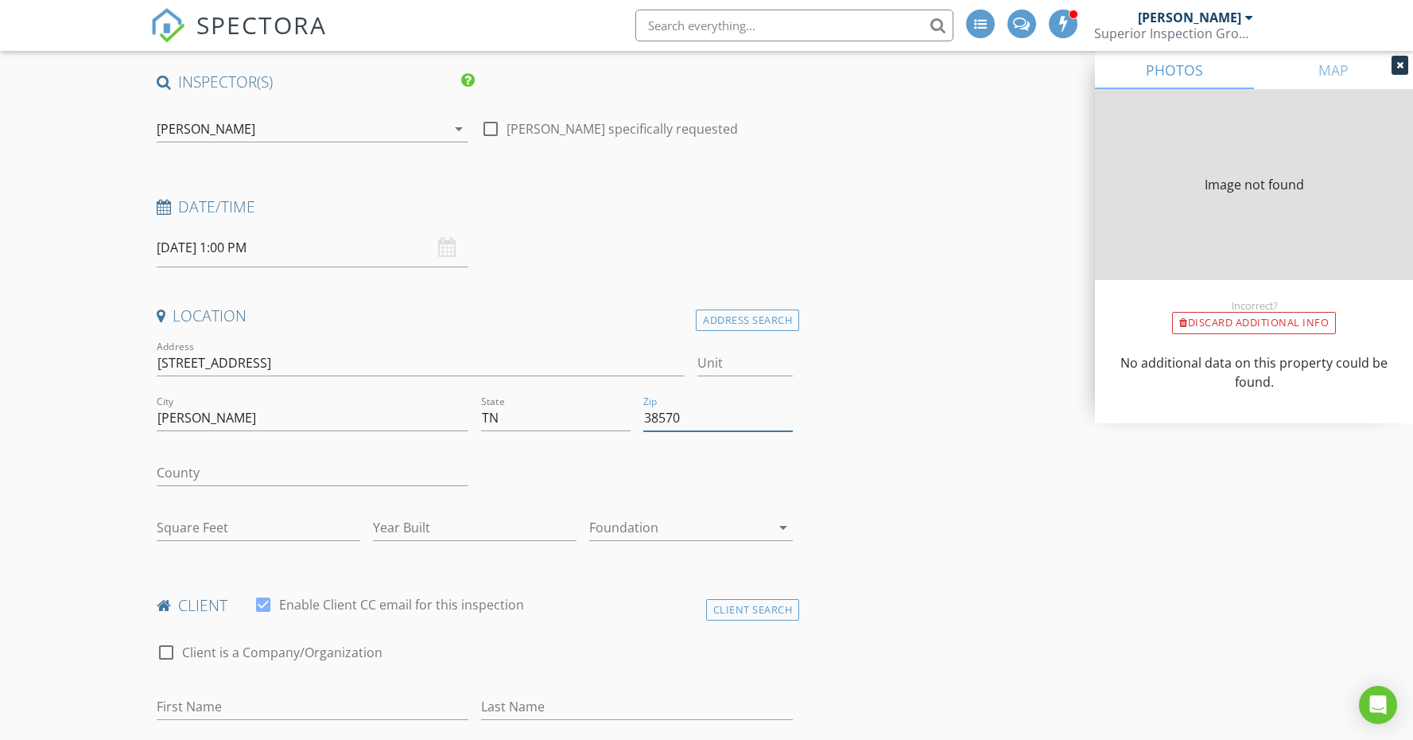
type input "38570"
type input "2902"
type input "1975"
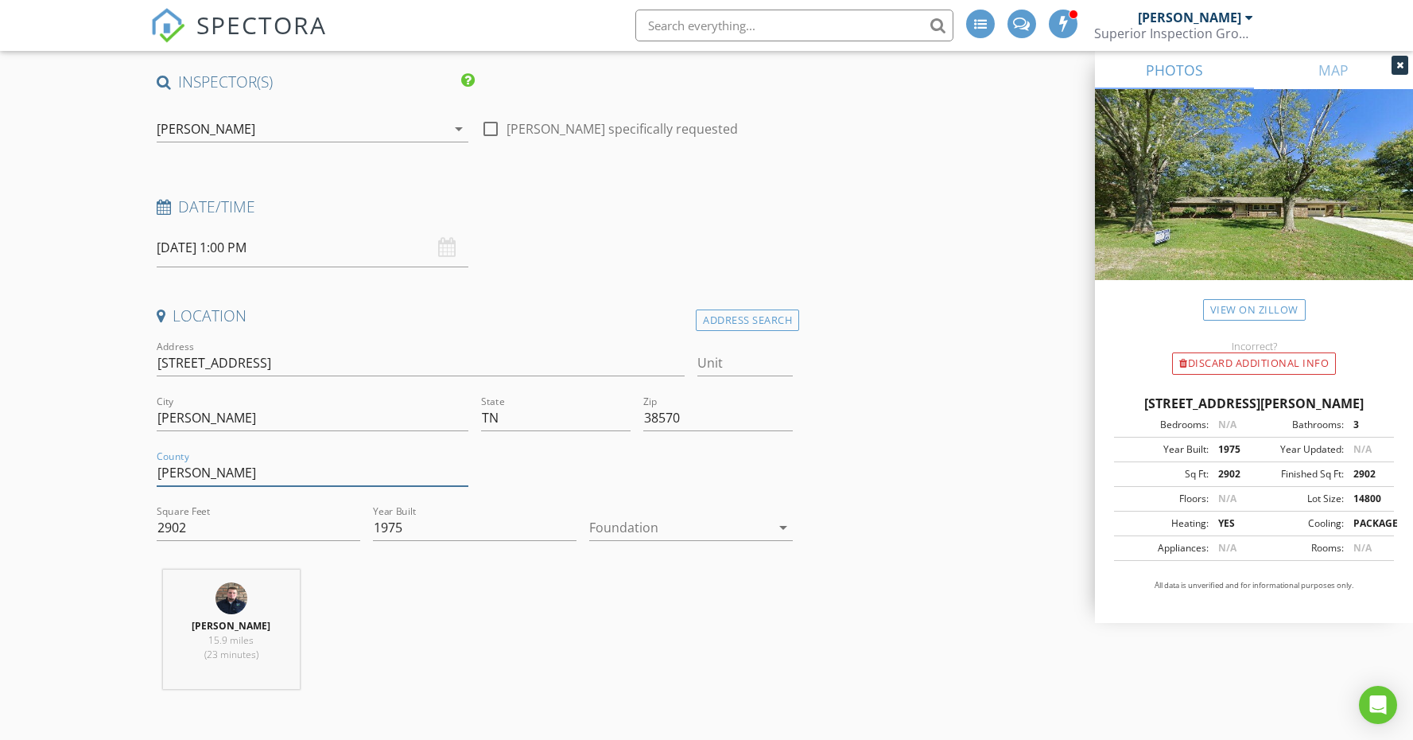
type input "Overton"
click at [649, 529] on div at bounding box center [679, 527] width 181 height 25
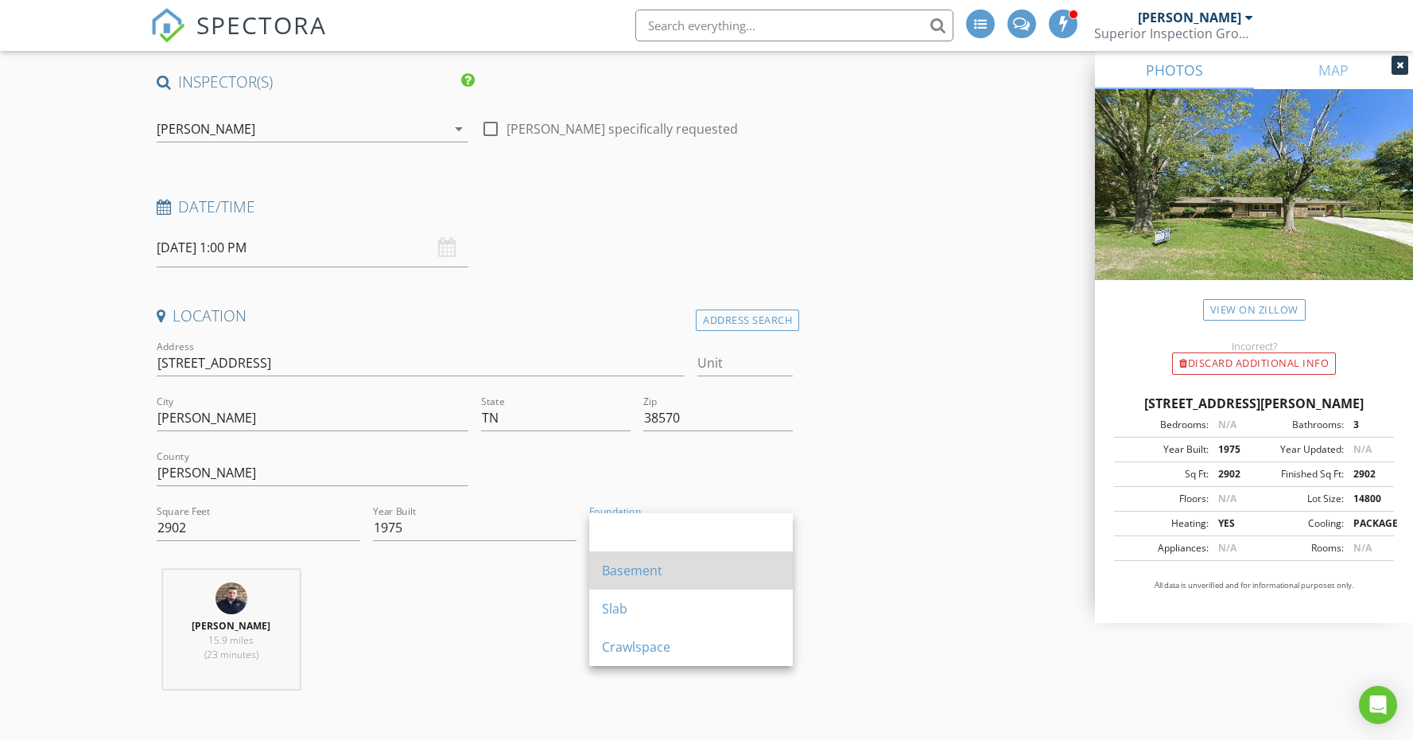
click at [649, 573] on div "Basement" at bounding box center [691, 570] width 178 height 19
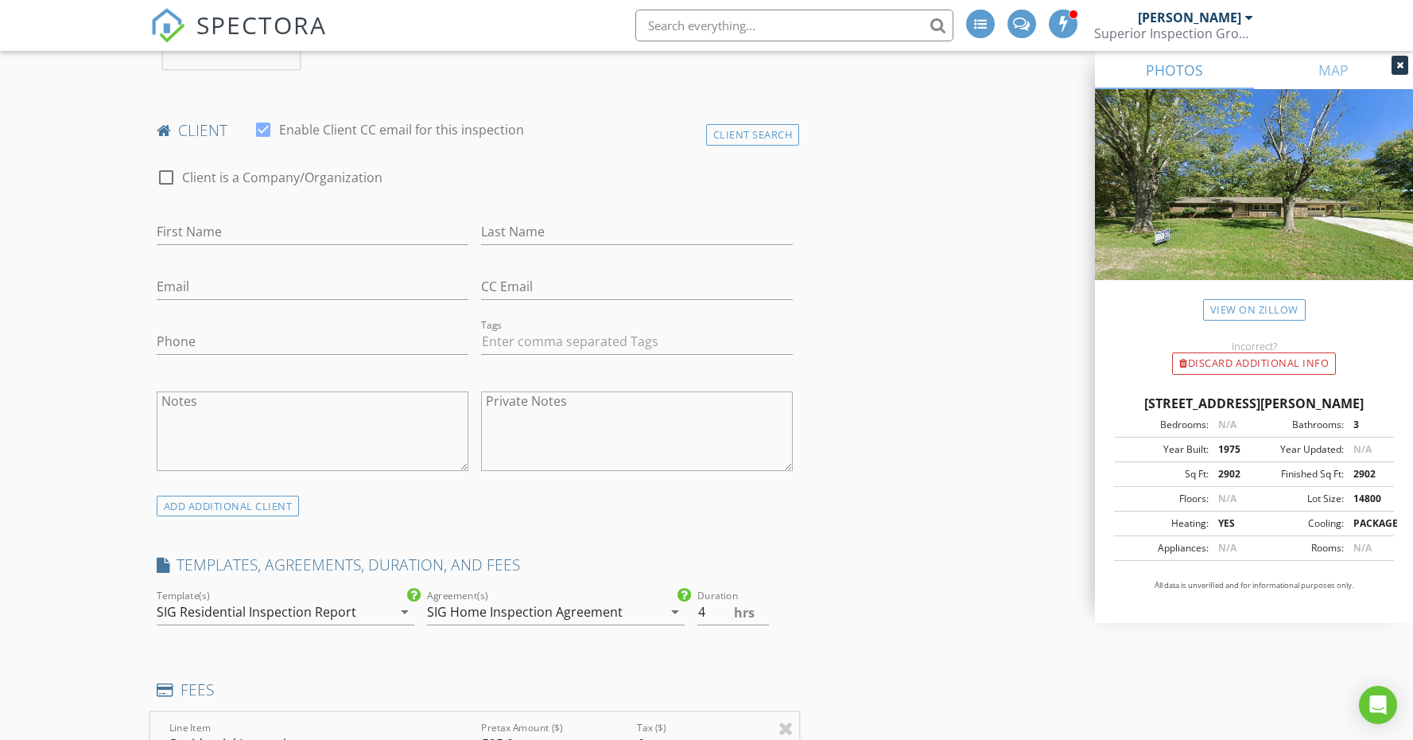
scroll to position [787, 0]
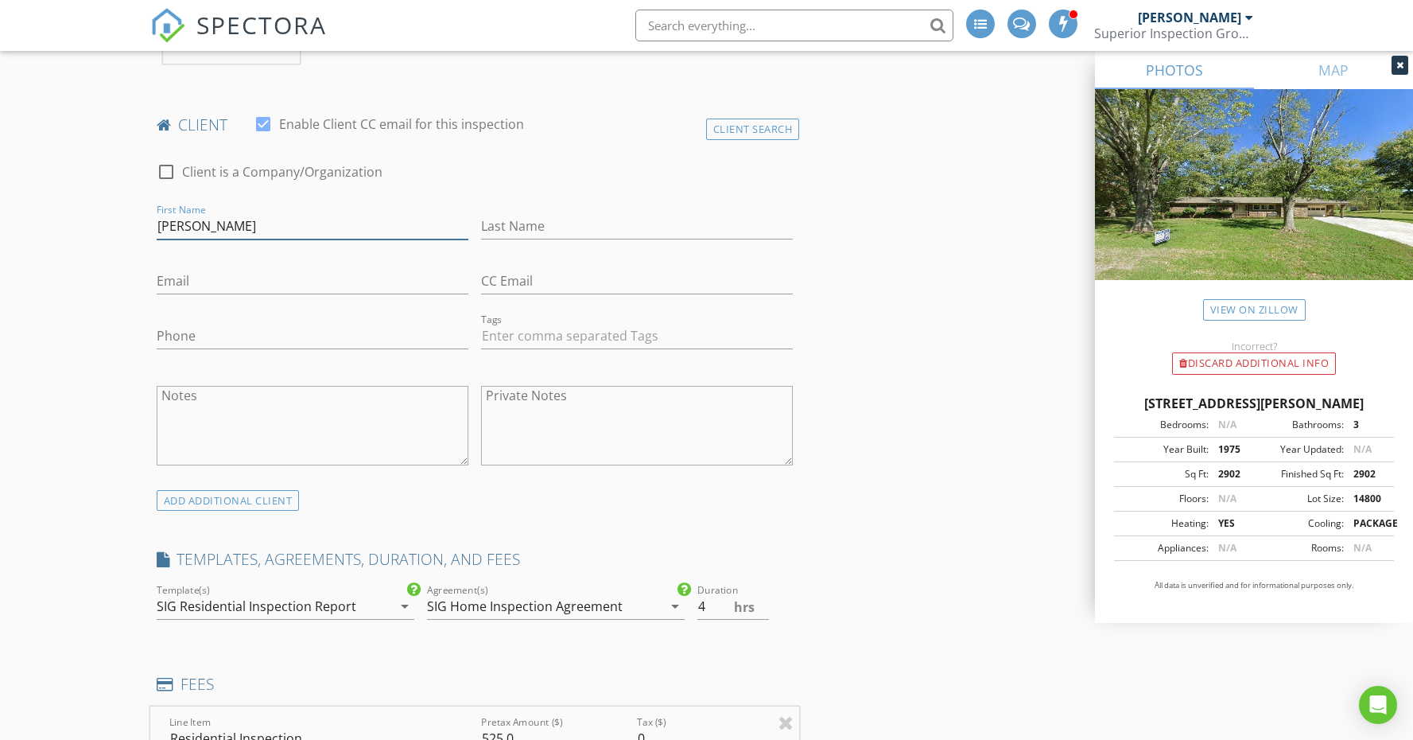
type input "Lara"
type input "Long"
type input "waltnlara@gmail.com"
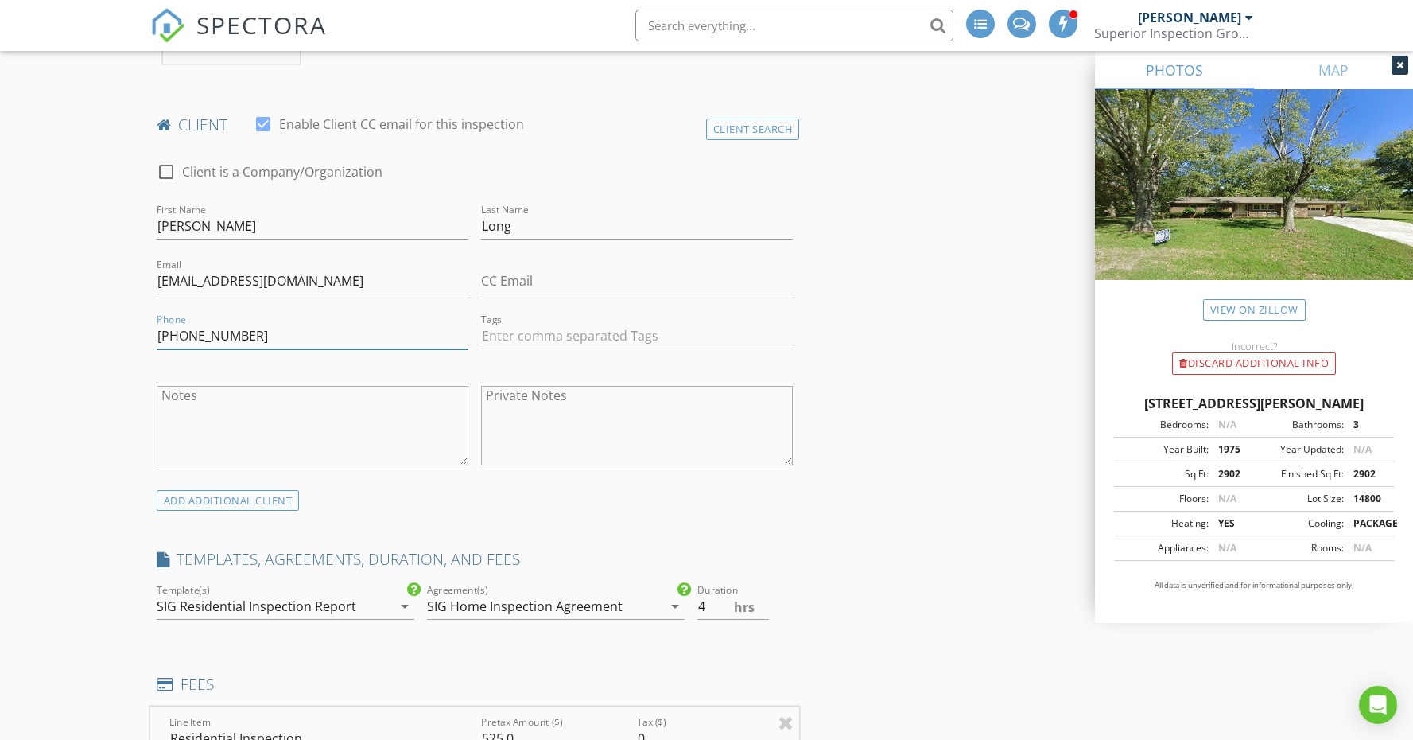
type input "931-397-3058"
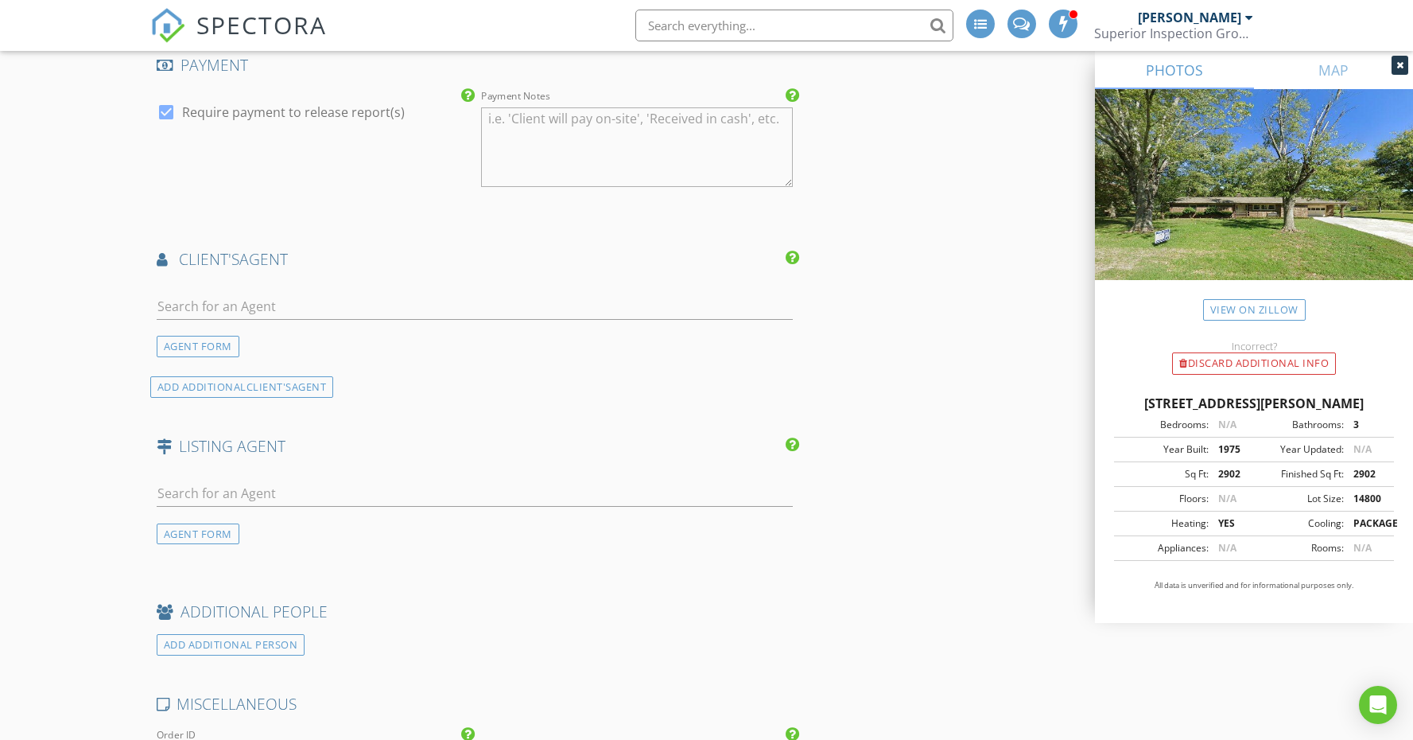
scroll to position [1880, 0]
click at [217, 306] on input "text" at bounding box center [475, 306] width 637 height 26
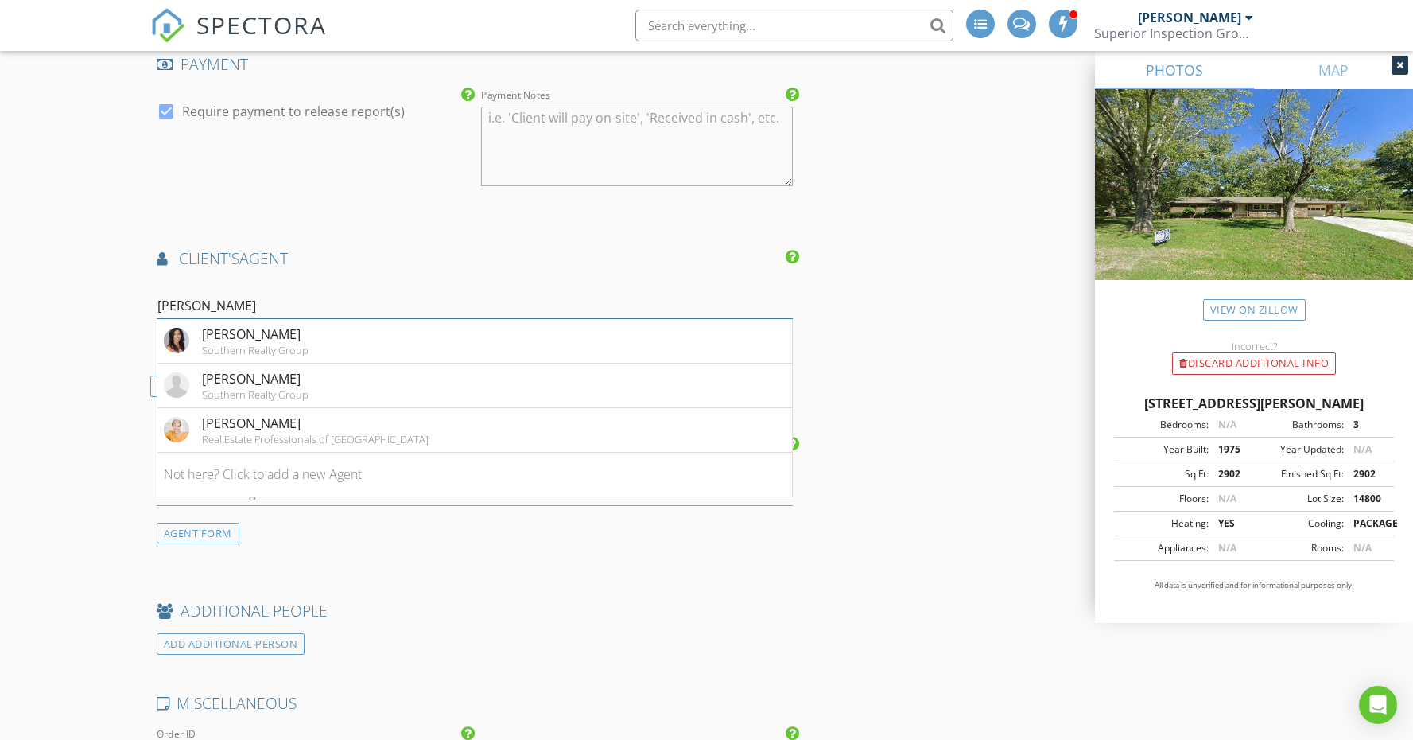
type input "Ali"
drag, startPoint x: 221, startPoint y: 301, endPoint x: 324, endPoint y: 436, distance: 169.1
click at [324, 436] on div "Real Estate Professionals of TN" at bounding box center [315, 439] width 227 height 13
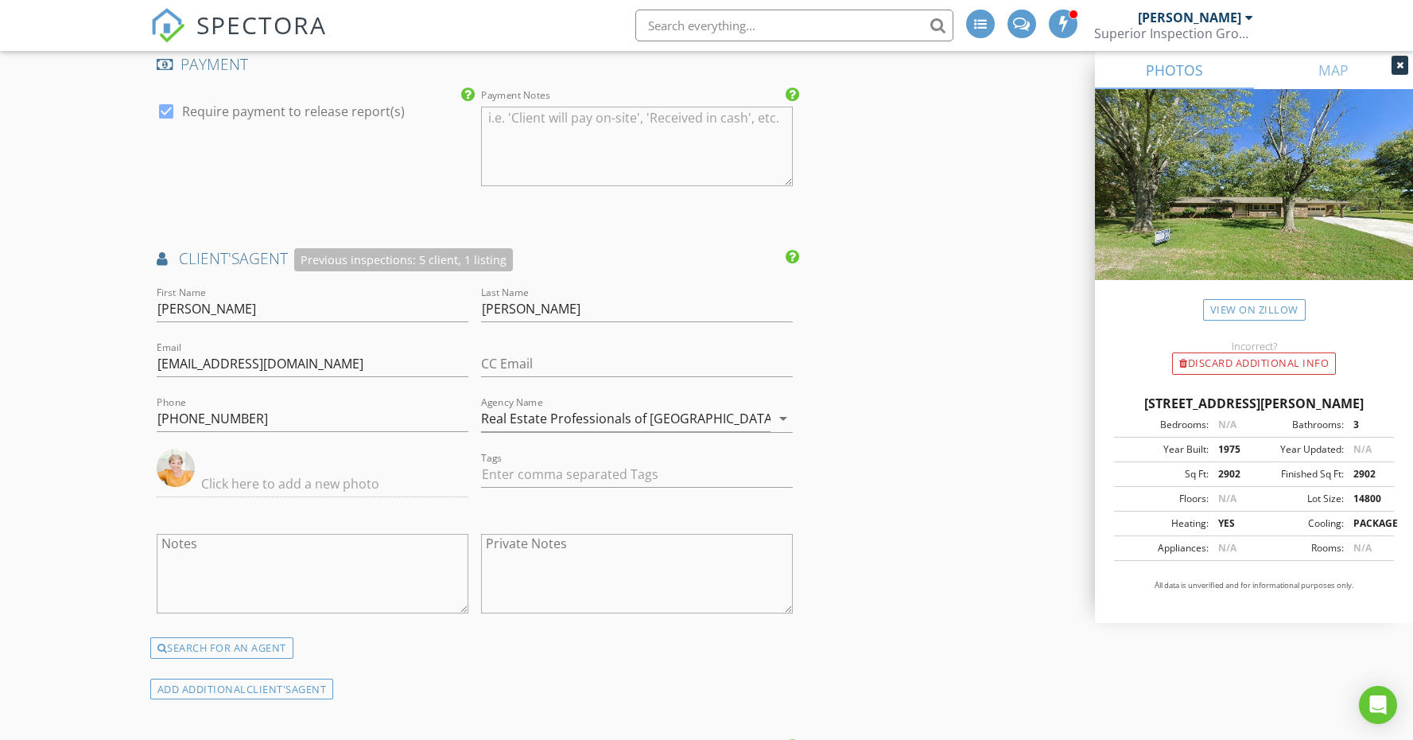
click at [63, 488] on div "New Inspection INSPECTOR(S) check_box_outline_blank Matt Berry check_box_outlin…" at bounding box center [706, 32] width 1413 height 3542
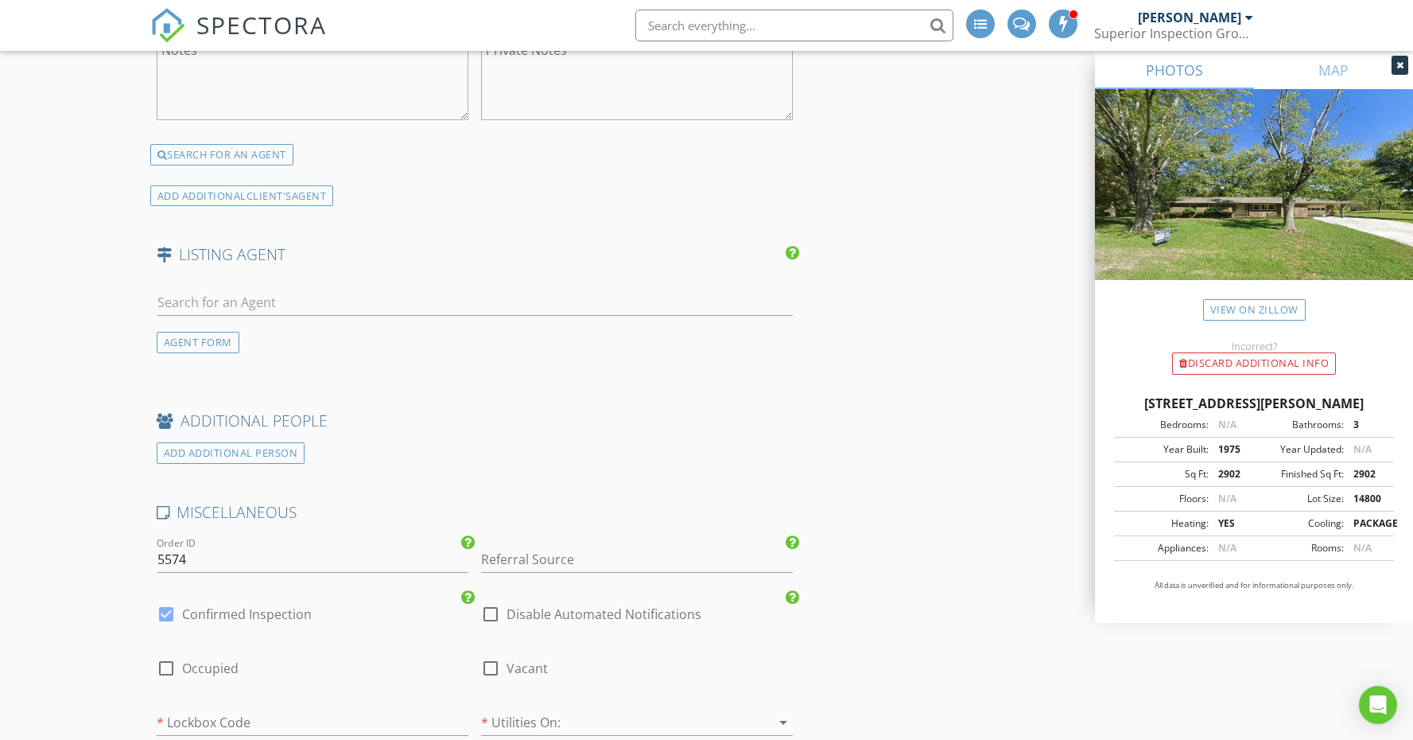
scroll to position [2374, 0]
click at [210, 296] on input "text" at bounding box center [475, 302] width 637 height 26
type input "devon"
click at [345, 339] on li "Devon Cherryholmes Highlands Elite Real Estate" at bounding box center [474, 337] width 635 height 45
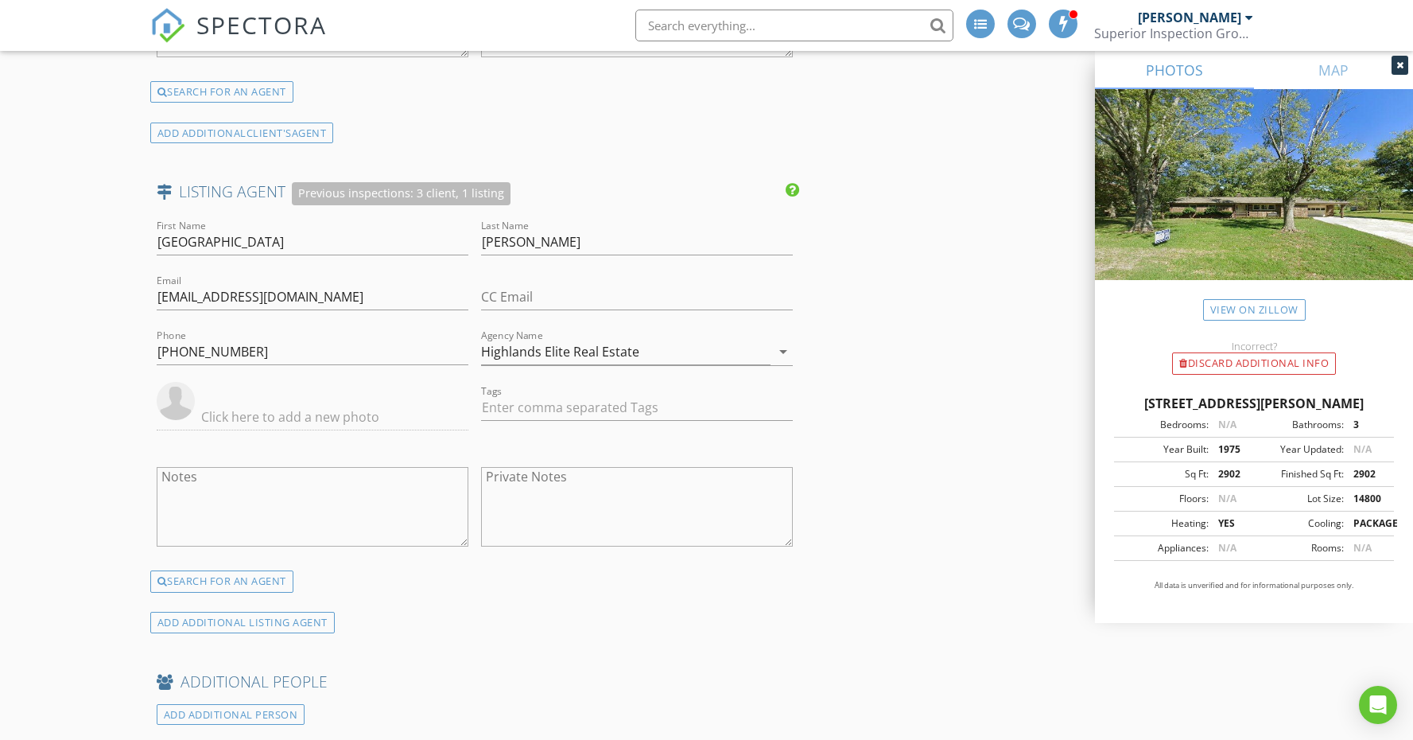
scroll to position [2443, 0]
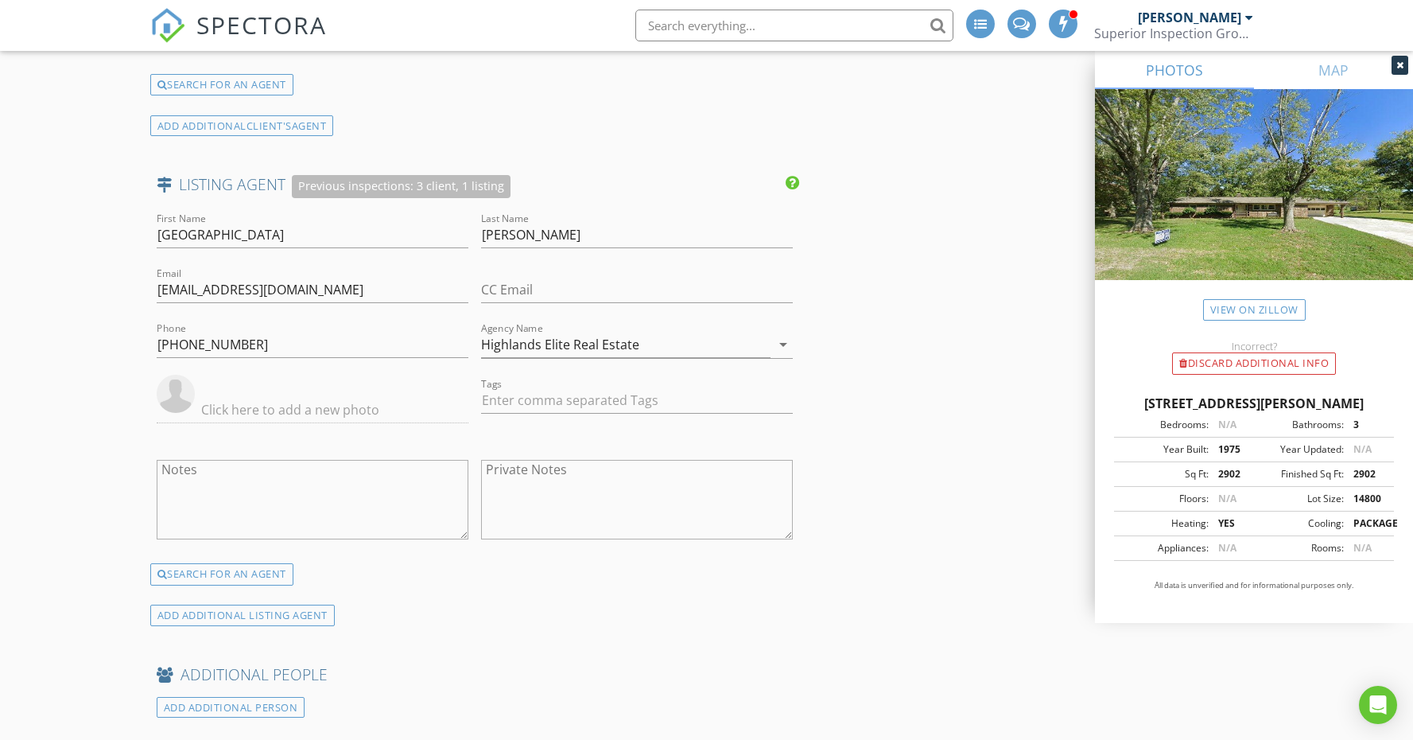
click at [786, 342] on icon "arrow_drop_down" at bounding box center [783, 344] width 19 height 19
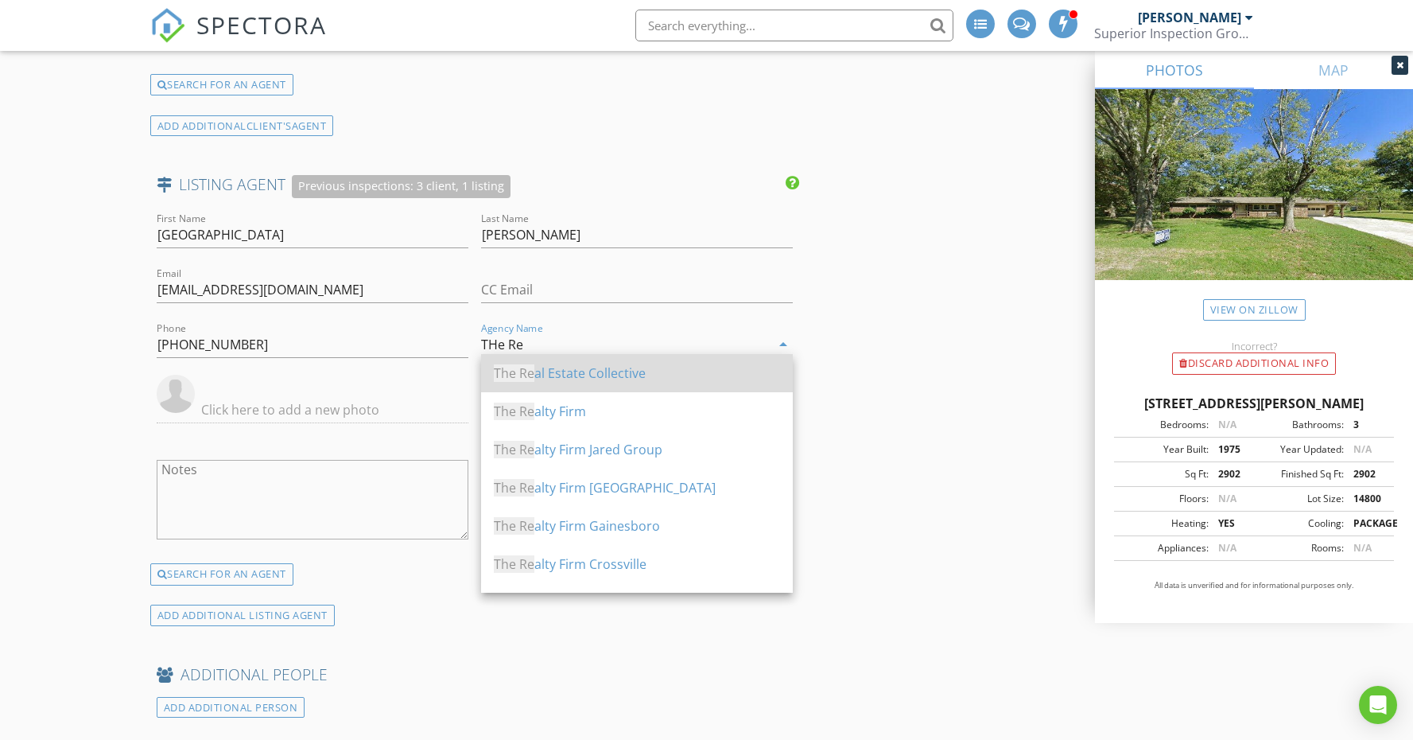
click at [671, 373] on div "The Re al Estate Collective" at bounding box center [637, 372] width 286 height 19
type input "The Real Estate Collective"
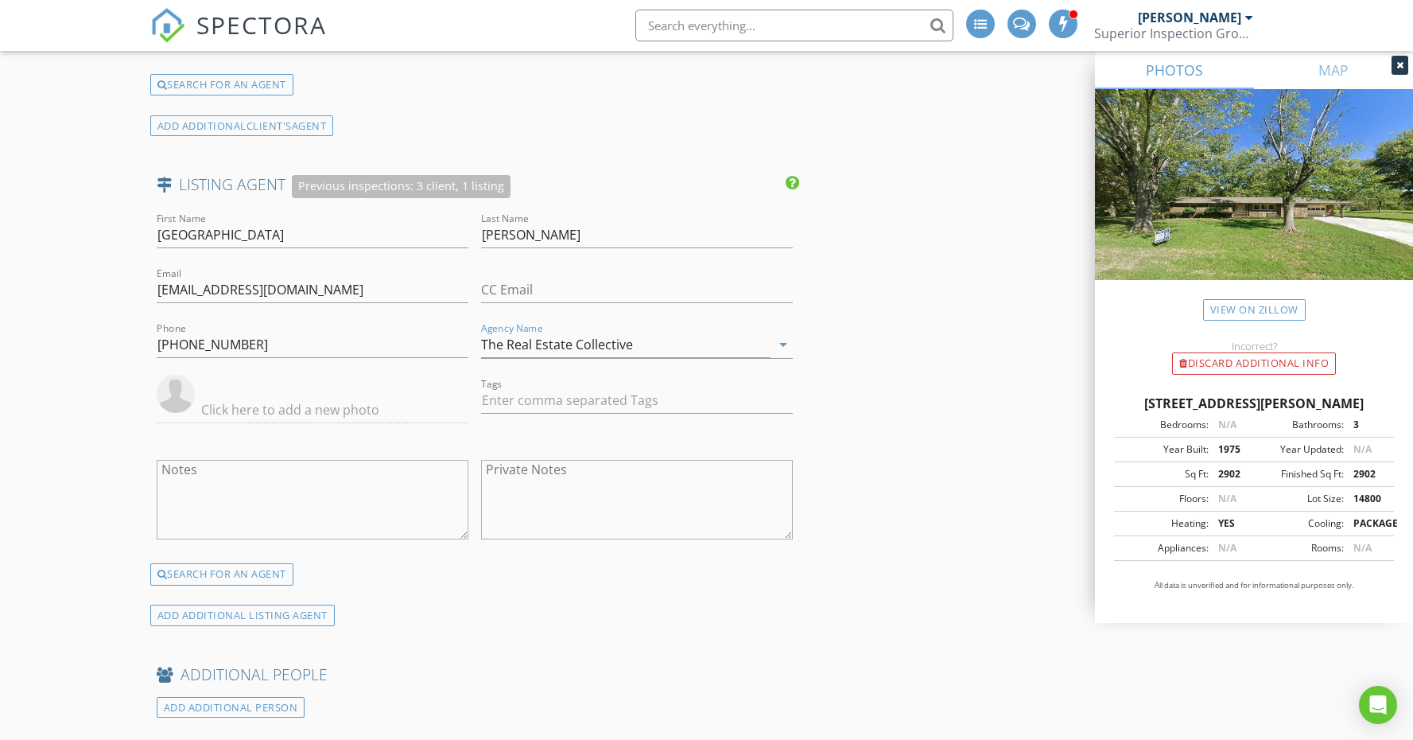
type input "devon@reco.com"
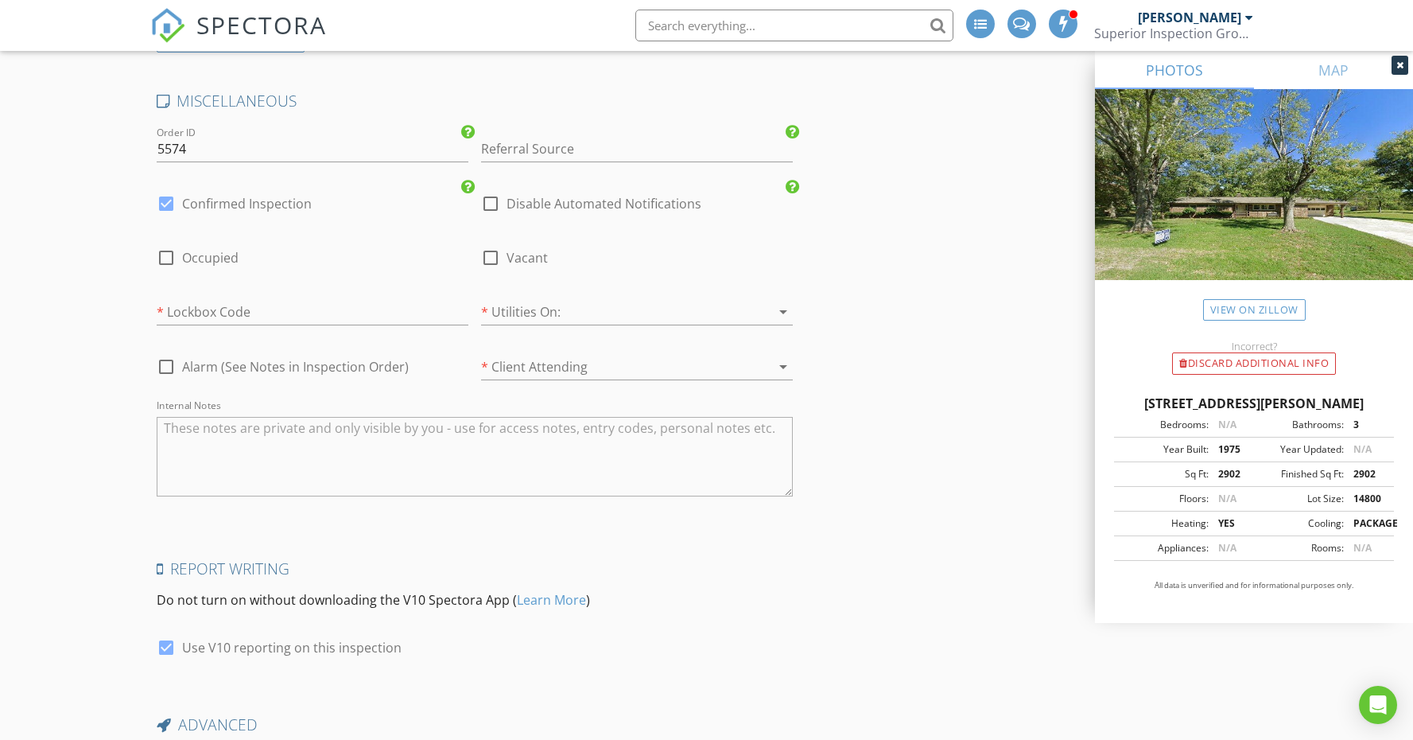
scroll to position [3109, 0]
click at [168, 192] on div at bounding box center [166, 202] width 27 height 27
checkbox input "false"
checkbox input "true"
click at [167, 253] on div at bounding box center [166, 256] width 27 height 27
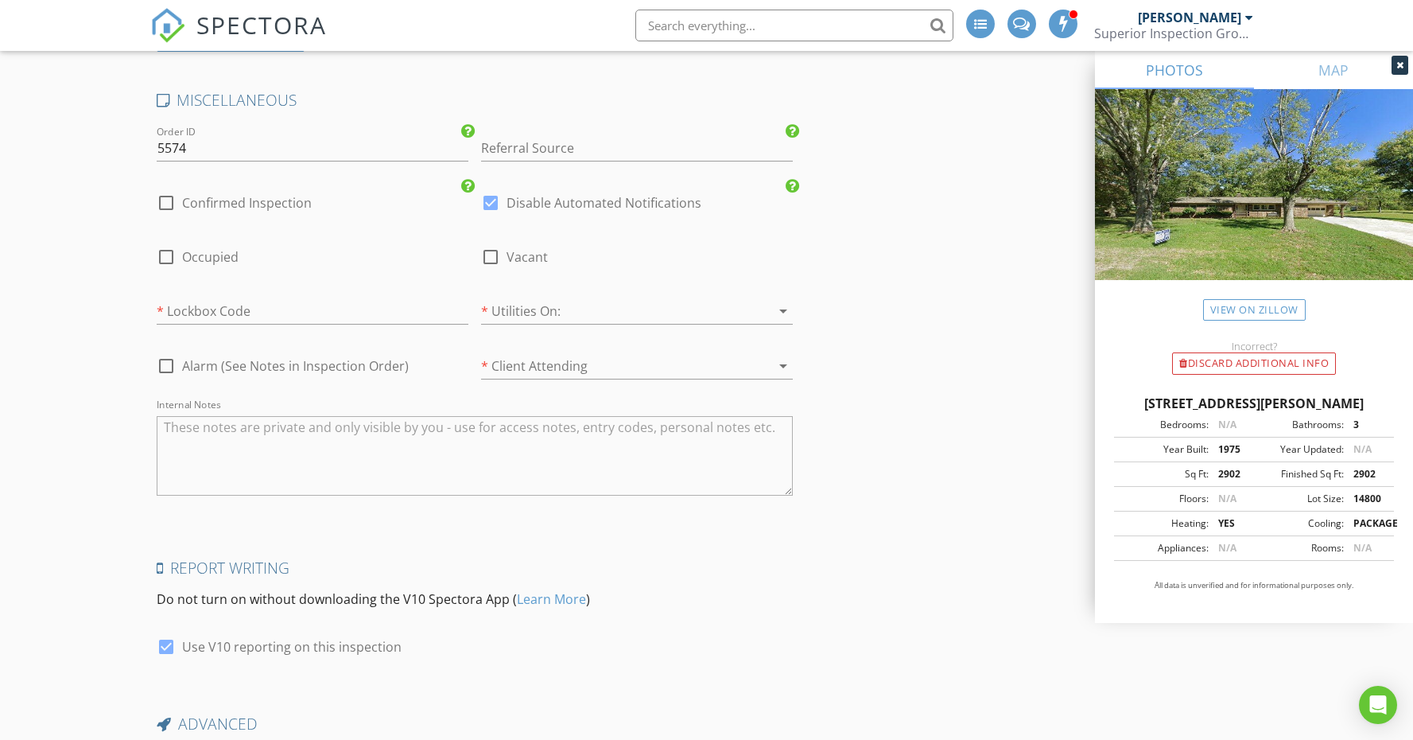
checkbox input "true"
click at [521, 301] on div at bounding box center [614, 310] width 267 height 25
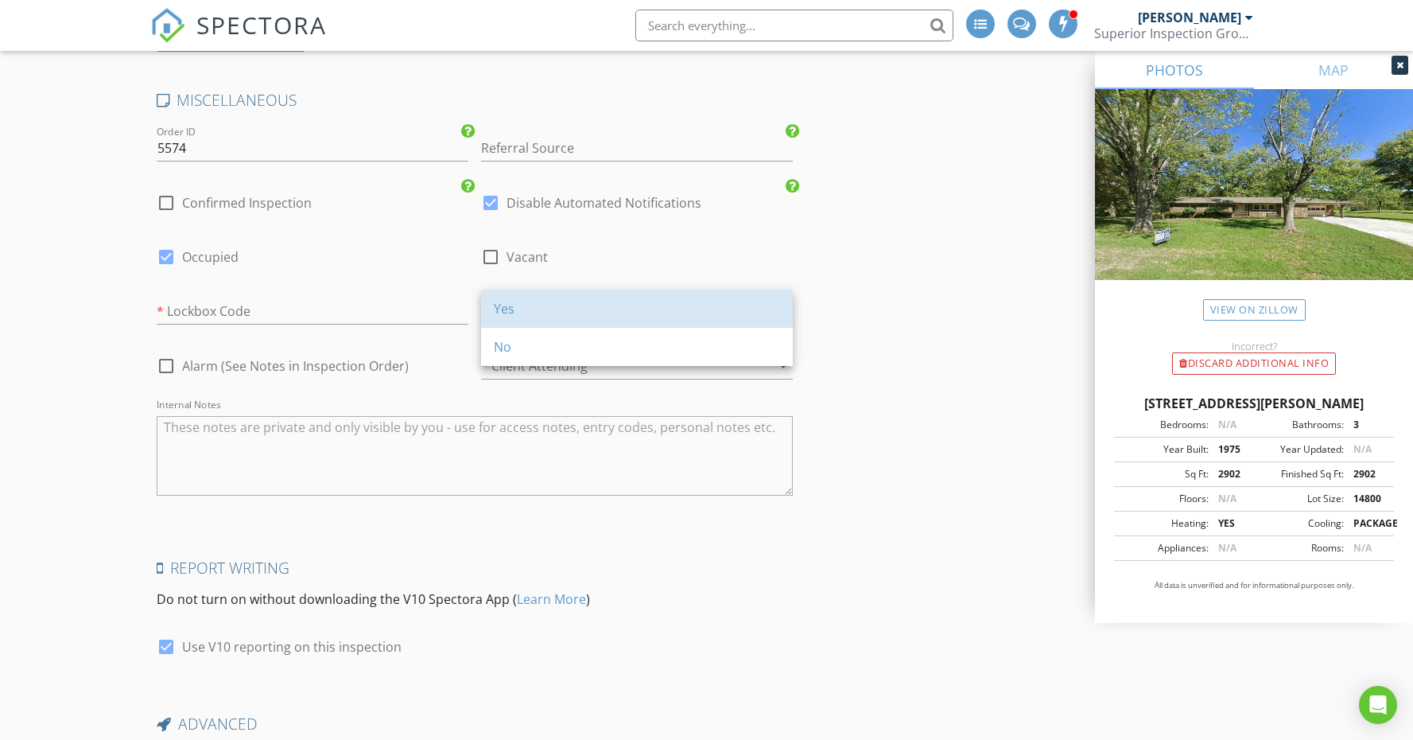
click at [521, 301] on div "Yes" at bounding box center [637, 308] width 286 height 19
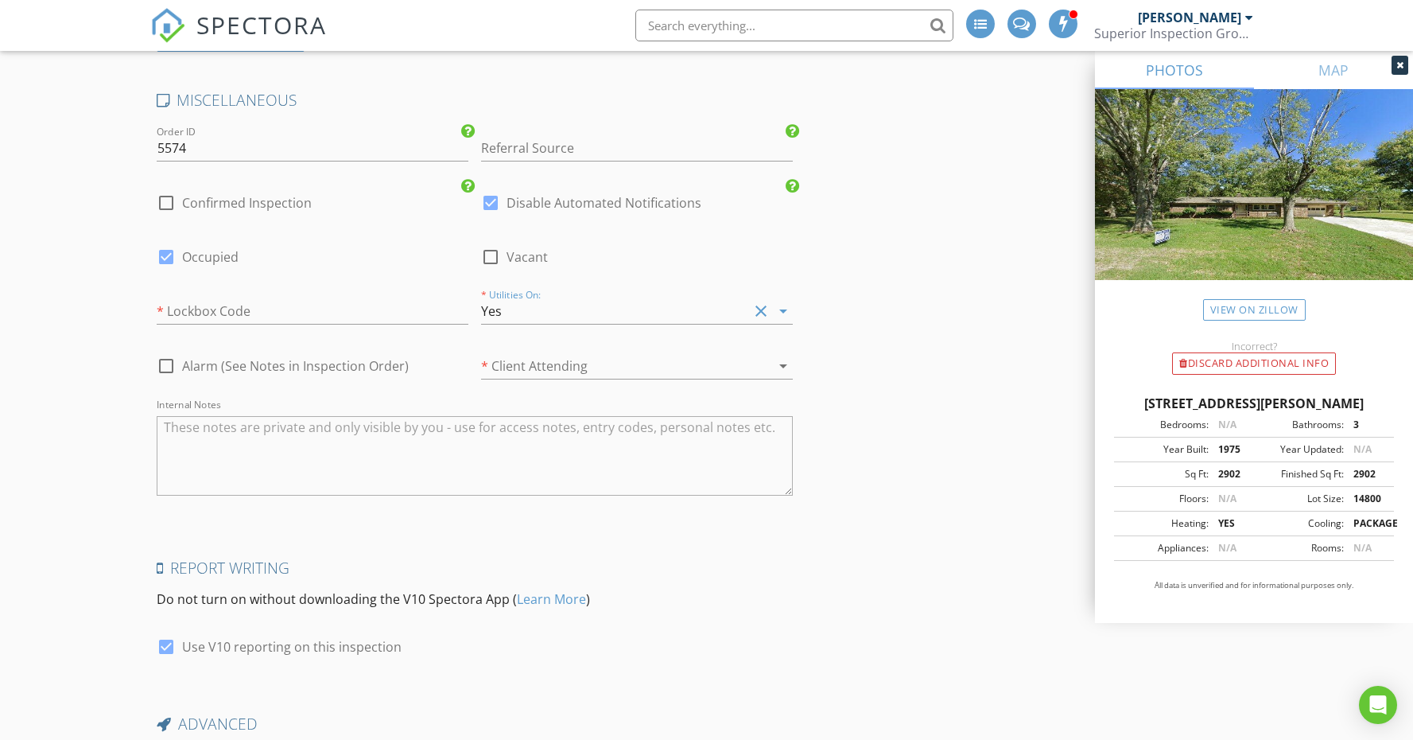
click at [539, 363] on div at bounding box center [614, 365] width 267 height 25
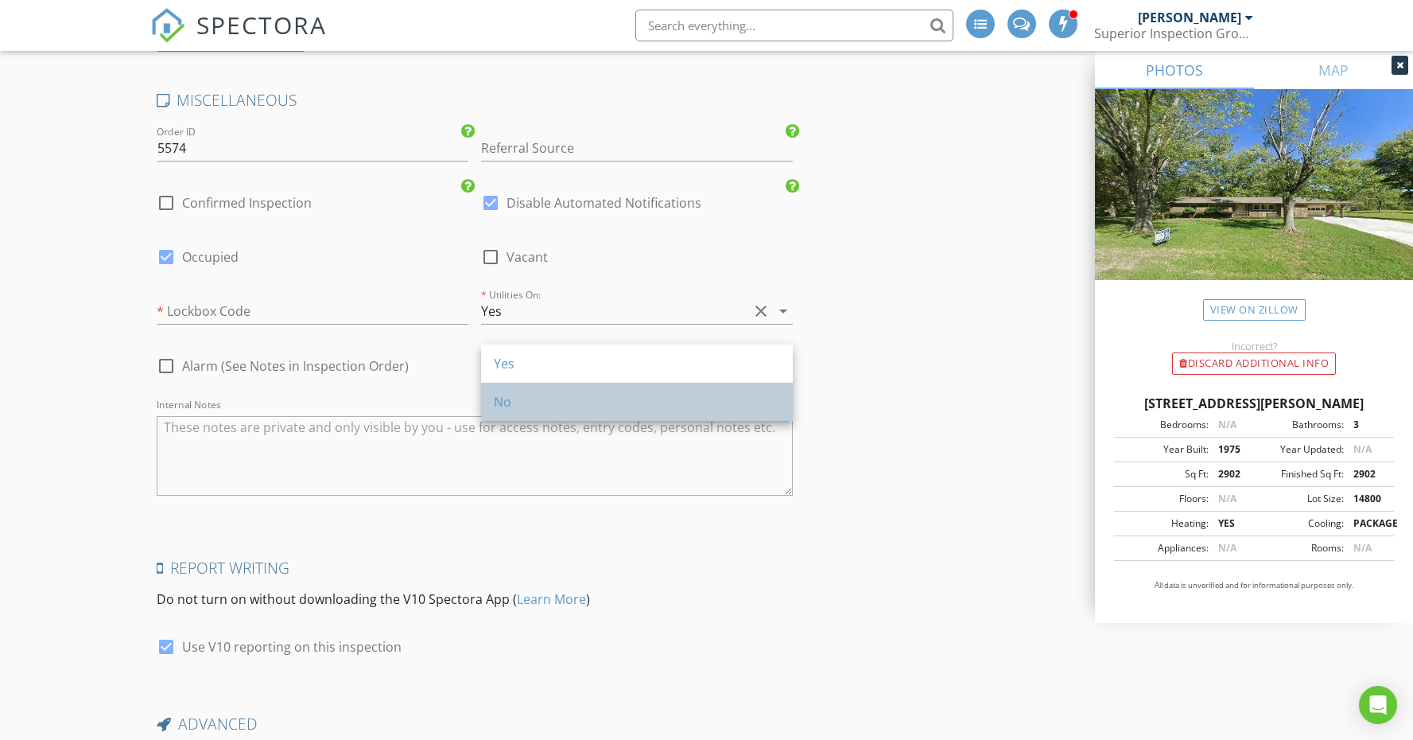
click at [539, 405] on div "No" at bounding box center [637, 401] width 286 height 19
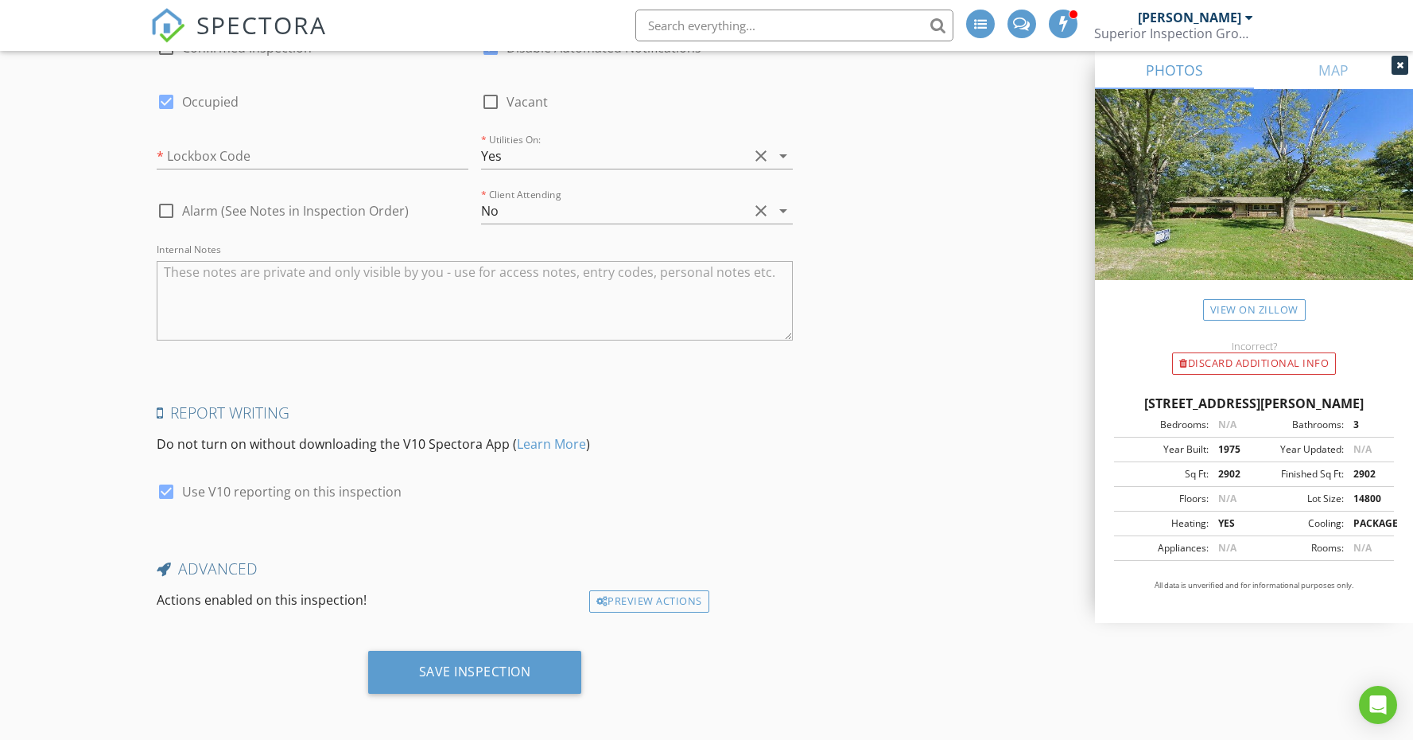
scroll to position [3259, 0]
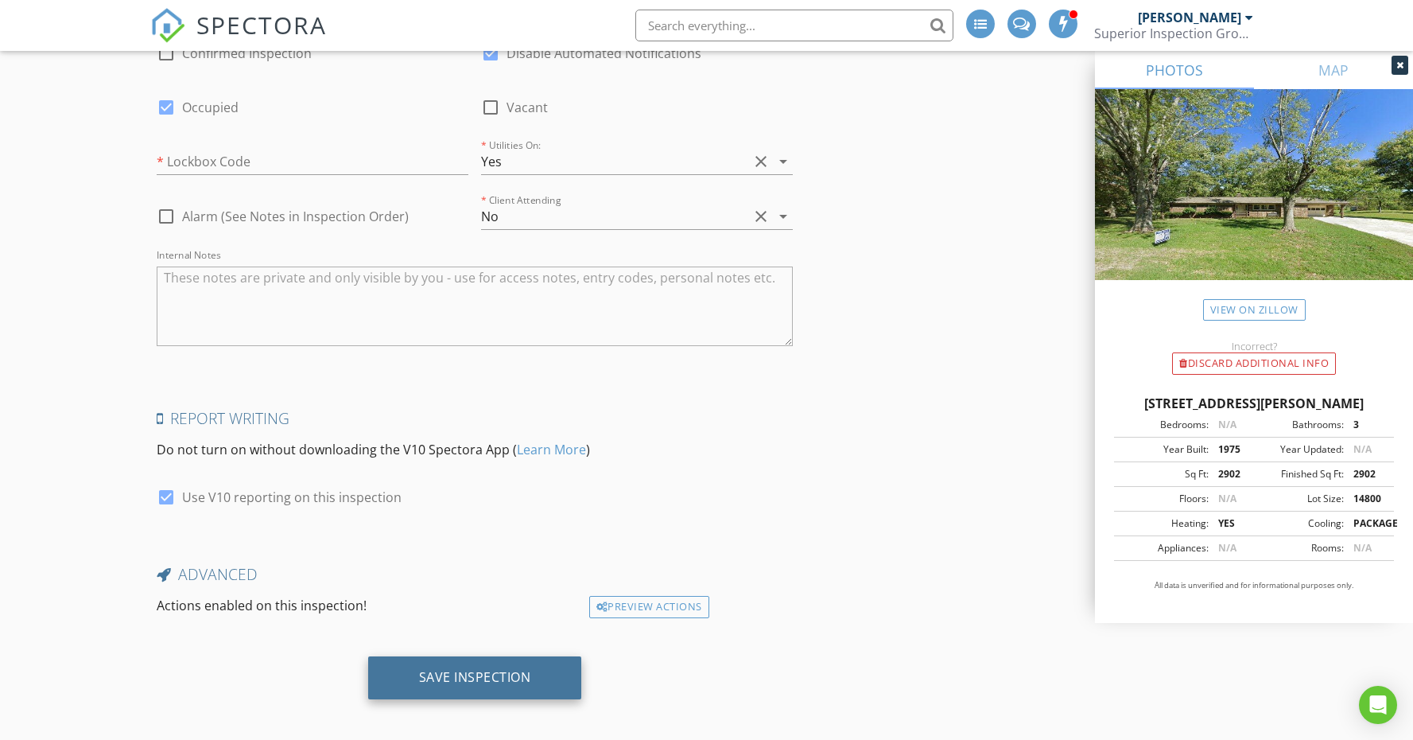
click at [522, 669] on div "Save Inspection" at bounding box center [475, 677] width 112 height 16
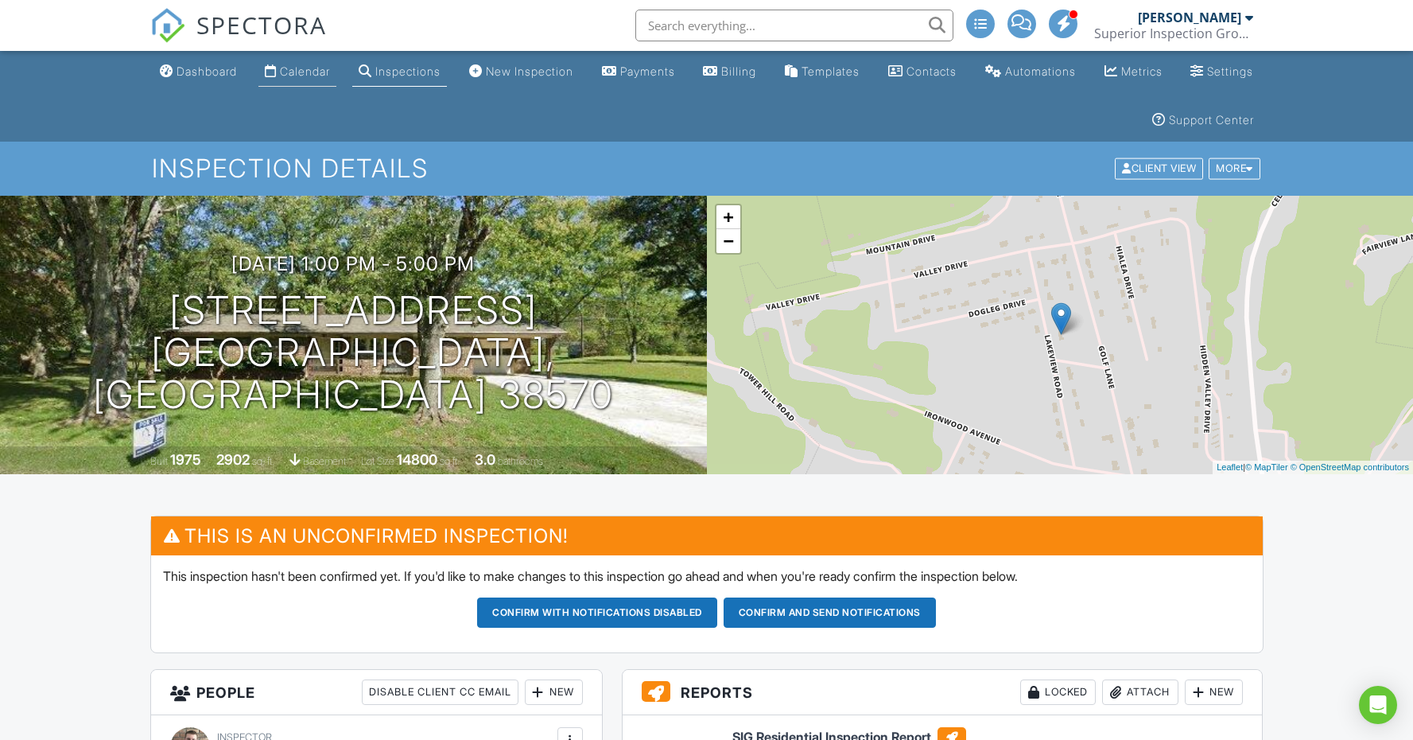
click at [310, 74] on div "Calendar" at bounding box center [305, 71] width 50 height 14
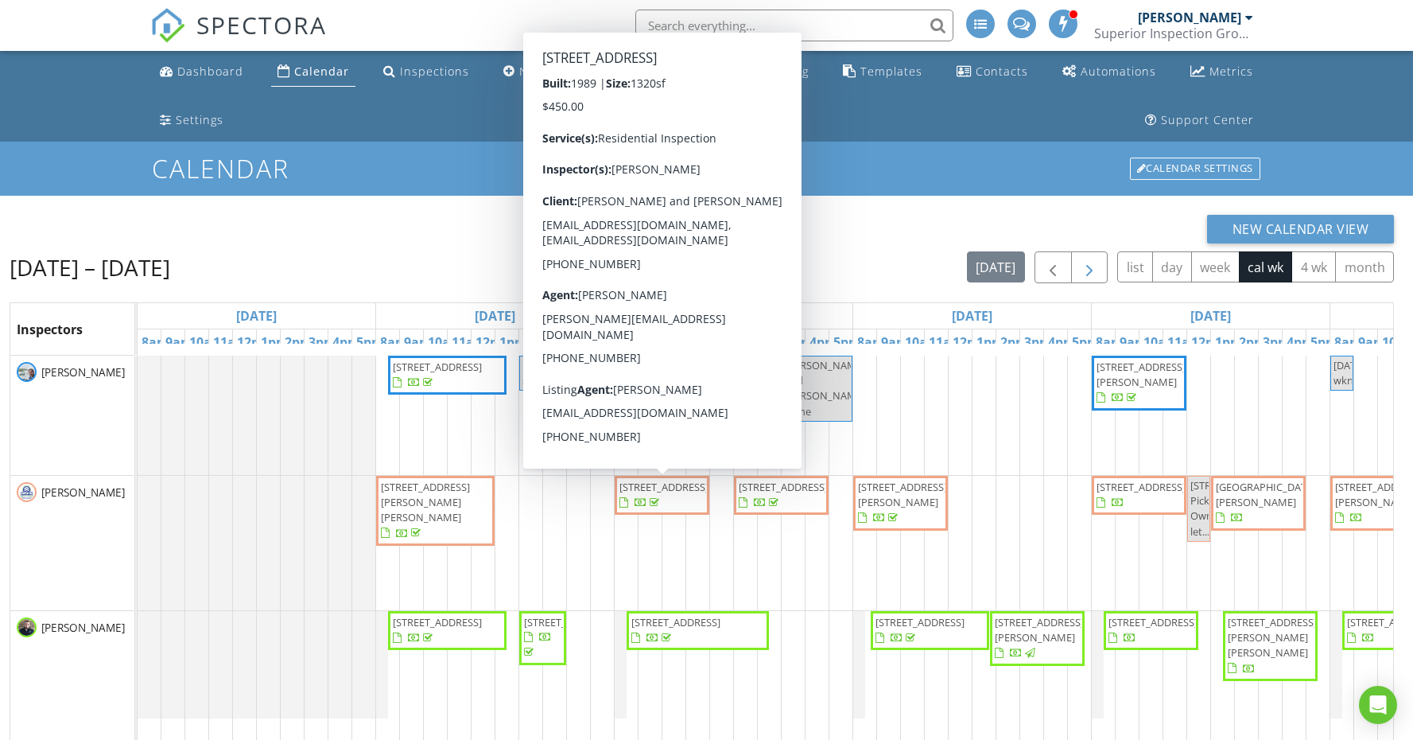
click at [1102, 264] on button "button" at bounding box center [1089, 267] width 37 height 33
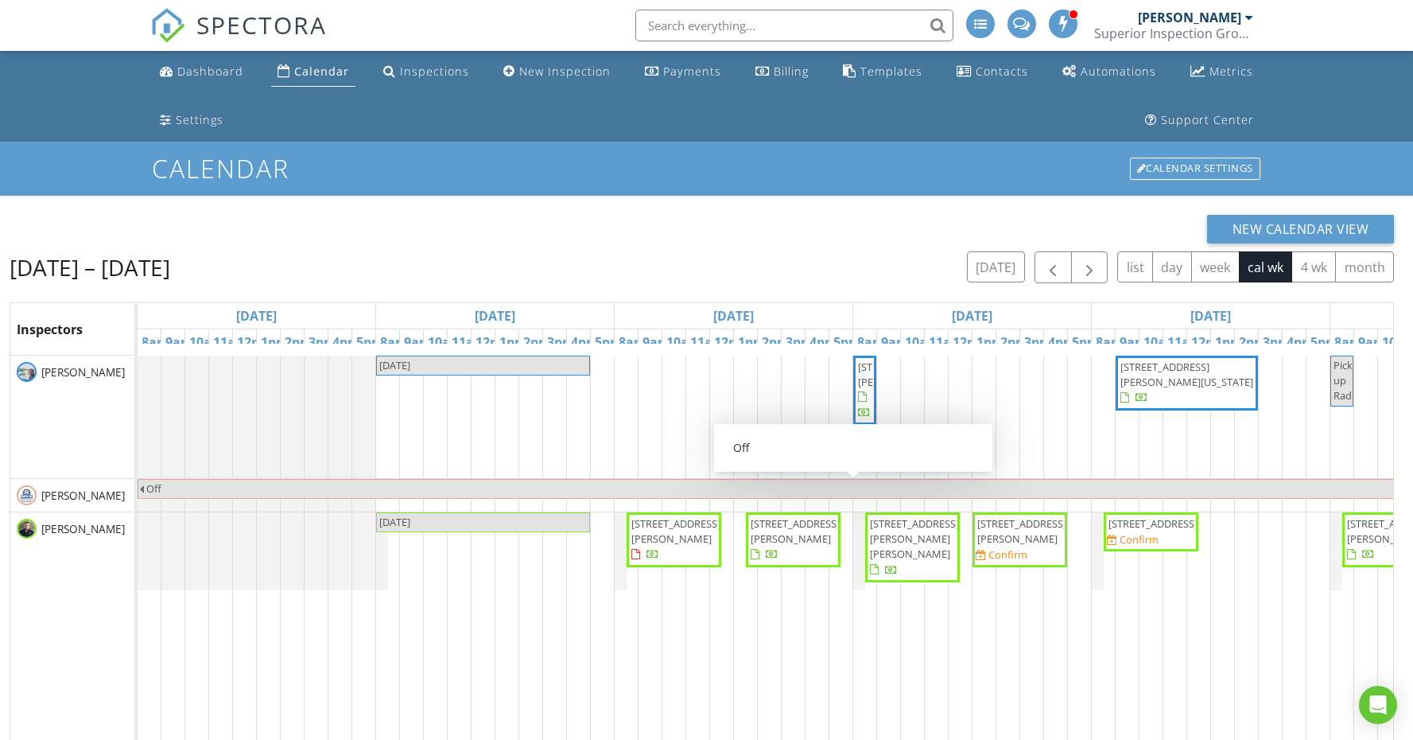
click at [1033, 546] on span "[STREET_ADDRESS][PERSON_NAME]" at bounding box center [1020, 531] width 88 height 30
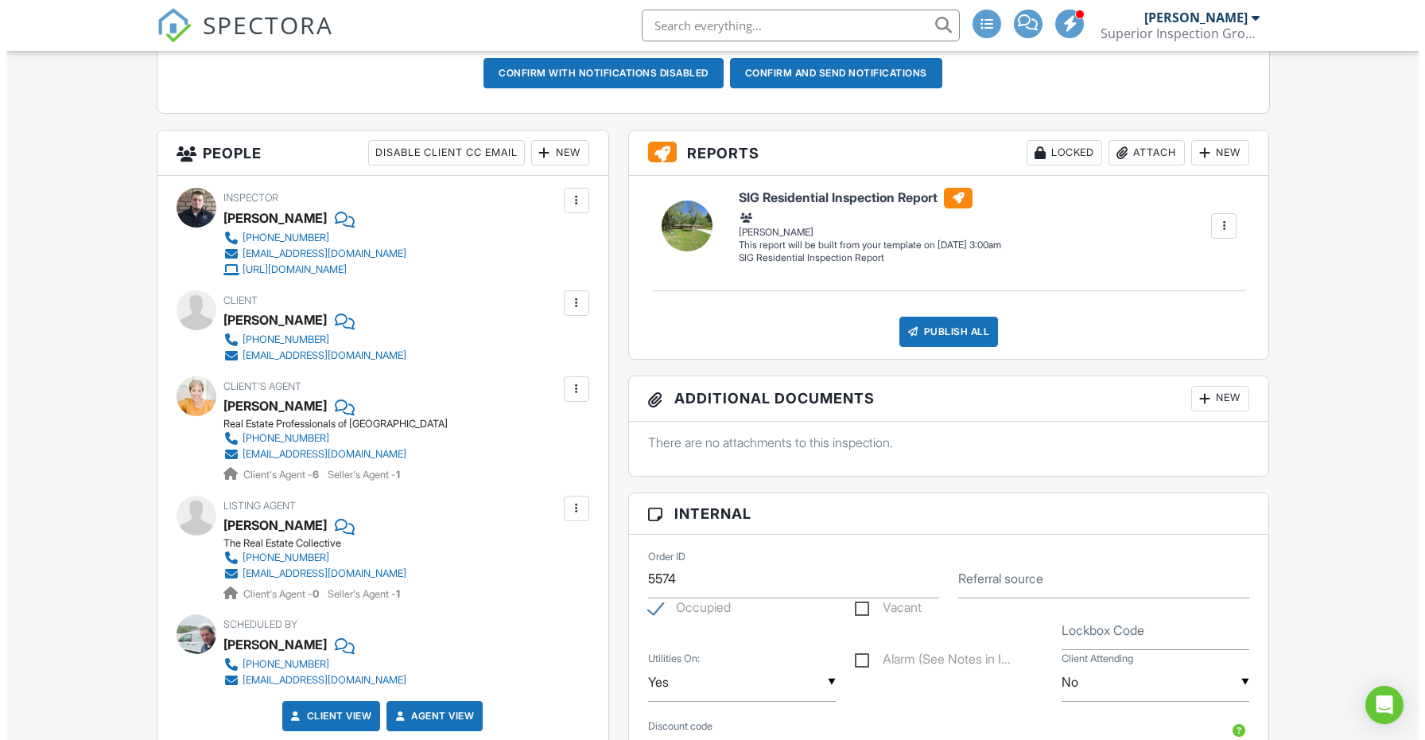
scroll to position [549, 0]
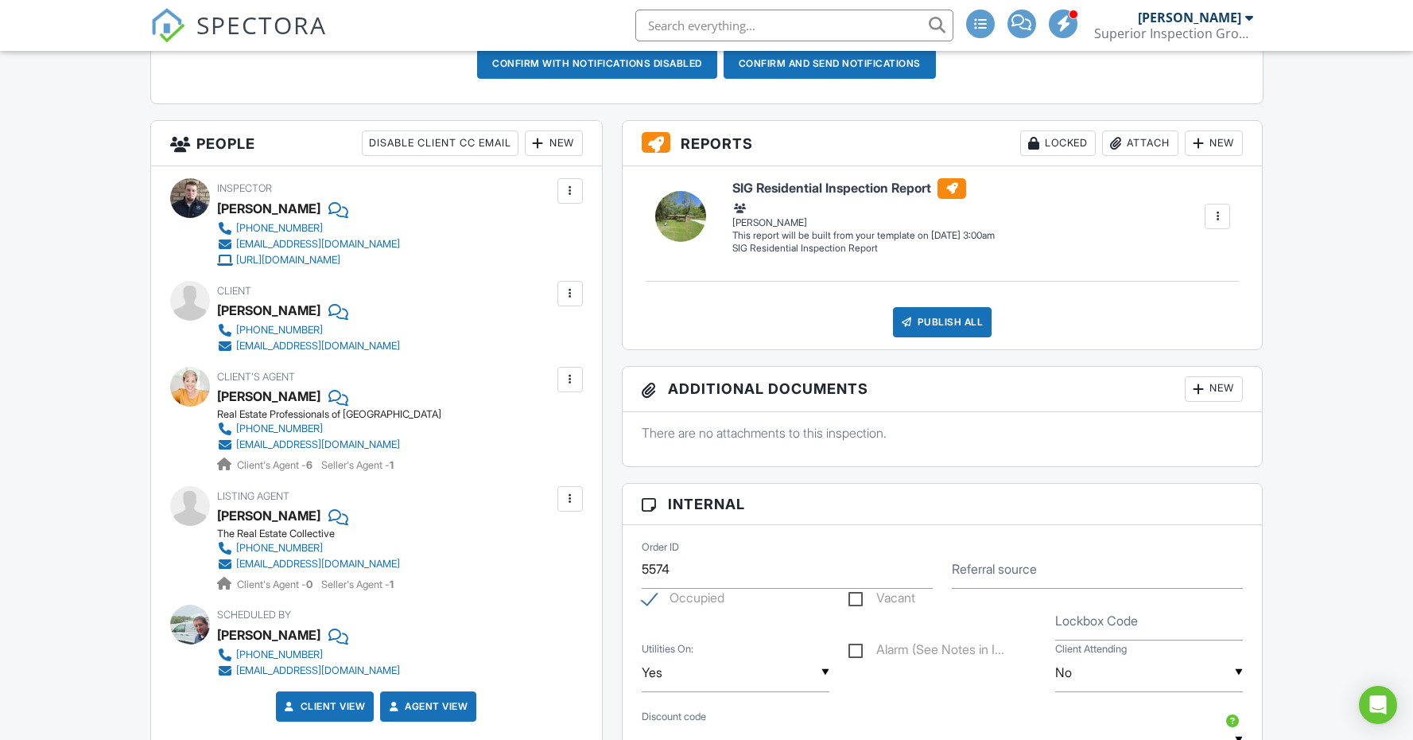
click at [567, 500] on div at bounding box center [570, 499] width 16 height 16
click at [554, 545] on li "Edit" at bounding box center [532, 547] width 81 height 40
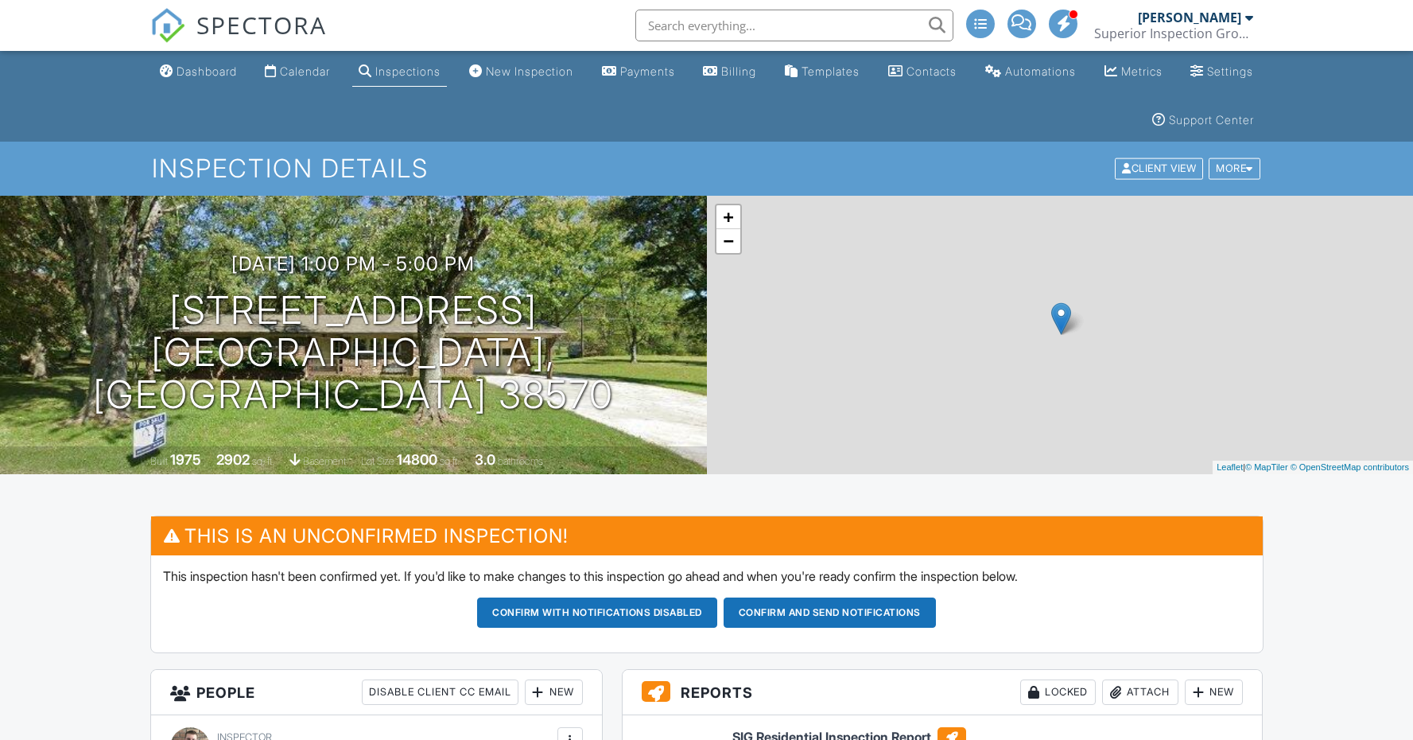
drag, startPoint x: 0, startPoint y: 0, endPoint x: 83, endPoint y: 623, distance: 628.2
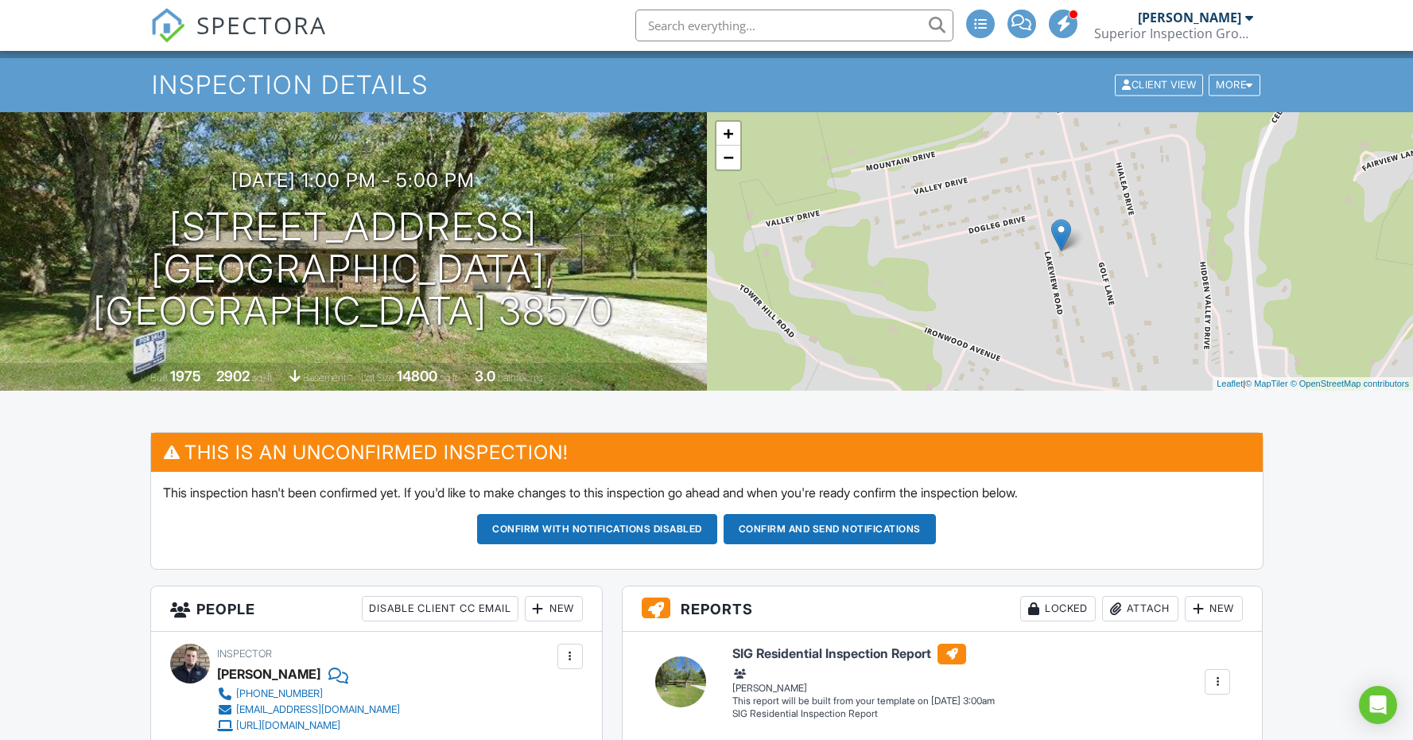
scroll to position [-1, 0]
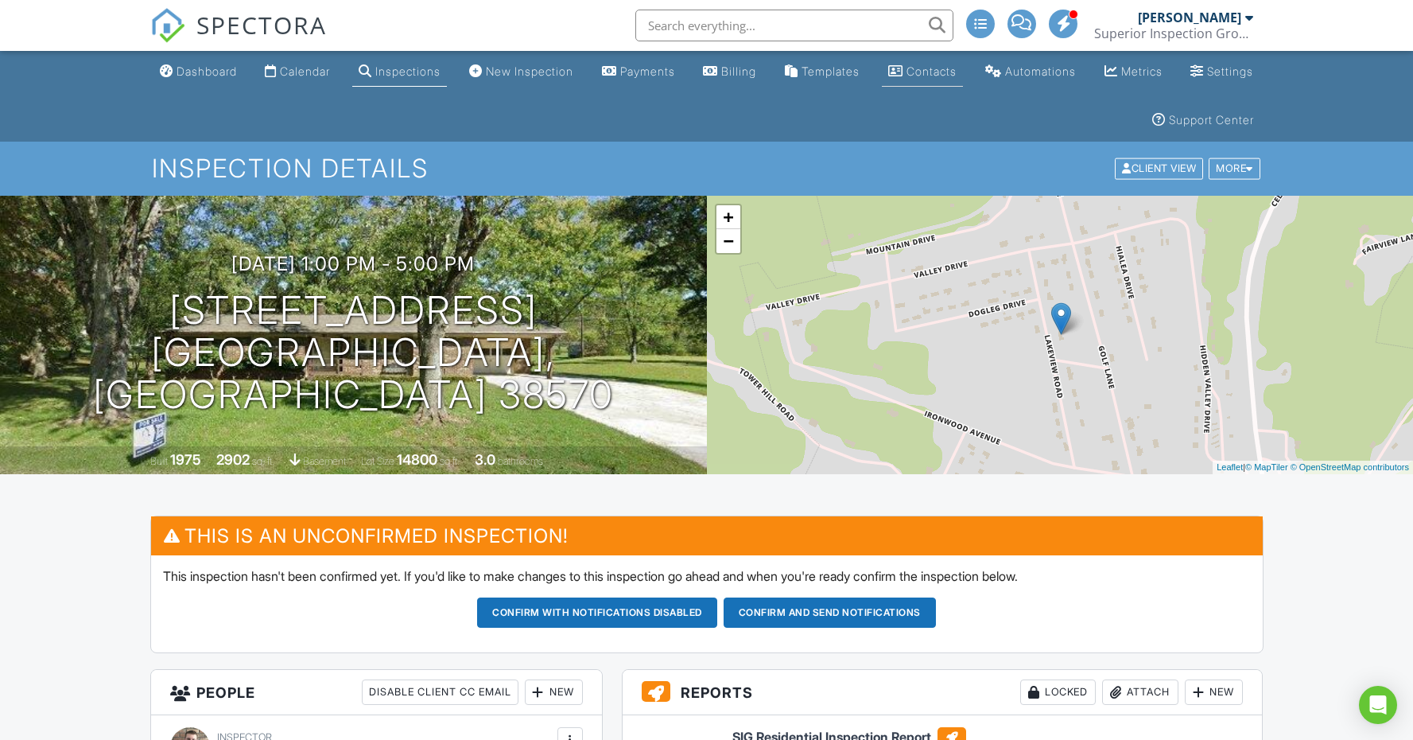
click at [957, 71] on div "Contacts" at bounding box center [932, 71] width 50 height 14
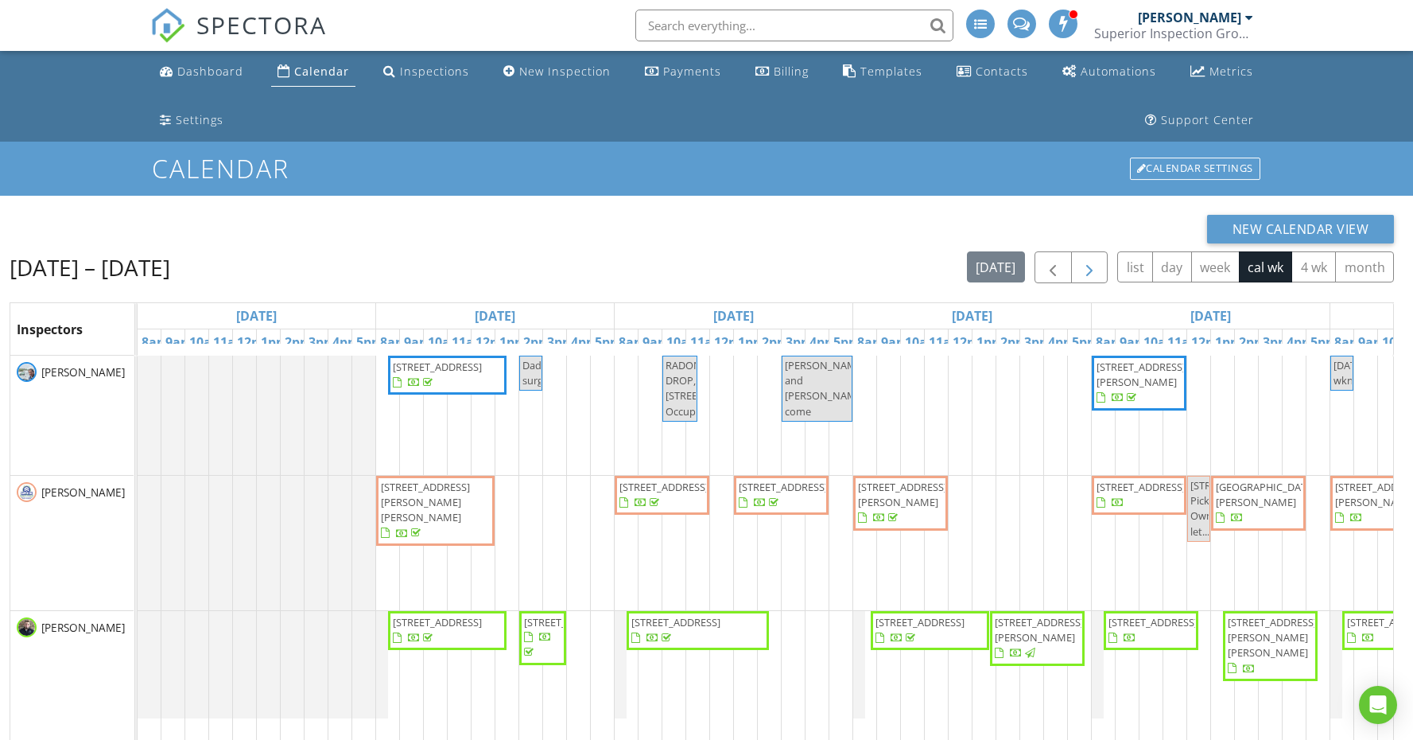
click at [1087, 271] on span "button" at bounding box center [1089, 267] width 19 height 19
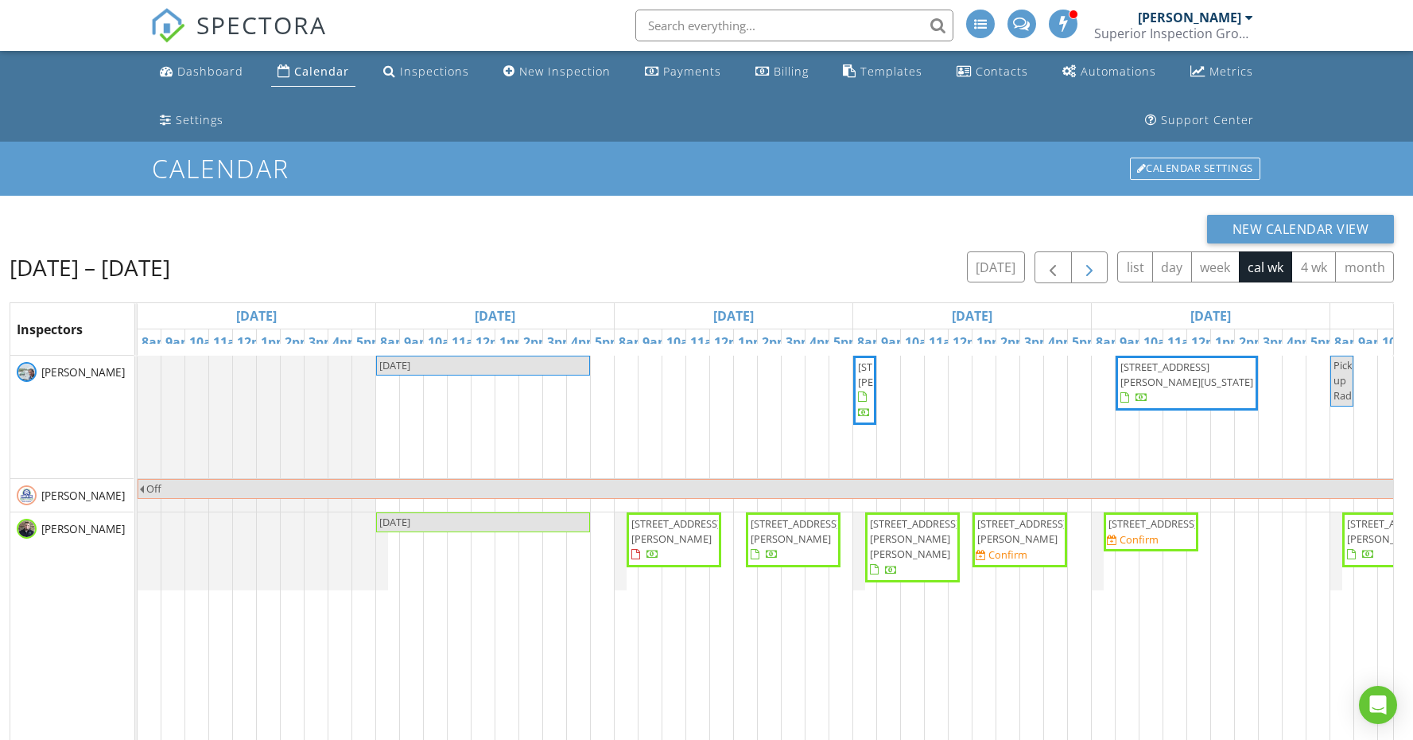
click at [1084, 264] on span "button" at bounding box center [1089, 267] width 19 height 19
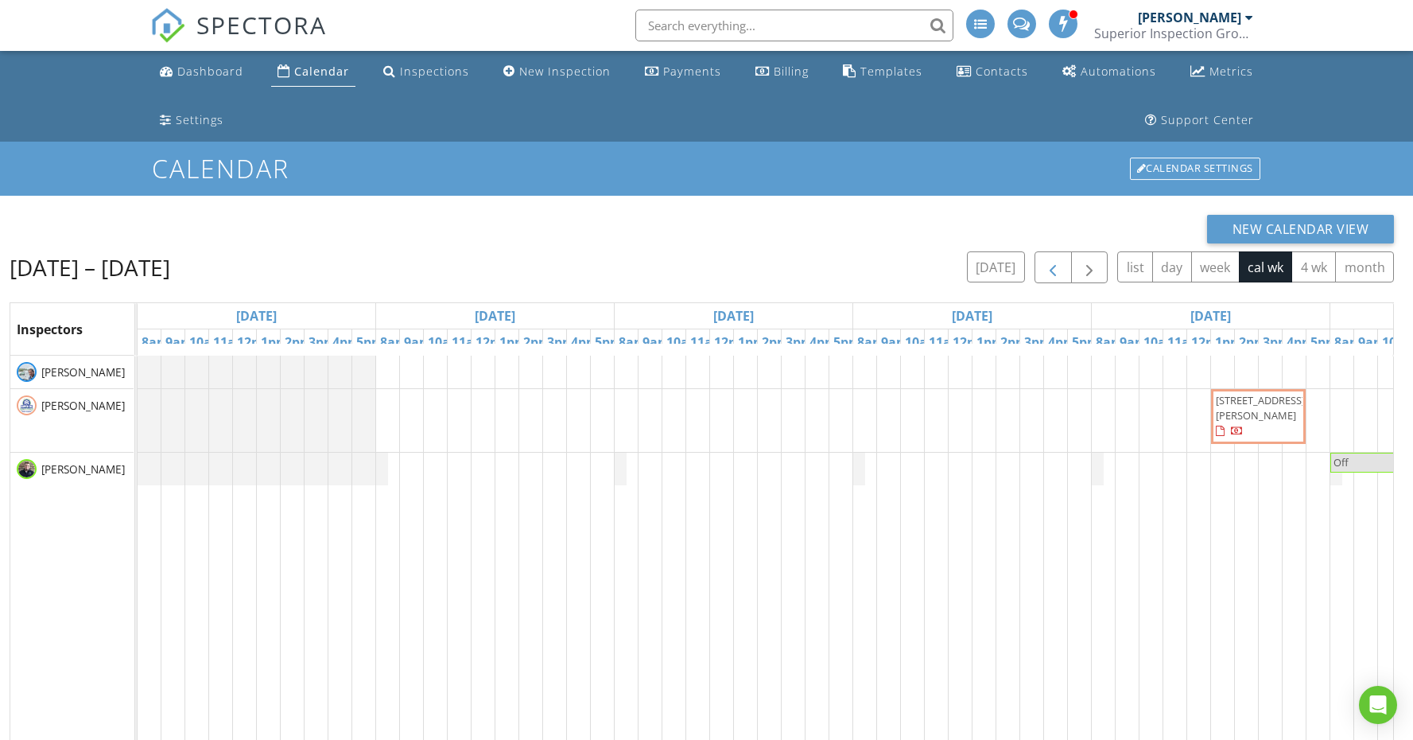
click at [1056, 265] on span "button" at bounding box center [1053, 267] width 19 height 19
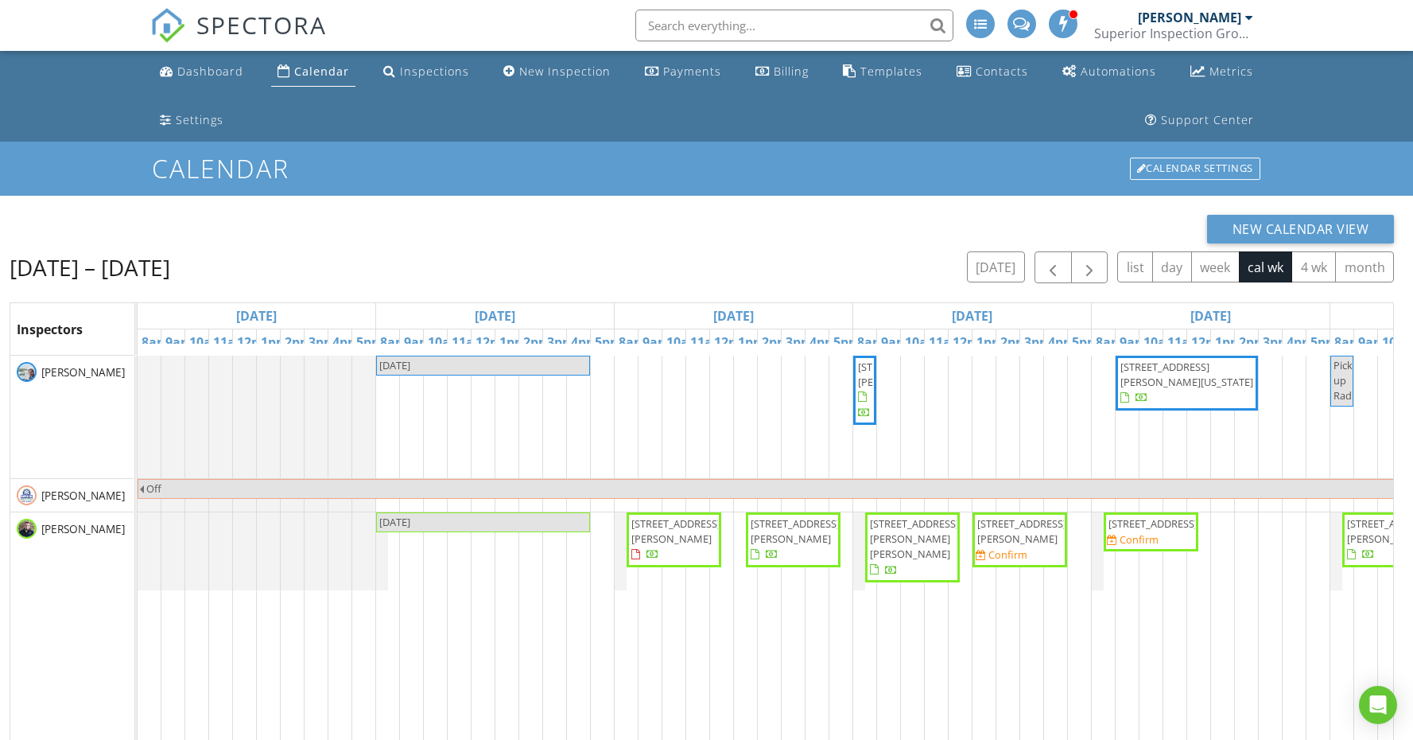
click at [1036, 562] on div "1411 Lakeview Road, Livingston 38570 Confirm" at bounding box center [1020, 539] width 88 height 47
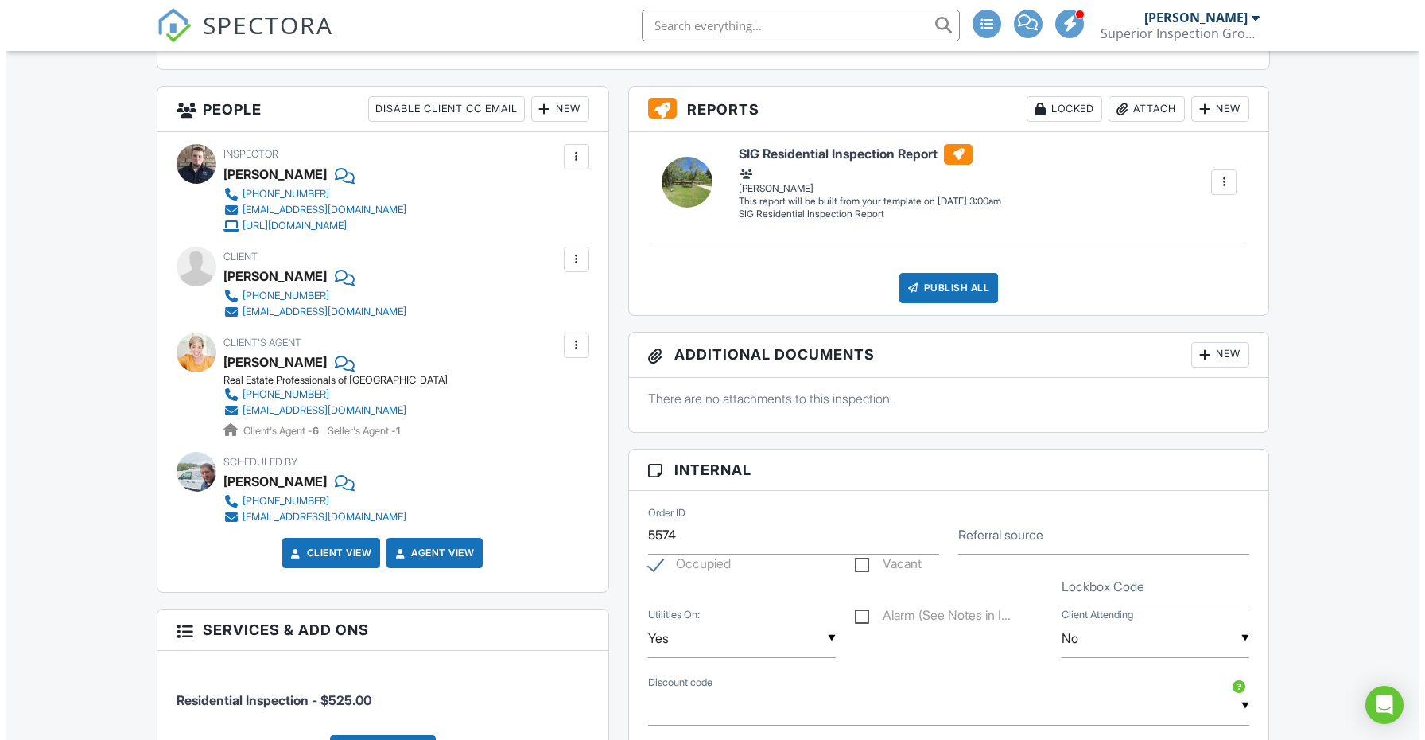
scroll to position [387, 0]
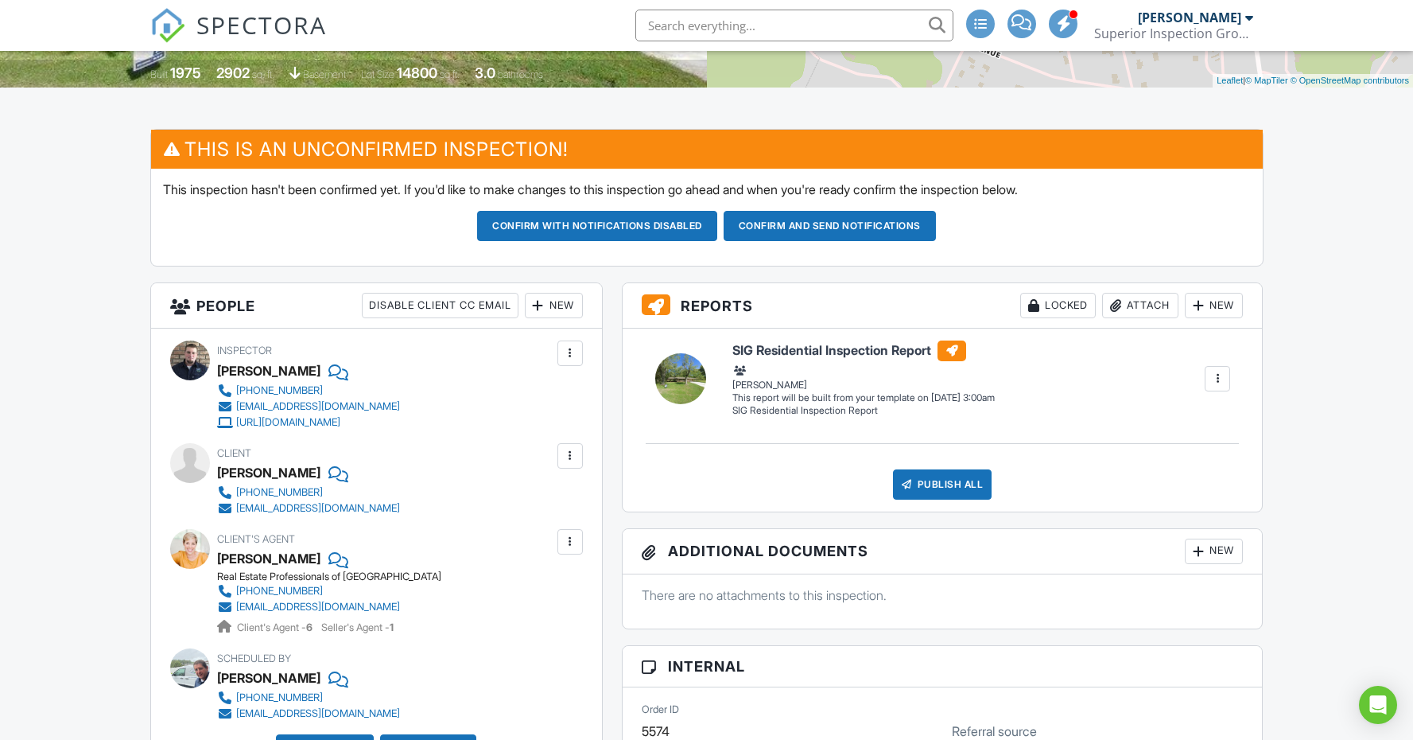
click at [558, 300] on div "New" at bounding box center [554, 305] width 58 height 25
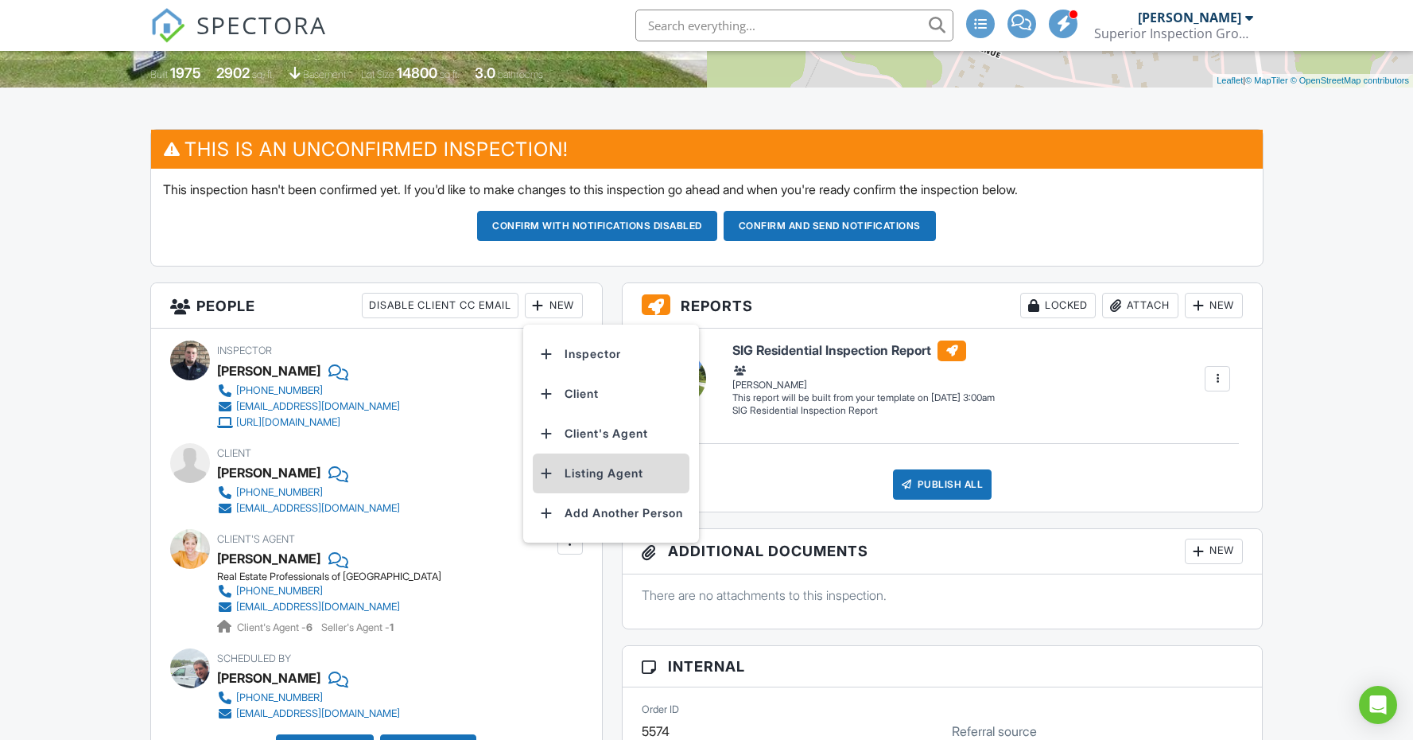
click at [614, 471] on li "Listing Agent" at bounding box center [611, 473] width 157 height 40
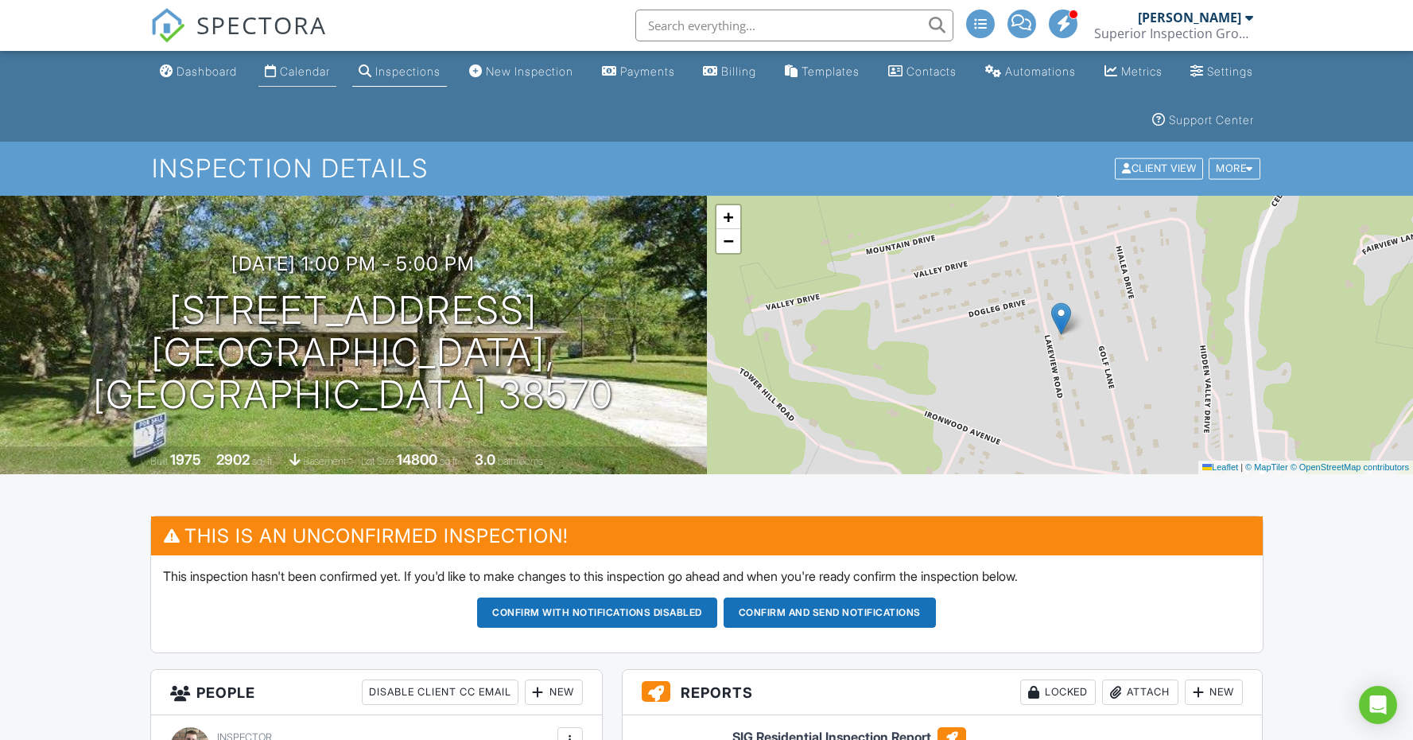
click at [322, 69] on div "Calendar" at bounding box center [305, 71] width 50 height 14
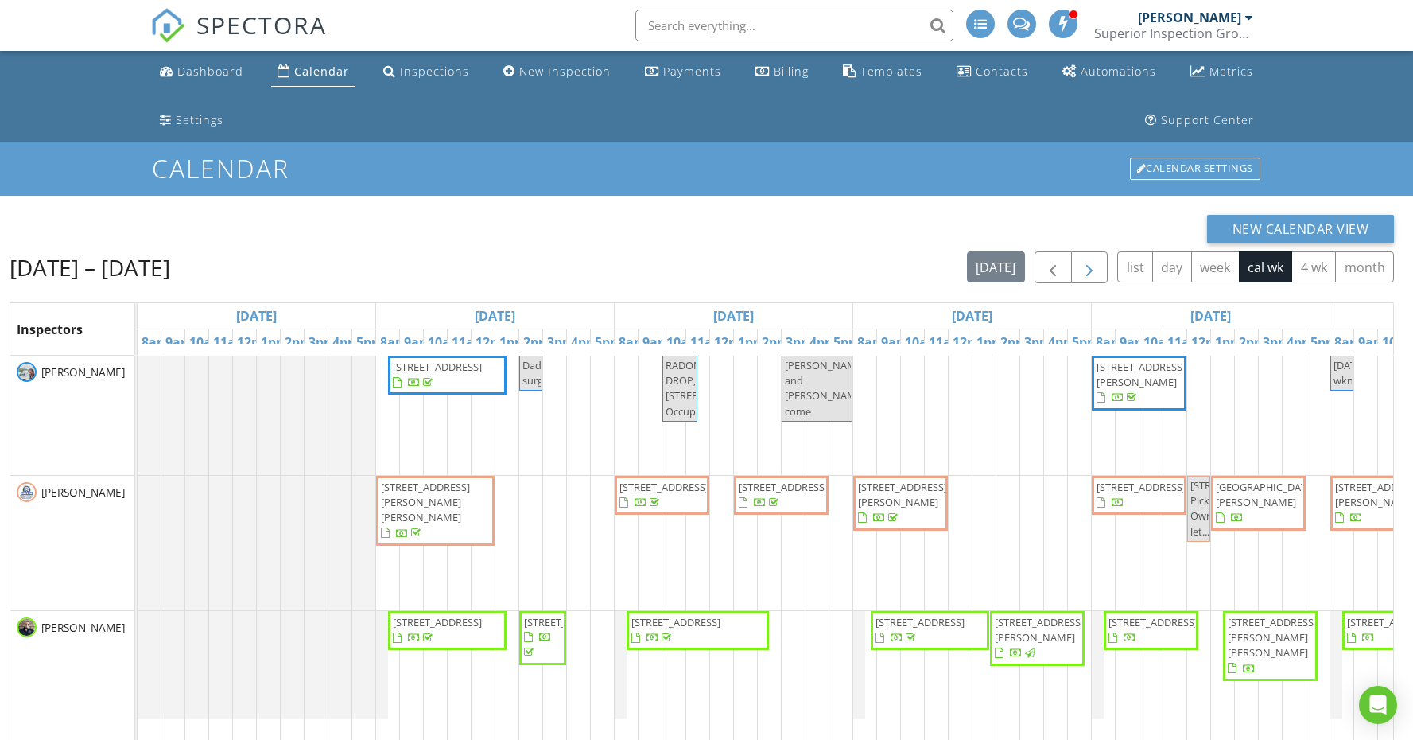
click at [1092, 275] on span "button" at bounding box center [1089, 267] width 19 height 19
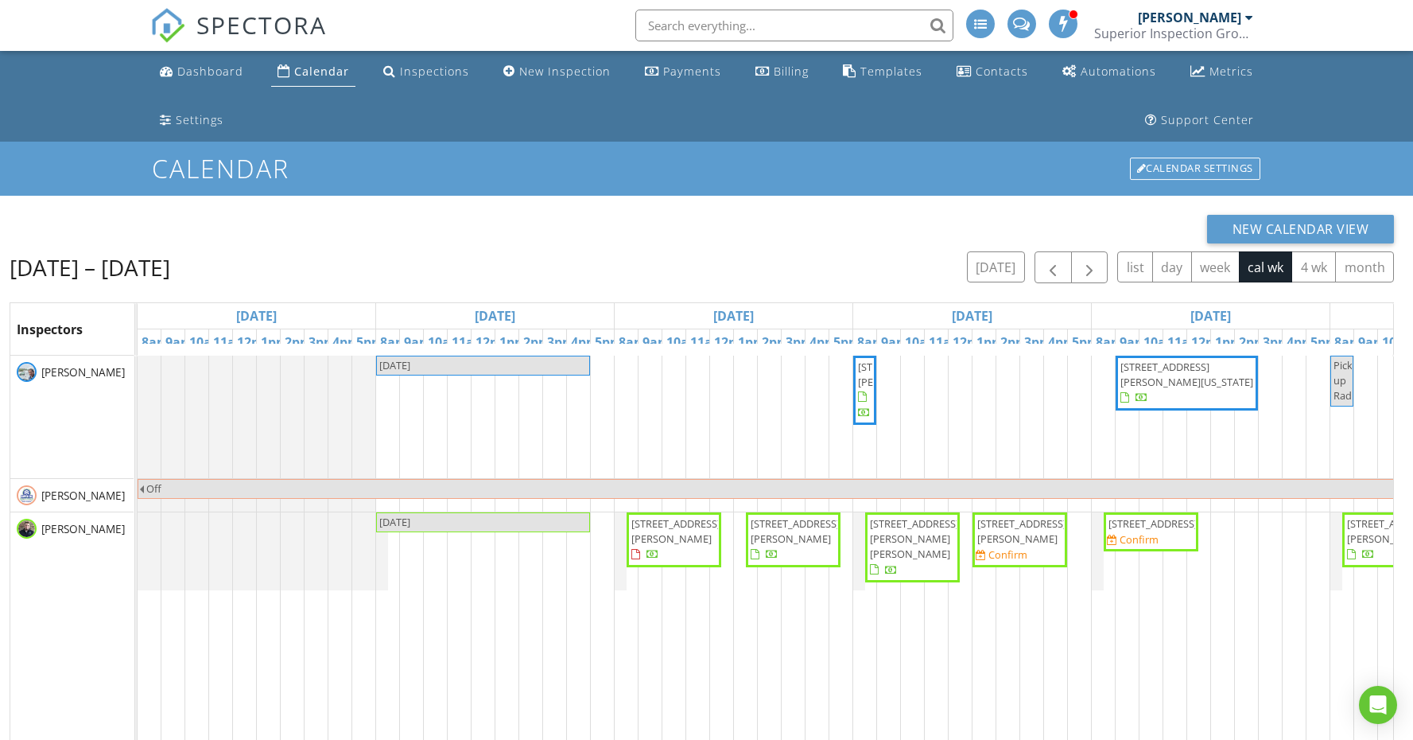
click at [1177, 551] on link "345 Briargate Way, Cookeville 38501 Confirm" at bounding box center [1151, 531] width 95 height 39
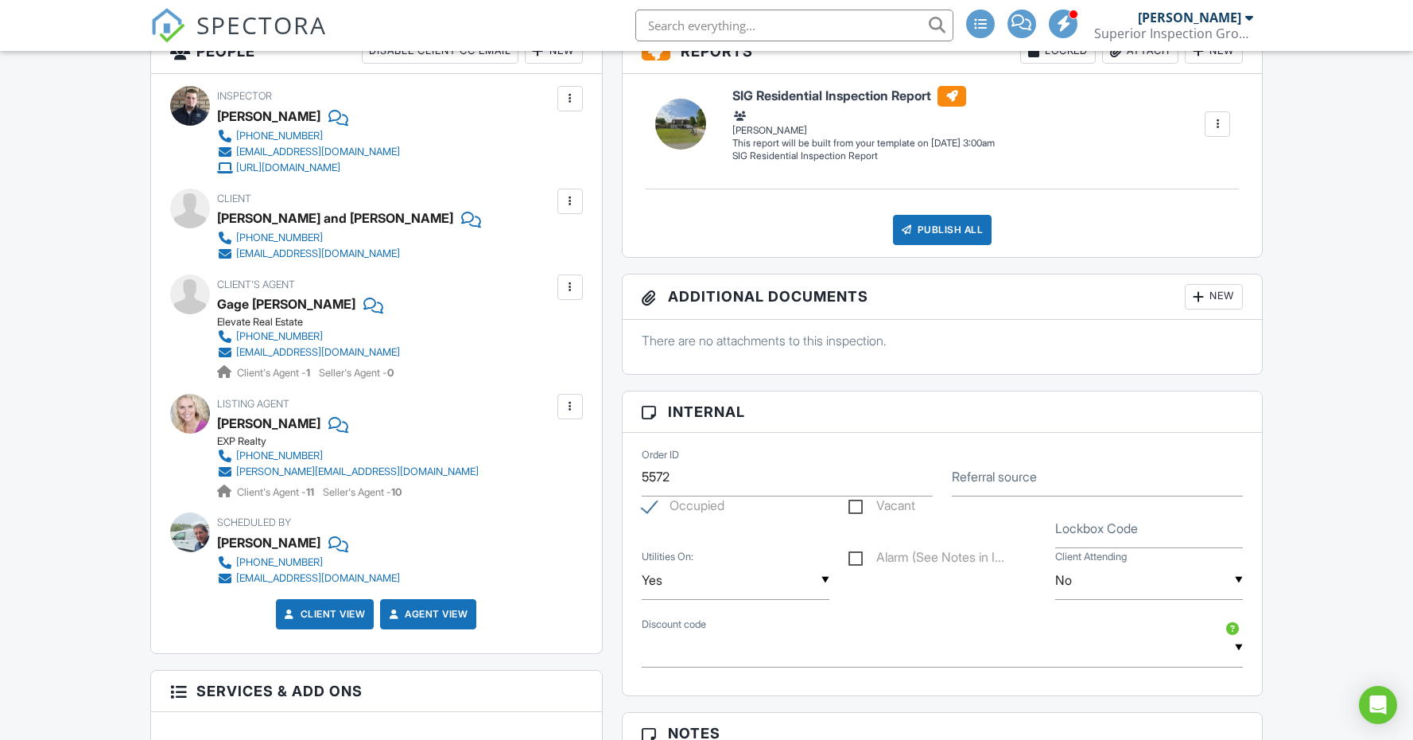
scroll to position [1125, 0]
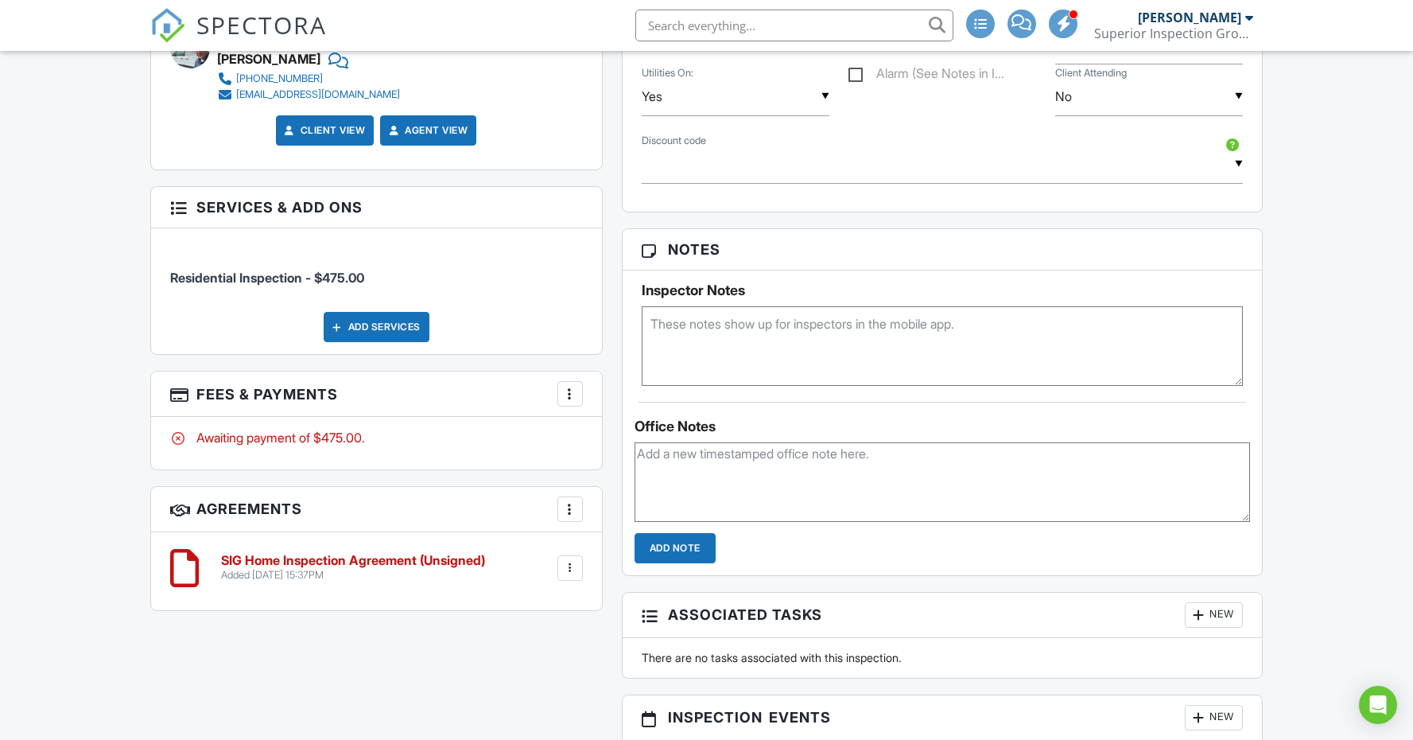
click at [1339, 309] on div "Dashboard Calendar Inspections New Inspection Payments Billing Templates Contac…" at bounding box center [706, 153] width 1413 height 2455
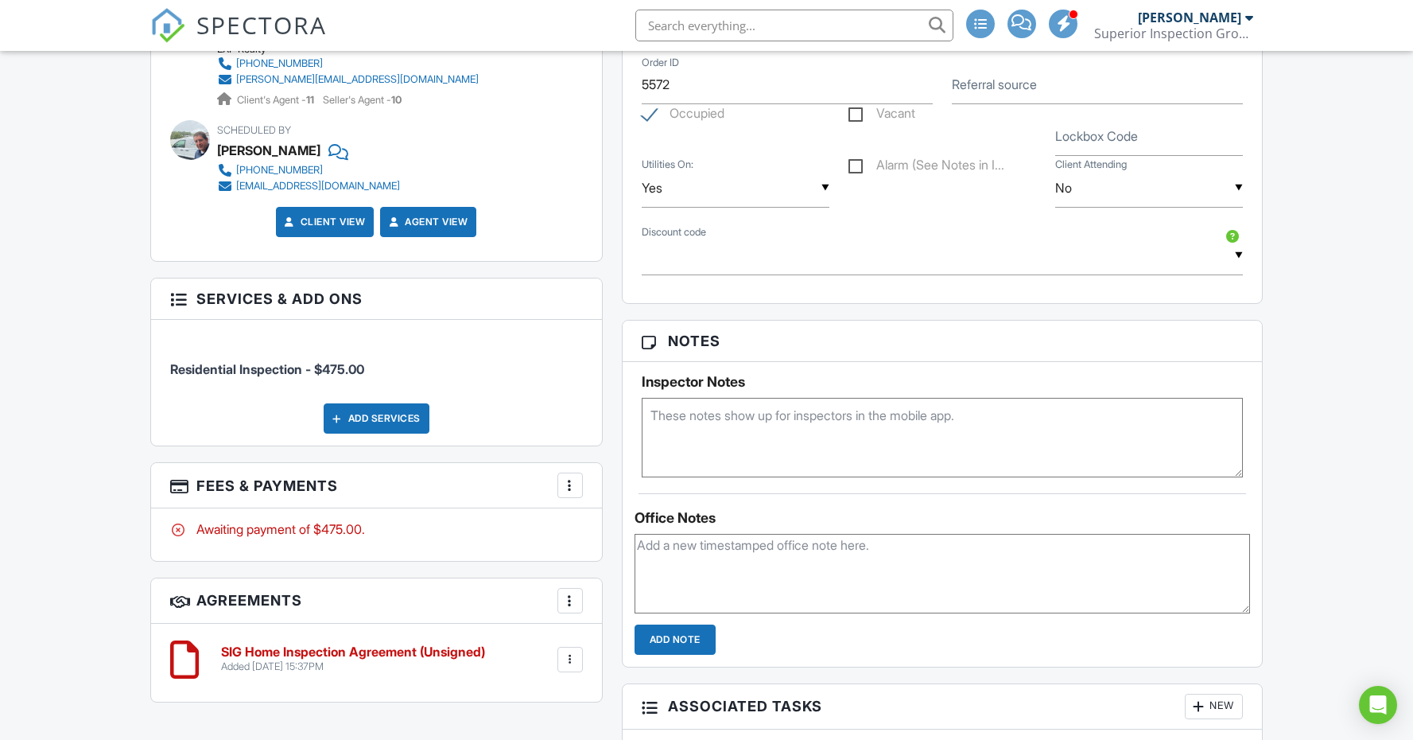
scroll to position [1032, 0]
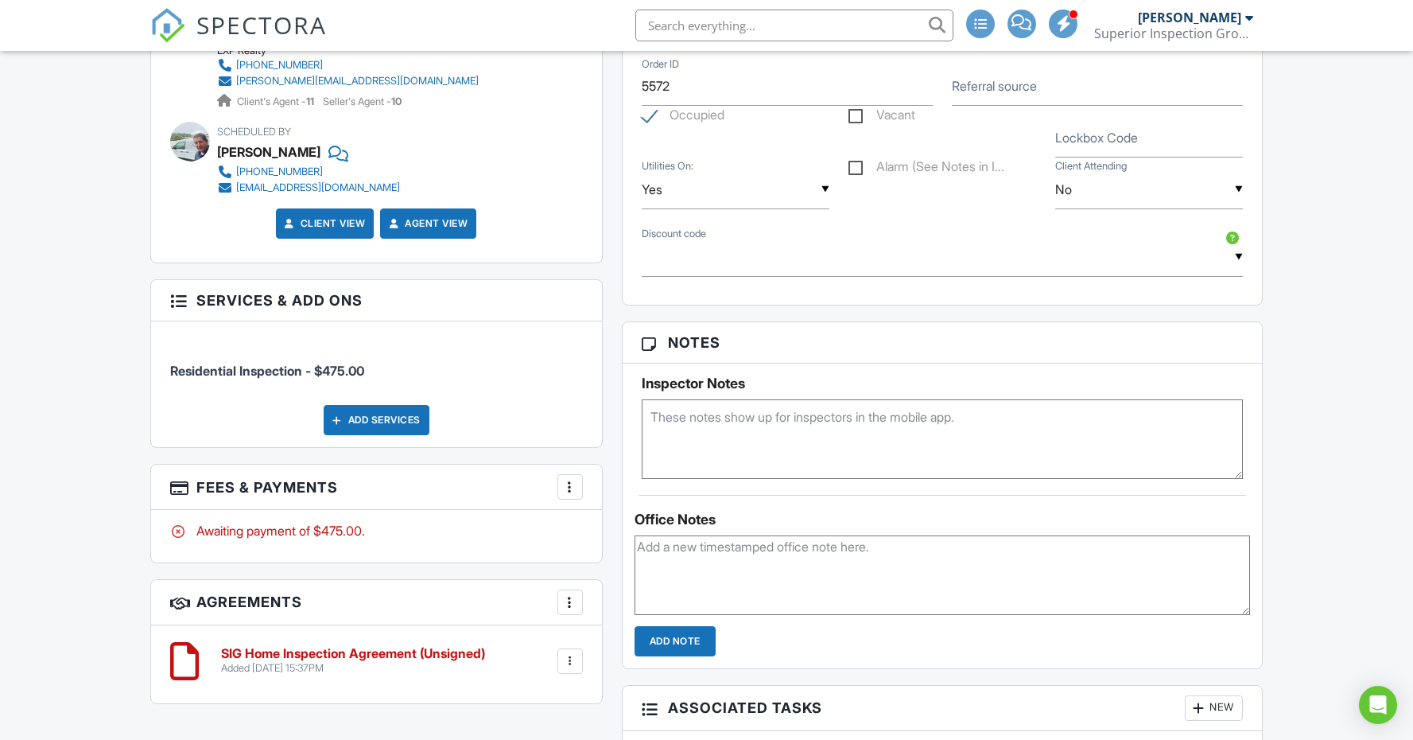
click at [1079, 143] on label "Lockbox Code" at bounding box center [1096, 137] width 83 height 17
click at [1079, 143] on input "Lockbox Code" at bounding box center [1149, 138] width 188 height 39
click at [1319, 286] on div "Dashboard Calendar Inspections New Inspection Payments Billing Templates Contac…" at bounding box center [706, 246] width 1413 height 2455
click at [1145, 143] on input "door unlocked" at bounding box center [1149, 138] width 188 height 39
type input "door unlocked, please lock when you leave"
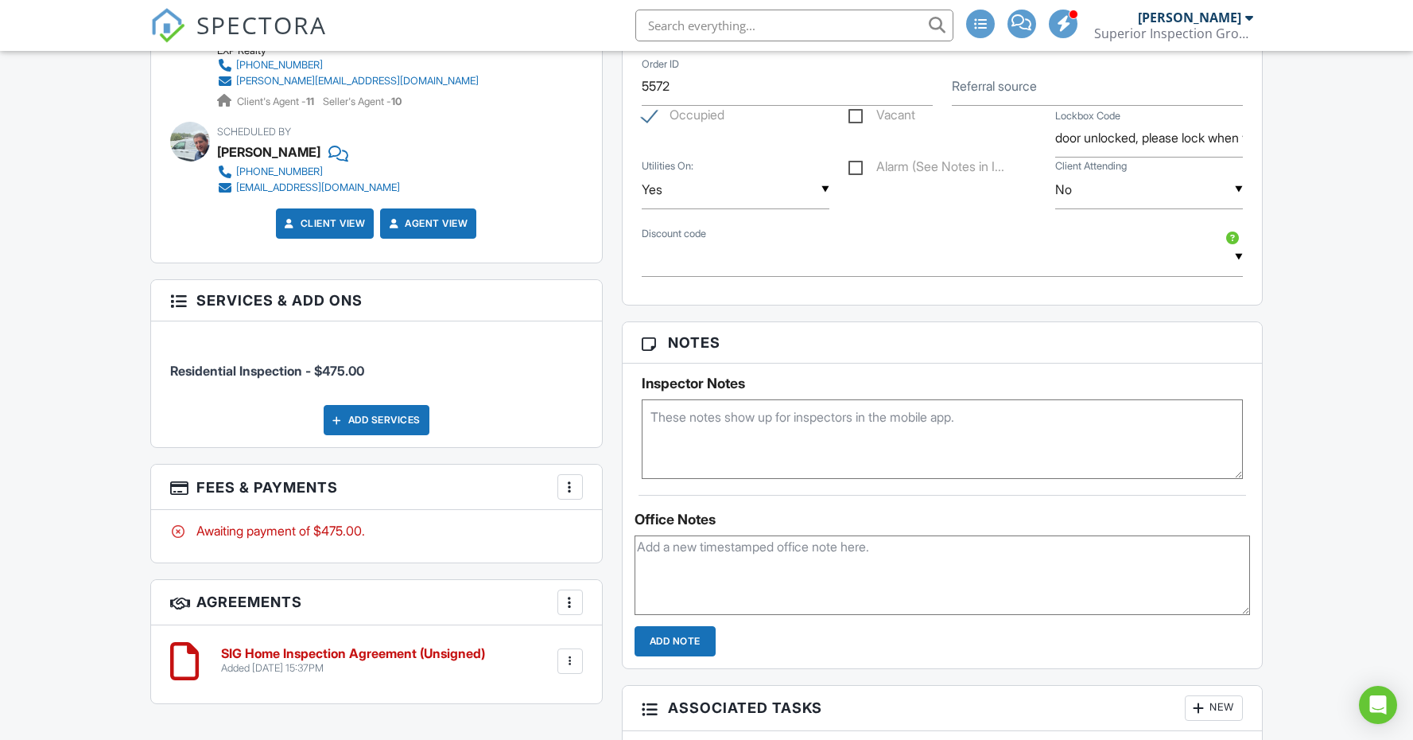
click at [1330, 376] on div "Dashboard Calendar Inspections New Inspection Payments Billing Templates Contac…" at bounding box center [706, 246] width 1413 height 2455
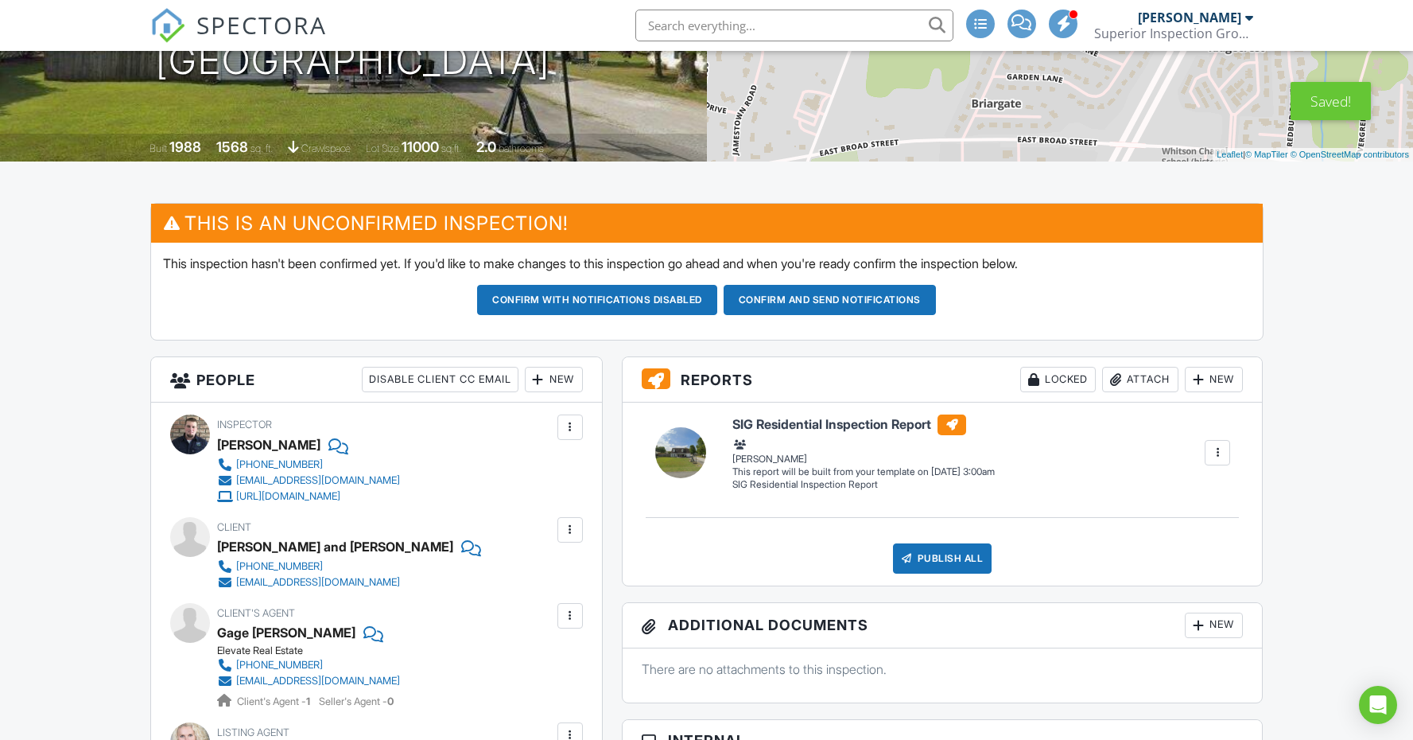
scroll to position [306, 0]
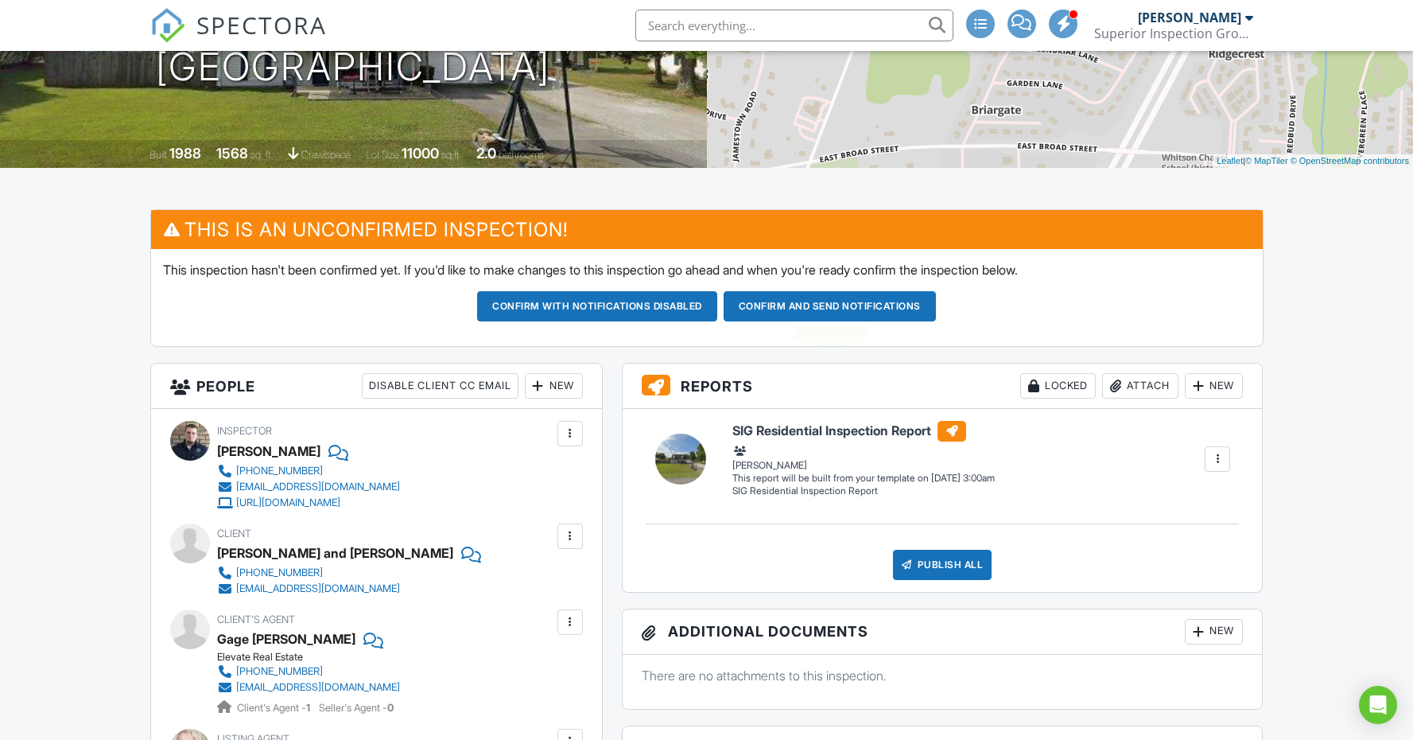
click at [717, 312] on button "Confirm and send notifications" at bounding box center [597, 306] width 240 height 30
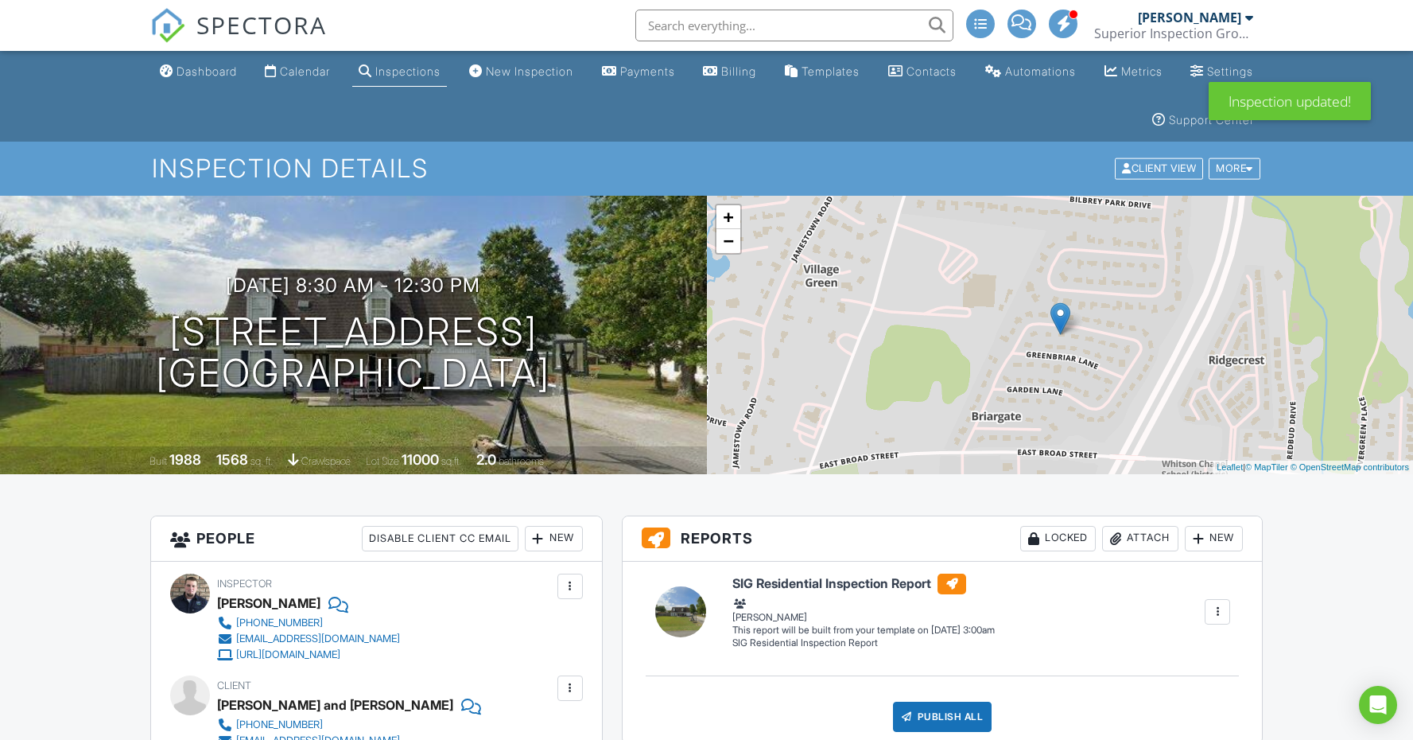
click at [319, 61] on link "Calendar" at bounding box center [297, 71] width 78 height 29
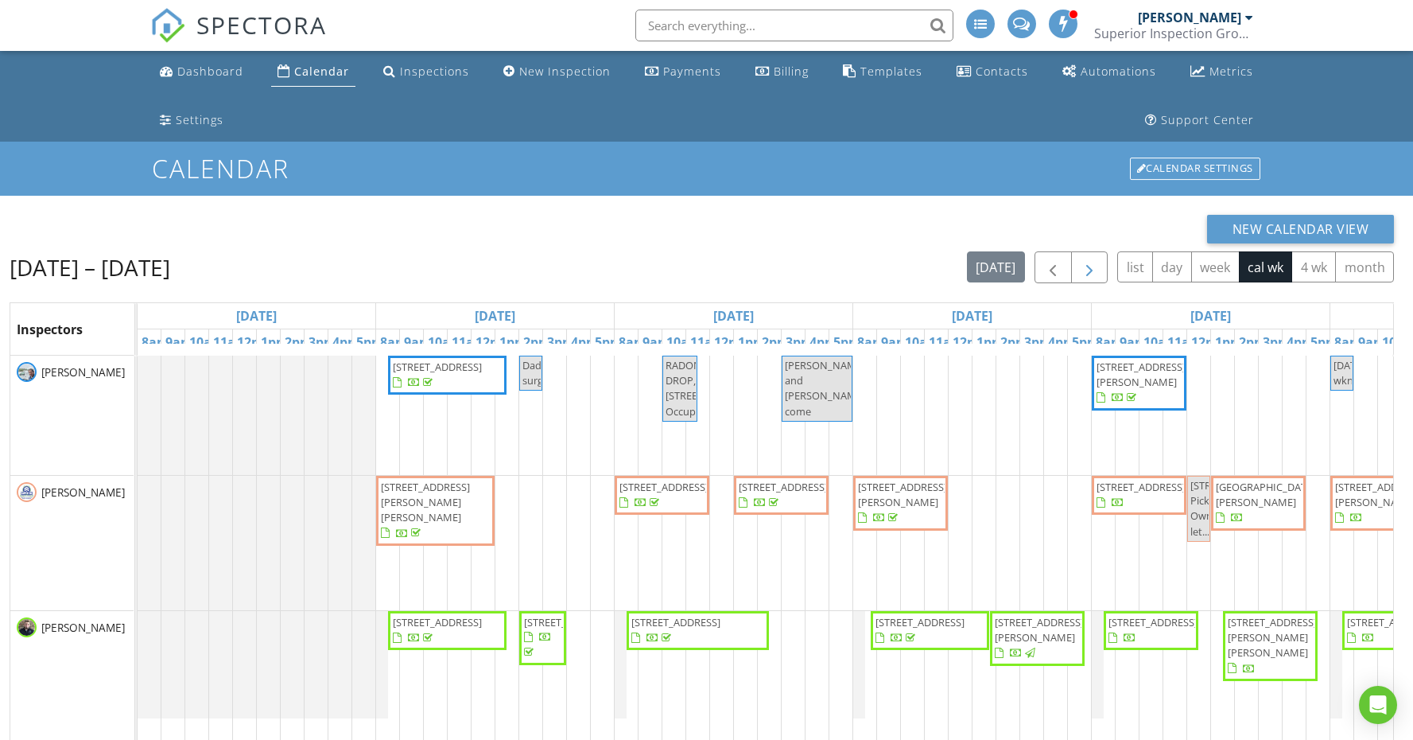
click at [1099, 270] on button "button" at bounding box center [1089, 267] width 37 height 33
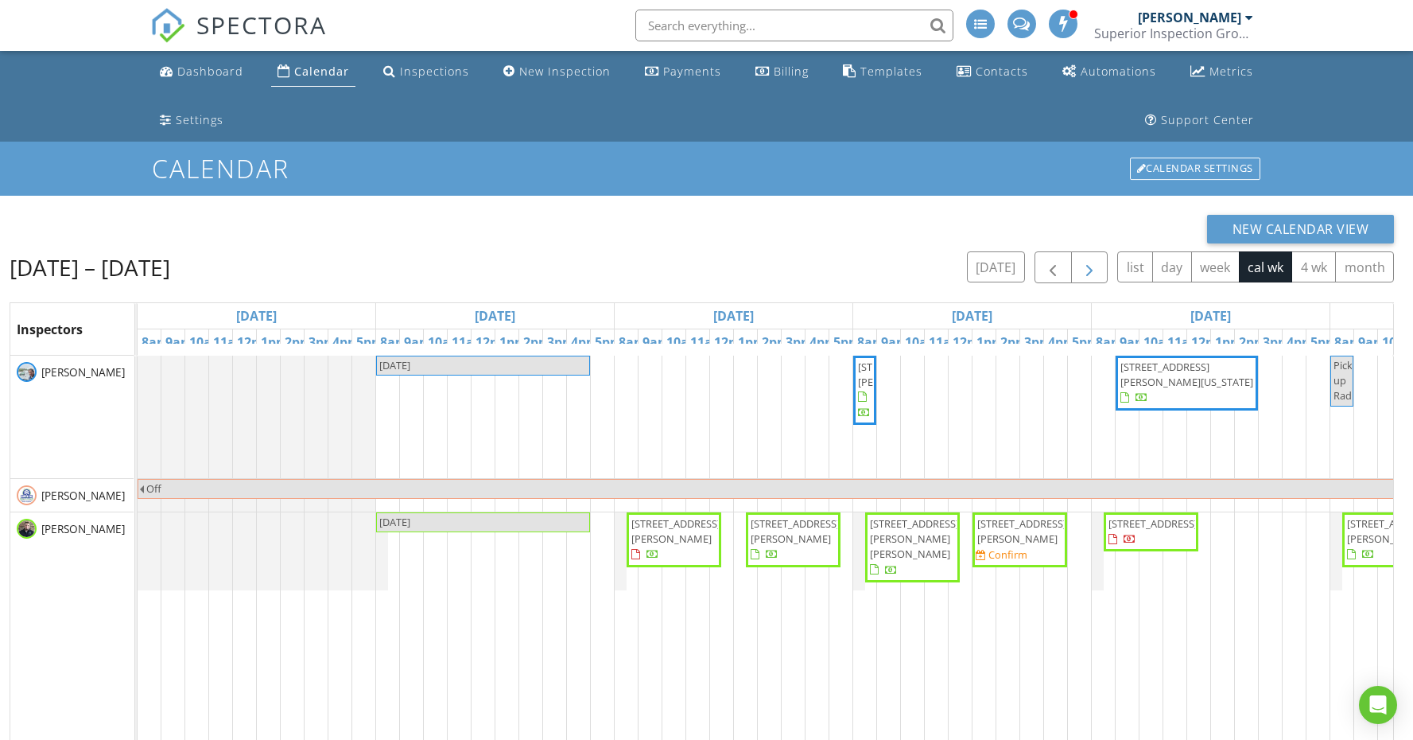
click at [1093, 271] on span "button" at bounding box center [1089, 267] width 19 height 19
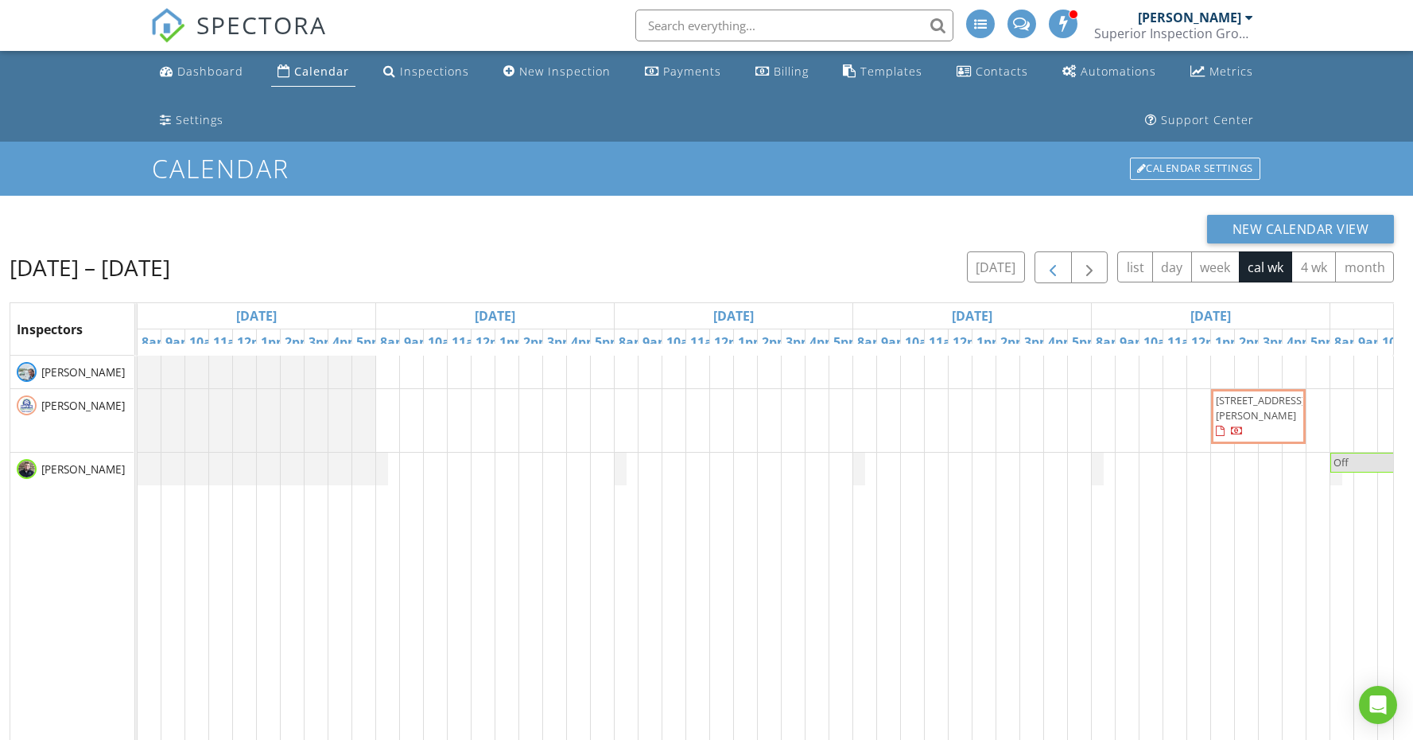
click at [1044, 274] on span "button" at bounding box center [1053, 267] width 19 height 19
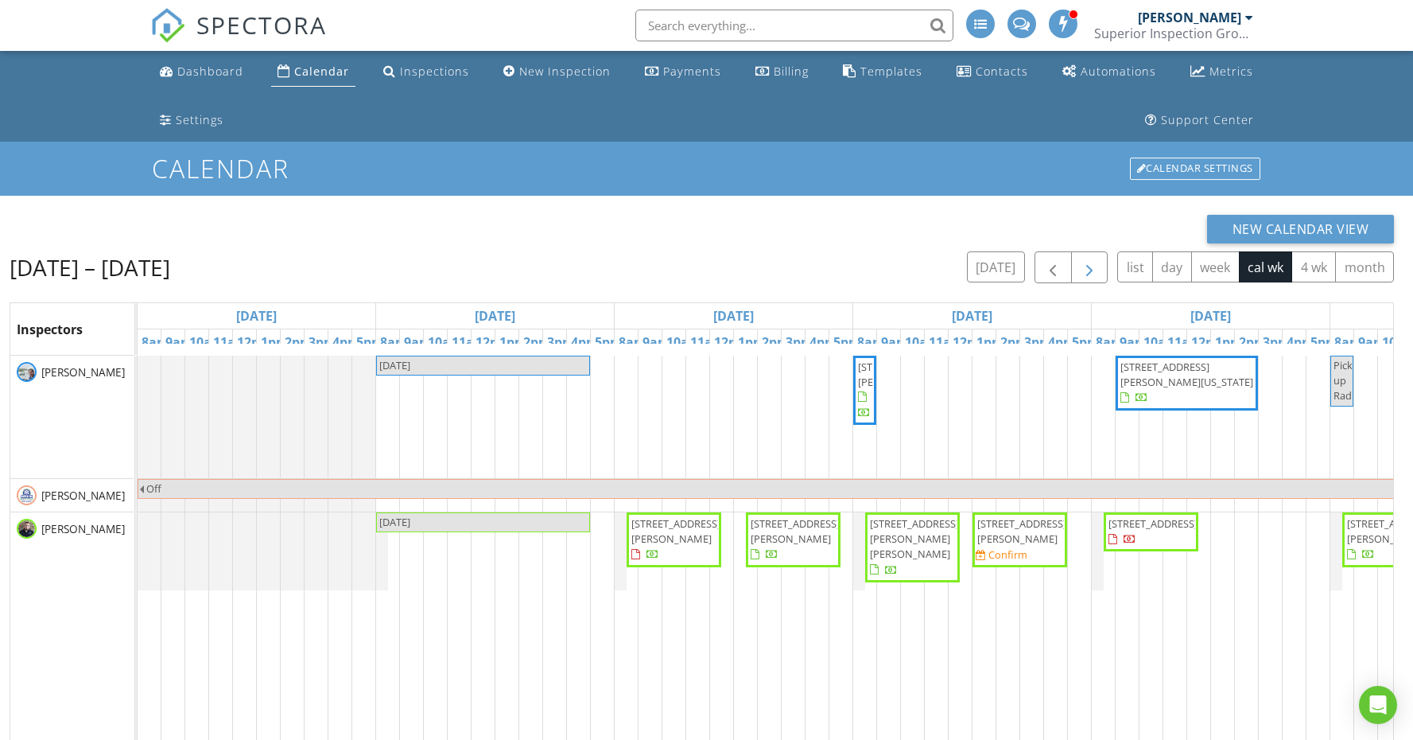
click at [1093, 272] on span "button" at bounding box center [1089, 267] width 19 height 19
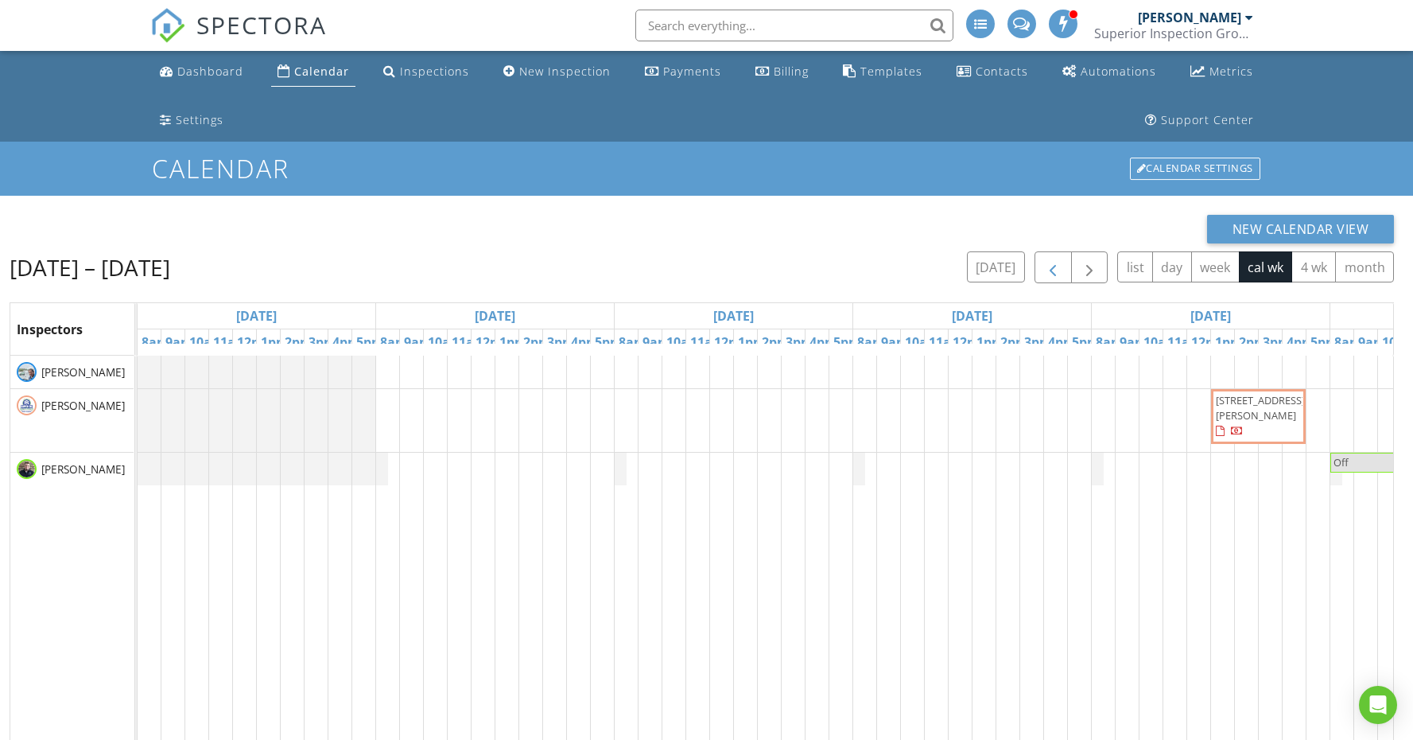
click at [1063, 271] on button "button" at bounding box center [1053, 267] width 37 height 33
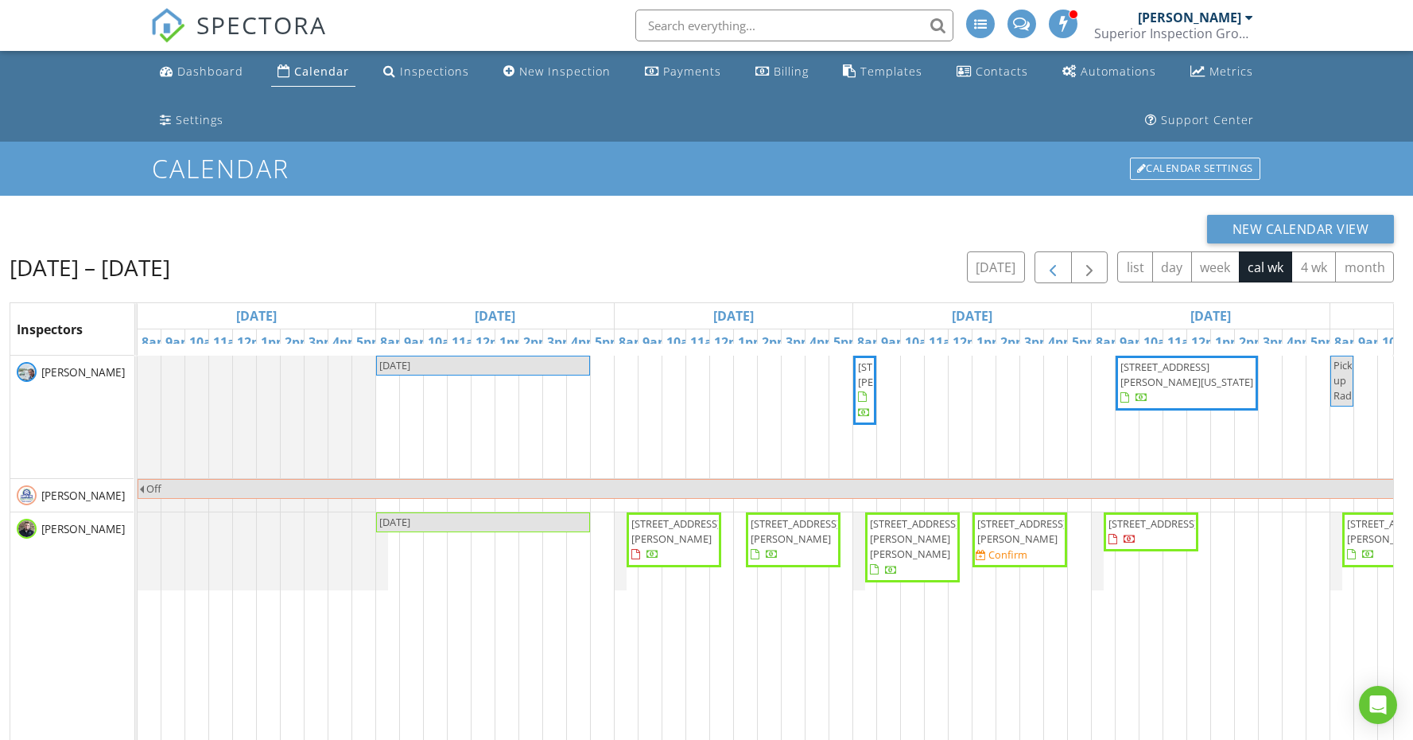
click at [1063, 271] on button "button" at bounding box center [1053, 267] width 37 height 33
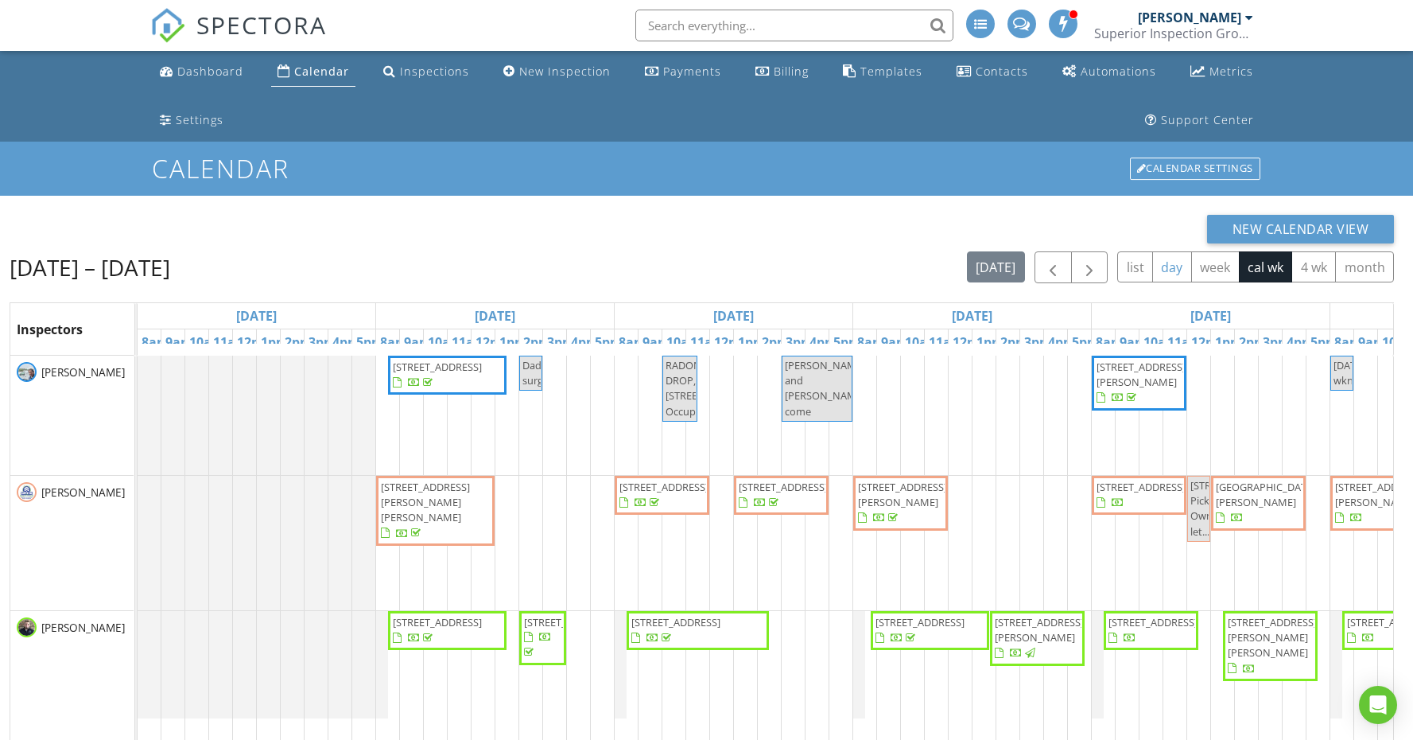
click at [1165, 264] on button "day" at bounding box center [1172, 266] width 40 height 31
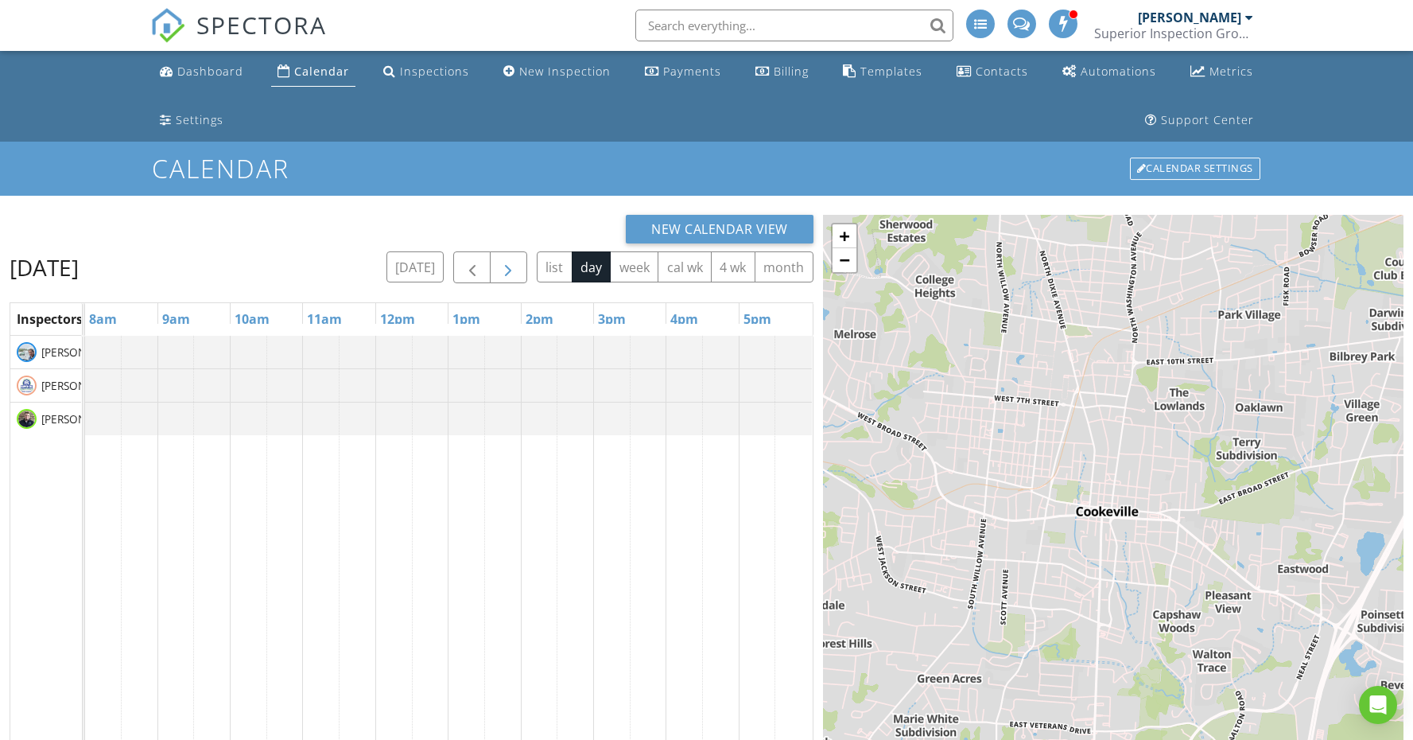
click at [501, 266] on span "button" at bounding box center [508, 267] width 19 height 19
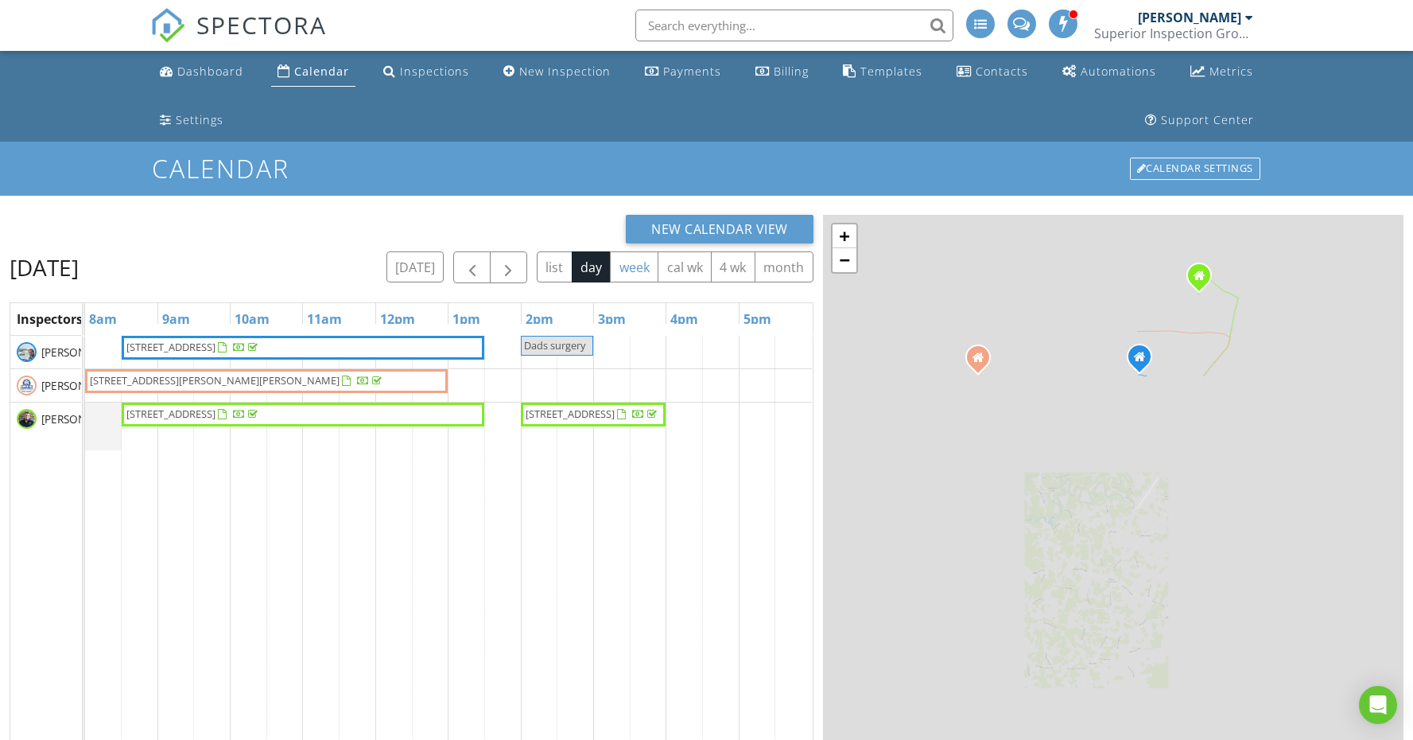
click at [642, 277] on button "week" at bounding box center [634, 266] width 49 height 31
